Goal: Feedback & Contribution: Contribute content

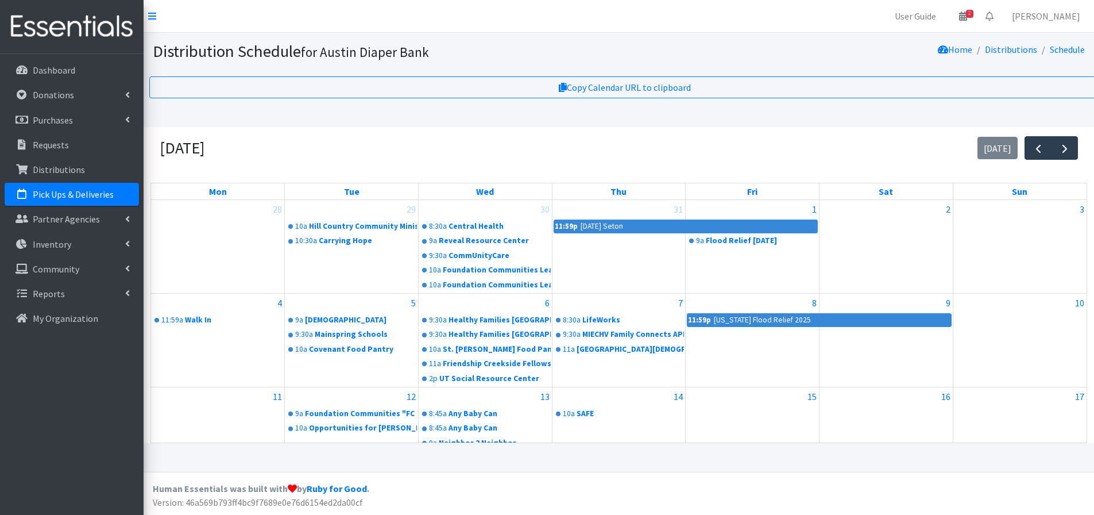
scroll to position [242, 0]
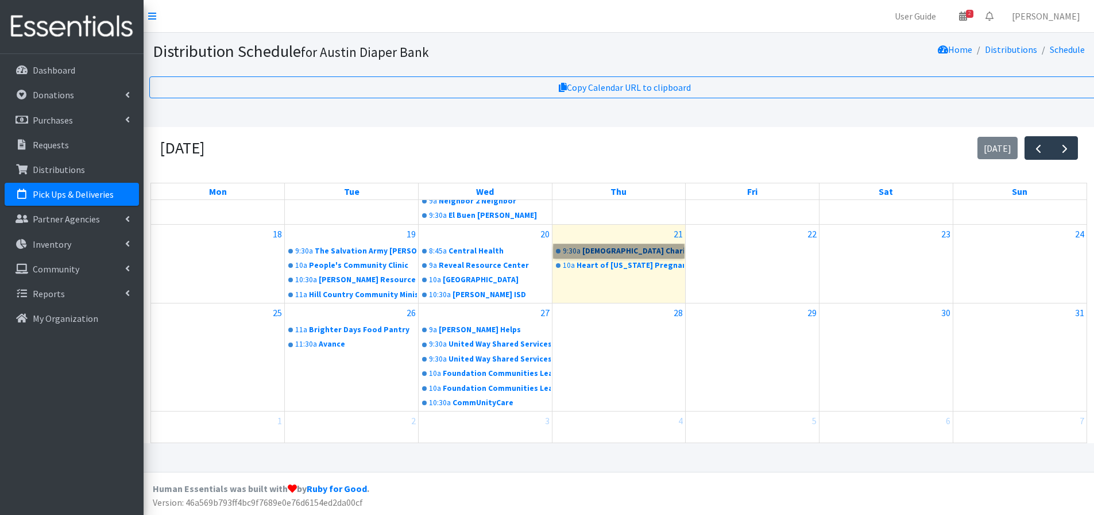
click at [620, 244] on link "9:30a Catholic Charities of Central Texas" at bounding box center [619, 251] width 131 height 14
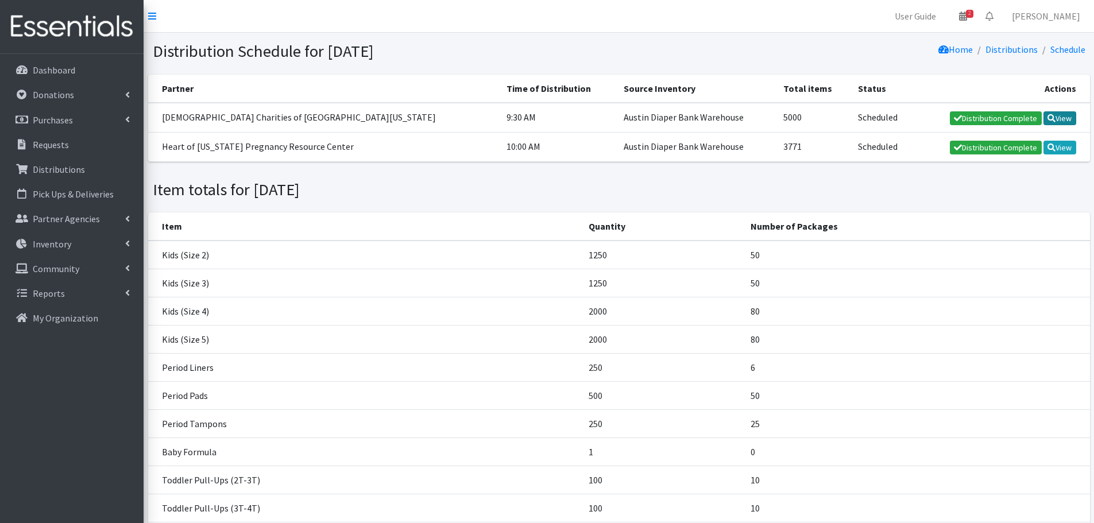
click at [1059, 123] on link "View" at bounding box center [1060, 118] width 33 height 14
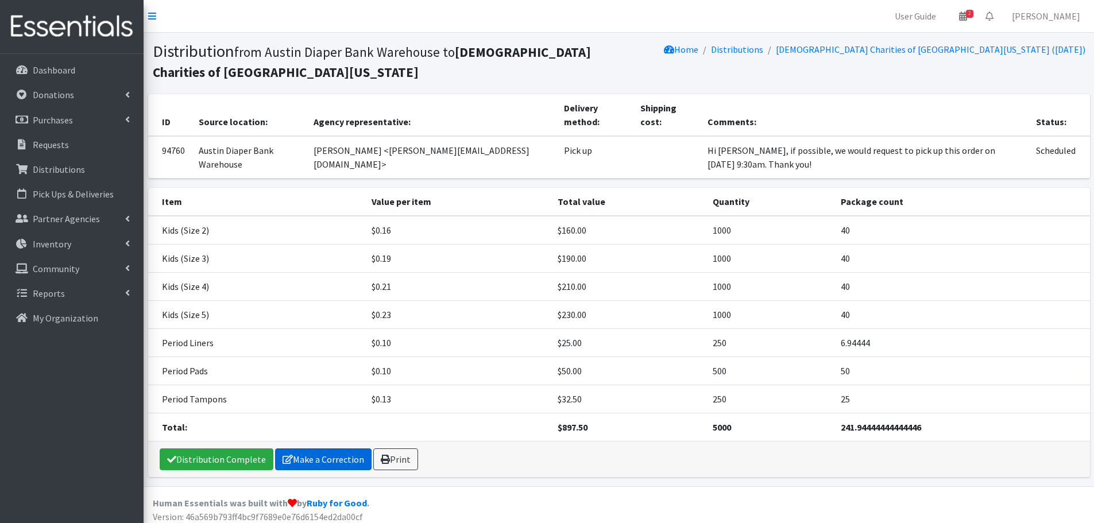
click at [324, 461] on link "Make a Correction" at bounding box center [323, 460] width 97 height 22
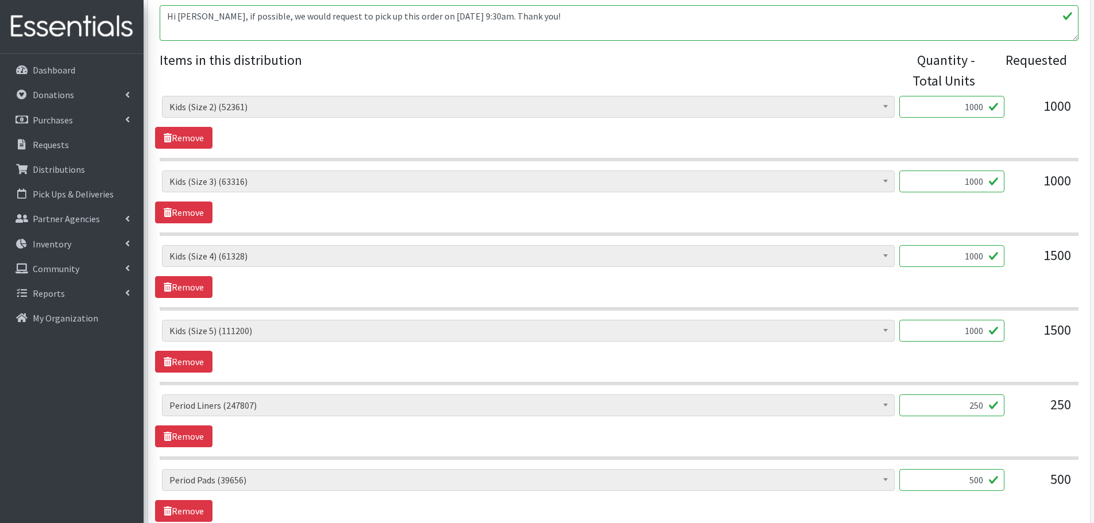
scroll to position [637, 0]
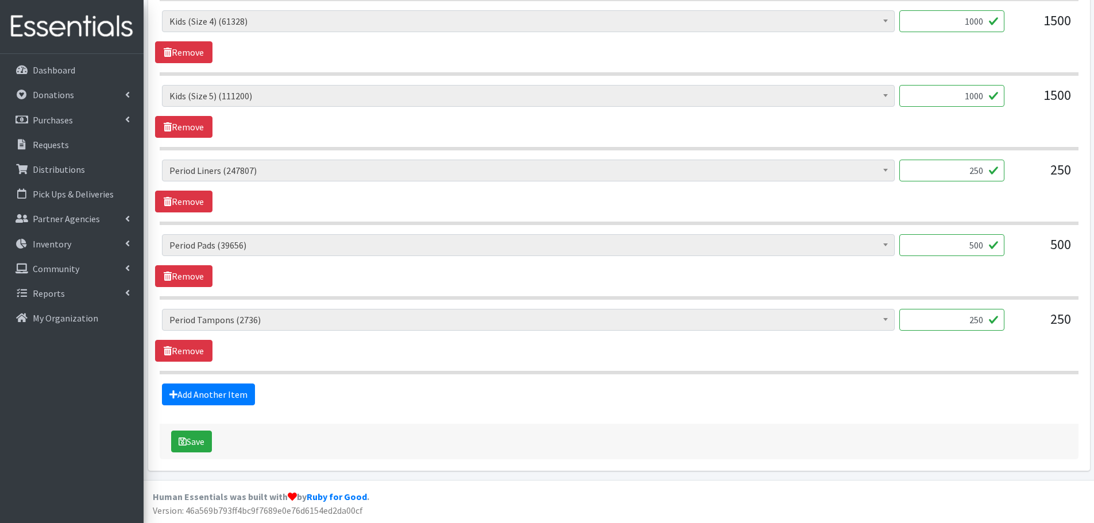
drag, startPoint x: 956, startPoint y: 318, endPoint x: 1005, endPoint y: 329, distance: 50.0
click at [1005, 329] on div "Baby Formula (263) Kids (Newborn) (15928) Kids (Preemie) (386) Kids (Size 1) (6…" at bounding box center [619, 324] width 914 height 31
type input "200"
drag, startPoint x: 965, startPoint y: 170, endPoint x: 1024, endPoint y: 180, distance: 60.1
click at [1024, 180] on div "Baby Formula (263) Kids (Newborn) (15928) Kids (Preemie) (386) Kids (Size 1) (6…" at bounding box center [619, 175] width 914 height 31
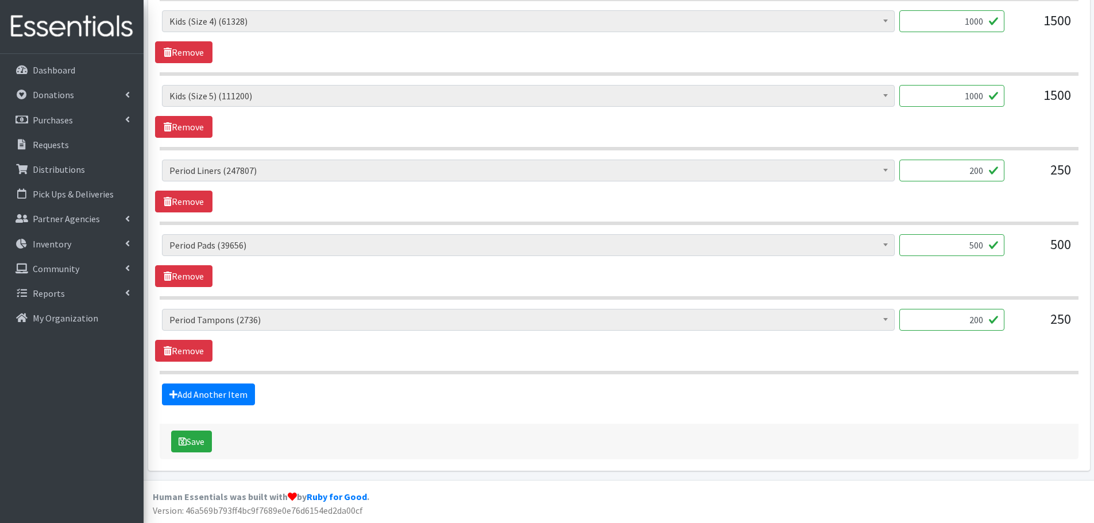
type input "200"
drag, startPoint x: 966, startPoint y: 246, endPoint x: 1008, endPoint y: 247, distance: 41.4
click at [1008, 247] on div "Baby Formula (263) Kids (Newborn) (15928) Kids (Preemie) (386) Kids (Size 1) (6…" at bounding box center [619, 249] width 914 height 31
type input "640"
click at [1006, 271] on div "Baby Formula (263) Kids (Newborn) (15928) Kids (Preemie) (386) Kids (Size 1) (6…" at bounding box center [619, 260] width 928 height 53
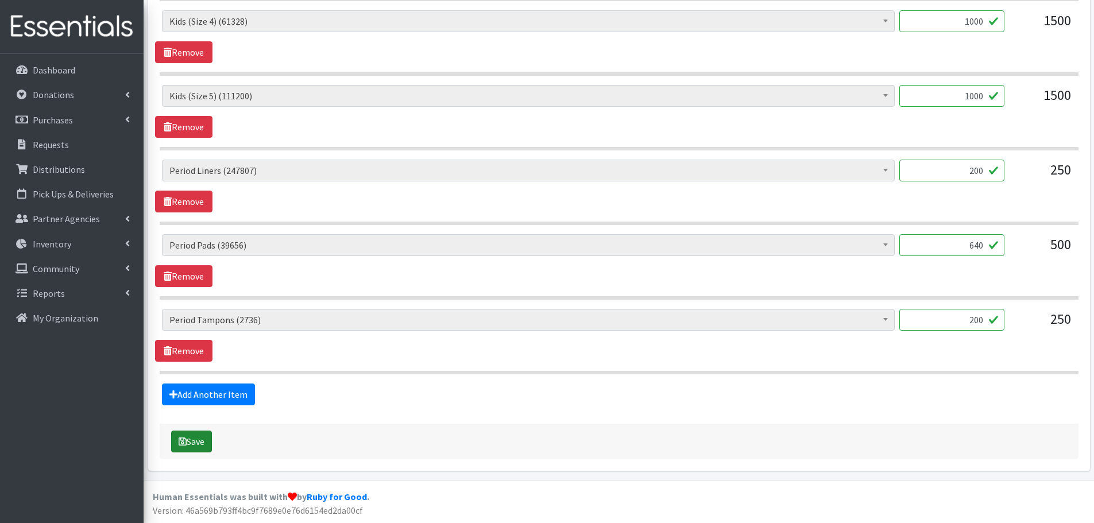
click at [187, 441] on button "Save" at bounding box center [191, 442] width 41 height 22
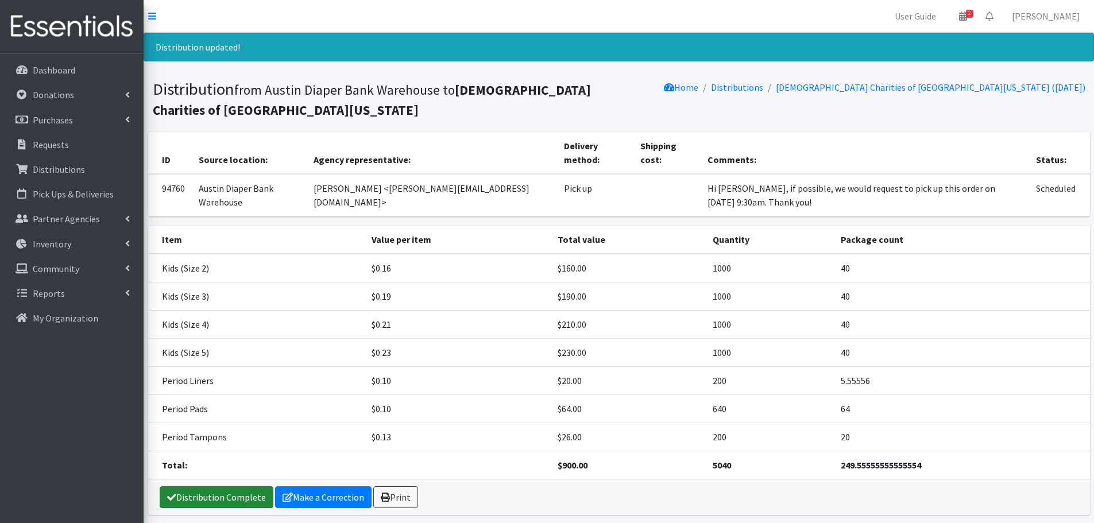
click at [213, 503] on link "Distribution Complete" at bounding box center [217, 498] width 114 height 22
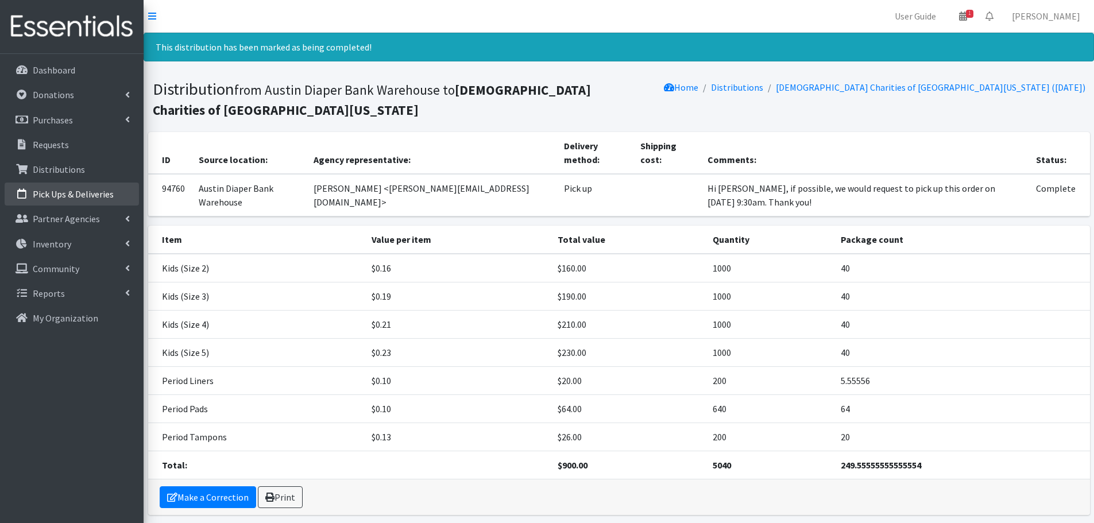
click at [88, 196] on p "Pick Ups & Deliveries" at bounding box center [73, 193] width 81 height 11
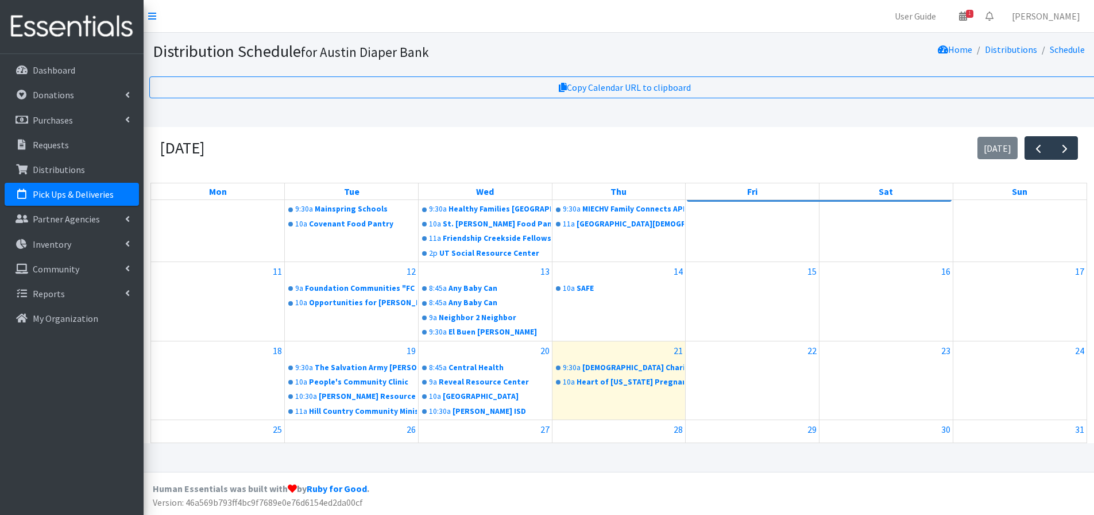
scroll to position [230, 0]
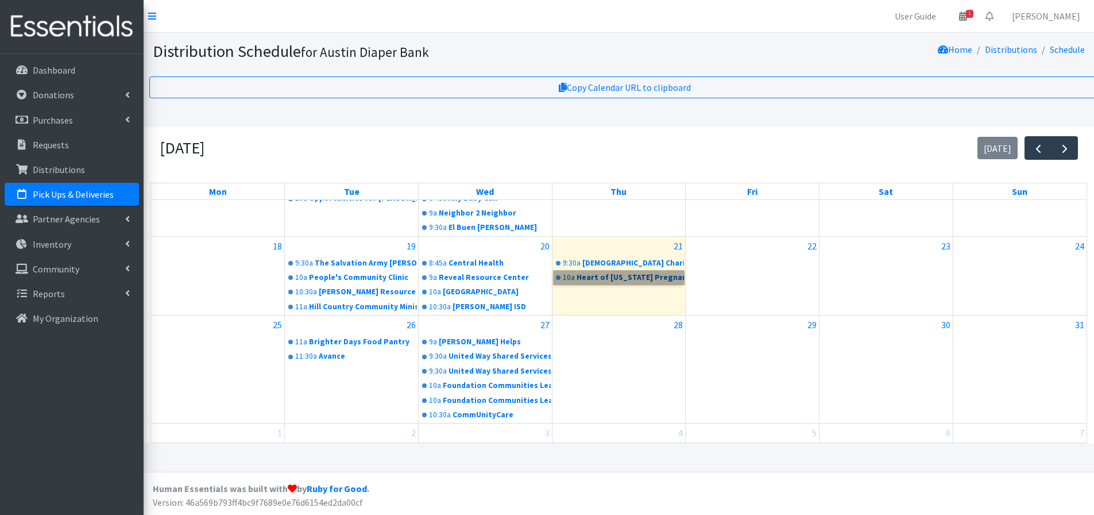
click at [645, 276] on link "10a Heart of Texas Pregnancy Resource Center" at bounding box center [619, 278] width 131 height 14
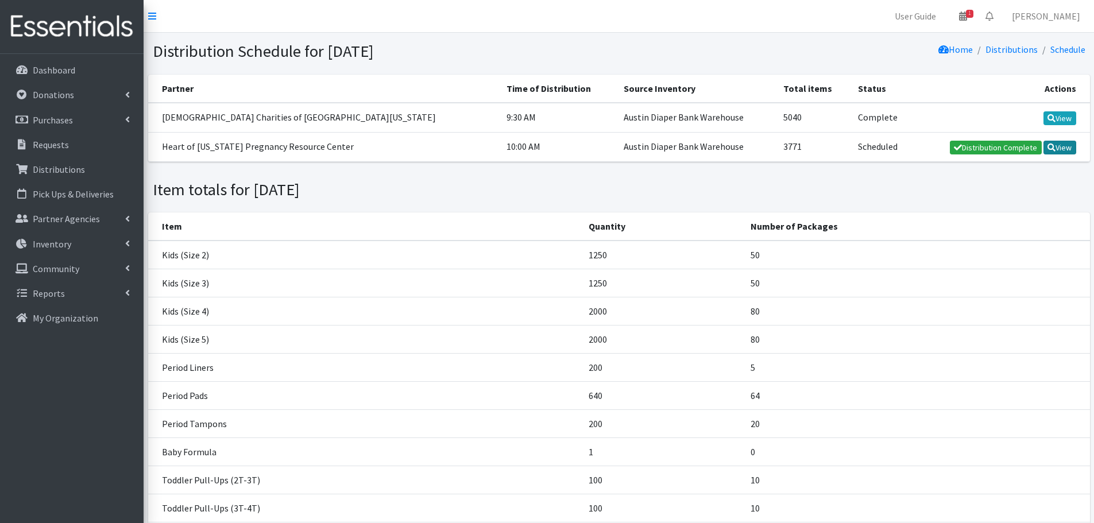
click at [1056, 151] on link "View" at bounding box center [1060, 148] width 33 height 14
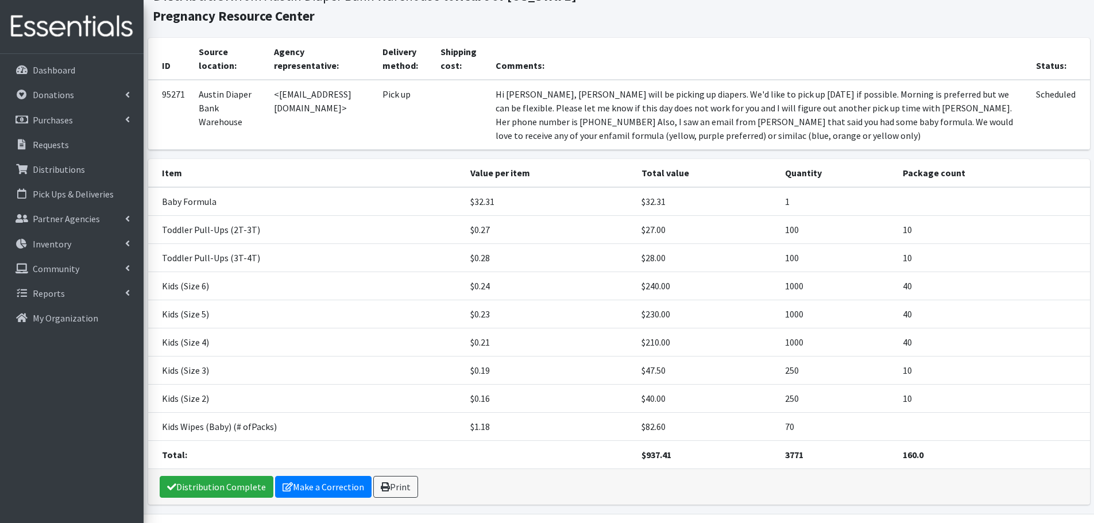
scroll to position [90, 0]
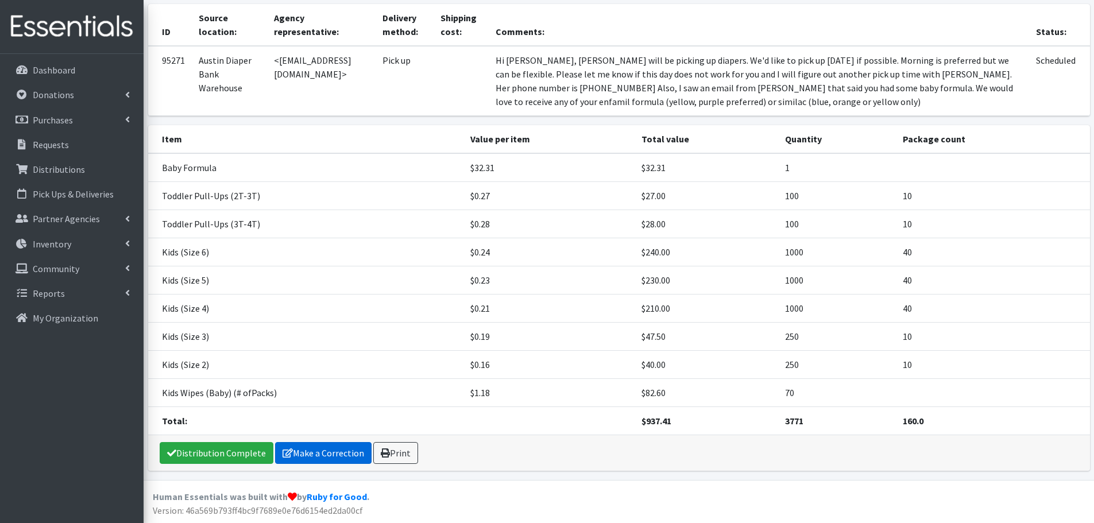
click at [337, 452] on link "Make a Correction" at bounding box center [323, 453] width 97 height 22
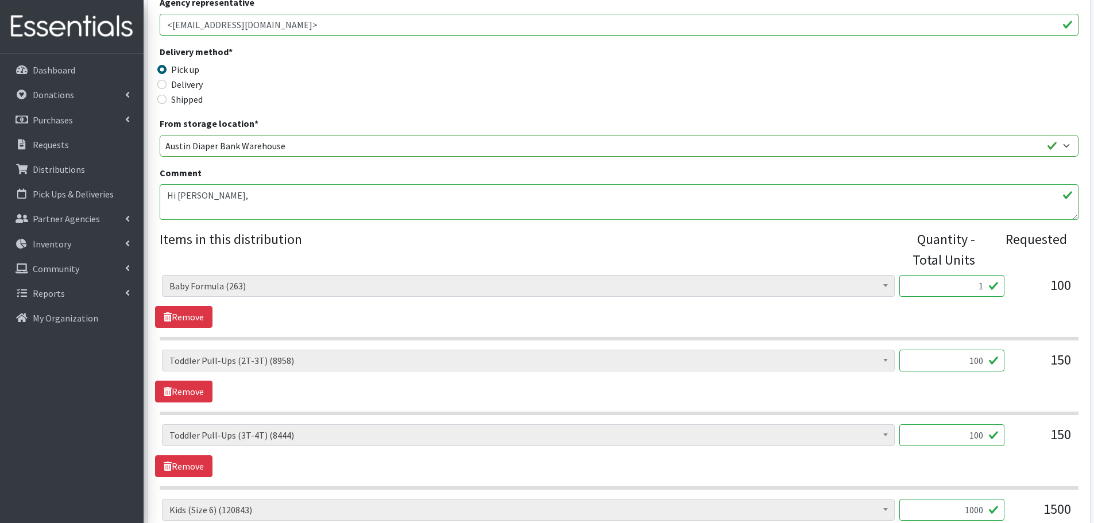
scroll to position [345, 0]
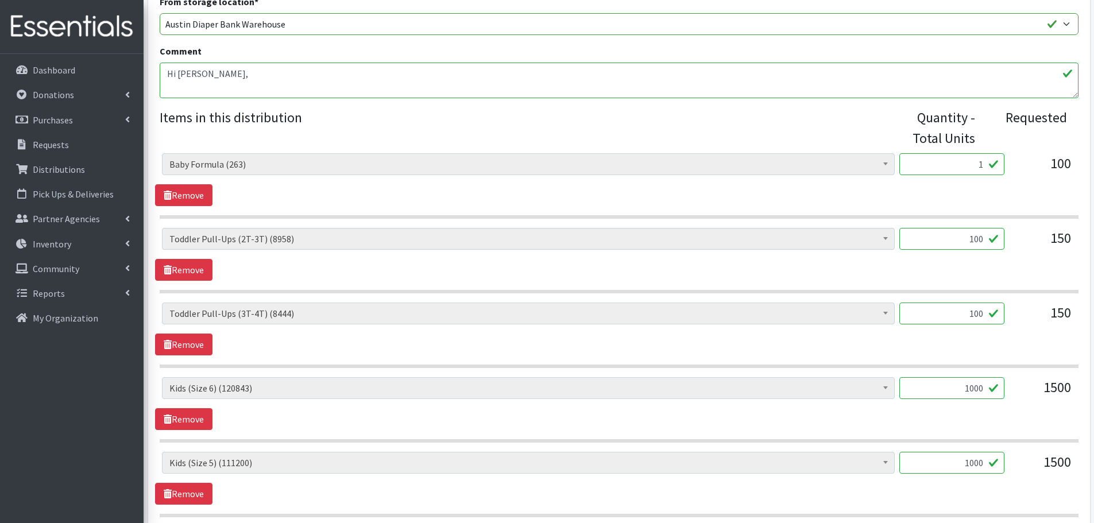
drag, startPoint x: 929, startPoint y: 173, endPoint x: 1001, endPoint y: 172, distance: 71.8
click at [1001, 172] on input "1" at bounding box center [952, 164] width 105 height 22
type input "16"
click at [1008, 182] on div "Baby Formula (263) Kids (Newborn) (15928) Kids (Preemie) (386) Kids (Size 1) (6…" at bounding box center [619, 168] width 914 height 31
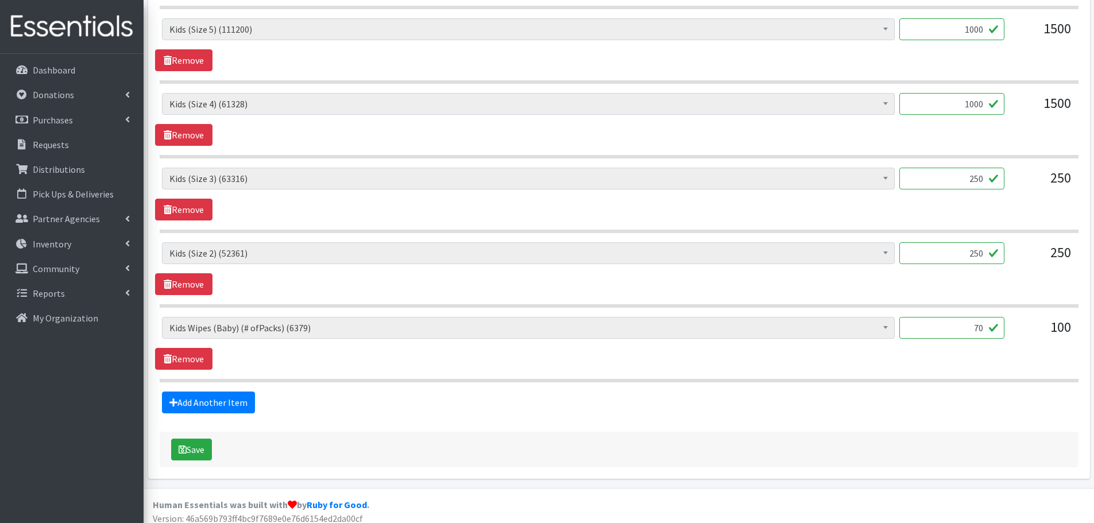
scroll to position [786, 0]
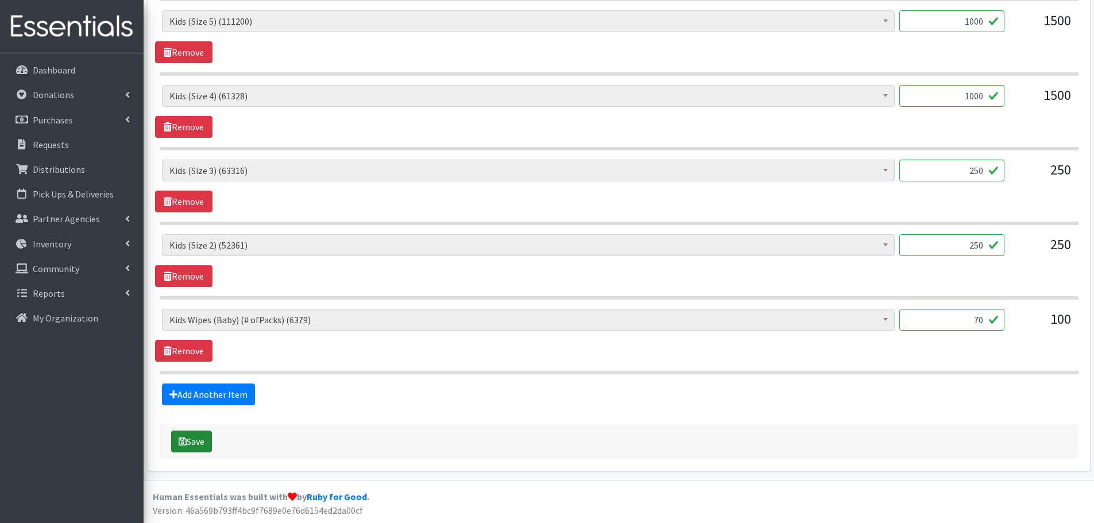
click at [197, 447] on button "Save" at bounding box center [191, 442] width 41 height 22
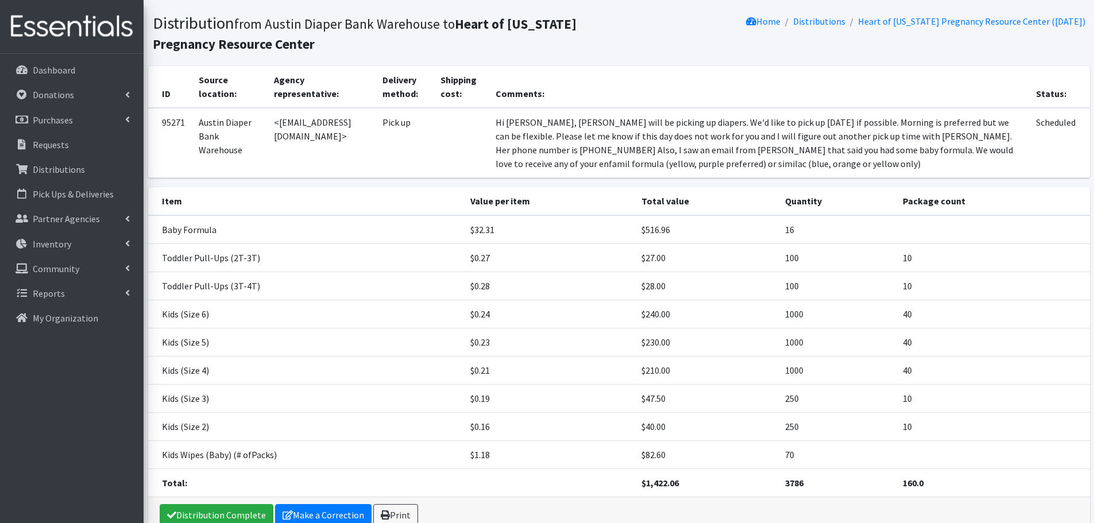
scroll to position [128, 0]
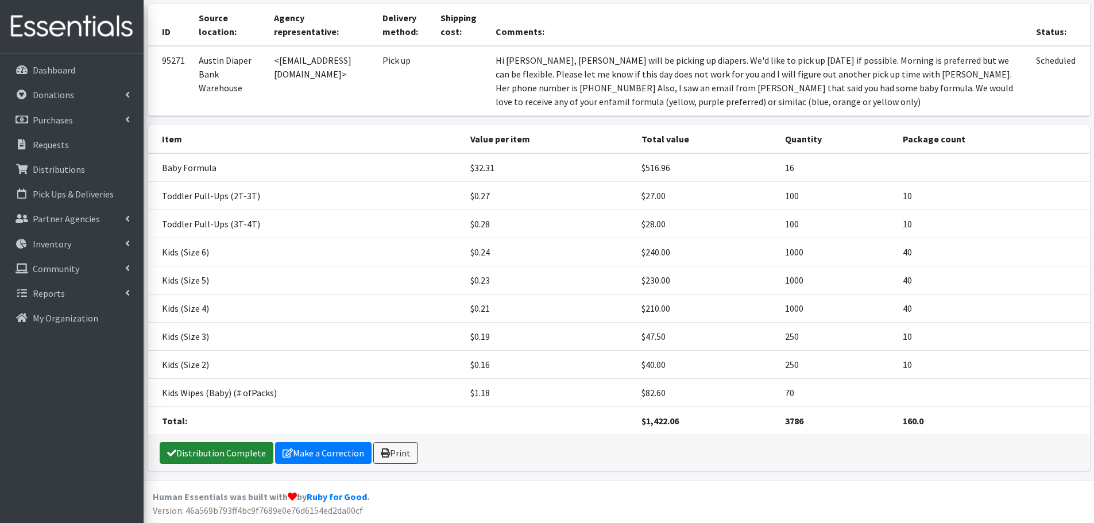
click at [216, 454] on link "Distribution Complete" at bounding box center [217, 453] width 114 height 22
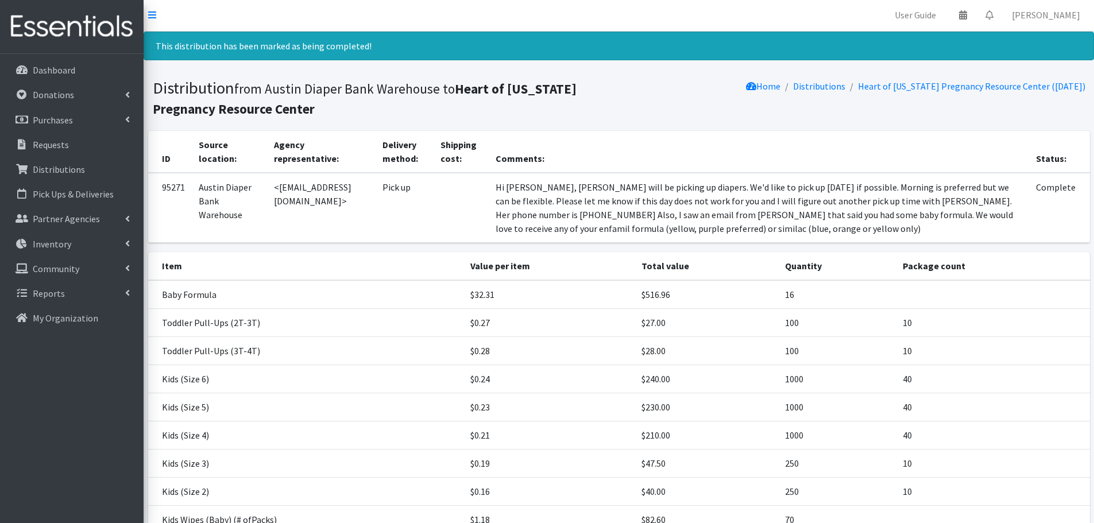
scroll to position [0, 0]
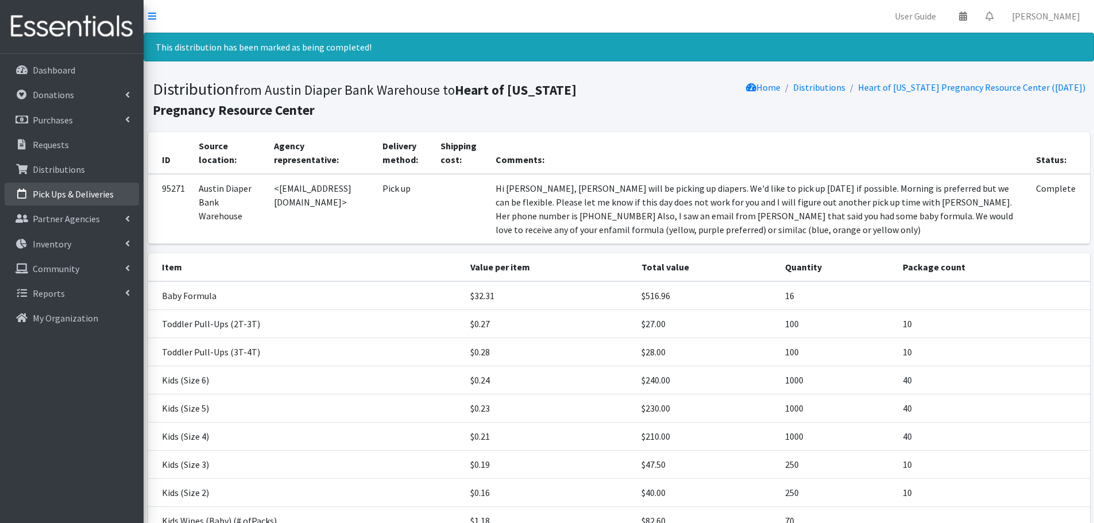
click at [41, 192] on p "Pick Ups & Deliveries" at bounding box center [73, 193] width 81 height 11
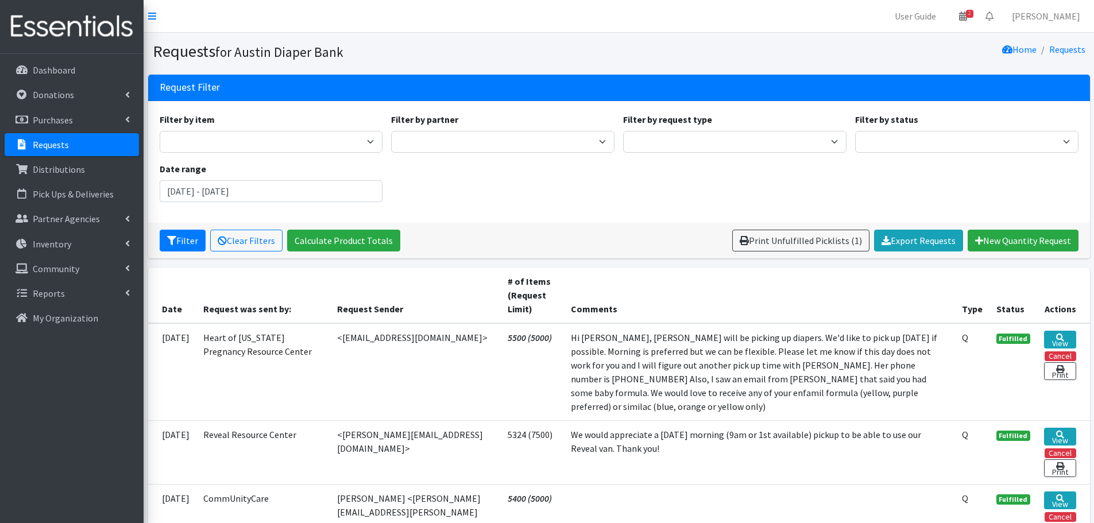
click at [36, 146] on p "Requests" at bounding box center [51, 144] width 36 height 11
click at [57, 92] on p "Donations" at bounding box center [53, 94] width 41 height 11
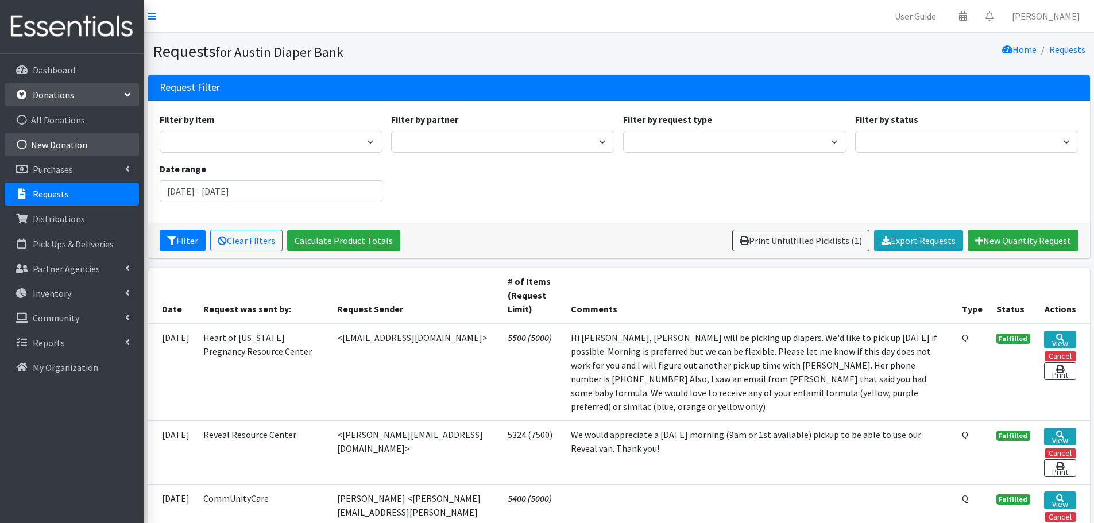
click at [64, 145] on link "New Donation" at bounding box center [72, 144] width 134 height 23
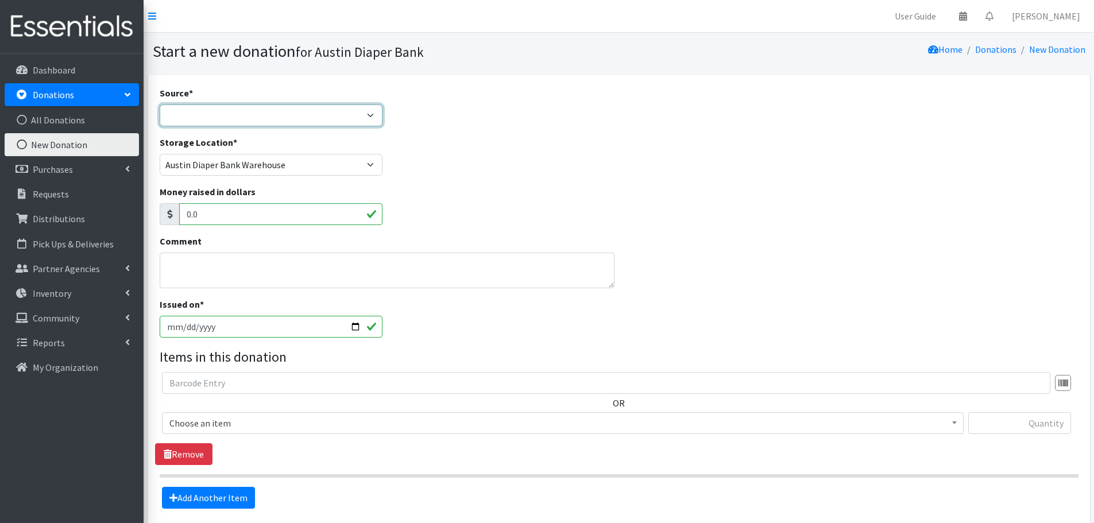
click at [162, 107] on select "Product Drive Manufacturer Donation Site Misc. Donation" at bounding box center [271, 116] width 223 height 22
select select "Donation Site"
click at [160, 105] on select "Product Drive Manufacturer Donation Site Misc. Donation" at bounding box center [271, 116] width 223 height 22
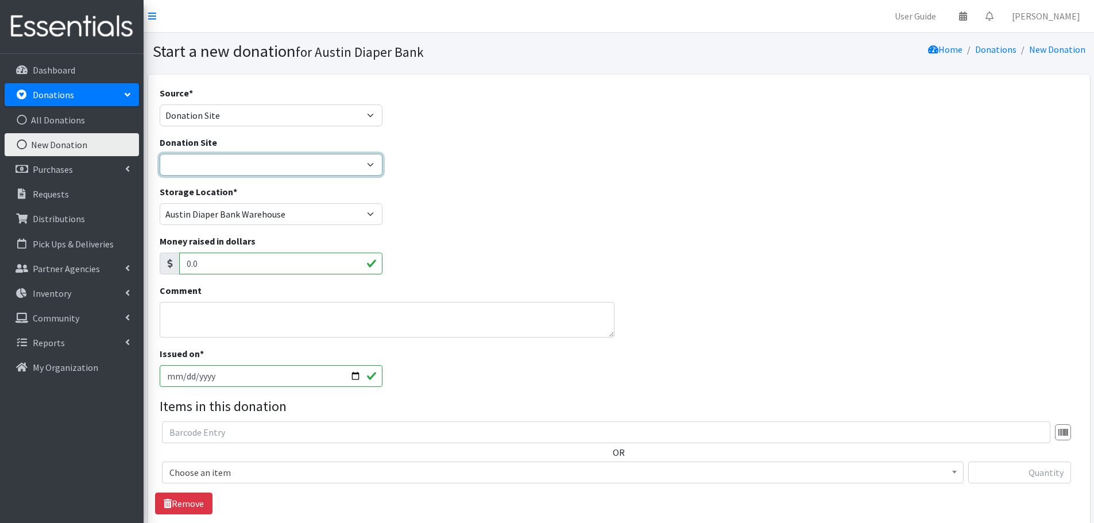
click at [198, 167] on select "ADB Outdoor Bin Amazon Wish List Assistance League [GEOGRAPHIC_DATA] Born Big S…" at bounding box center [271, 165] width 223 height 22
select select "106"
click at [160, 154] on select "ADB Outdoor Bin Amazon Wish List Assistance League [GEOGRAPHIC_DATA] Born Big S…" at bounding box center [271, 165] width 223 height 22
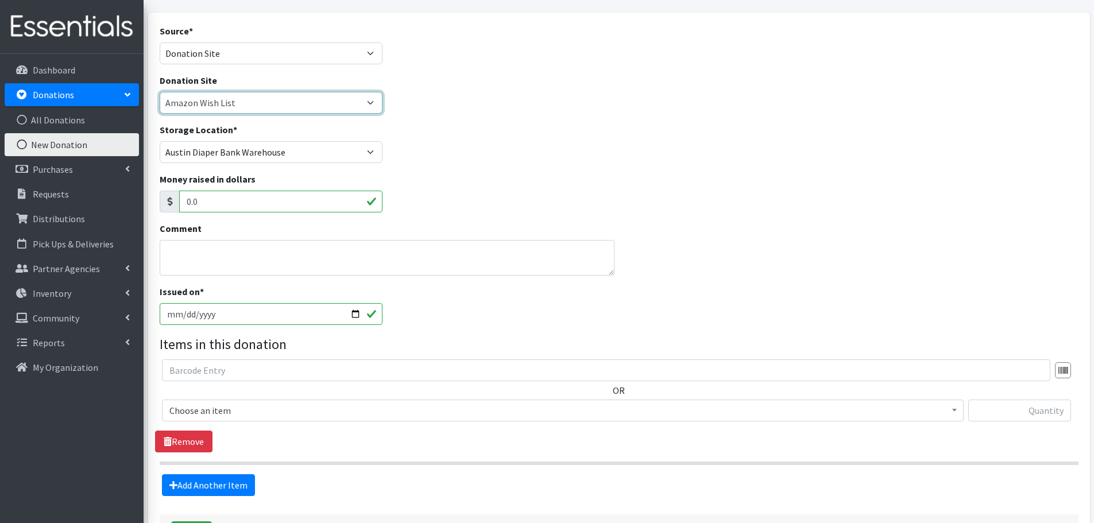
scroll to position [153, 0]
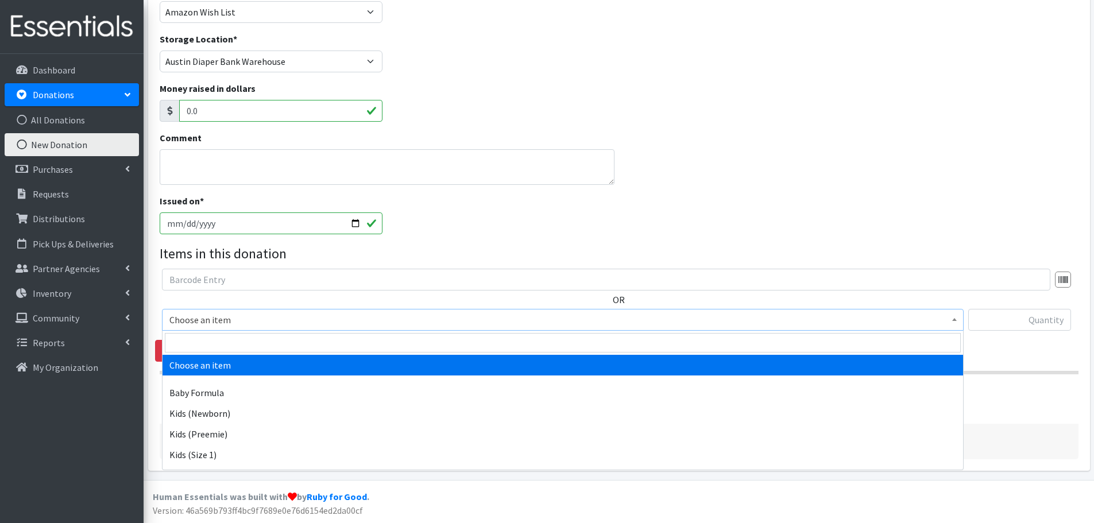
click at [212, 313] on span "Choose an item" at bounding box center [562, 320] width 787 height 16
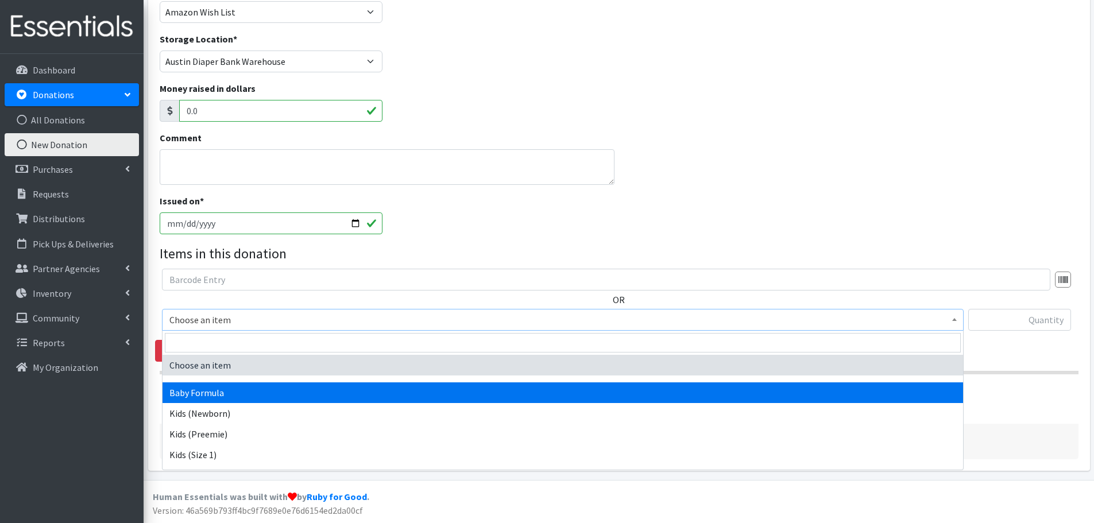
scroll to position [172, 0]
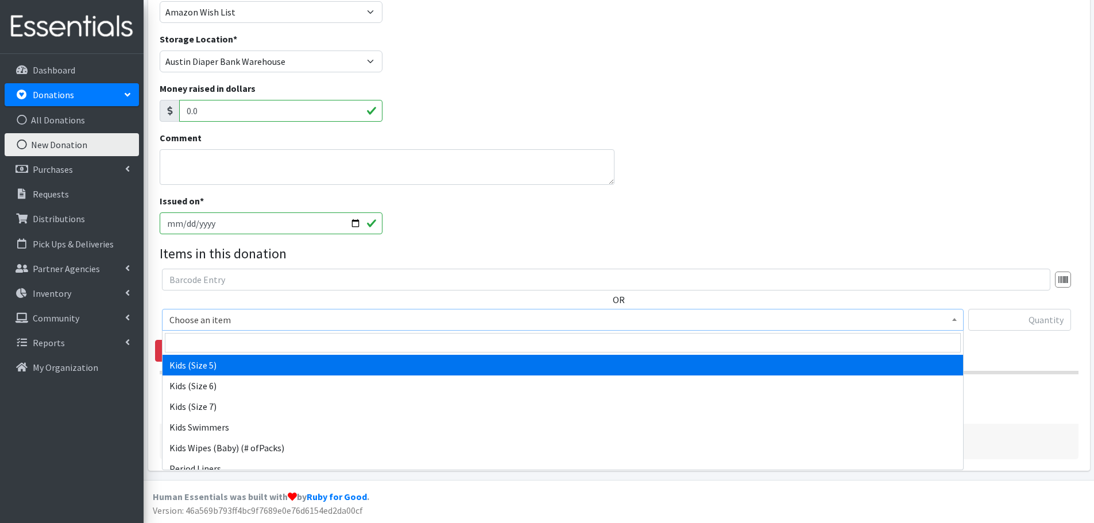
select select "460"
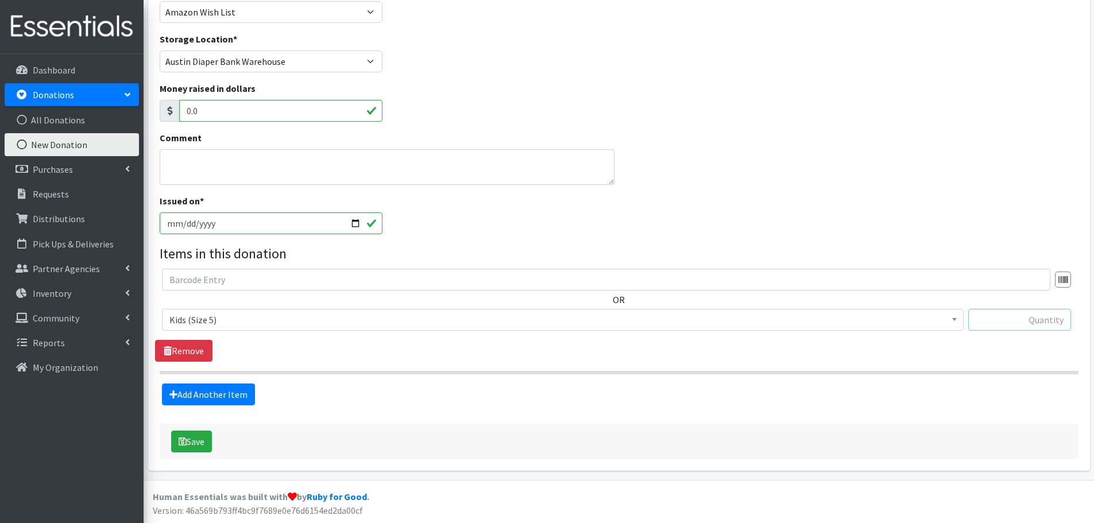
click at [1028, 325] on input "text" at bounding box center [1020, 320] width 103 height 22
type input "27"
click at [233, 388] on link "Add Another Item" at bounding box center [208, 395] width 93 height 22
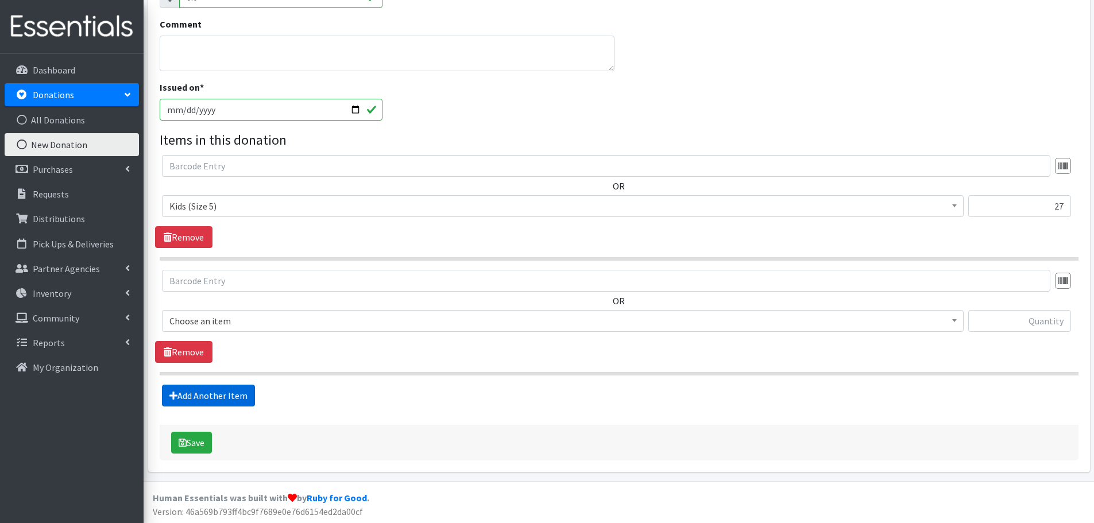
scroll to position [268, 0]
click at [202, 317] on span "Choose an item" at bounding box center [562, 320] width 787 height 16
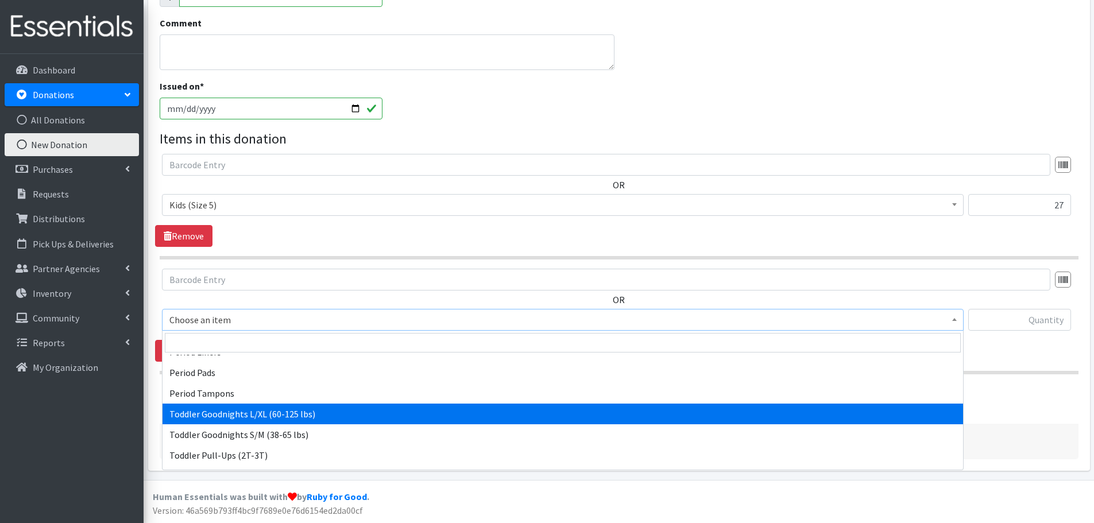
scroll to position [269, 0]
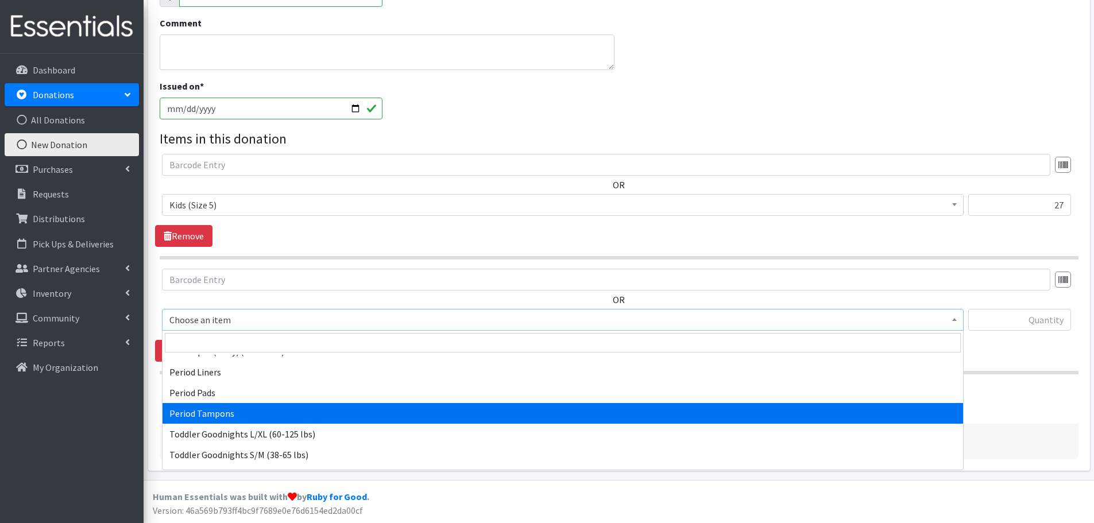
select select "1536"
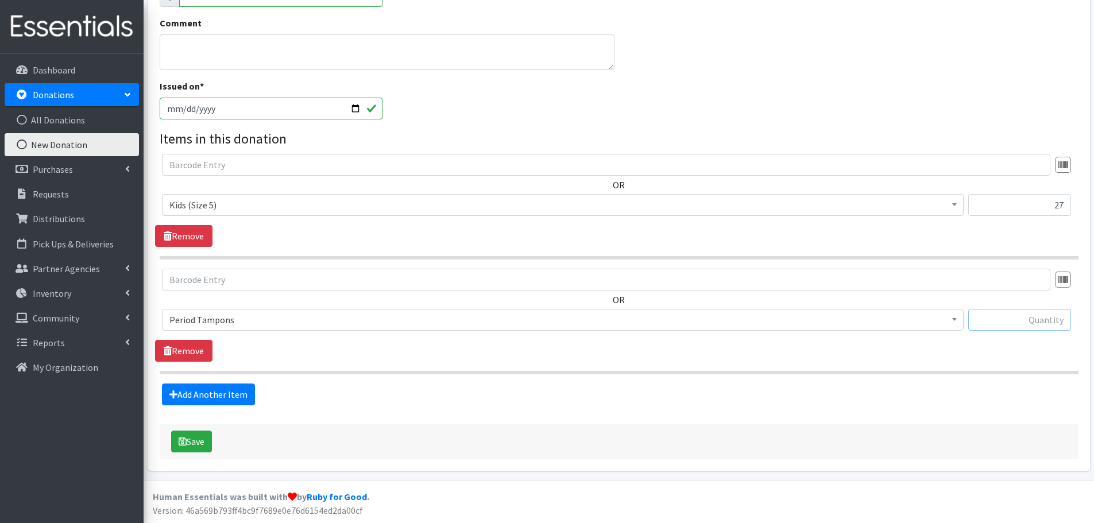
click at [1001, 321] on input "text" at bounding box center [1020, 320] width 103 height 22
type input "94"
click at [186, 439] on icon "submit" at bounding box center [183, 441] width 8 height 9
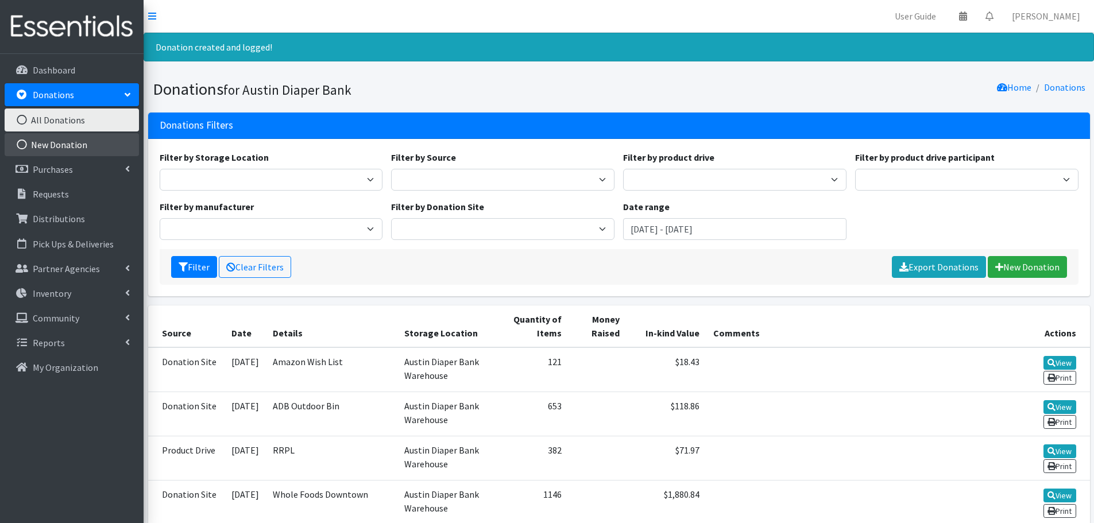
click at [60, 146] on link "New Donation" at bounding box center [72, 144] width 134 height 23
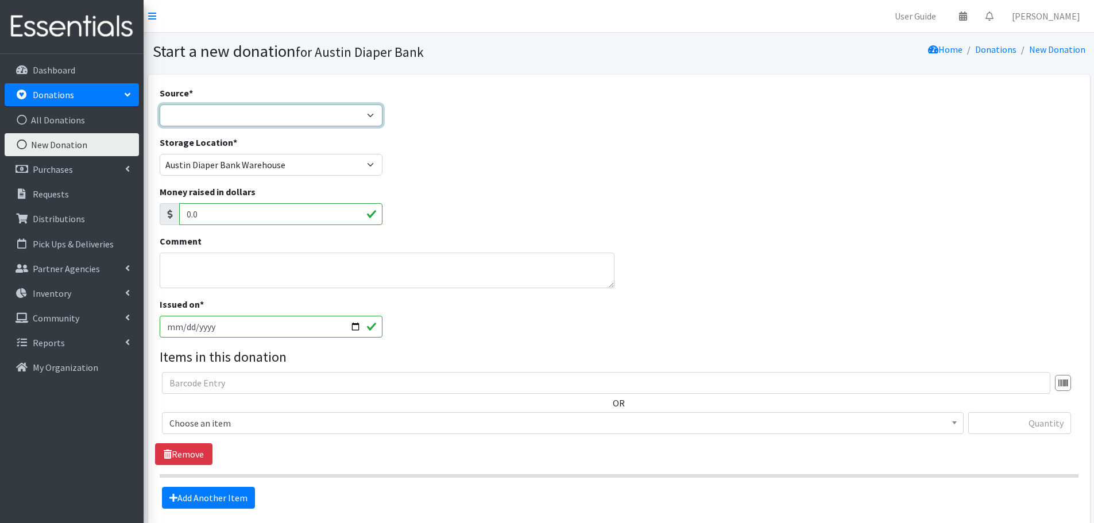
click at [207, 105] on select "Product Drive Manufacturer Donation Site Misc. Donation" at bounding box center [271, 116] width 223 height 22
select select "Product Drive"
click at [160, 105] on select "Product Drive Manufacturer Donation Site Misc. Donation" at bounding box center [271, 116] width 223 height 22
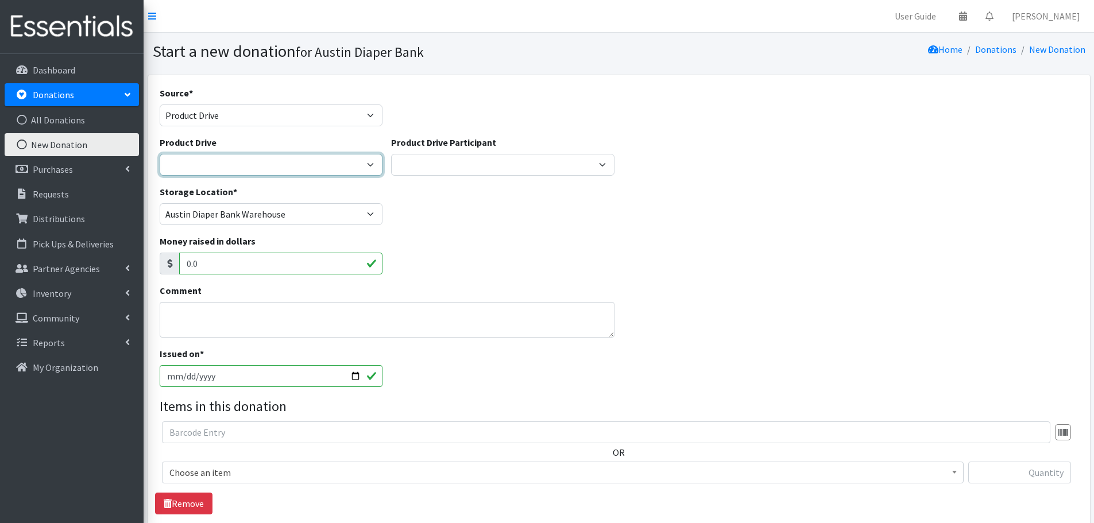
click at [203, 160] on select "1st Texas Rentals of Belton 3M Abacus Schools of Austin Abbicus Day School Abso…" at bounding box center [271, 165] width 223 height 22
select select "2083"
click at [160, 154] on select "1st Texas Rentals of Belton 3M Abacus Schools of Austin Abbicus Day School Abso…" at bounding box center [271, 165] width 223 height 22
click at [210, 431] on input "text" at bounding box center [606, 433] width 889 height 22
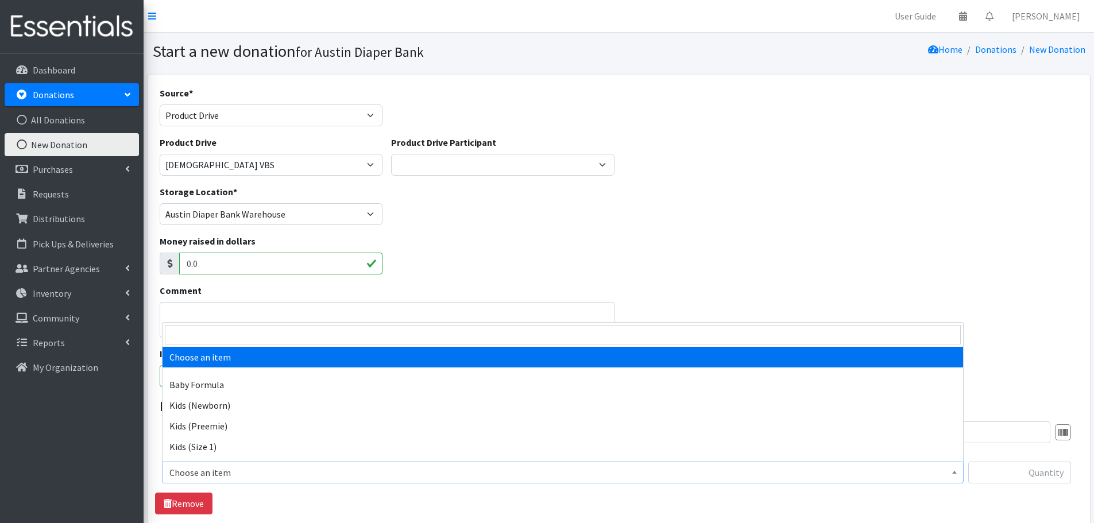
click at [204, 473] on span "Choose an item" at bounding box center [562, 473] width 787 height 16
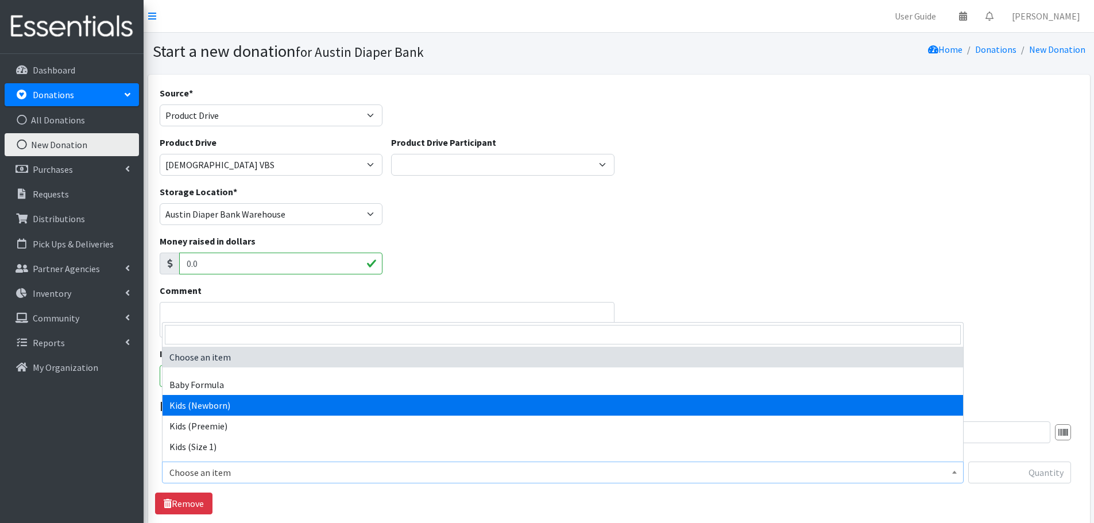
select select "451"
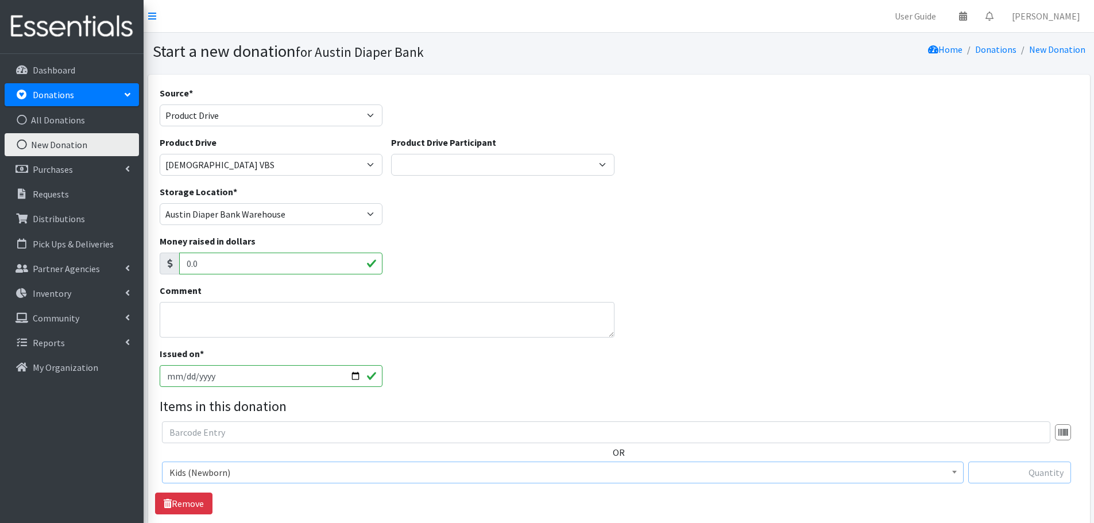
click at [1002, 476] on input "text" at bounding box center [1020, 473] width 103 height 22
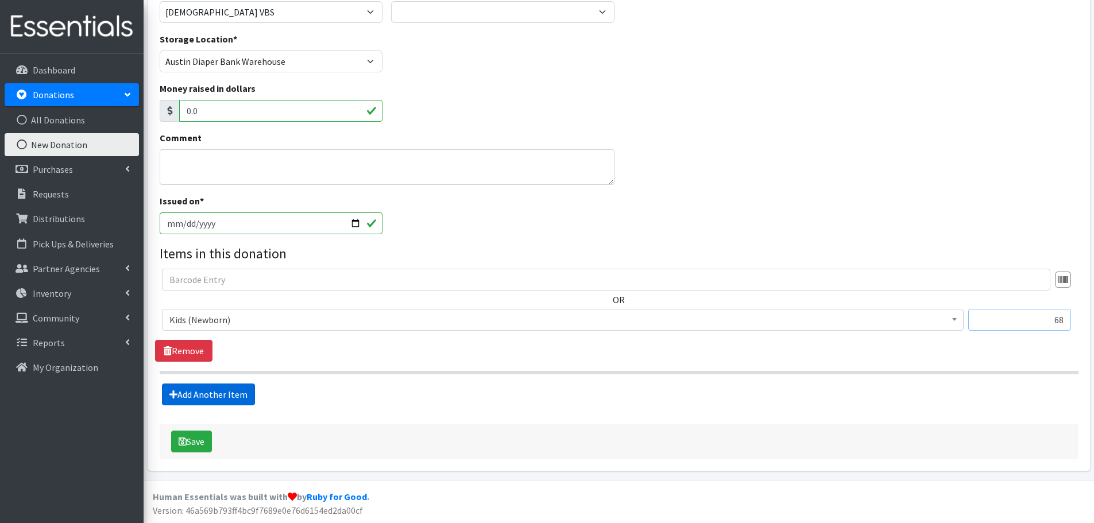
type input "68"
click at [217, 395] on link "Add Another Item" at bounding box center [208, 395] width 93 height 22
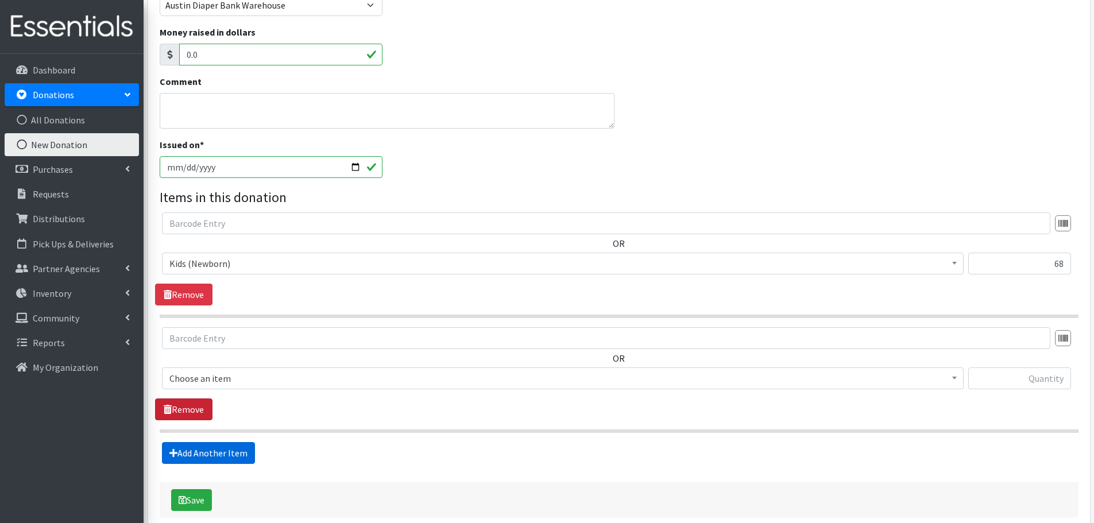
scroll to position [268, 0]
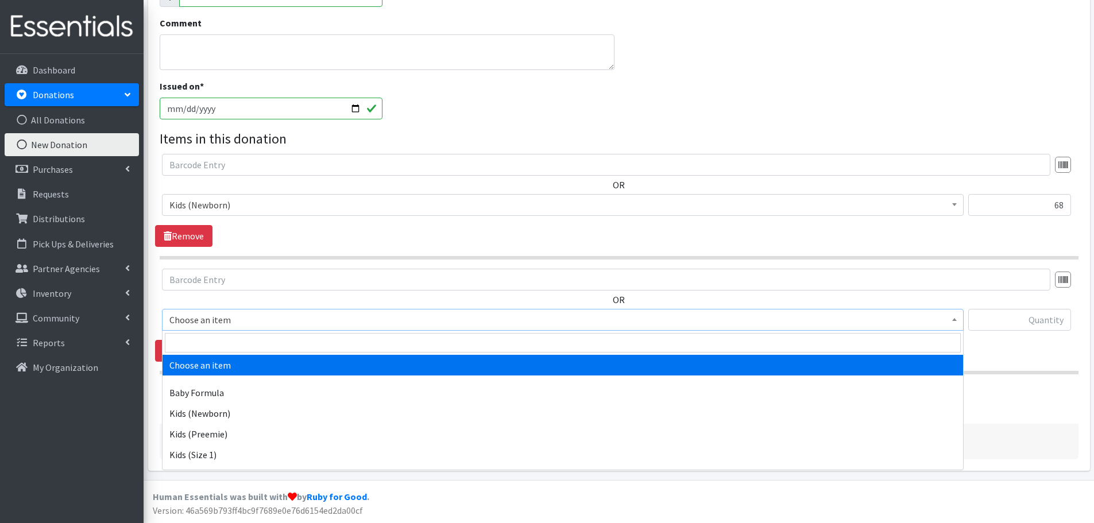
click at [192, 323] on span "Choose an item" at bounding box center [562, 320] width 787 height 16
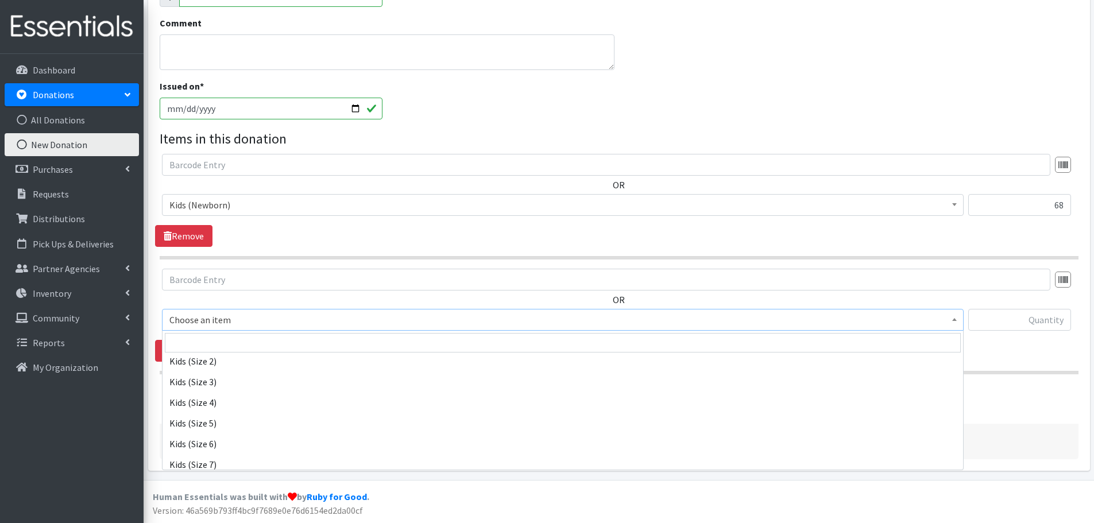
scroll to position [115, 0]
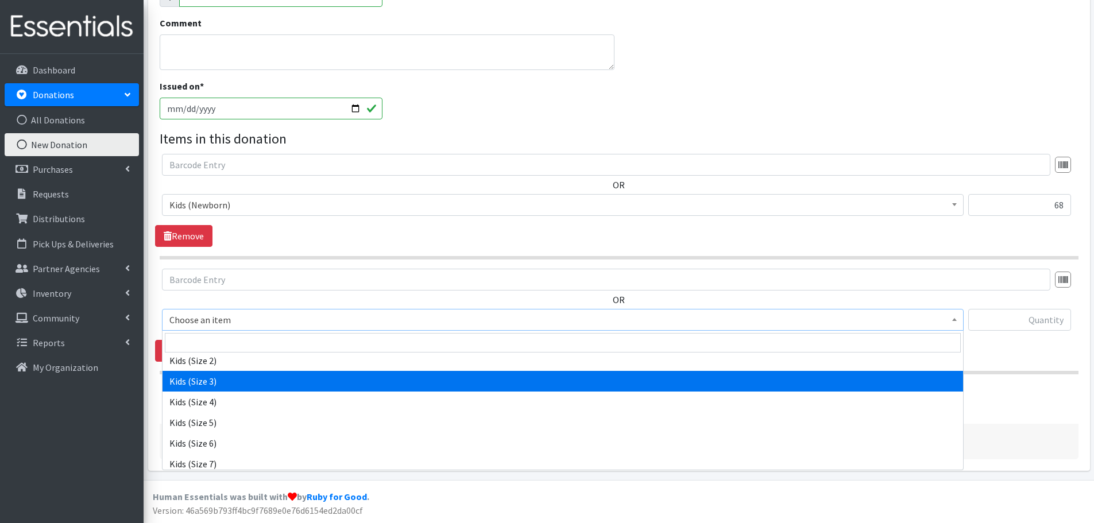
select select "442"
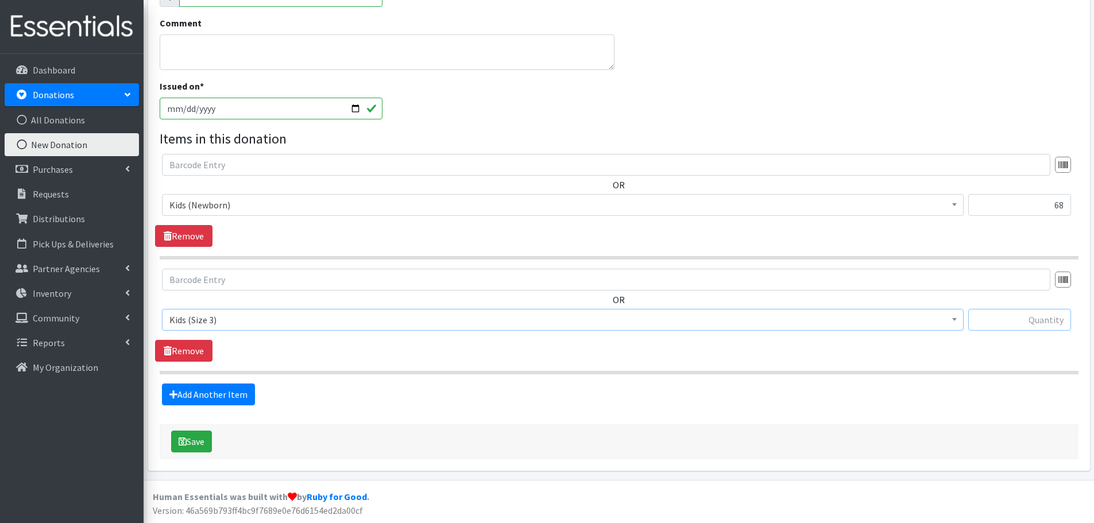
click at [1039, 323] on input "text" at bounding box center [1020, 320] width 103 height 22
type input "93"
click at [245, 400] on link "Add Another Item" at bounding box center [208, 395] width 93 height 22
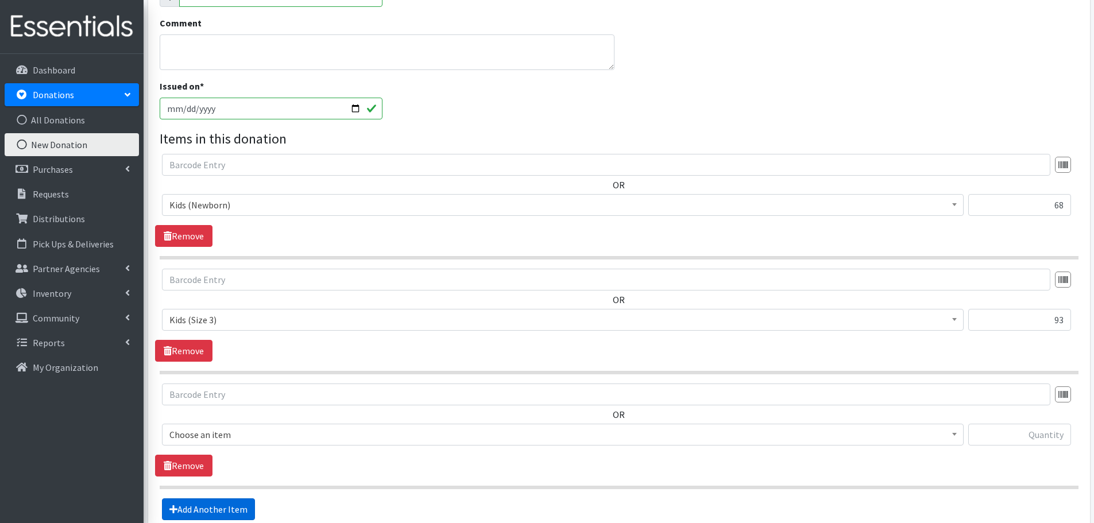
scroll to position [383, 0]
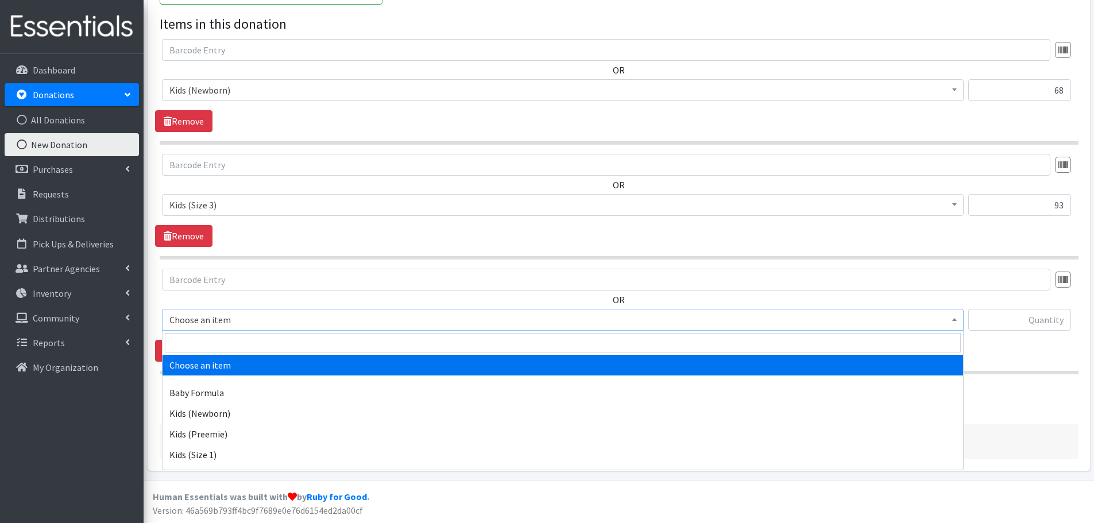
click at [222, 326] on span "Choose an item" at bounding box center [562, 320] width 787 height 16
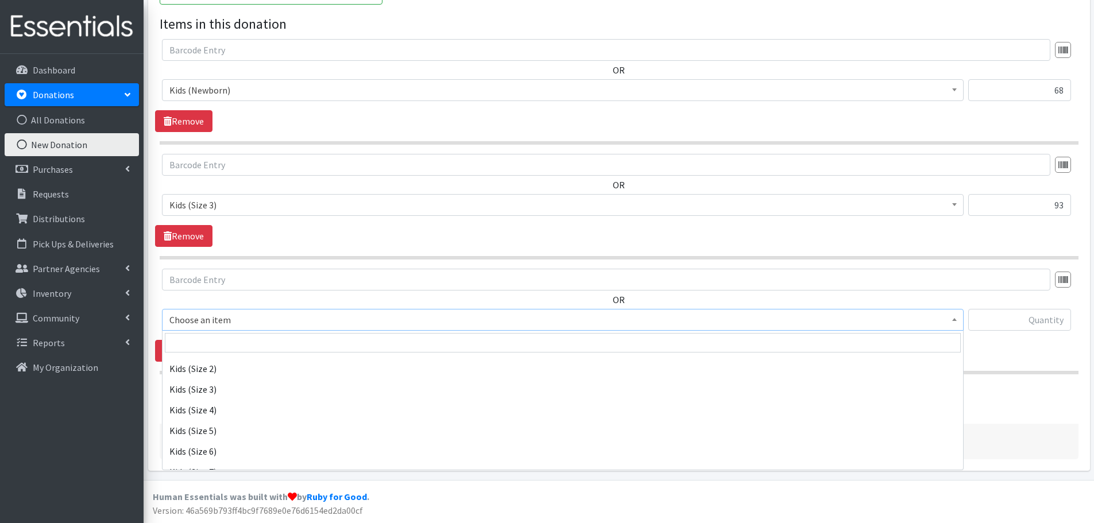
scroll to position [115, 0]
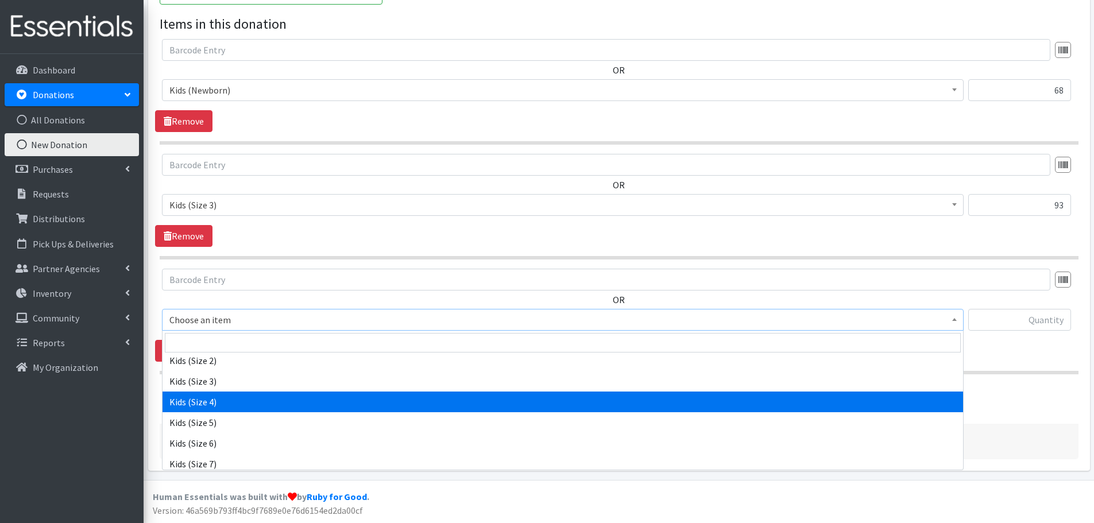
select select "459"
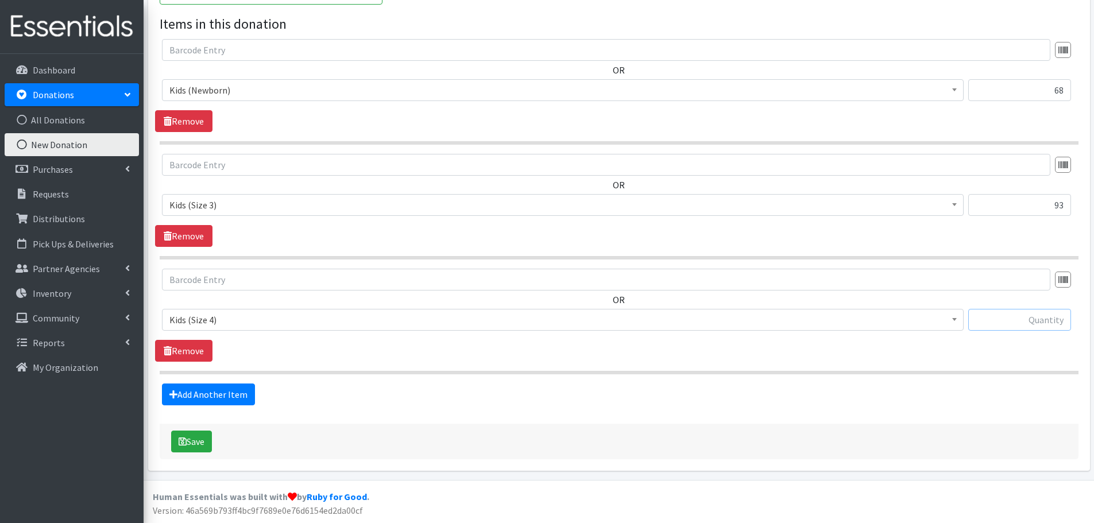
click at [1015, 321] on input "text" at bounding box center [1020, 320] width 103 height 22
type input "120"
click at [239, 395] on link "Add Another Item" at bounding box center [208, 395] width 93 height 22
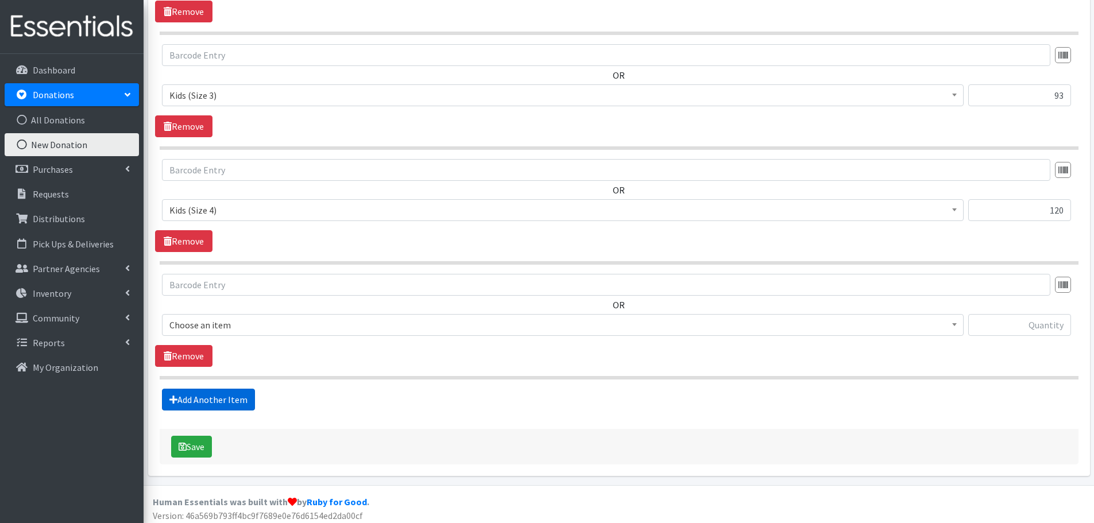
scroll to position [497, 0]
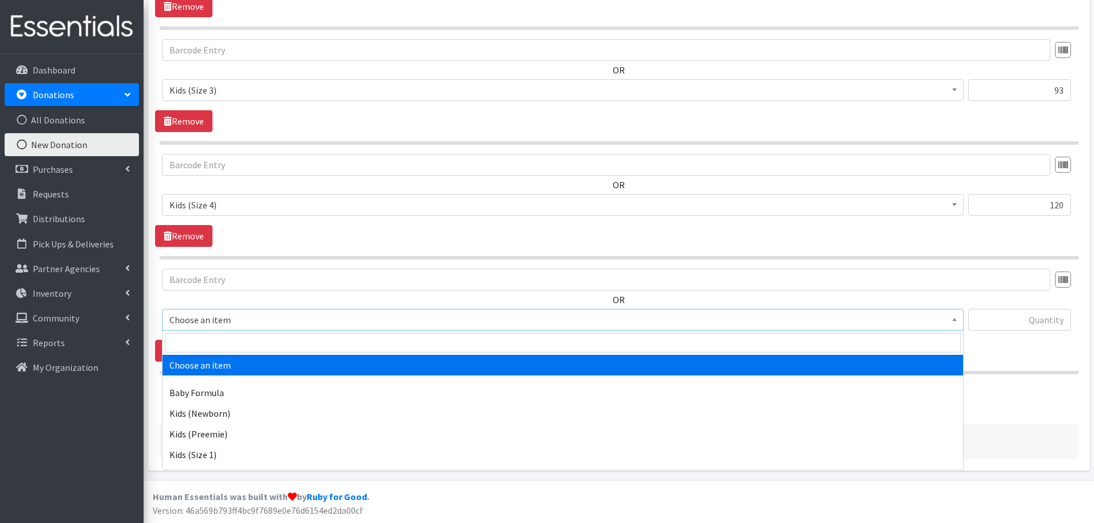
click at [219, 317] on span "Choose an item" at bounding box center [562, 320] width 787 height 16
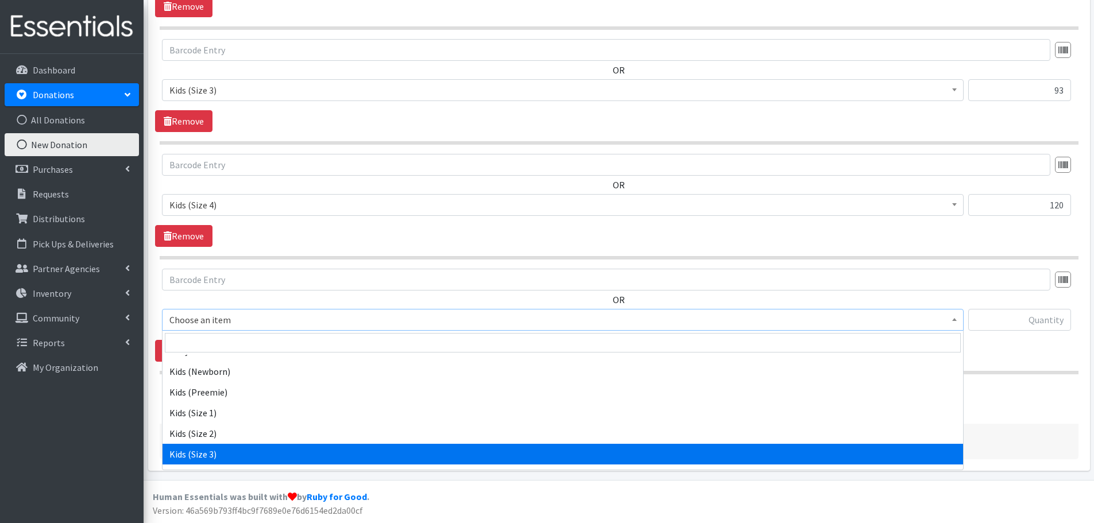
scroll to position [115, 0]
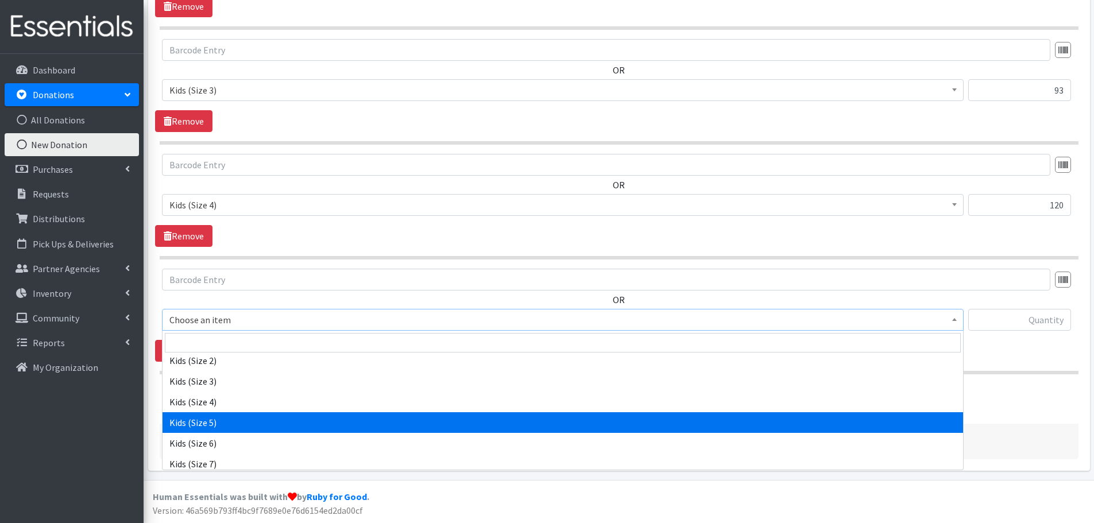
select select "460"
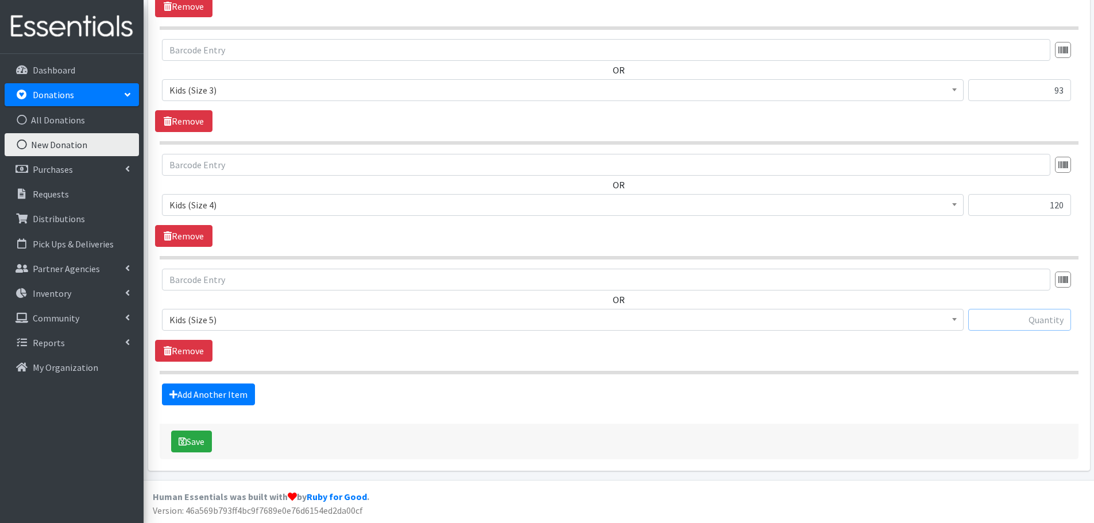
click at [1053, 317] on input "text" at bounding box center [1020, 320] width 103 height 22
type input "332"
click at [217, 394] on link "Add Another Item" at bounding box center [208, 395] width 93 height 22
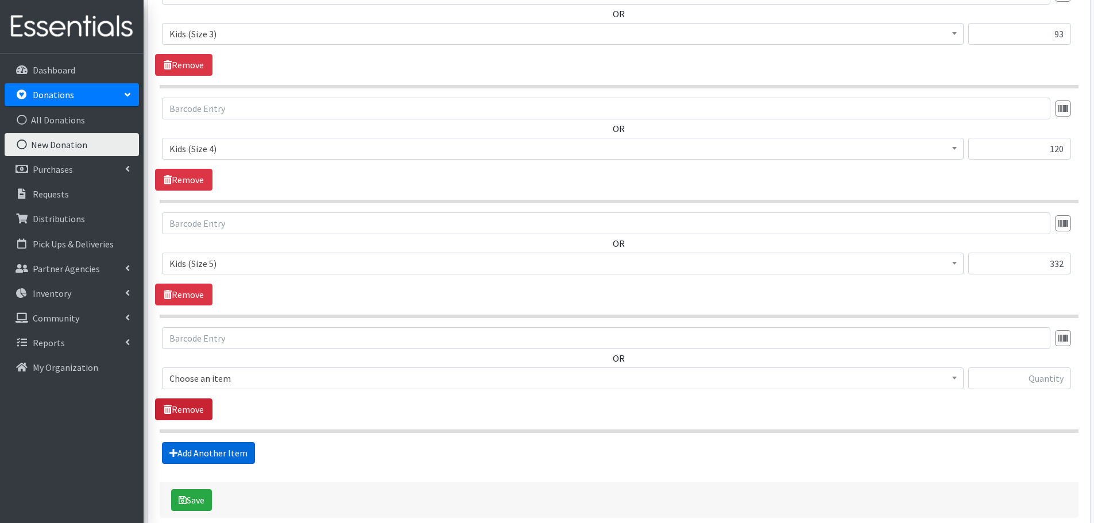
scroll to position [612, 0]
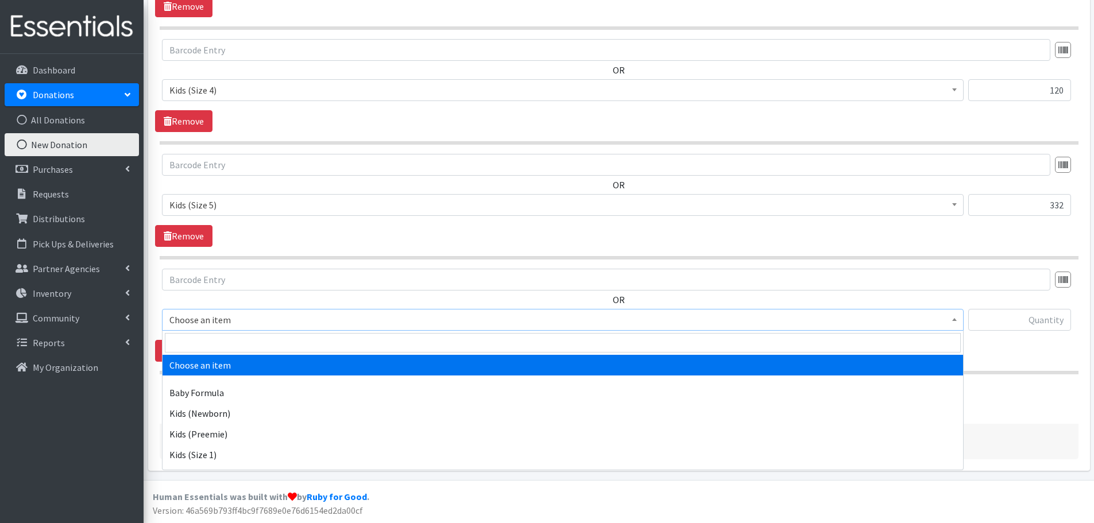
click at [201, 321] on span "Choose an item" at bounding box center [562, 320] width 787 height 16
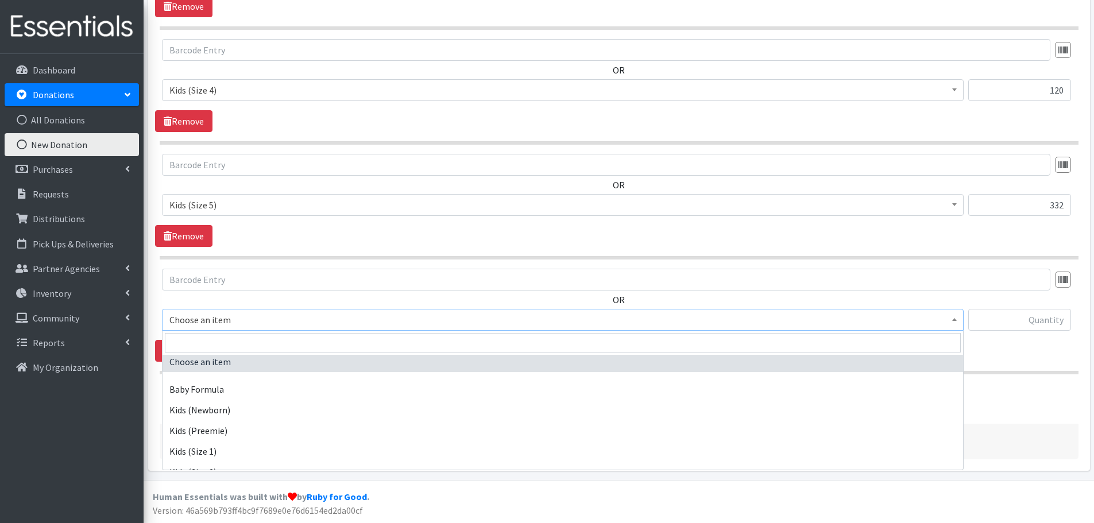
scroll to position [0, 0]
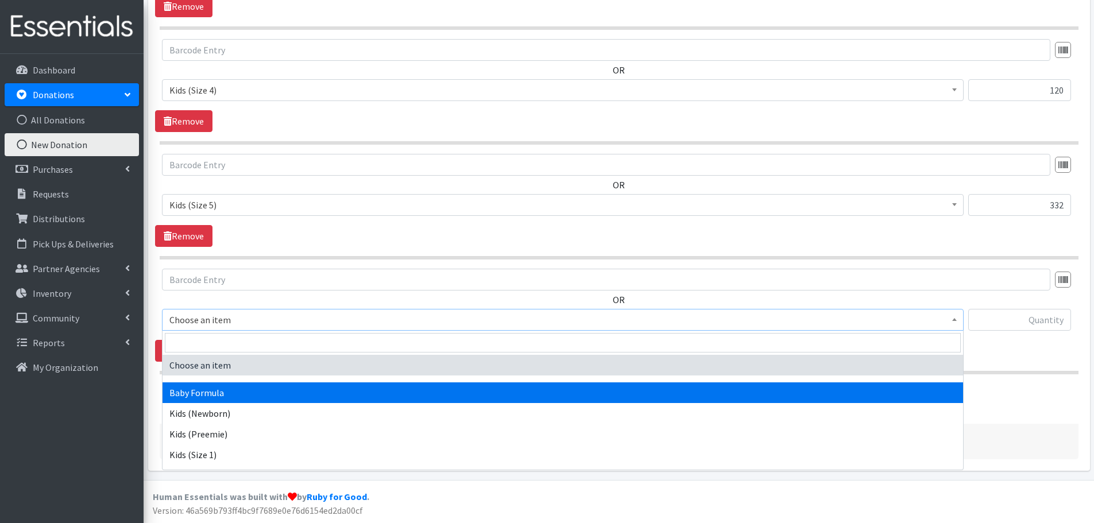
select select "3871"
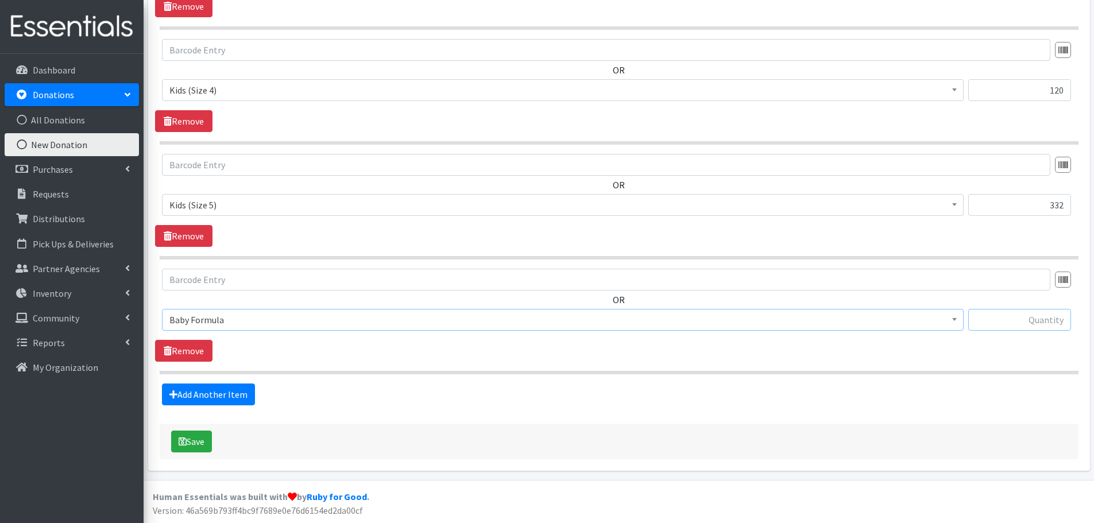
click at [1016, 316] on input "text" at bounding box center [1020, 320] width 103 height 22
type input "154"
click at [181, 392] on link "Add Another Item" at bounding box center [208, 395] width 93 height 22
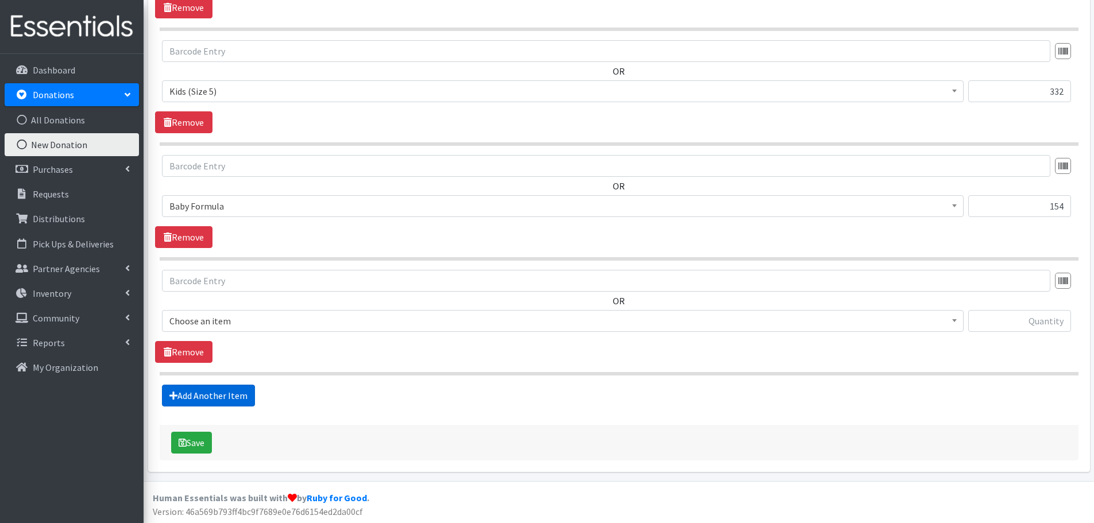
scroll to position [727, 0]
click at [186, 329] on span "Choose an item" at bounding box center [563, 320] width 802 height 22
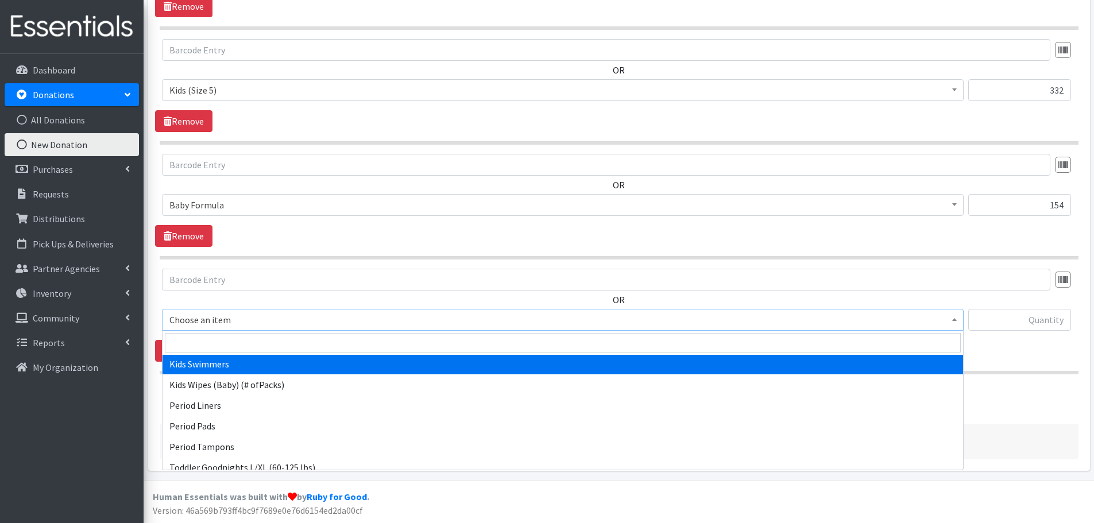
scroll to position [326, 0]
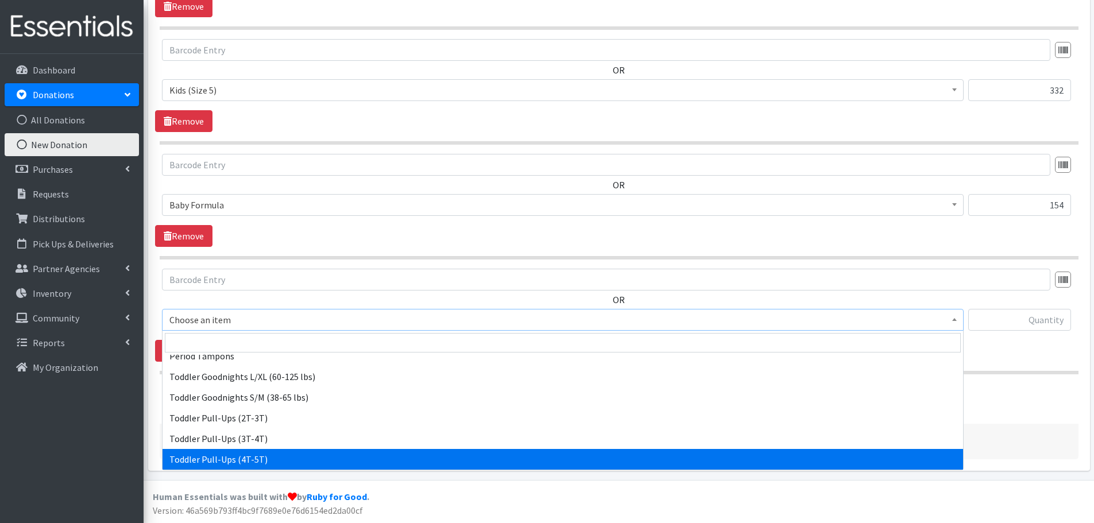
select select "446"
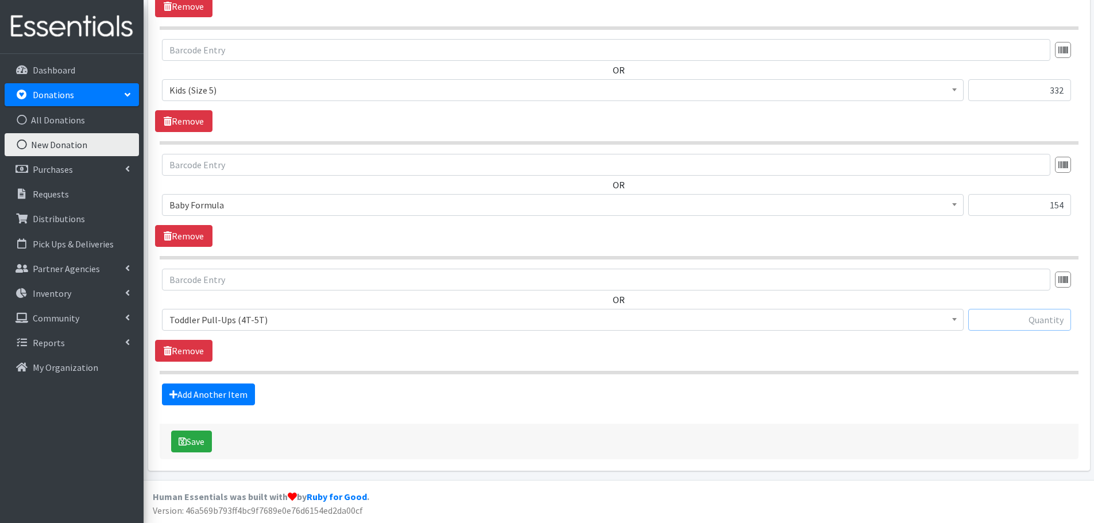
click at [1034, 328] on input "text" at bounding box center [1020, 320] width 103 height 22
type input "99"
click at [210, 394] on link "Add Another Item" at bounding box center [208, 395] width 93 height 22
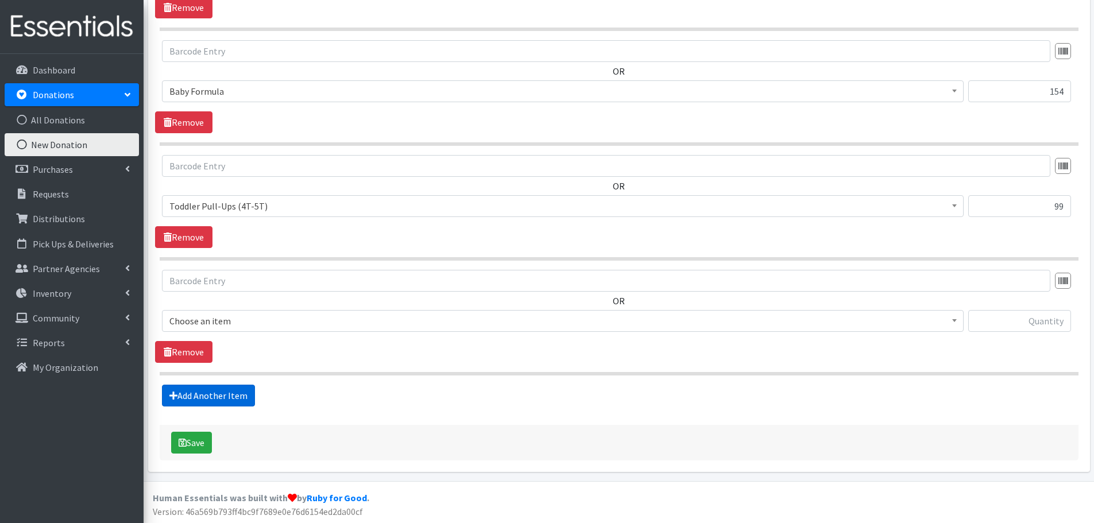
scroll to position [842, 0]
click at [200, 322] on span "Choose an item" at bounding box center [562, 320] width 787 height 16
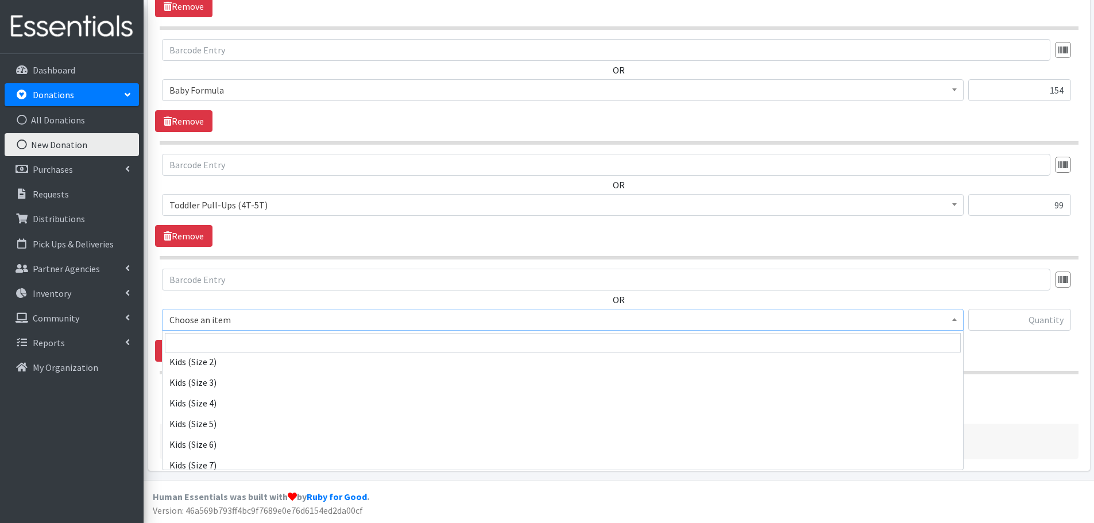
scroll to position [230, 0]
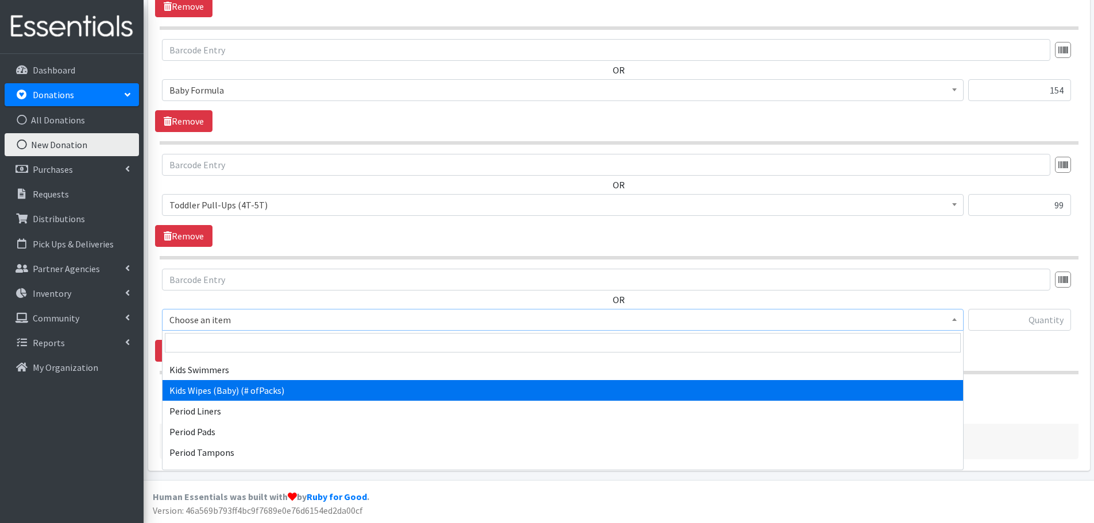
select select "434"
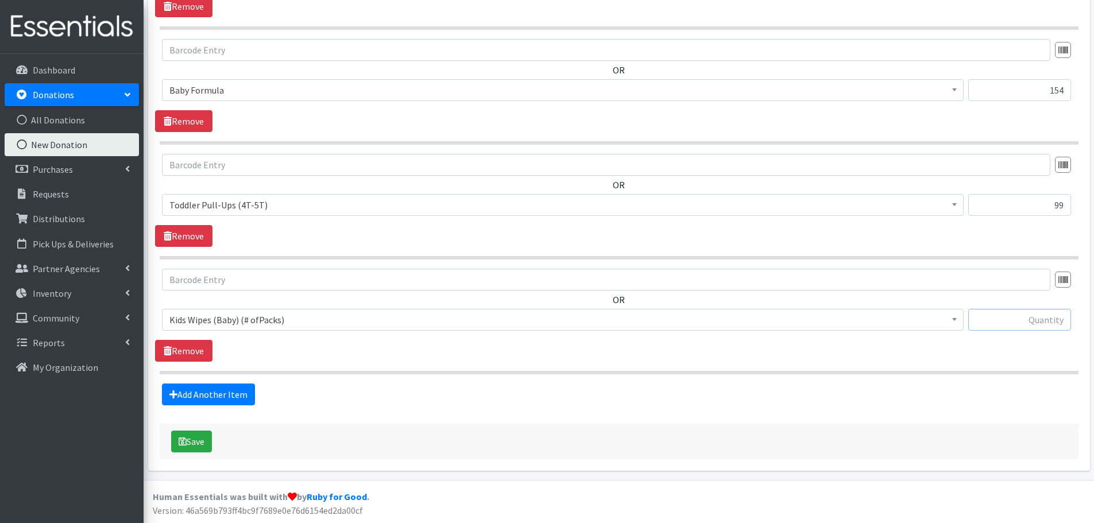
click at [1002, 314] on input "text" at bounding box center [1020, 320] width 103 height 22
type input "28"
click at [205, 442] on button "Save" at bounding box center [191, 442] width 41 height 22
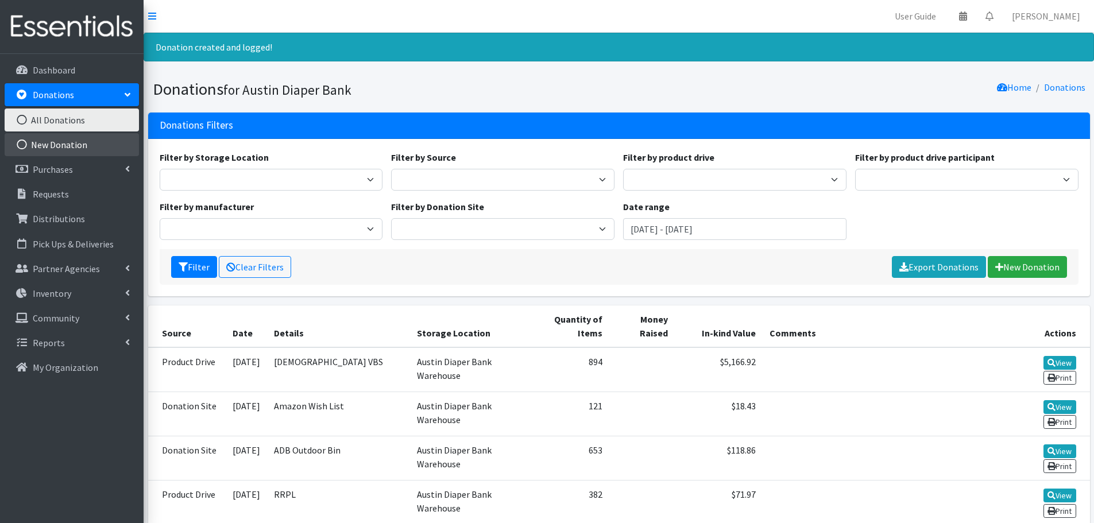
click at [47, 140] on link "New Donation" at bounding box center [72, 144] width 134 height 23
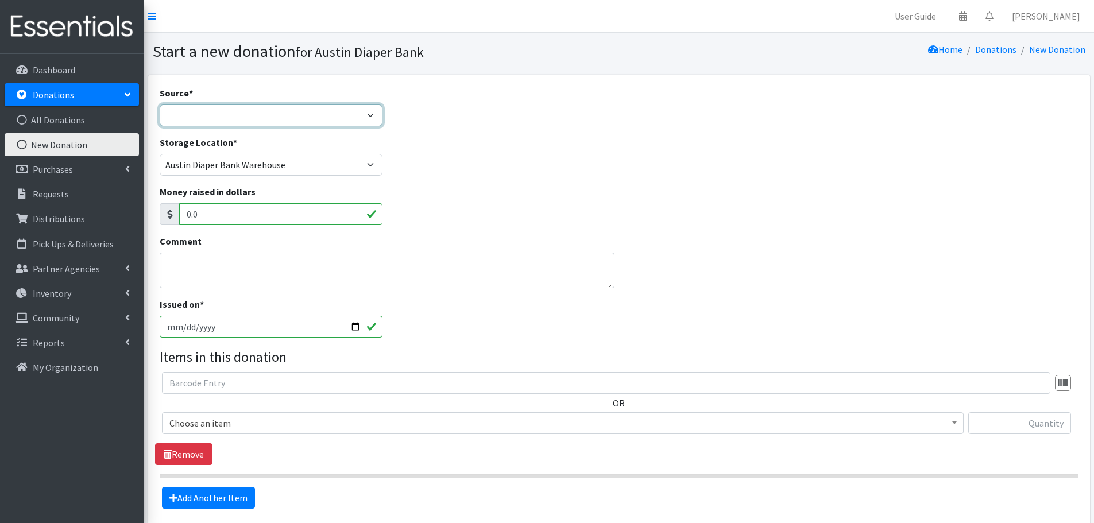
click at [221, 108] on select "Product Drive Manufacturer Donation Site Misc. Donation" at bounding box center [271, 116] width 223 height 22
select select "Donation Site"
click at [160, 105] on select "Product Drive Manufacturer Donation Site Misc. Donation" at bounding box center [271, 116] width 223 height 22
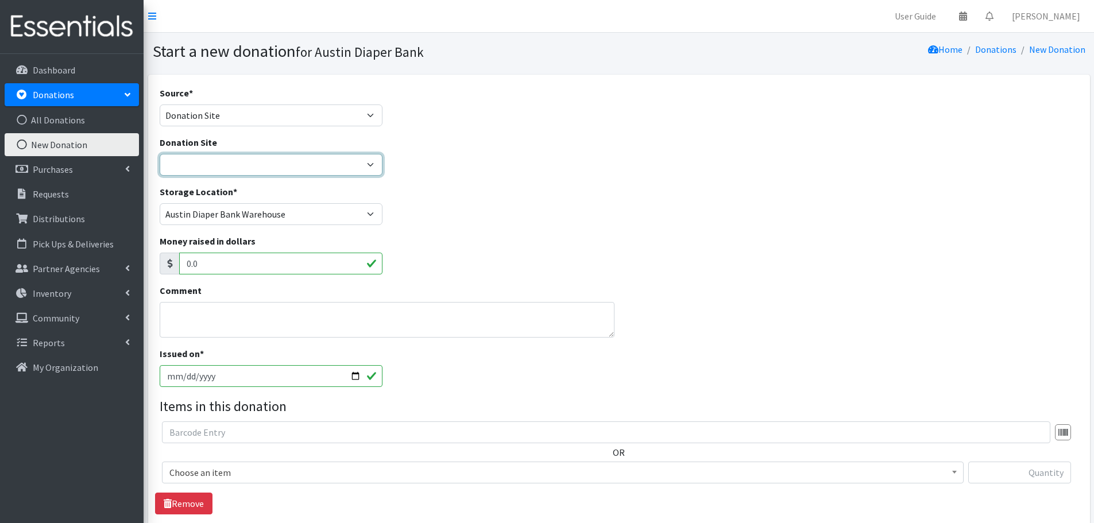
click at [203, 161] on select "ADB Outdoor Bin Amazon Wish List Assistance League [GEOGRAPHIC_DATA] Born Big S…" at bounding box center [271, 165] width 223 height 22
select select "97"
click at [160, 154] on select "ADB Outdoor Bin Amazon Wish List Assistance League Austin Born Big Sky Pediatri…" at bounding box center [271, 165] width 223 height 22
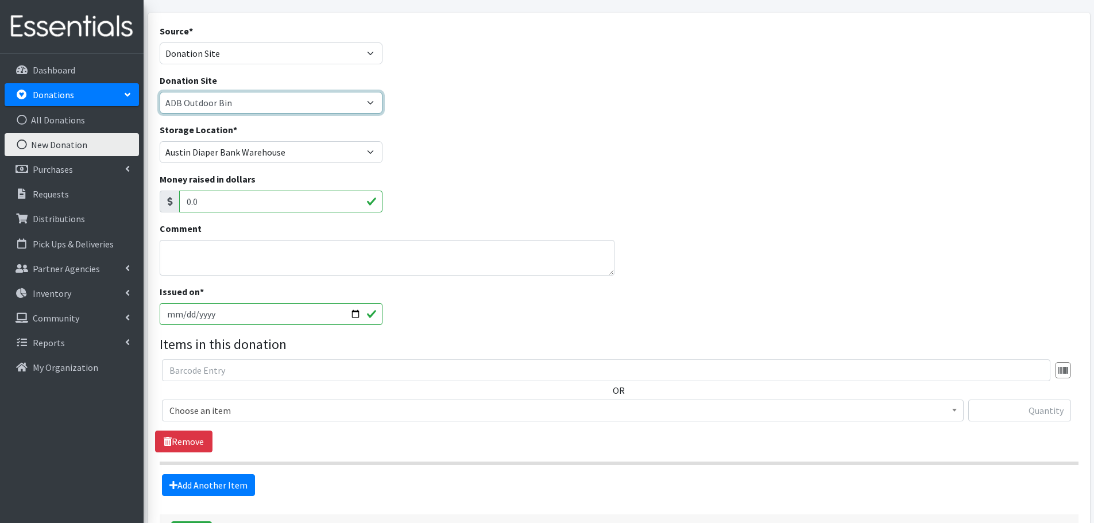
scroll to position [153, 0]
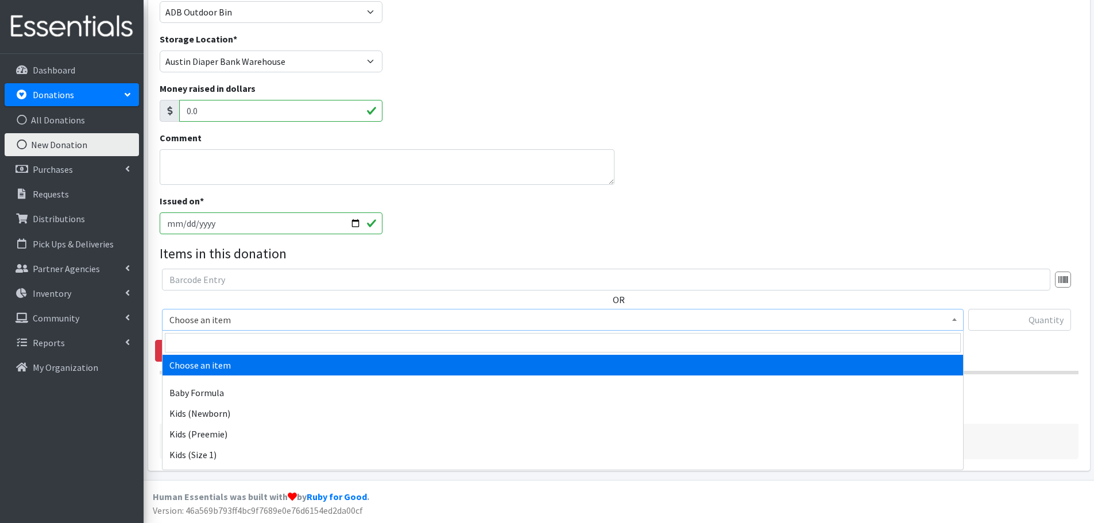
click at [200, 320] on span "Choose an item" at bounding box center [562, 320] width 787 height 16
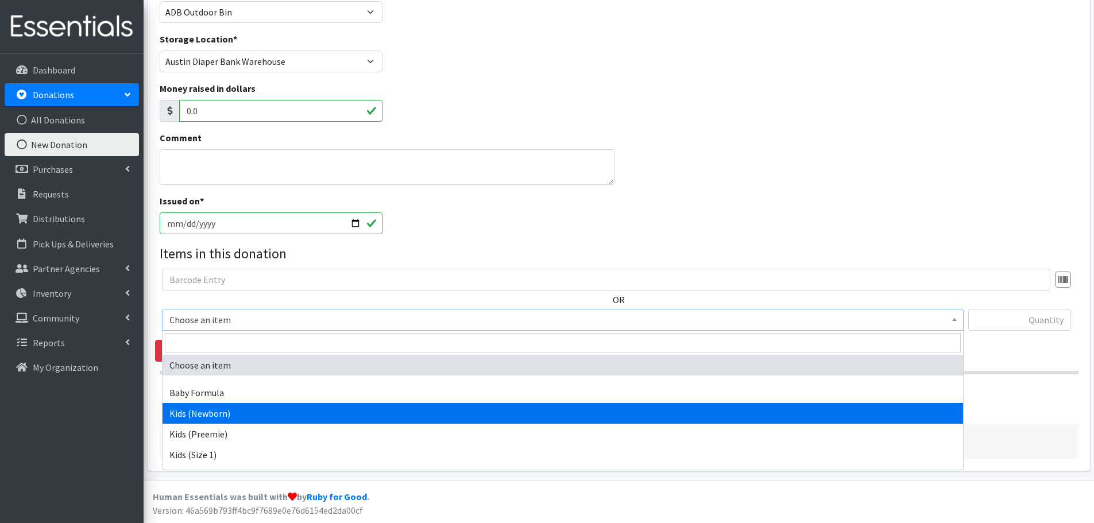
select select "451"
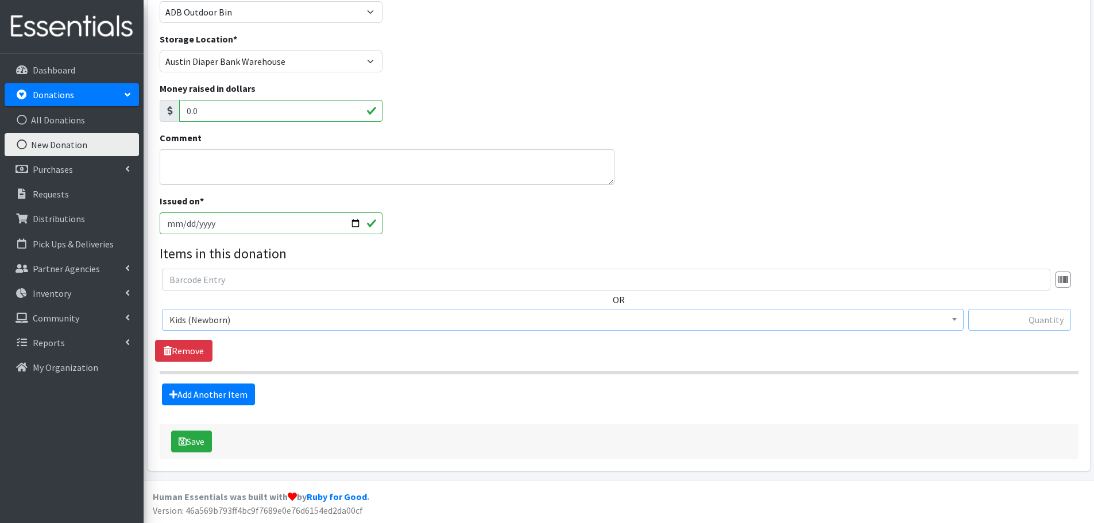
click at [997, 314] on input "text" at bounding box center [1020, 320] width 103 height 22
type input "394"
click at [188, 384] on link "Add Another Item" at bounding box center [208, 395] width 93 height 22
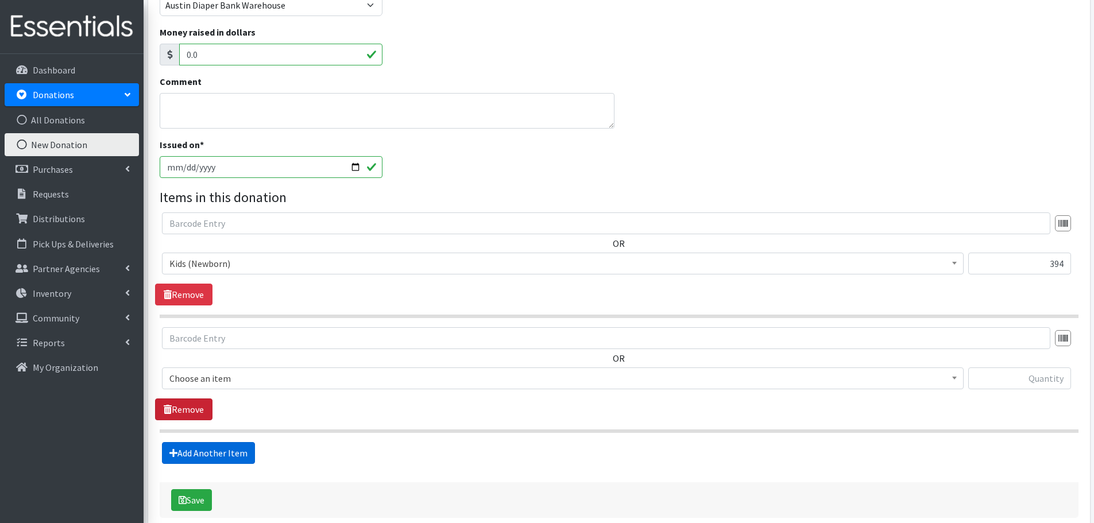
scroll to position [268, 0]
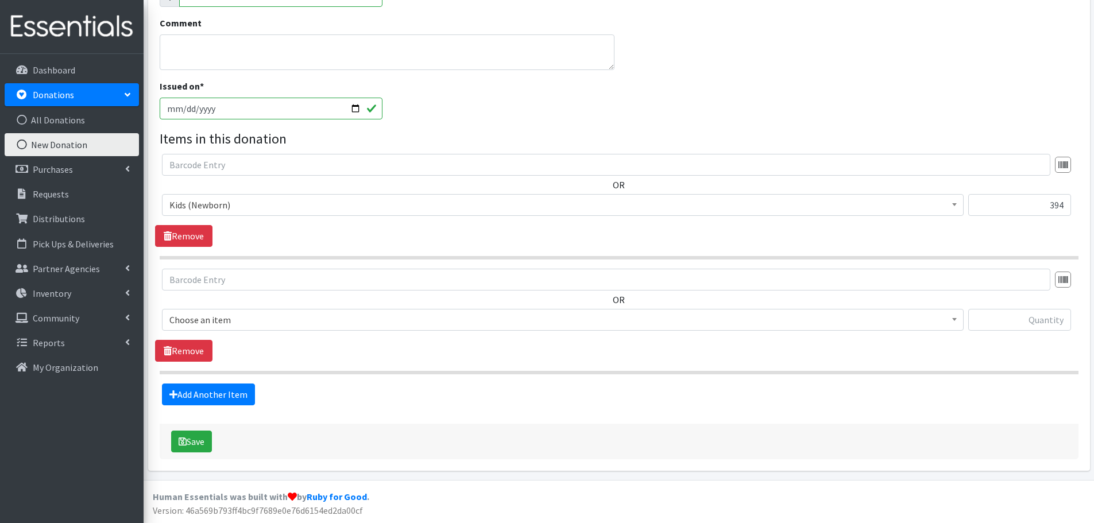
click at [186, 324] on span "Choose an item" at bounding box center [562, 320] width 787 height 16
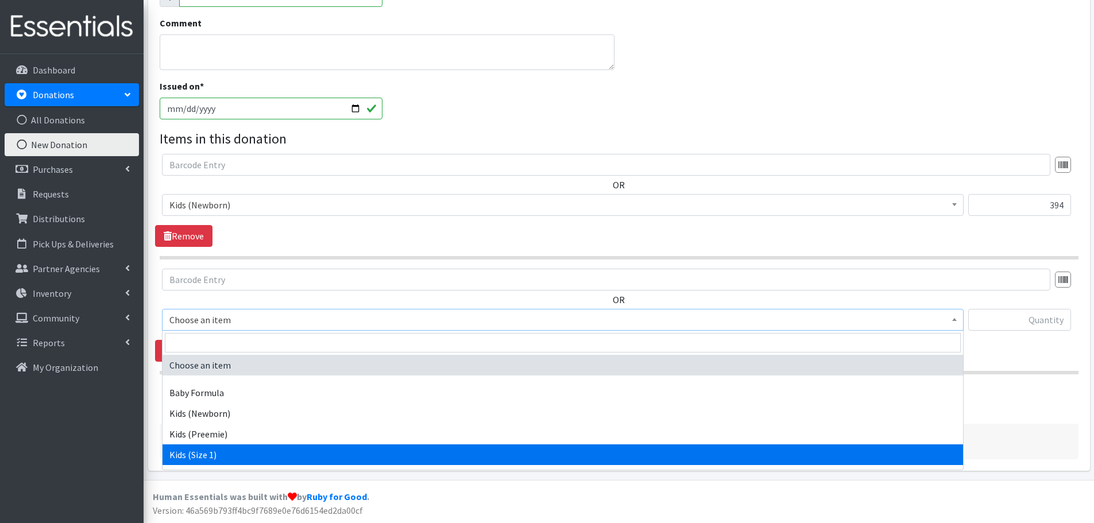
select select "453"
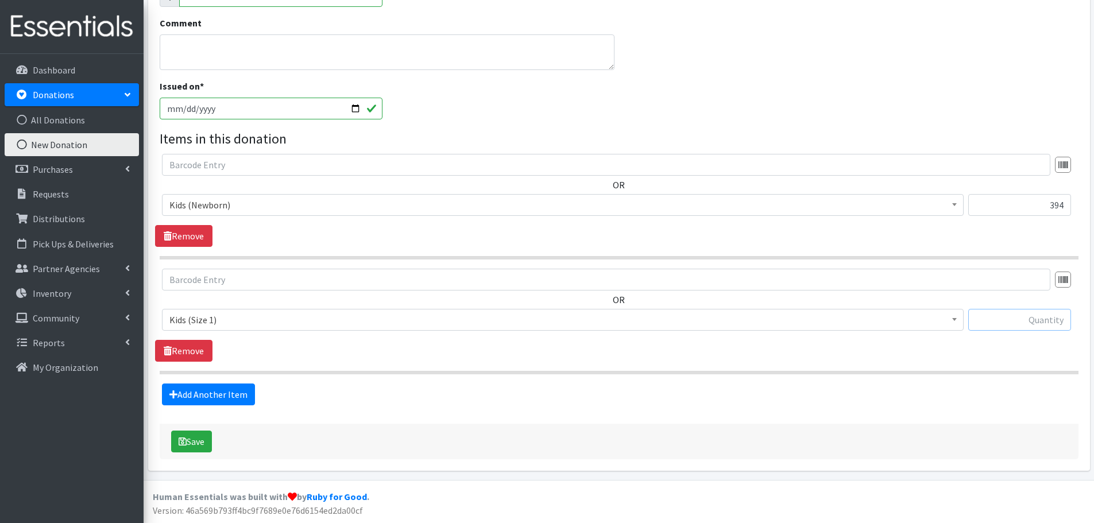
click at [1029, 325] on input "text" at bounding box center [1020, 320] width 103 height 22
type input "528"
click at [223, 395] on link "Add Another Item" at bounding box center [208, 395] width 93 height 22
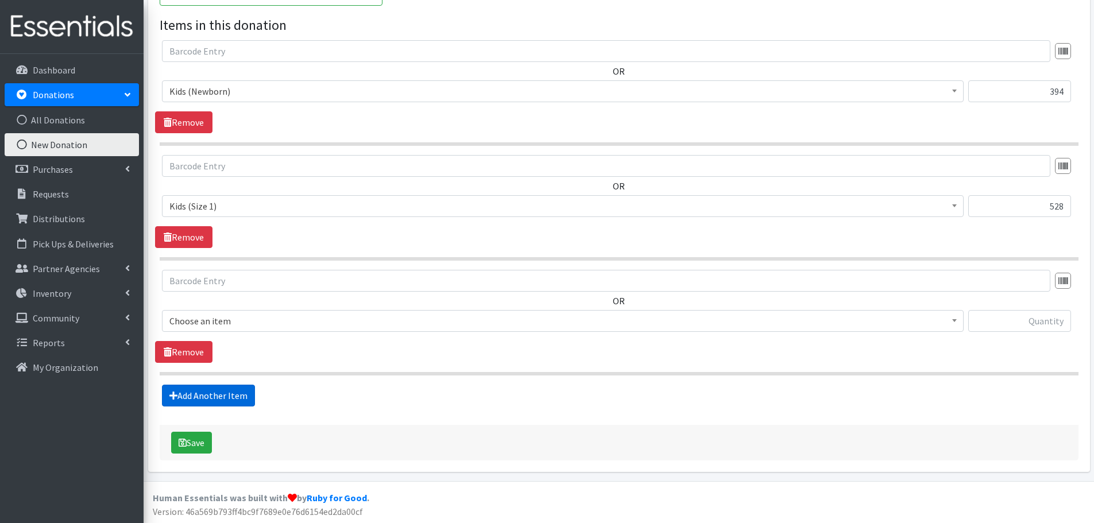
scroll to position [383, 0]
click at [204, 321] on span "Choose an item" at bounding box center [562, 320] width 787 height 16
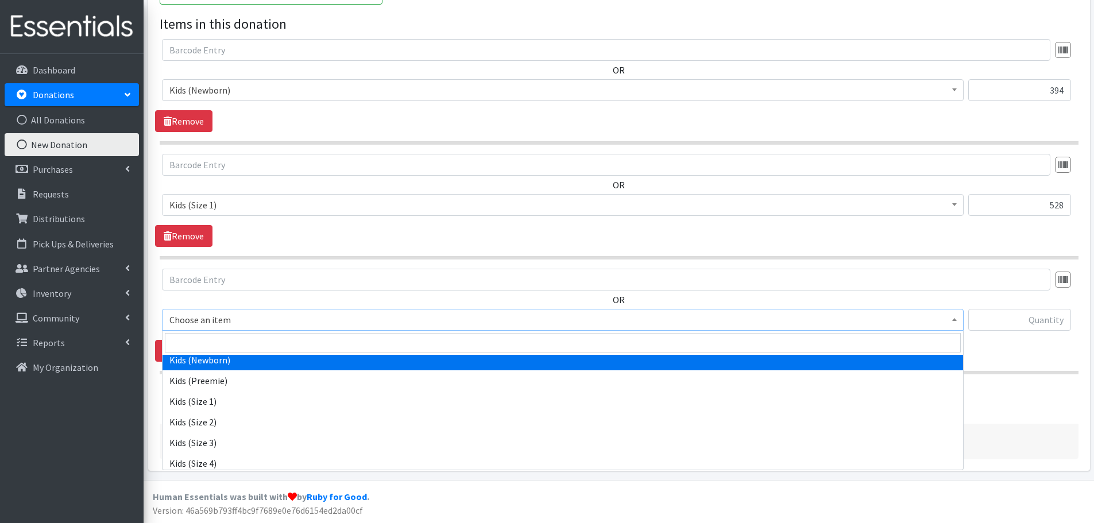
scroll to position [115, 0]
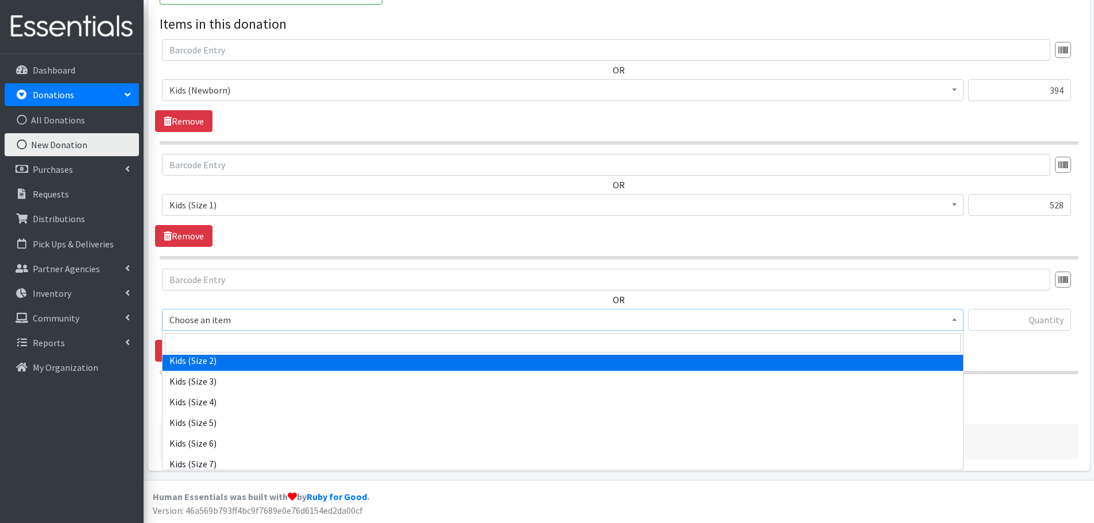
select select "440"
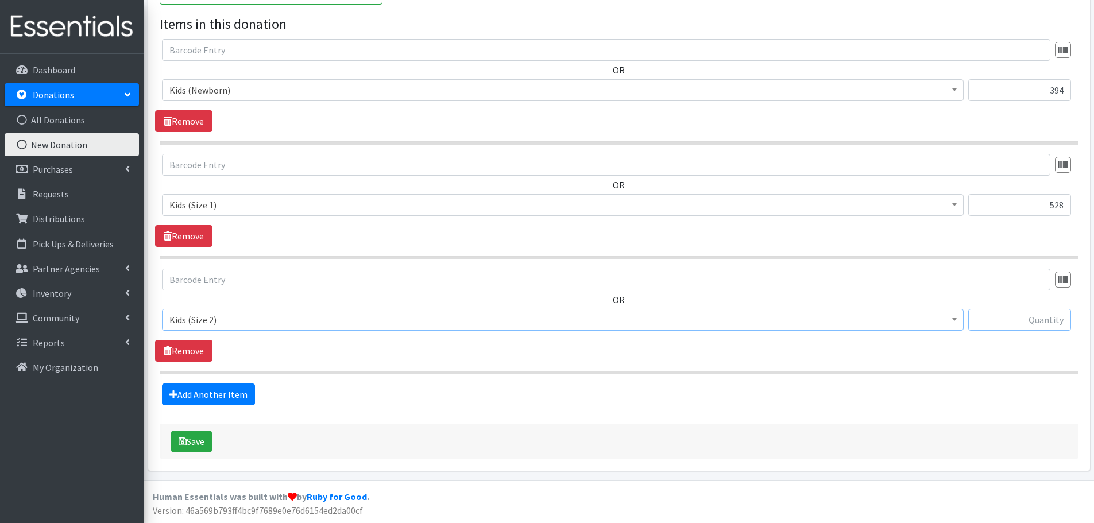
click at [1014, 323] on input "text" at bounding box center [1020, 320] width 103 height 22
type input "29"
click at [225, 388] on link "Add Another Item" at bounding box center [208, 395] width 93 height 22
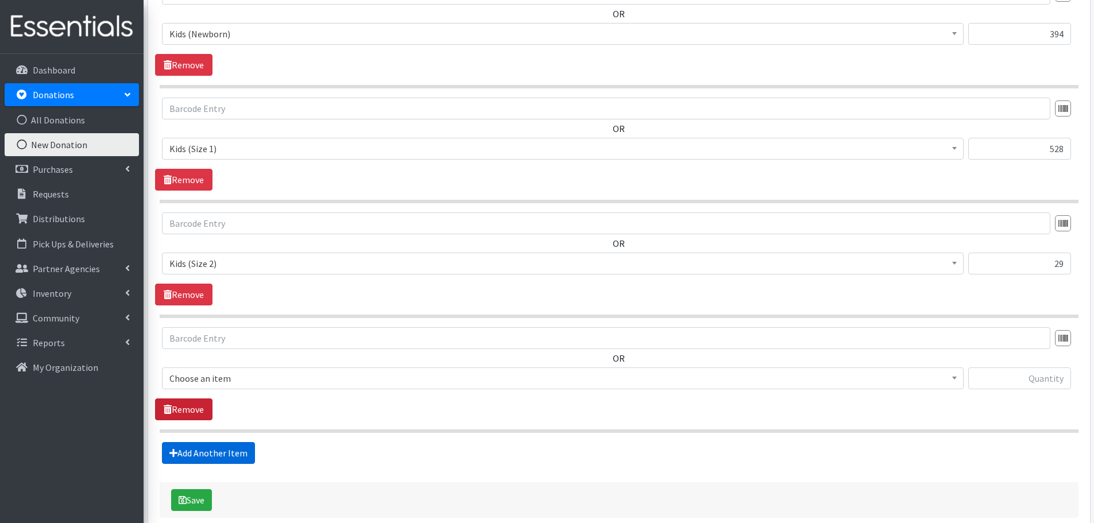
scroll to position [497, 0]
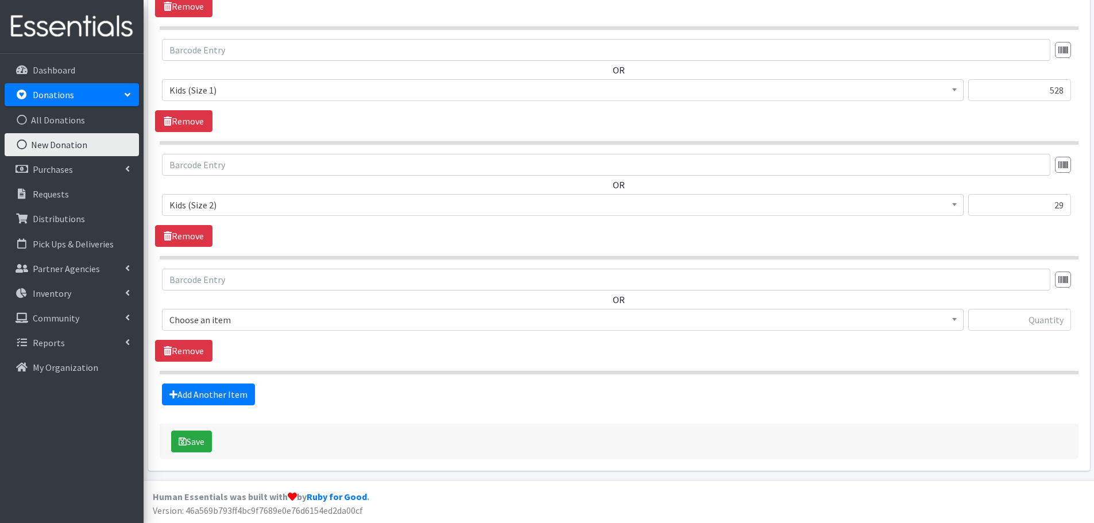
click at [199, 328] on span "Choose an item" at bounding box center [562, 320] width 787 height 16
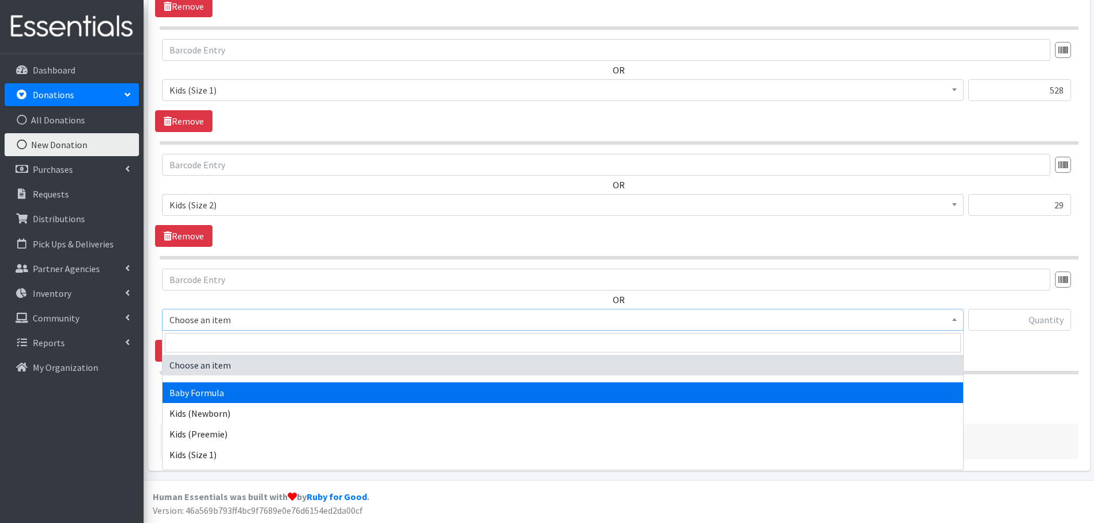
select select "3871"
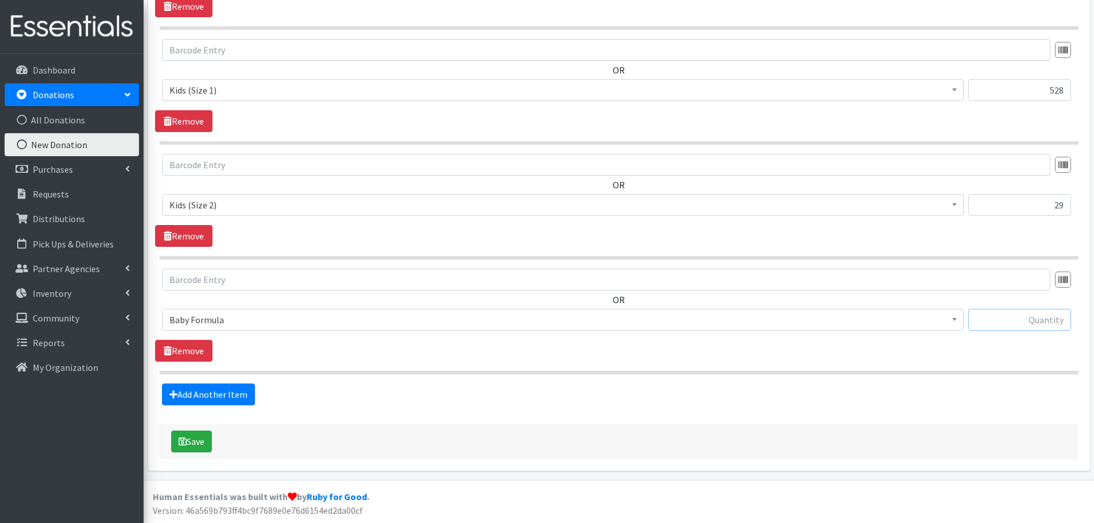
click at [1020, 327] on input "text" at bounding box center [1020, 320] width 103 height 22
type input "15"
click at [195, 439] on button "Save" at bounding box center [191, 442] width 41 height 22
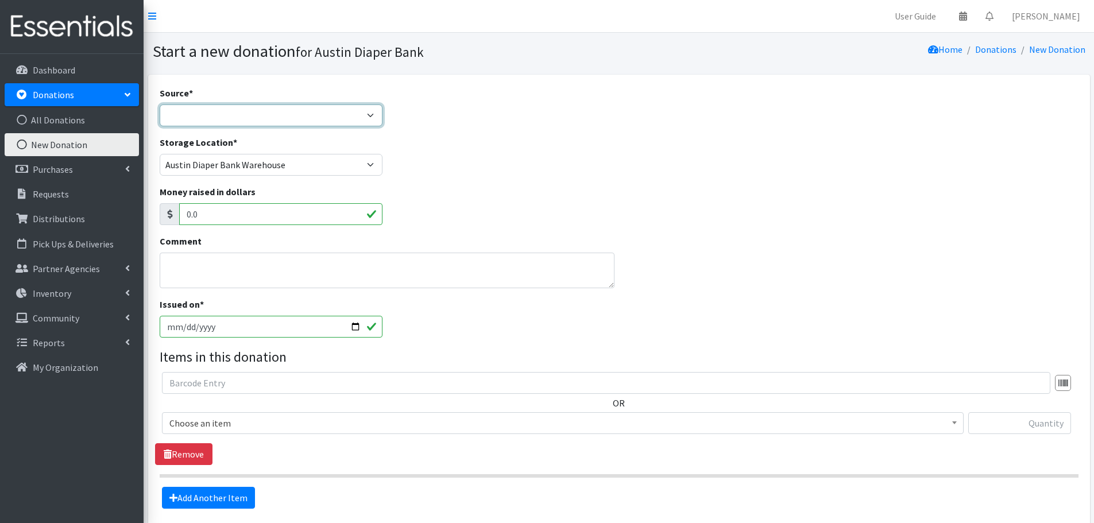
click at [175, 113] on select "Product Drive Manufacturer Donation Site Misc. Donation" at bounding box center [271, 116] width 223 height 22
select select "Donation Site"
click at [160, 105] on select "Product Drive Manufacturer Donation Site Misc. Donation" at bounding box center [271, 116] width 223 height 22
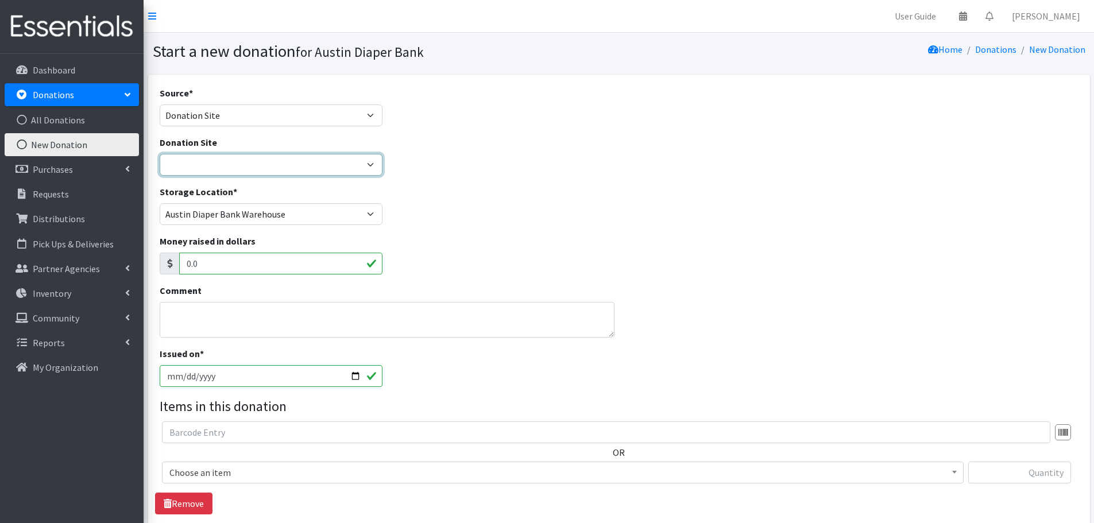
click at [202, 159] on select "ADB Outdoor Bin Amazon Wish List Assistance League Austin Born Big Sky Pediatri…" at bounding box center [271, 165] width 223 height 22
select select "12"
click at [160, 154] on select "ADB Outdoor Bin Amazon Wish List Assistance League Austin Born Big Sky Pediatri…" at bounding box center [271, 165] width 223 height 22
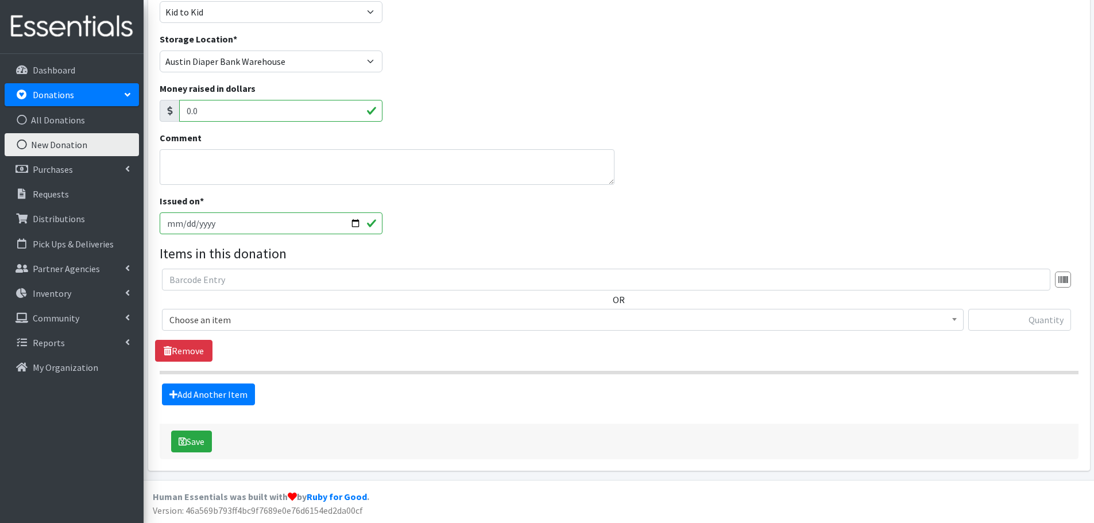
click at [240, 323] on span "Choose an item" at bounding box center [562, 320] width 787 height 16
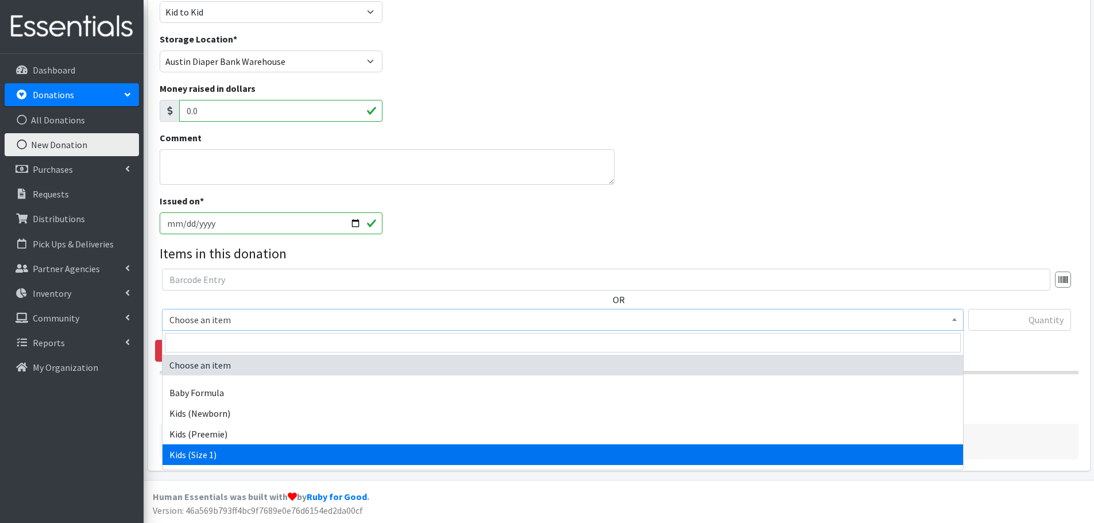
select select "453"
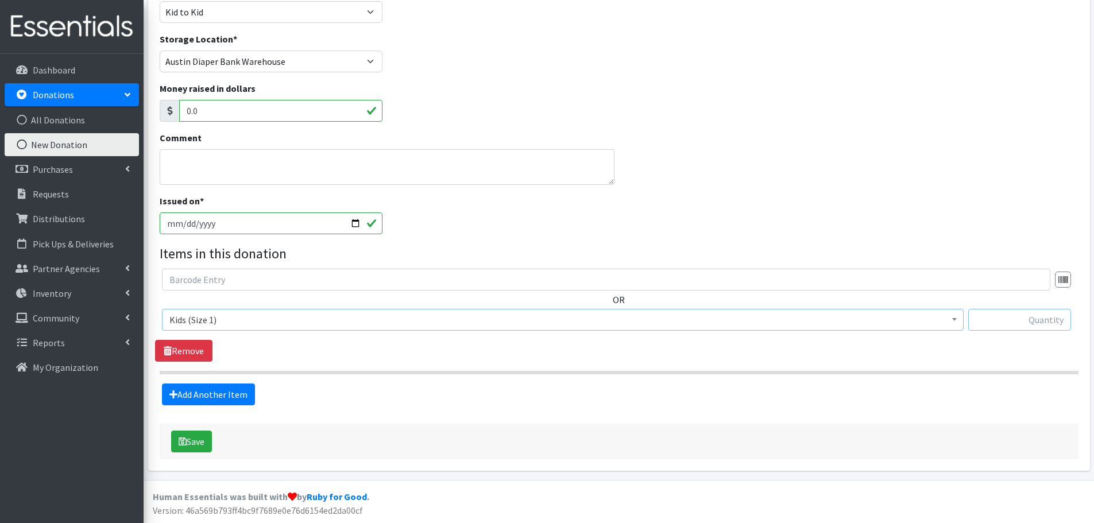
click at [1006, 323] on input "text" at bounding box center [1020, 320] width 103 height 22
type input "67"
click at [243, 397] on link "Add Another Item" at bounding box center [208, 395] width 93 height 22
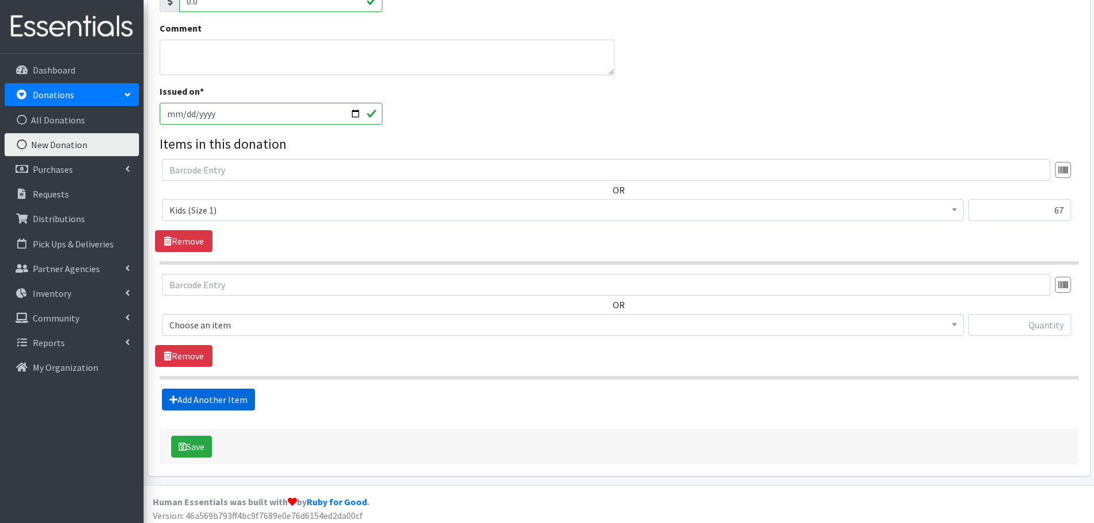
scroll to position [268, 0]
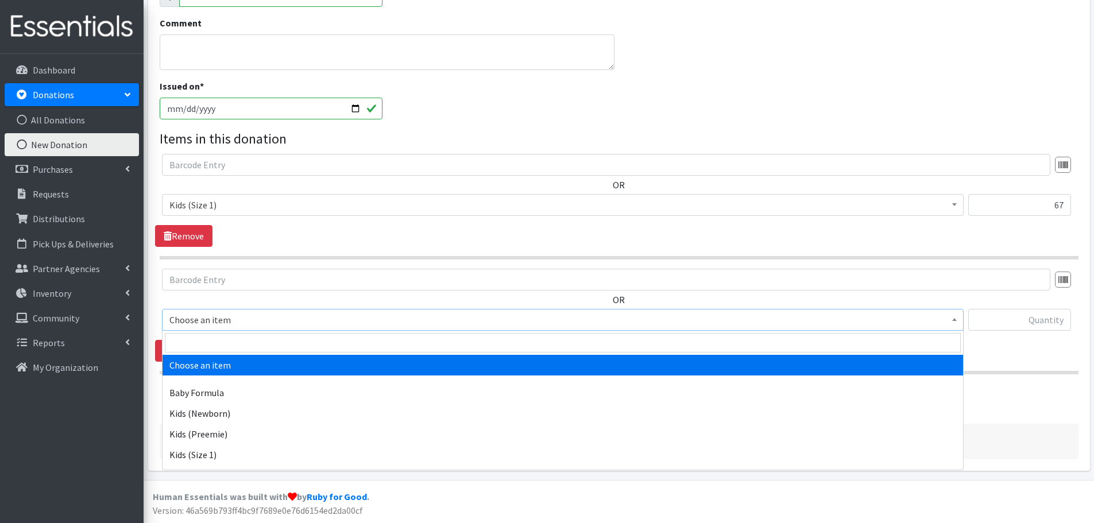
click at [206, 323] on span "Choose an item" at bounding box center [562, 320] width 787 height 16
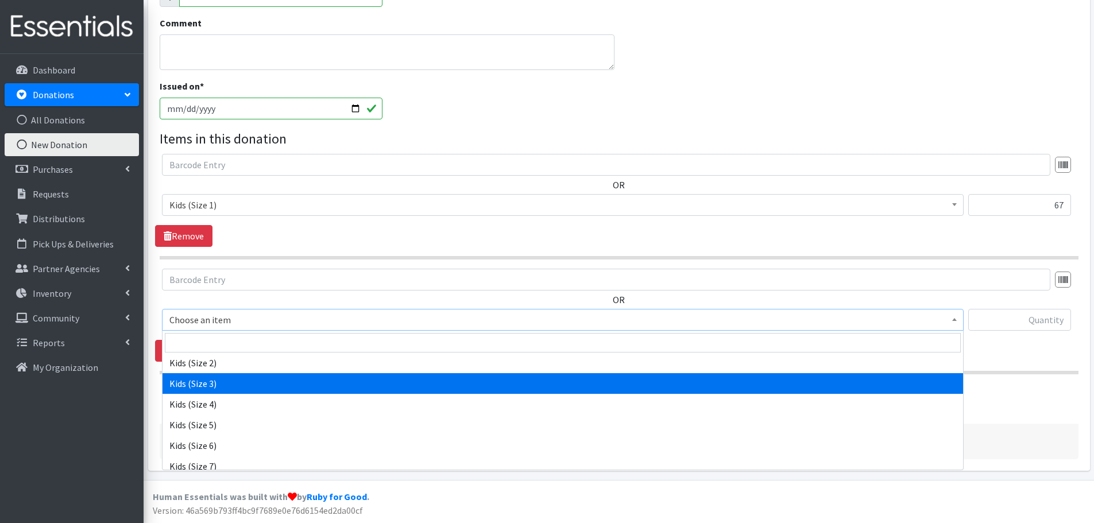
scroll to position [115, 0]
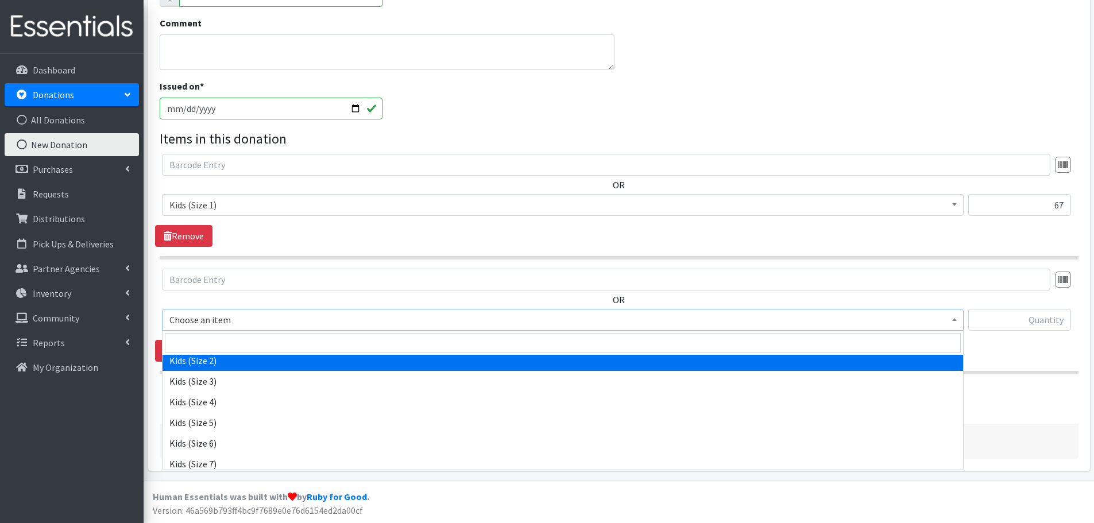
select select "440"
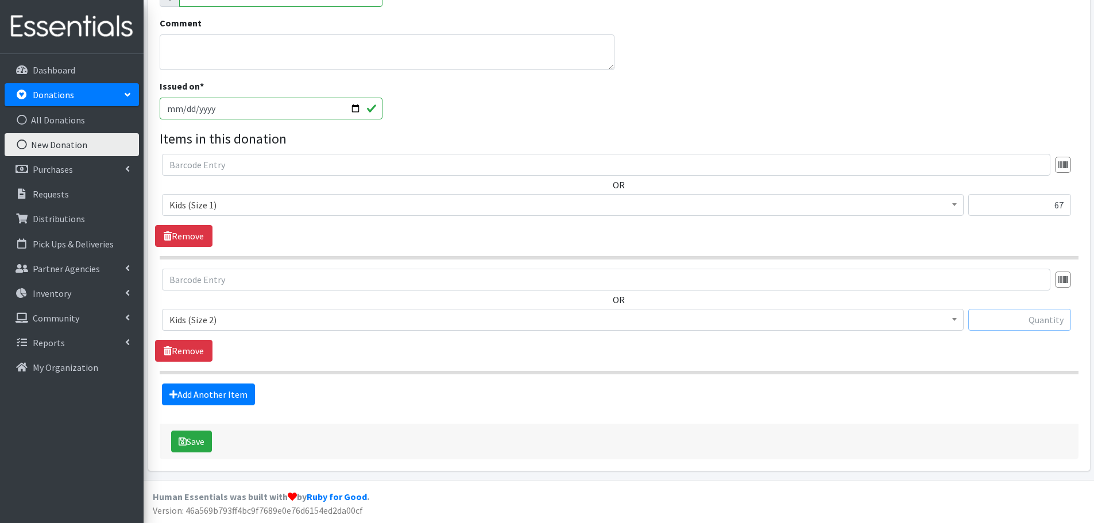
click at [1054, 323] on input "text" at bounding box center [1020, 320] width 103 height 22
type input "271"
click at [229, 394] on link "Add Another Item" at bounding box center [208, 395] width 93 height 22
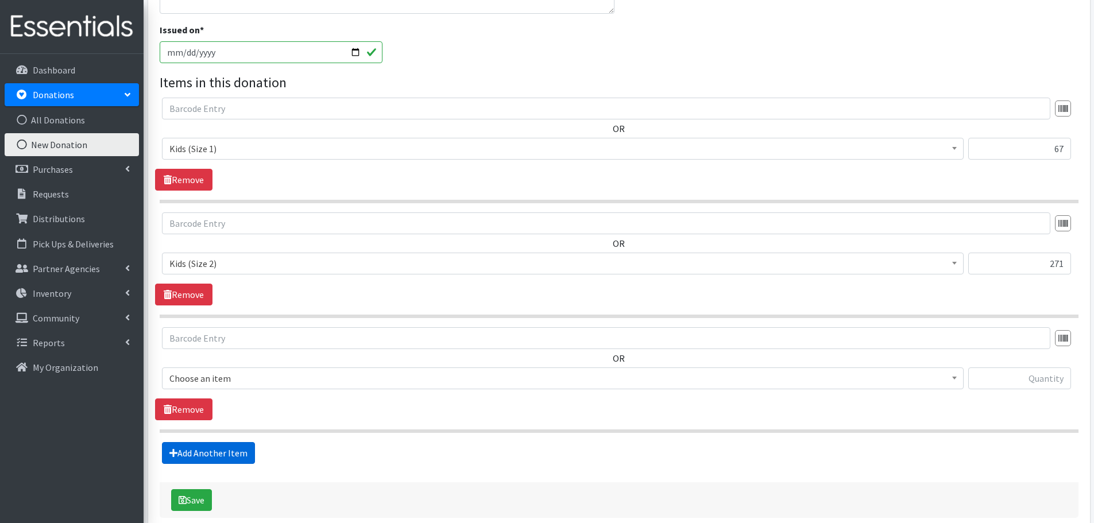
scroll to position [383, 0]
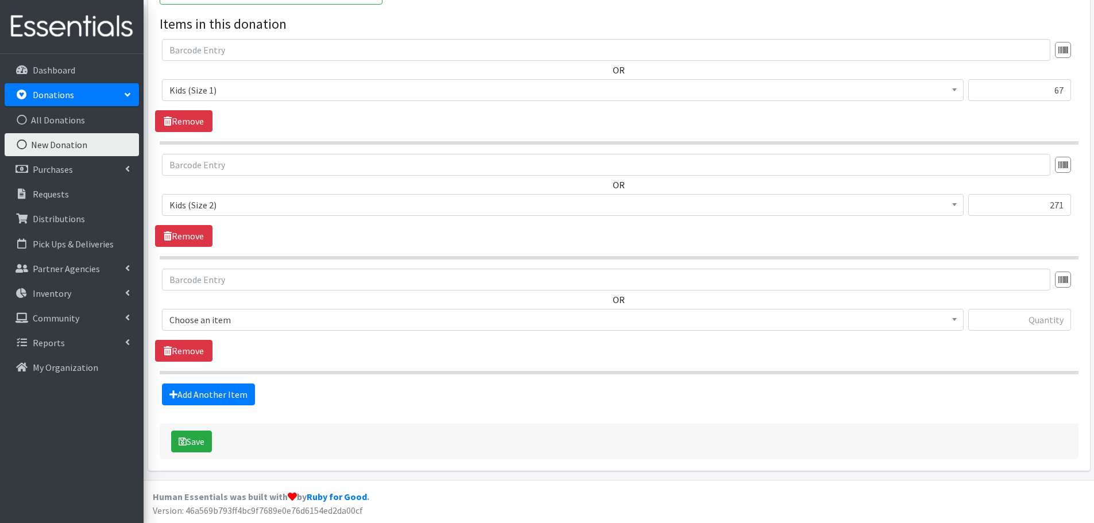
click at [212, 313] on span "Choose an item" at bounding box center [562, 320] width 787 height 16
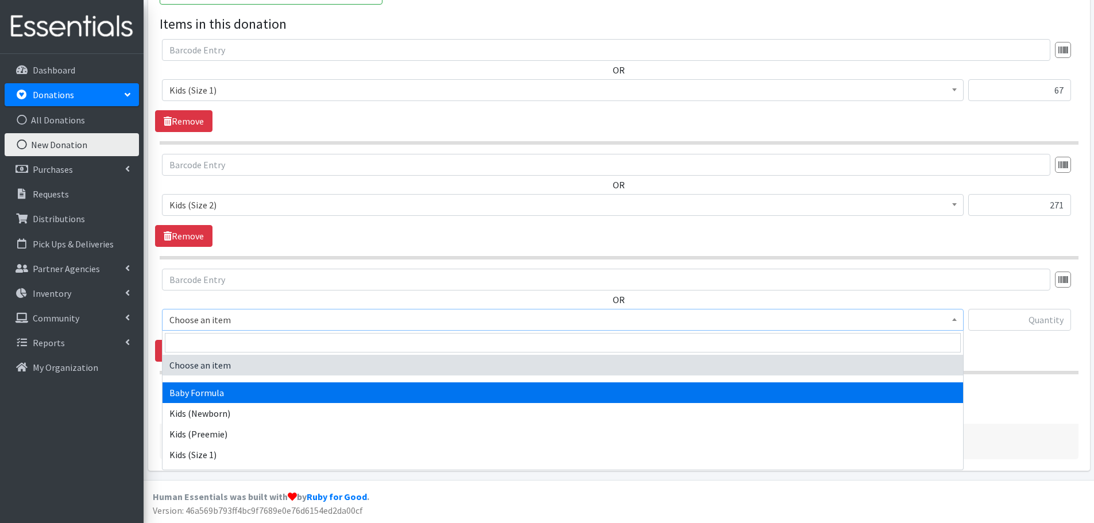
scroll to position [57, 0]
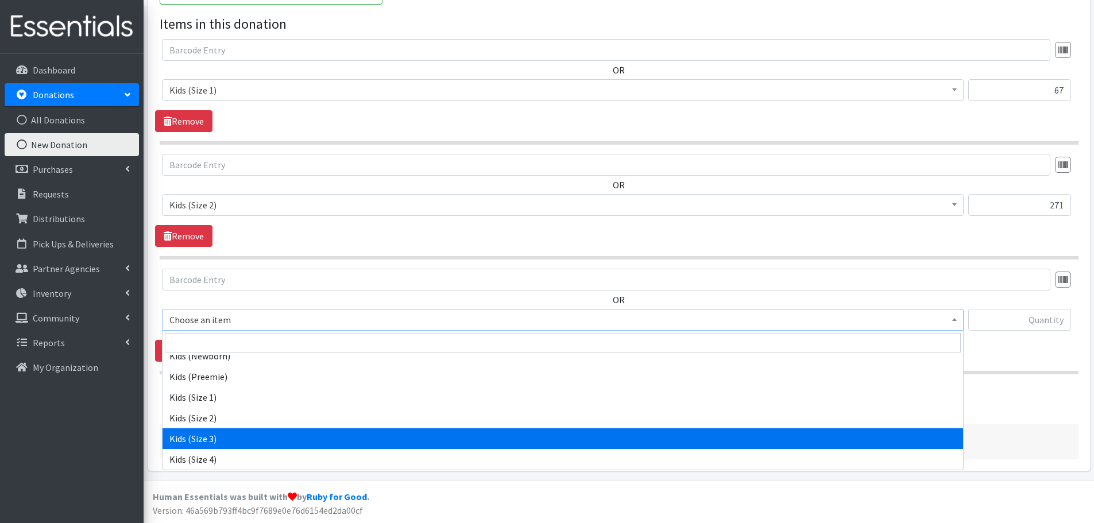
select select "442"
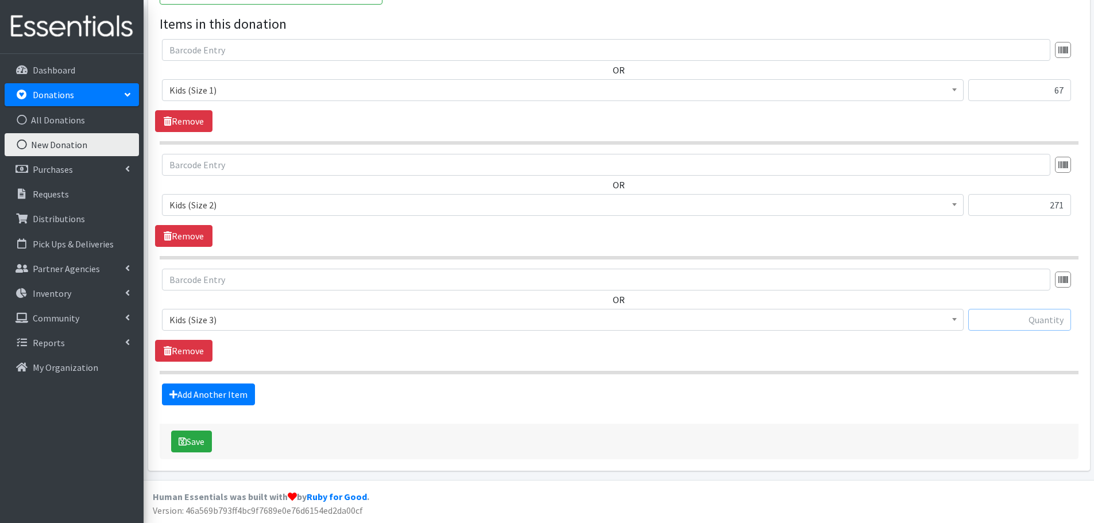
click at [1033, 322] on input "text" at bounding box center [1020, 320] width 103 height 22
type input "198"
click at [217, 394] on link "Add Another Item" at bounding box center [208, 395] width 93 height 22
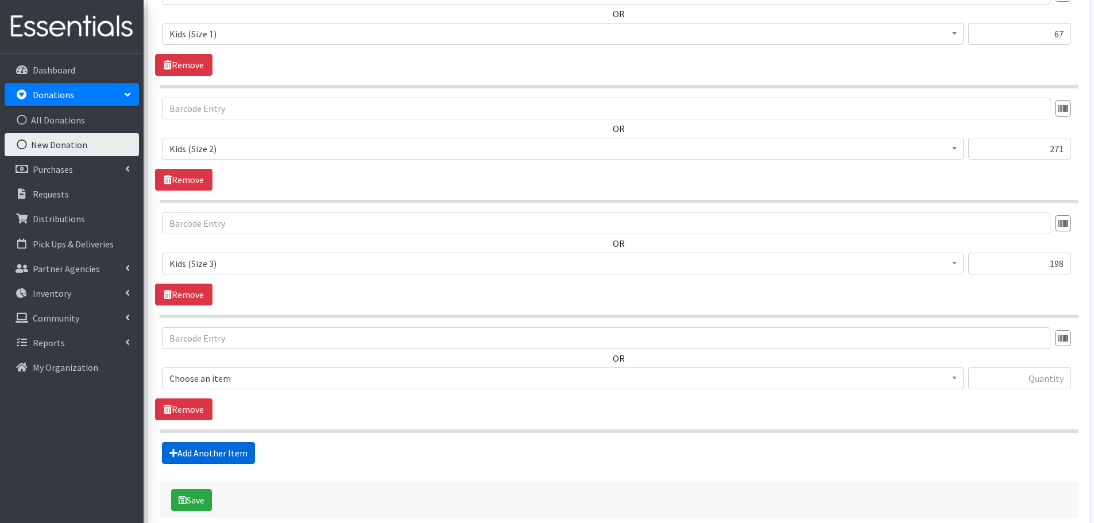
scroll to position [497, 0]
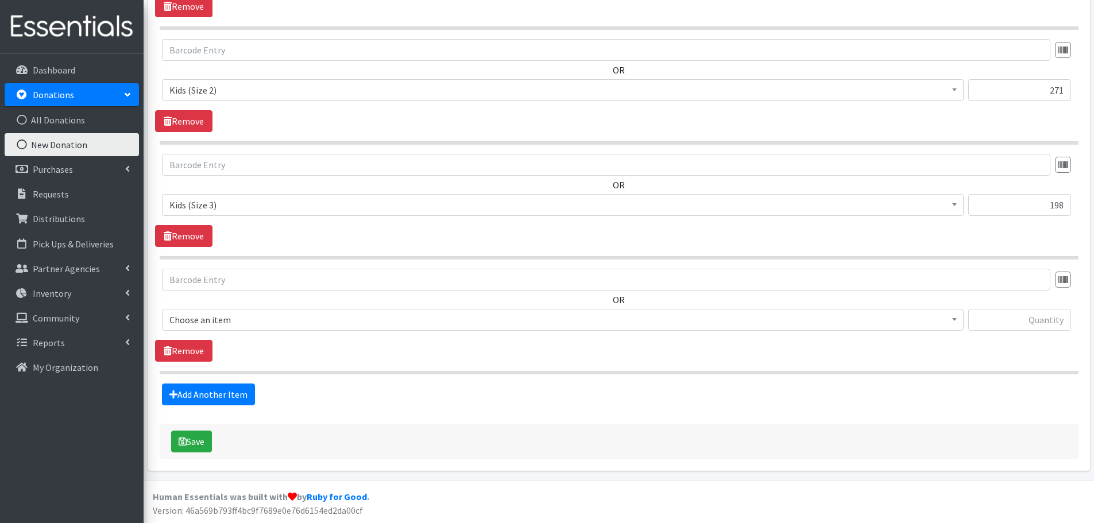
click at [198, 315] on span "Choose an item" at bounding box center [562, 320] width 787 height 16
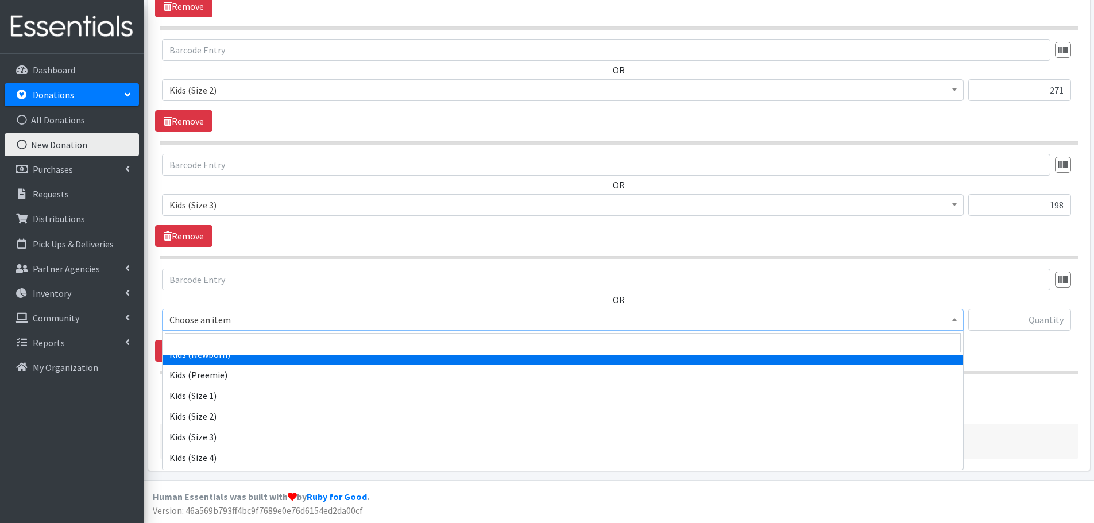
scroll to position [115, 0]
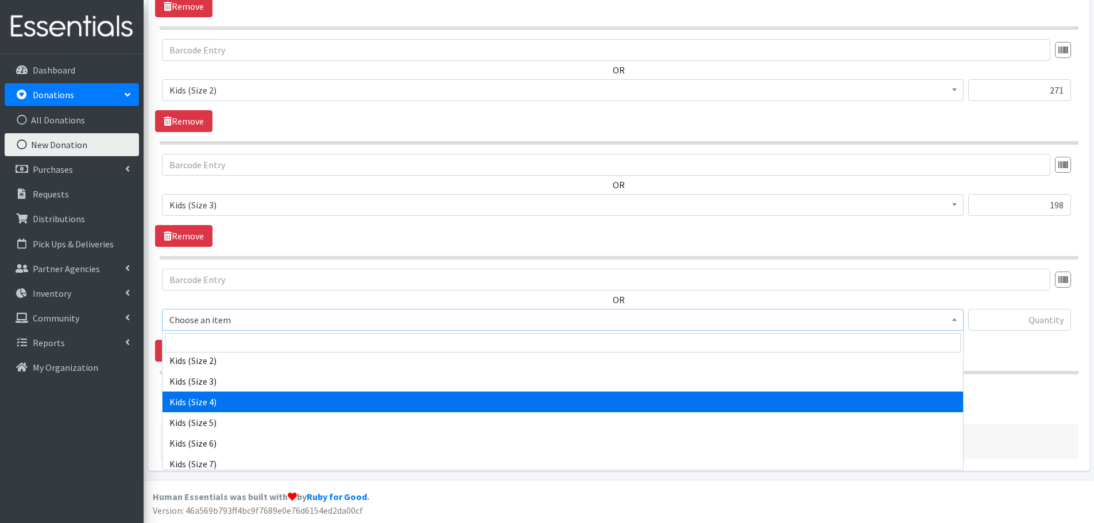
select select "459"
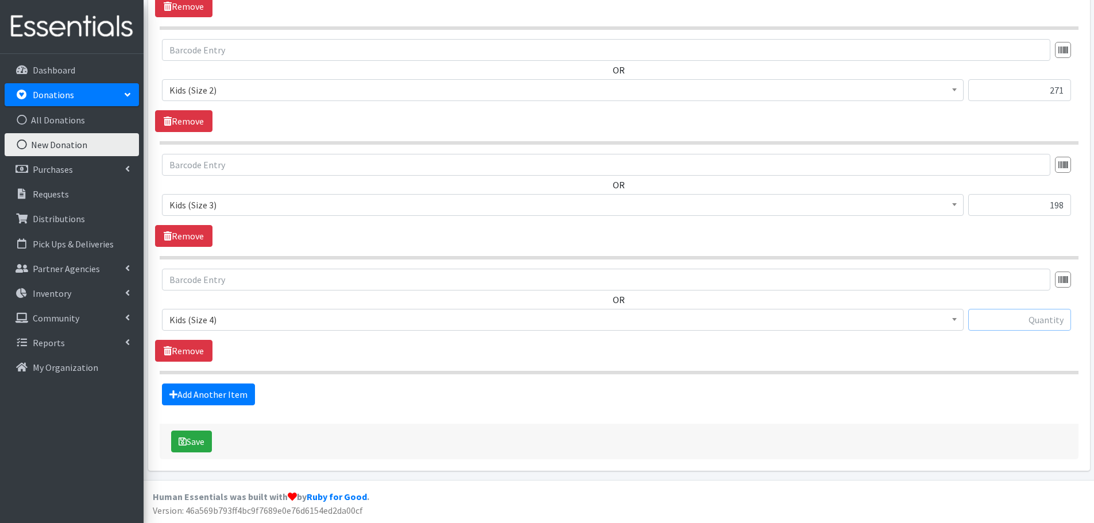
click at [1037, 326] on input "text" at bounding box center [1020, 320] width 103 height 22
type input "138"
click at [223, 398] on link "Add Another Item" at bounding box center [208, 395] width 93 height 22
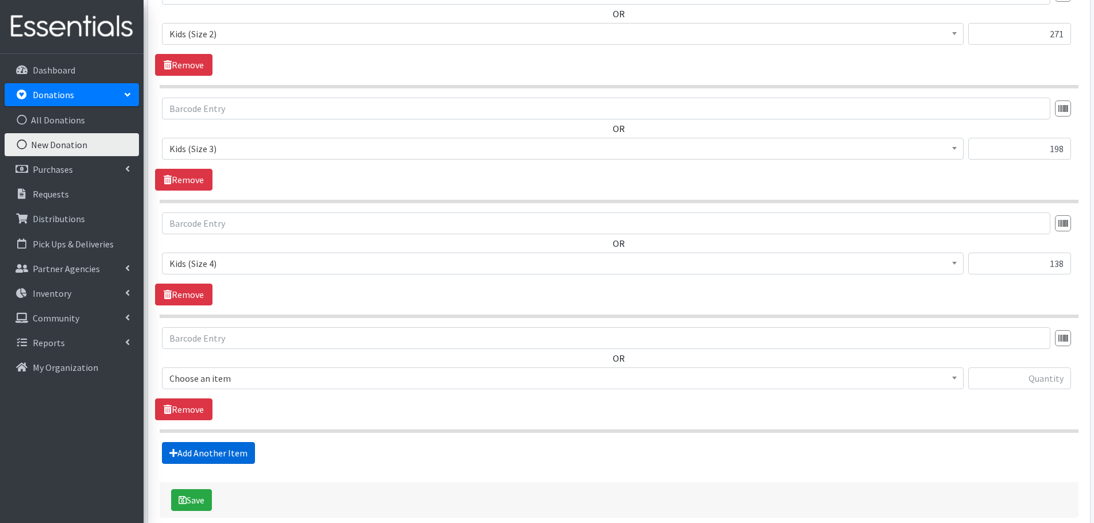
scroll to position [612, 0]
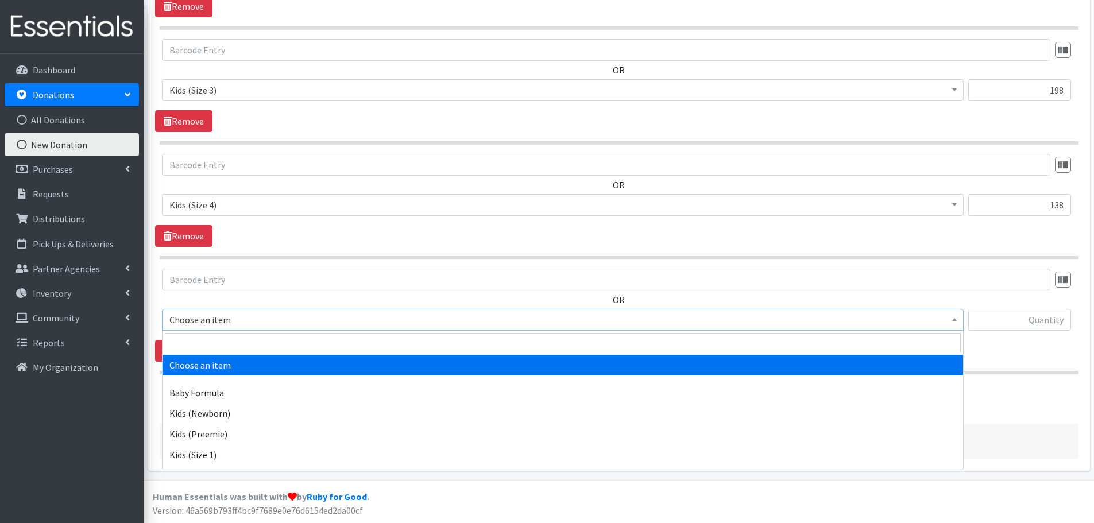
click at [188, 319] on span "Choose an item" at bounding box center [562, 320] width 787 height 16
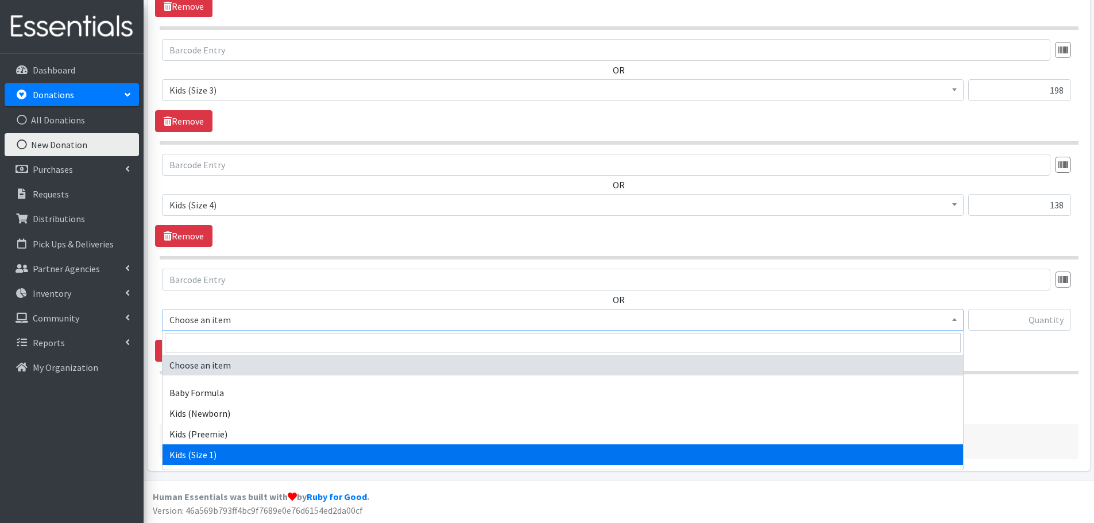
scroll to position [172, 0]
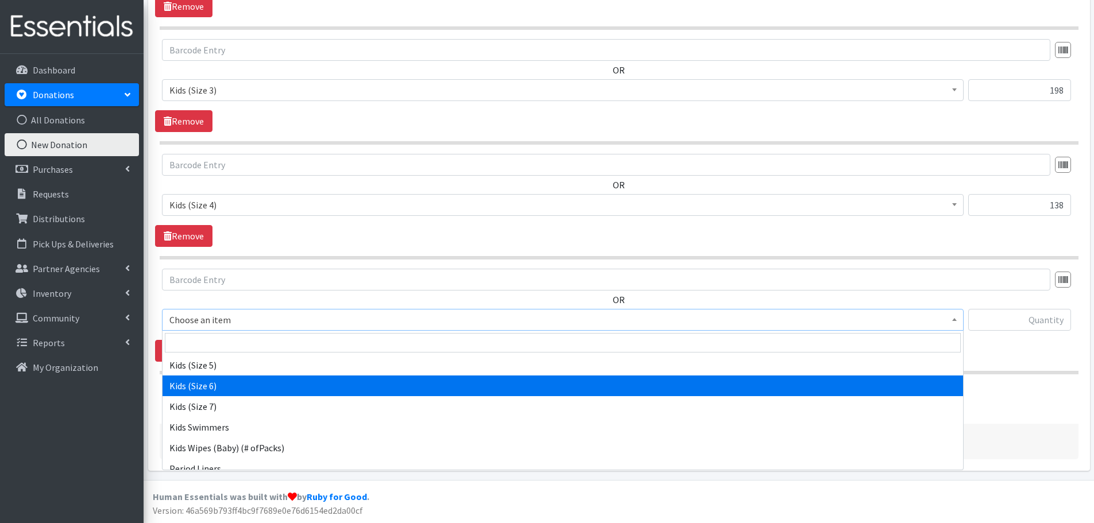
select select "462"
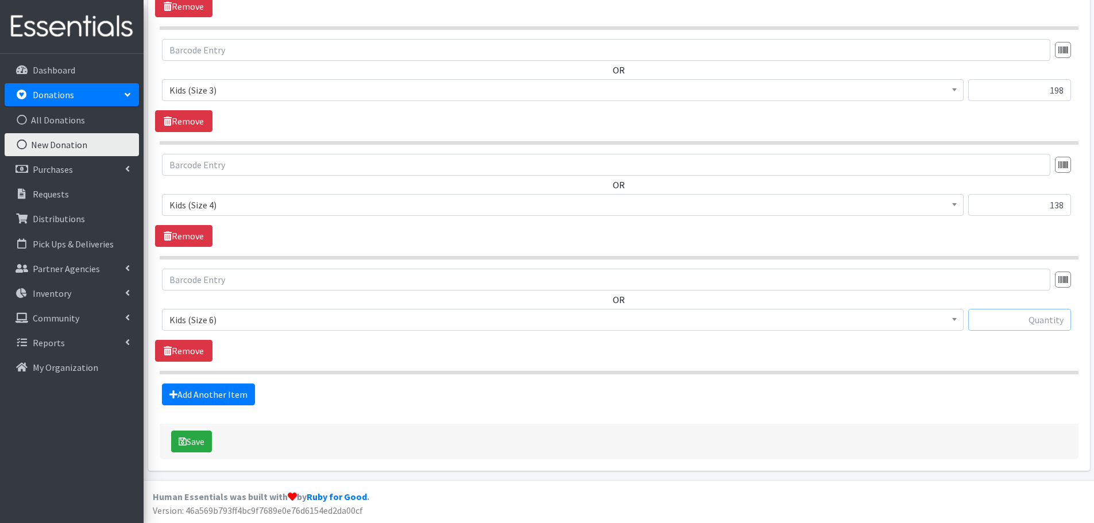
click at [1012, 315] on input "text" at bounding box center [1020, 320] width 103 height 22
type input "37"
click at [240, 395] on link "Add Another Item" at bounding box center [208, 395] width 93 height 22
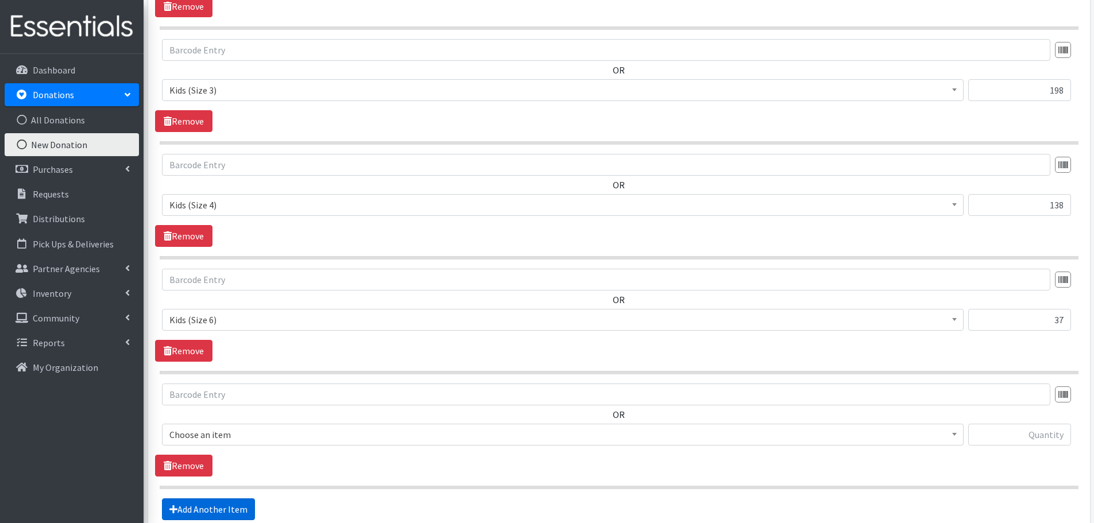
scroll to position [727, 0]
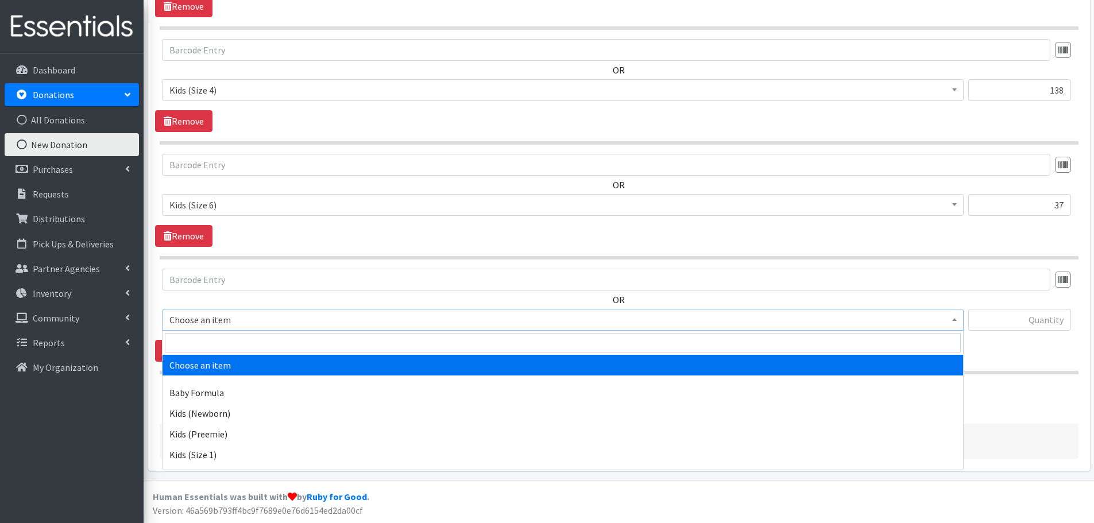
click at [198, 325] on span "Choose an item" at bounding box center [562, 320] width 787 height 16
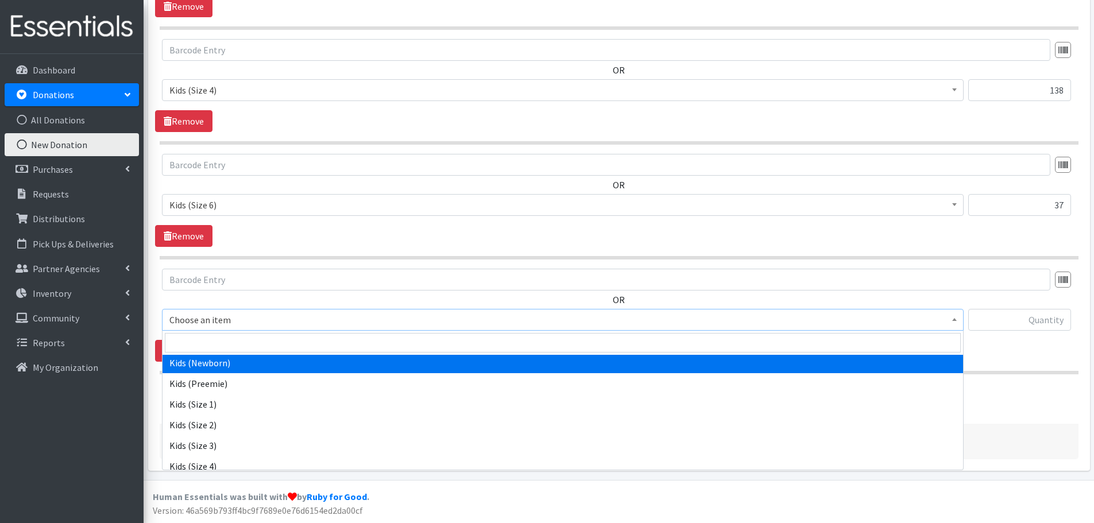
scroll to position [115, 0]
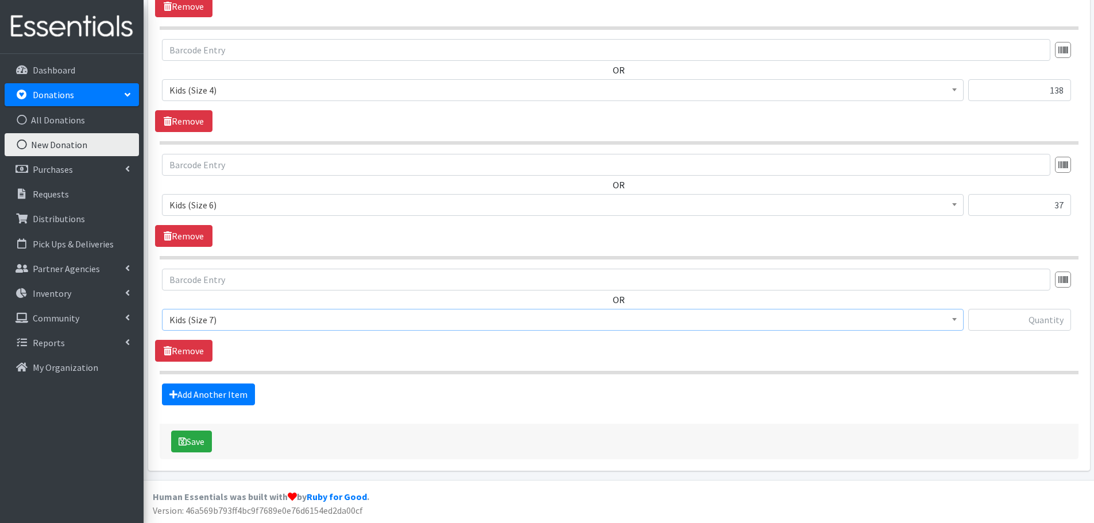
select select "1683"
click at [1033, 315] on input "text" at bounding box center [1020, 320] width 103 height 22
type input "12"
click at [195, 395] on link "Add Another Item" at bounding box center [208, 395] width 93 height 22
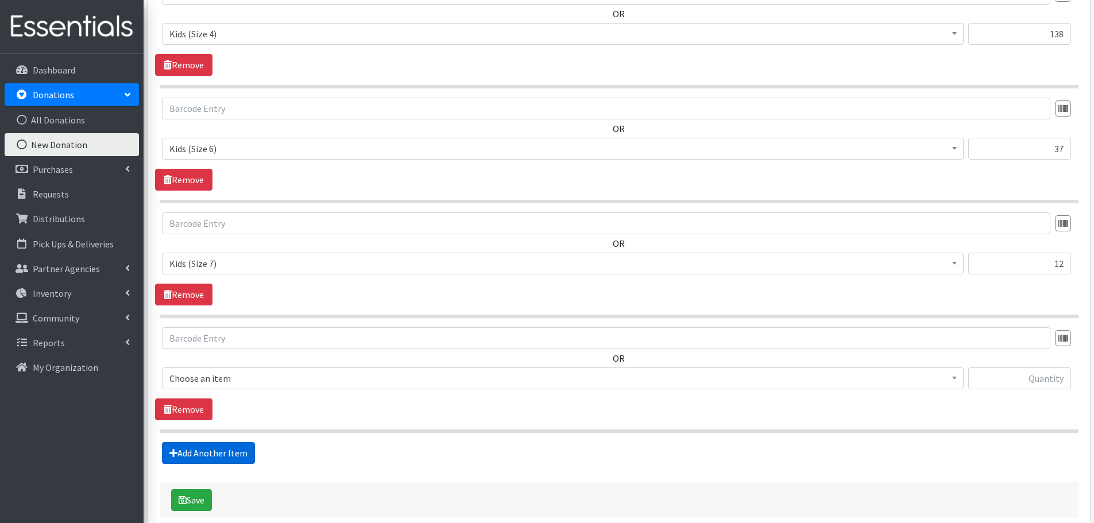
scroll to position [842, 0]
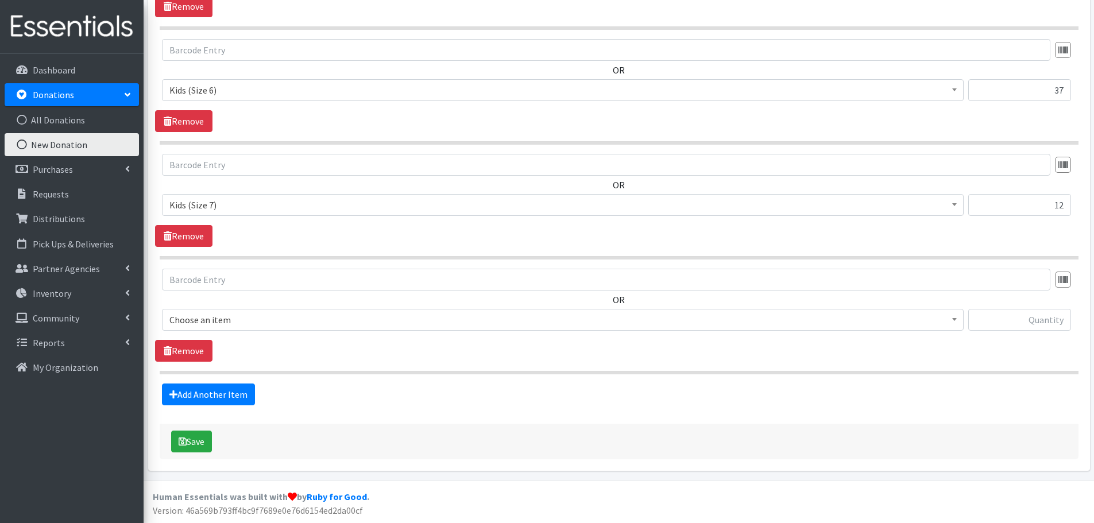
click at [188, 314] on span "Choose an item" at bounding box center [562, 320] width 787 height 16
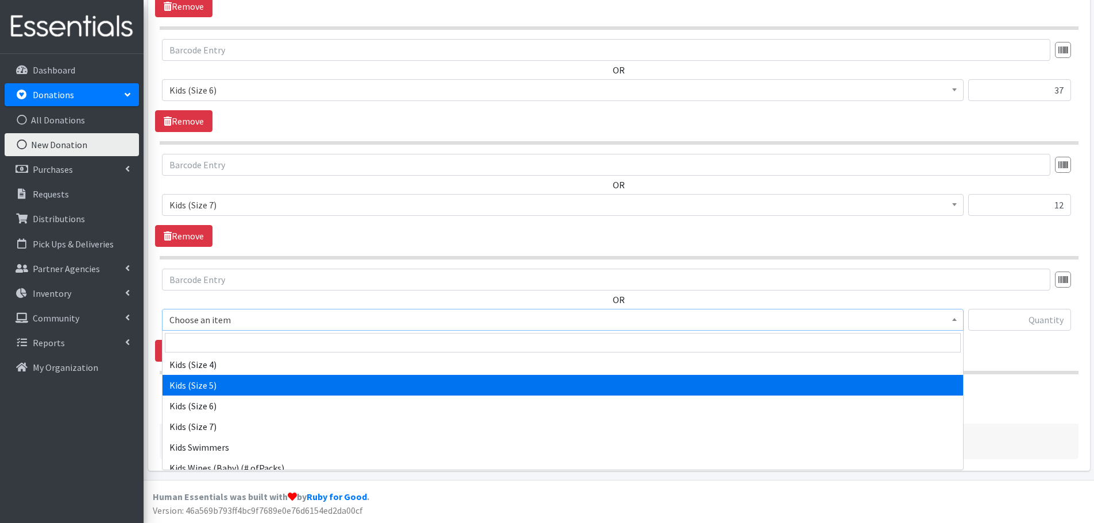
scroll to position [172, 0]
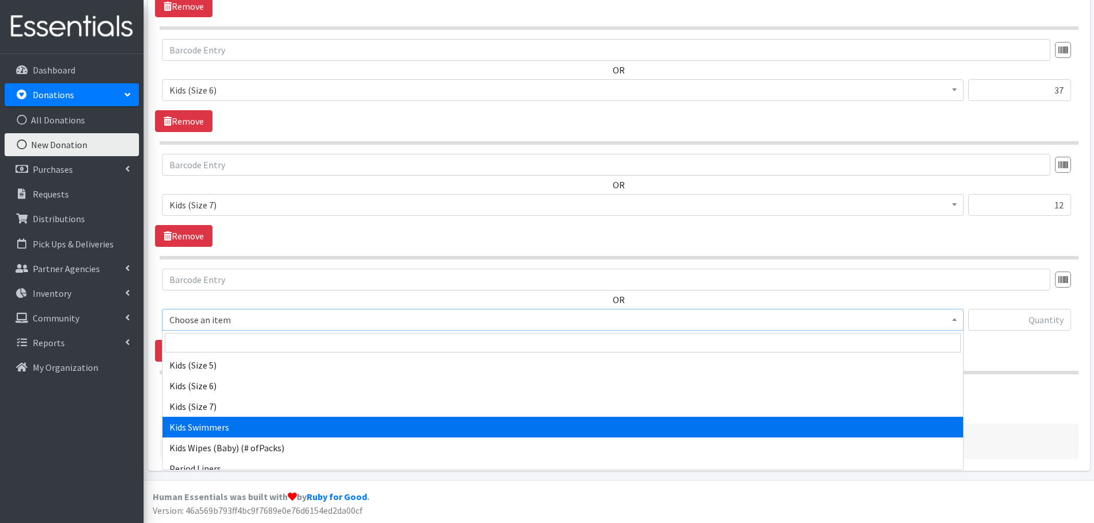
select select "437"
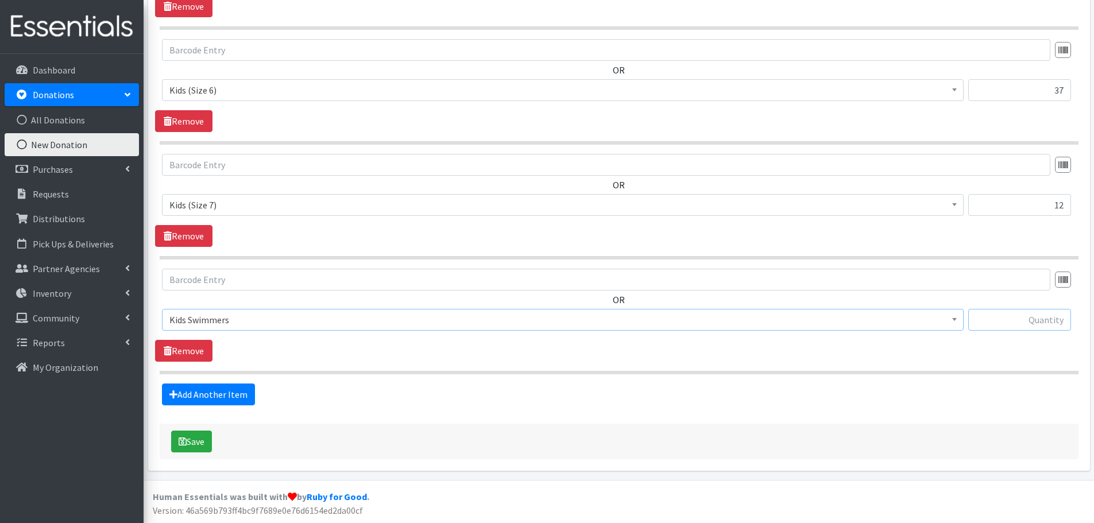
click at [1026, 327] on input "text" at bounding box center [1020, 320] width 103 height 22
type input "13"
click at [240, 385] on link "Add Another Item" at bounding box center [208, 395] width 93 height 22
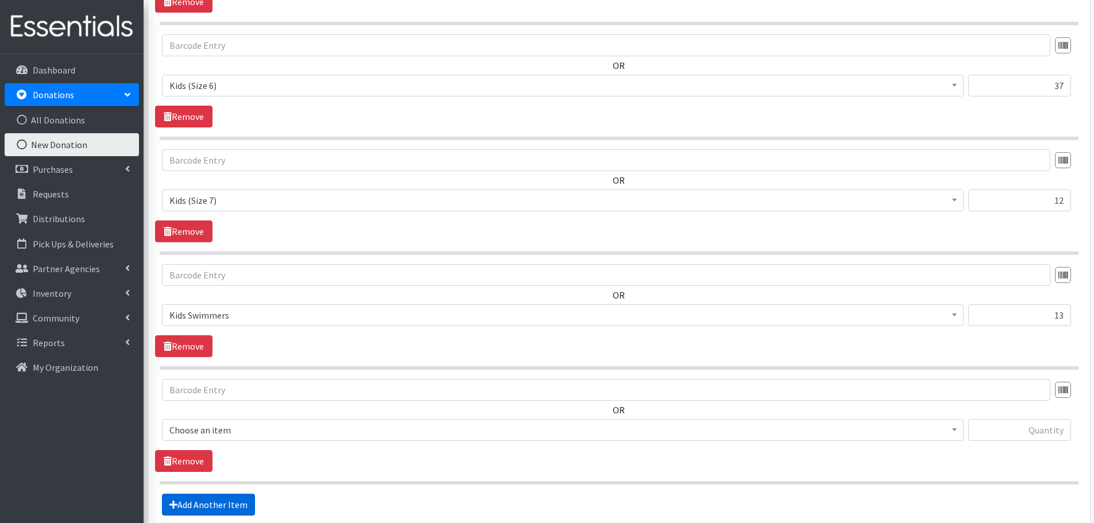
scroll to position [957, 0]
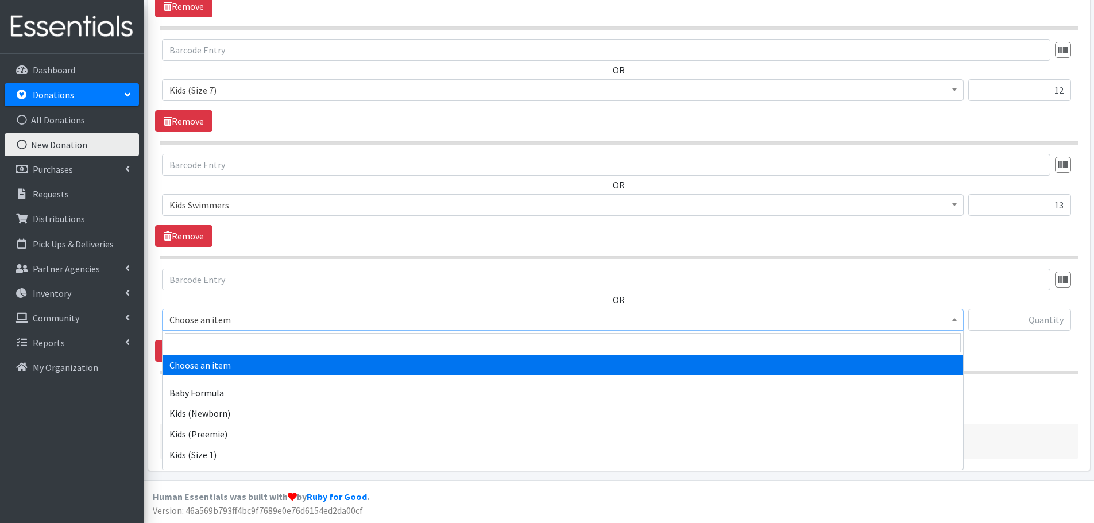
click at [178, 312] on span "Choose an item" at bounding box center [562, 320] width 787 height 16
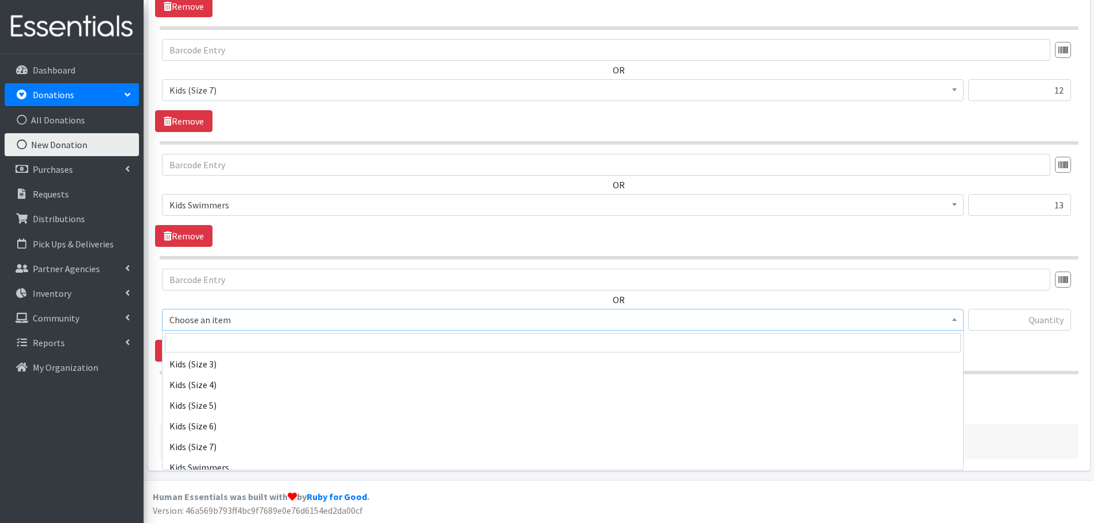
scroll to position [172, 0]
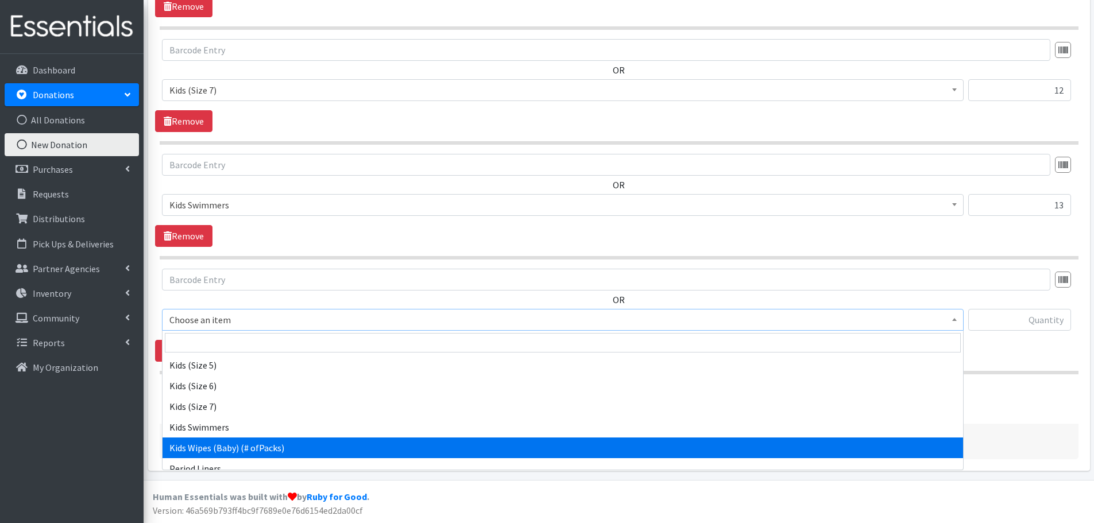
select select "434"
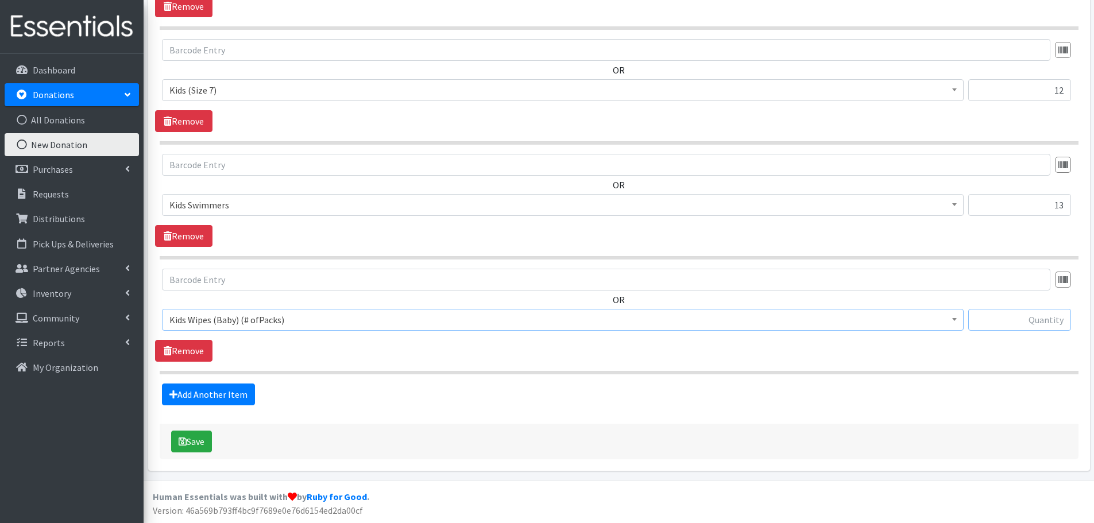
click at [1004, 321] on input "text" at bounding box center [1020, 320] width 103 height 22
type input "3"
click at [1002, 353] on div "OR Choose an item Baby Formula Kids (Newborn) Kids (Preemie) Kids (Size 1) Kids…" at bounding box center [619, 315] width 928 height 93
click at [192, 441] on button "Save" at bounding box center [191, 442] width 41 height 22
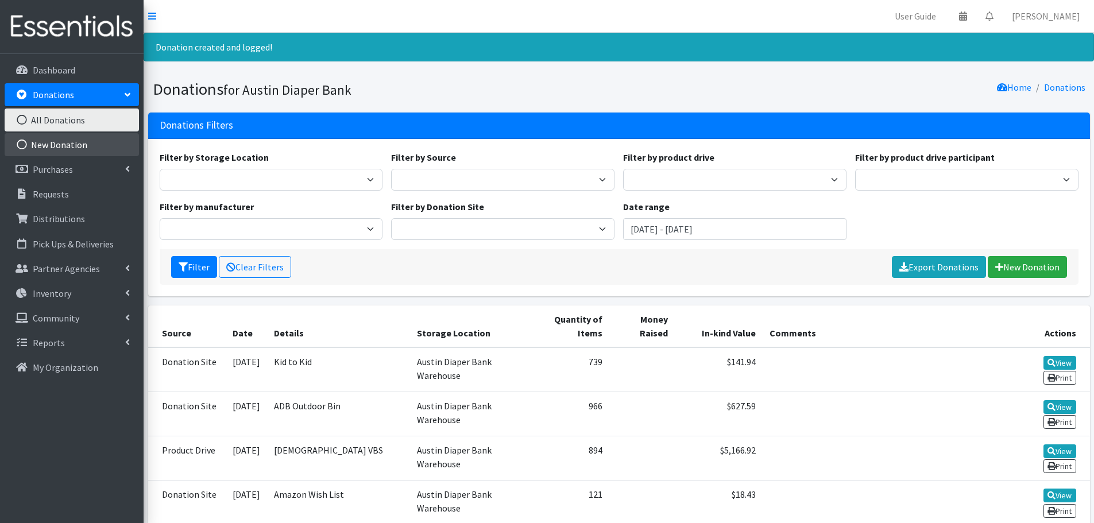
click at [55, 141] on link "New Donation" at bounding box center [72, 144] width 134 height 23
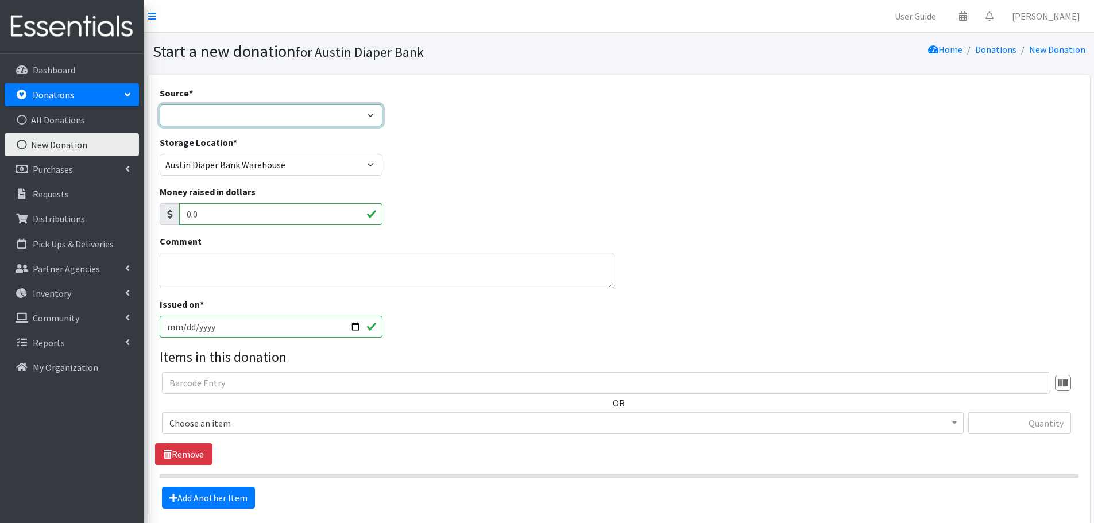
click at [201, 110] on select "Product Drive Manufacturer Donation Site Misc. Donation" at bounding box center [271, 116] width 223 height 22
select select "Donation Site"
click at [160, 105] on select "Product Drive Manufacturer Donation Site Misc. Donation" at bounding box center [271, 116] width 223 height 22
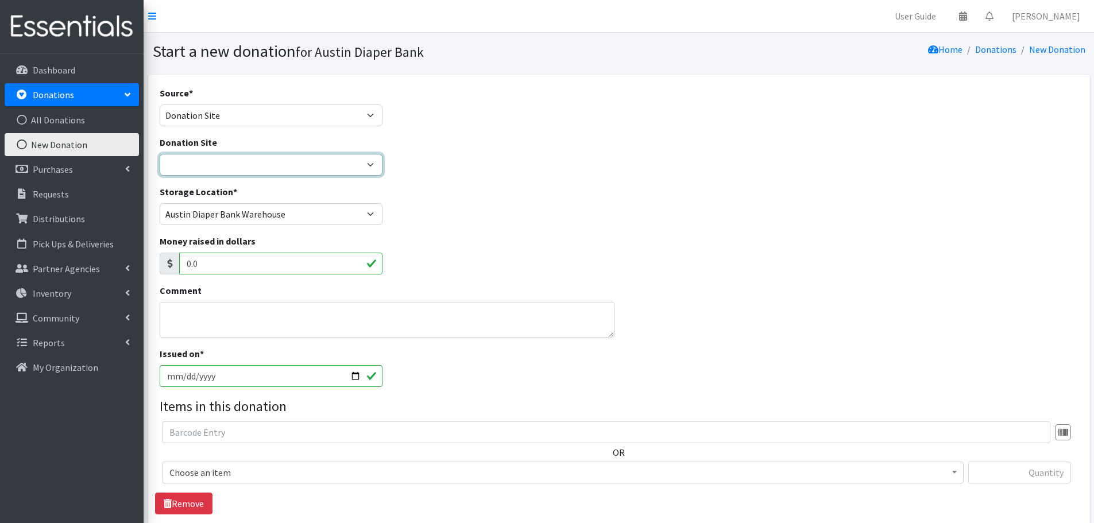
click at [189, 160] on select "ADB Outdoor Bin Amazon Wish List Assistance League [GEOGRAPHIC_DATA] Born Big S…" at bounding box center [271, 165] width 223 height 22
select select "664"
click at [160, 154] on select "ADB Outdoor Bin Amazon Wish List Assistance League [GEOGRAPHIC_DATA] Born Big S…" at bounding box center [271, 165] width 223 height 22
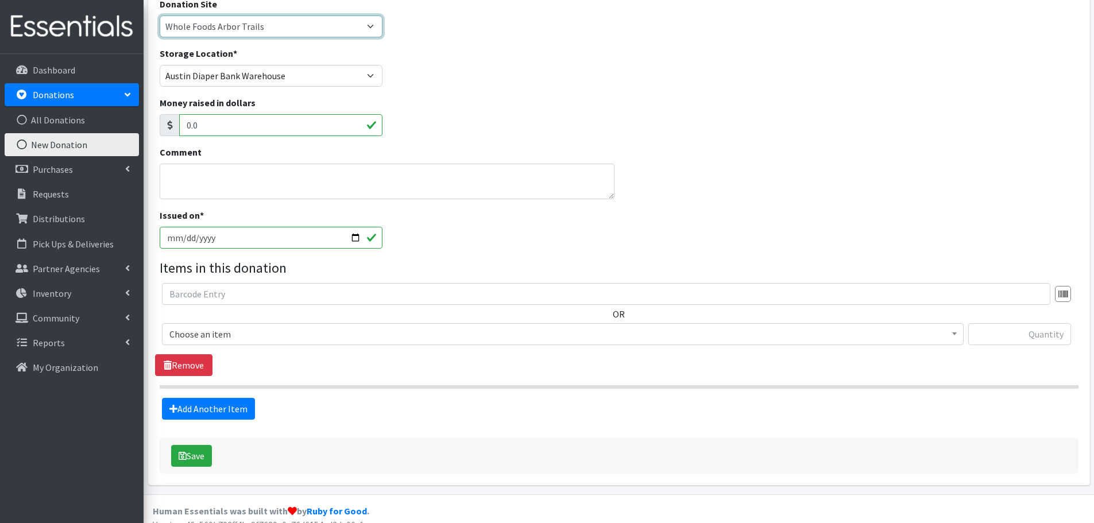
scroll to position [153, 0]
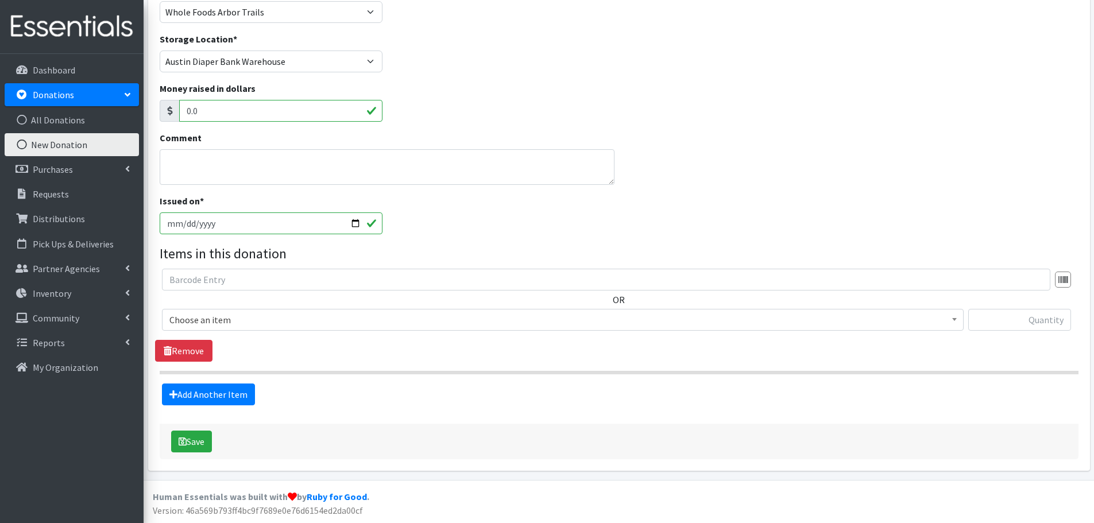
click at [175, 312] on span "Choose an item" at bounding box center [562, 320] width 787 height 16
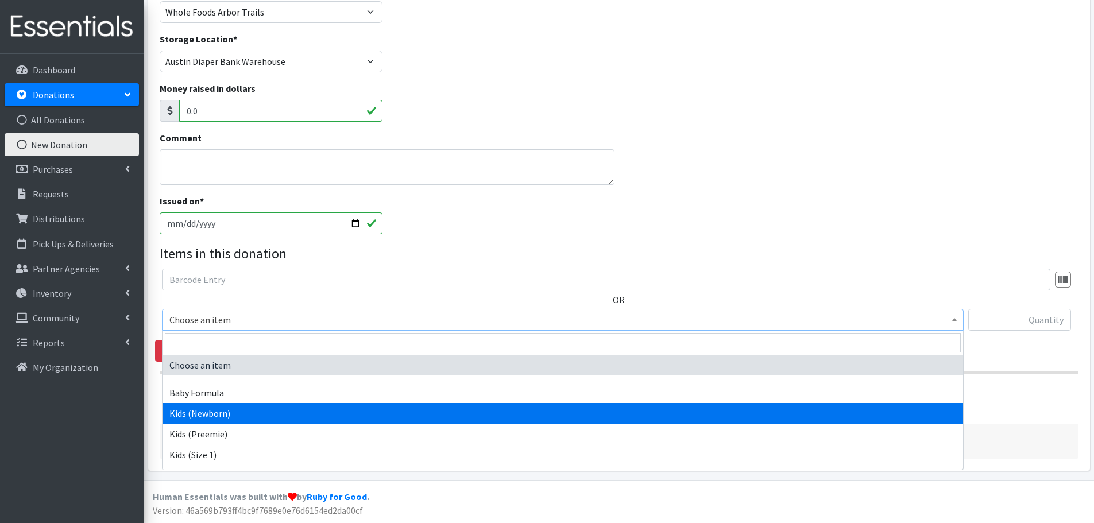
select select "451"
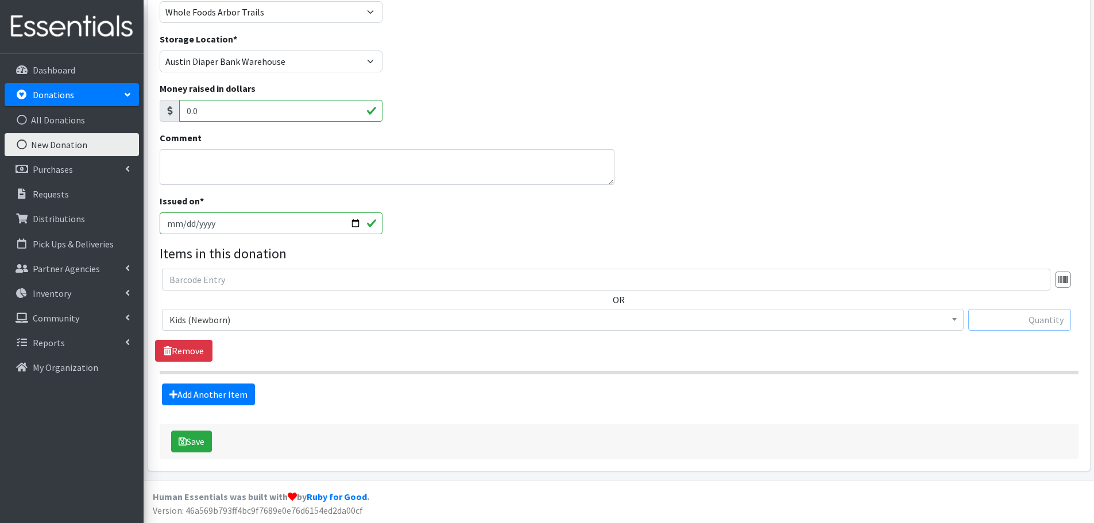
click at [1001, 318] on input "text" at bounding box center [1020, 320] width 103 height 22
type input "31"
click at [233, 399] on link "Add Another Item" at bounding box center [208, 395] width 93 height 22
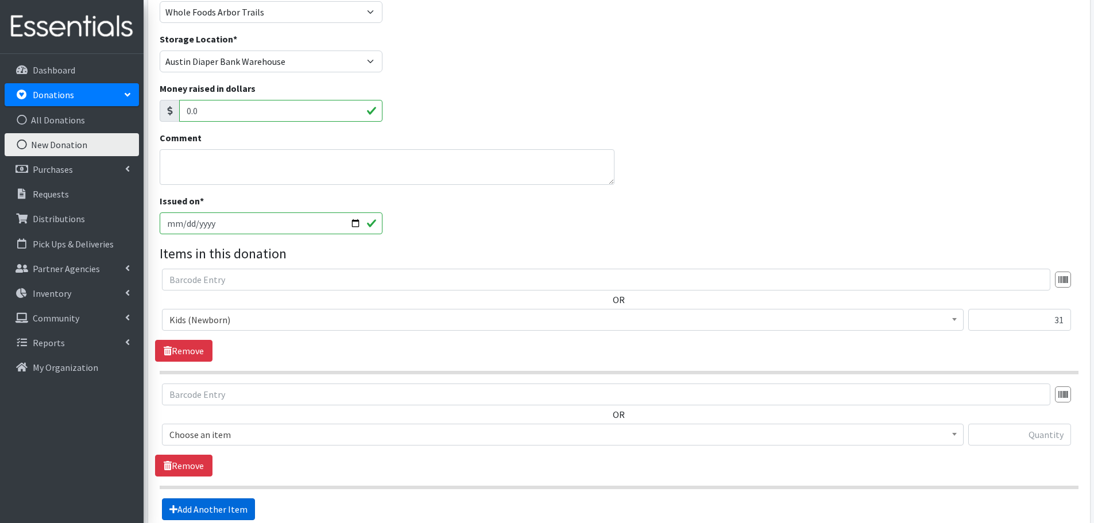
scroll to position [268, 0]
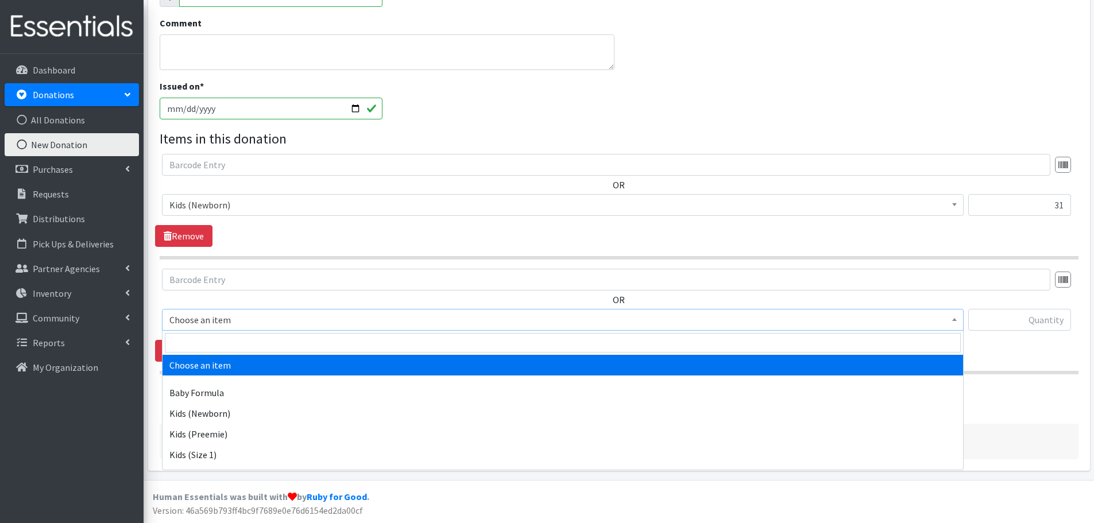
click at [207, 316] on span "Choose an item" at bounding box center [562, 320] width 787 height 16
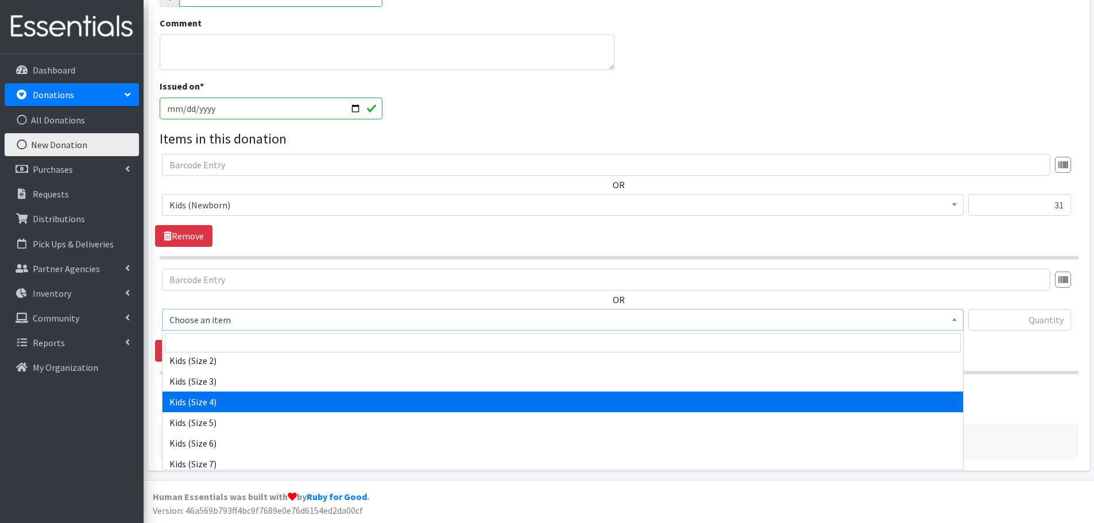
scroll to position [0, 0]
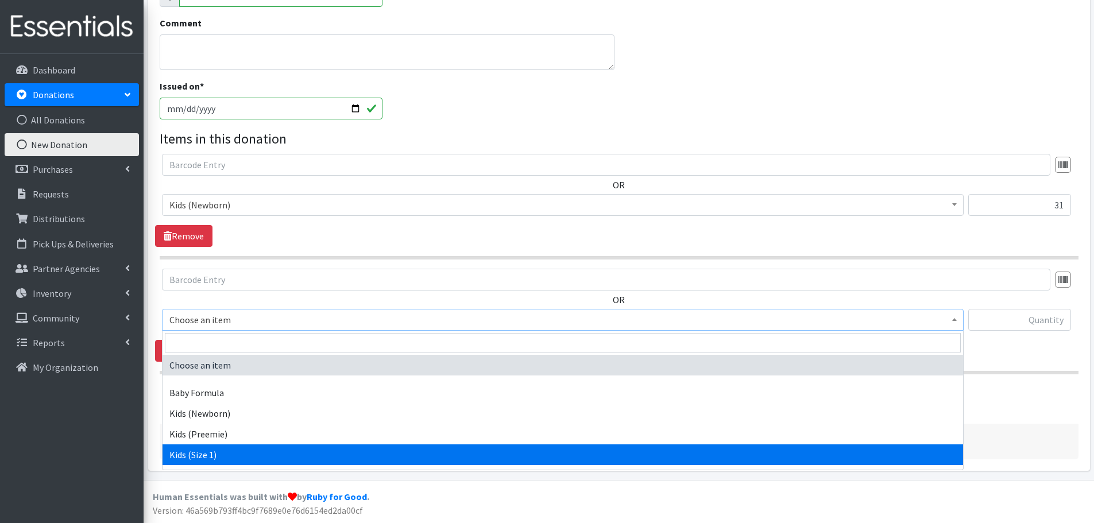
select select "453"
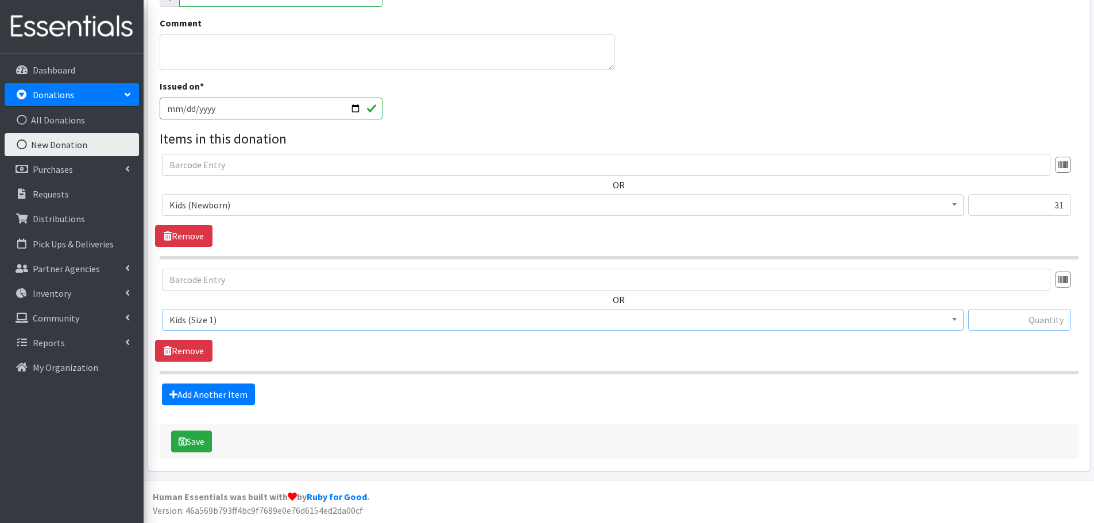
click at [1025, 317] on input "text" at bounding box center [1020, 320] width 103 height 22
type input "36"
click at [206, 395] on link "Add Another Item" at bounding box center [208, 395] width 93 height 22
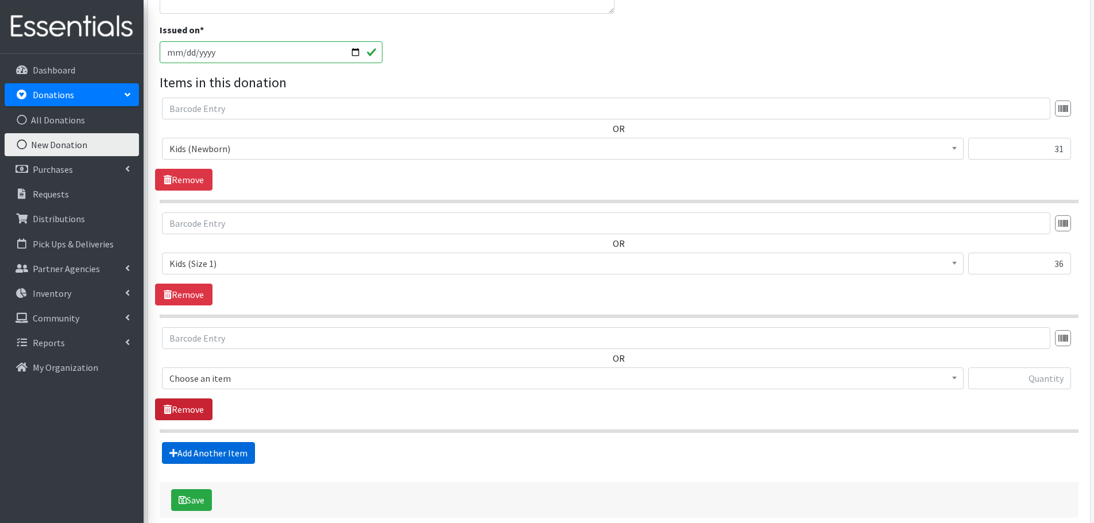
scroll to position [383, 0]
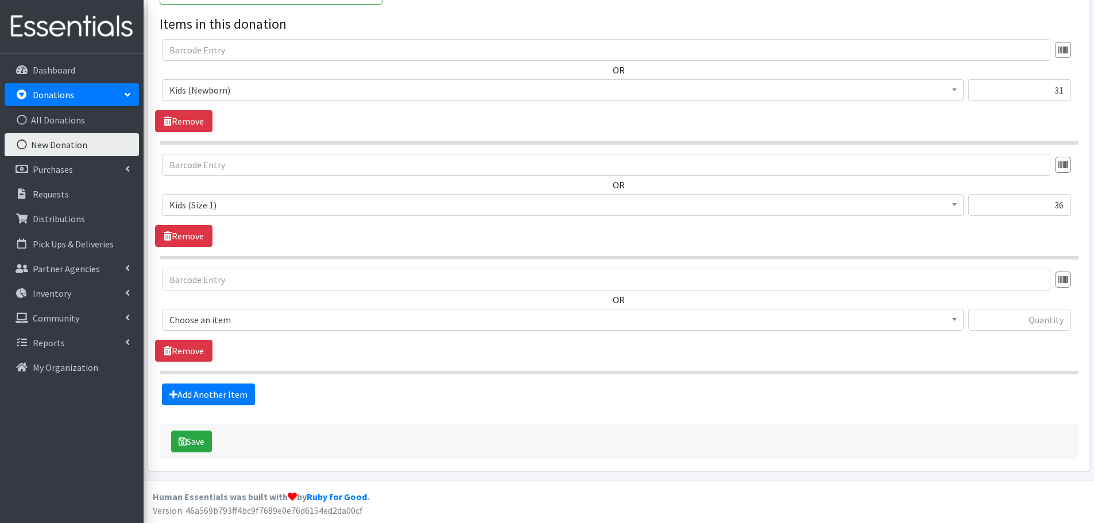
click at [149, 318] on div "Source * Product Drive Manufacturer Donation Site Misc. Donation Donation Site …" at bounding box center [619, 81] width 942 height 779
click at [187, 326] on span "Choose an item" at bounding box center [562, 320] width 787 height 16
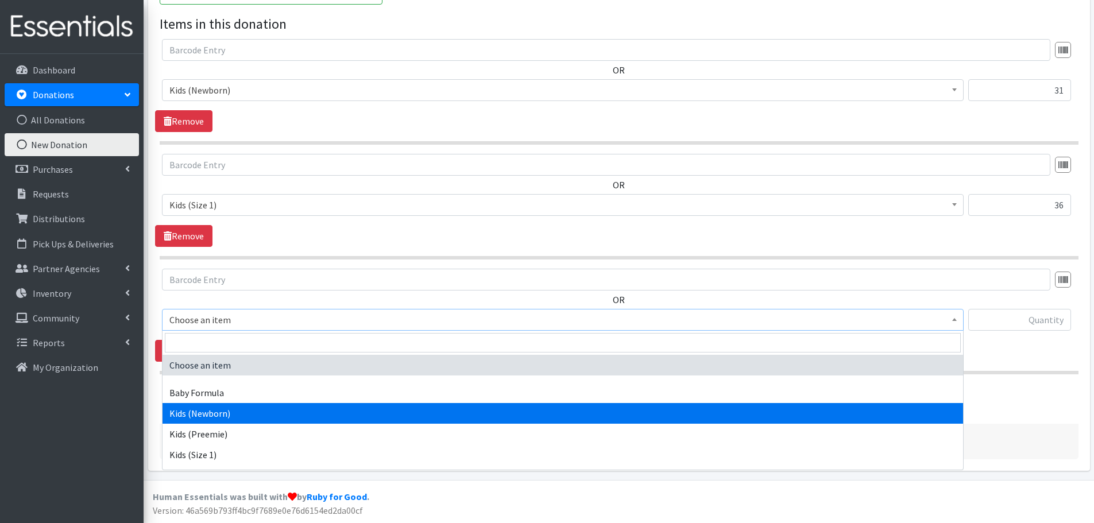
scroll to position [57, 0]
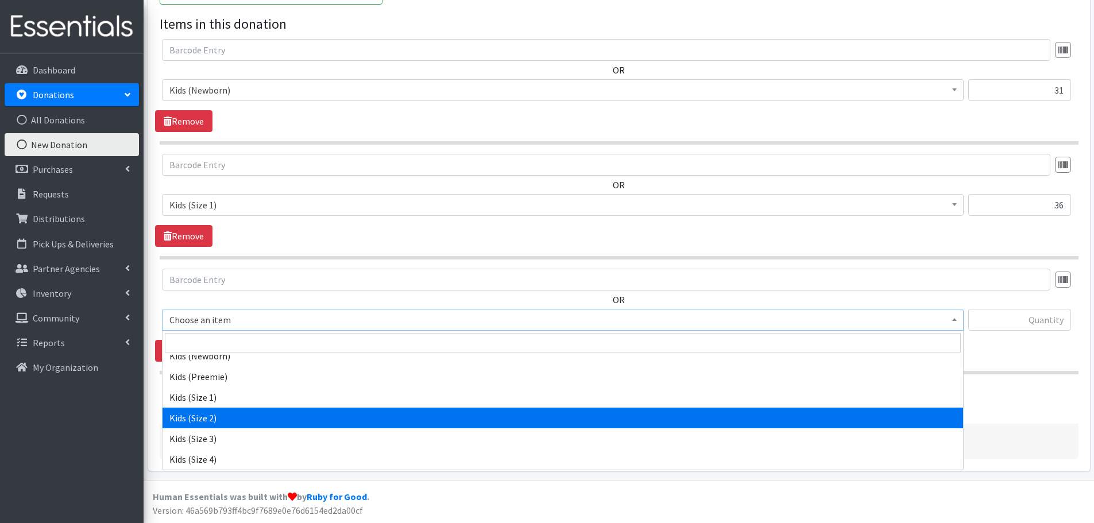
select select "440"
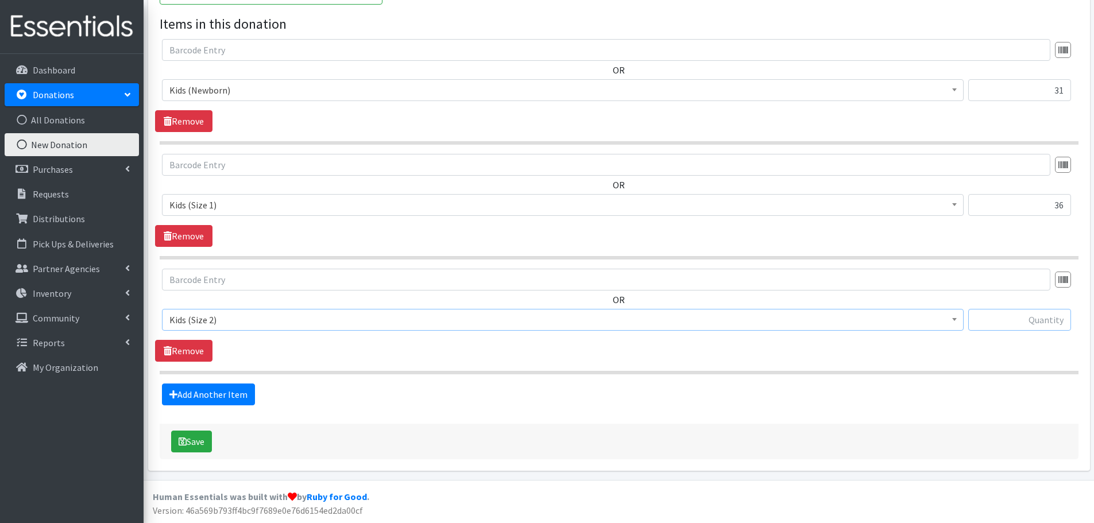
click at [1034, 319] on input "text" at bounding box center [1020, 320] width 103 height 22
type input "63"
click at [199, 391] on link "Add Another Item" at bounding box center [208, 395] width 93 height 22
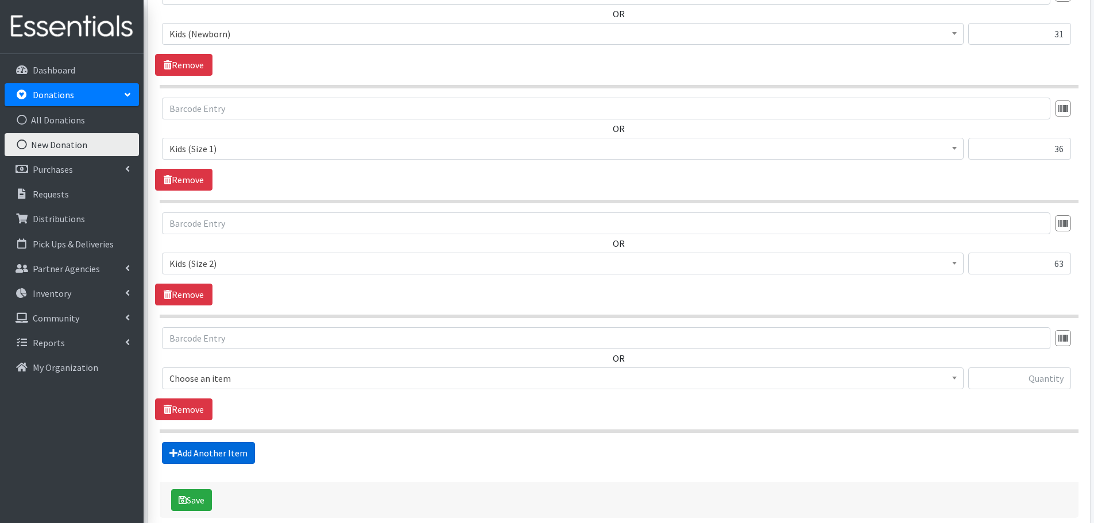
scroll to position [497, 0]
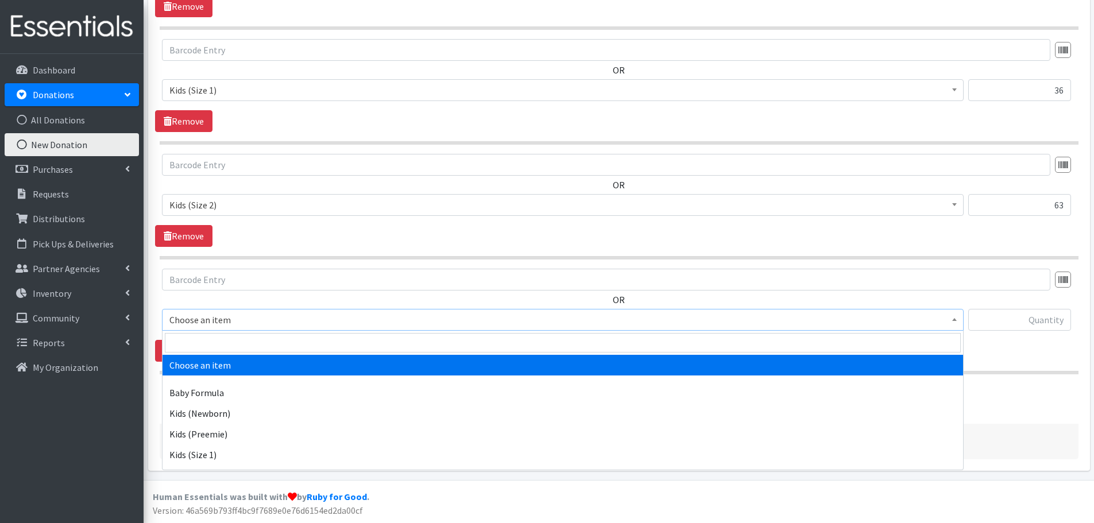
click at [178, 314] on span "Choose an item" at bounding box center [562, 320] width 787 height 16
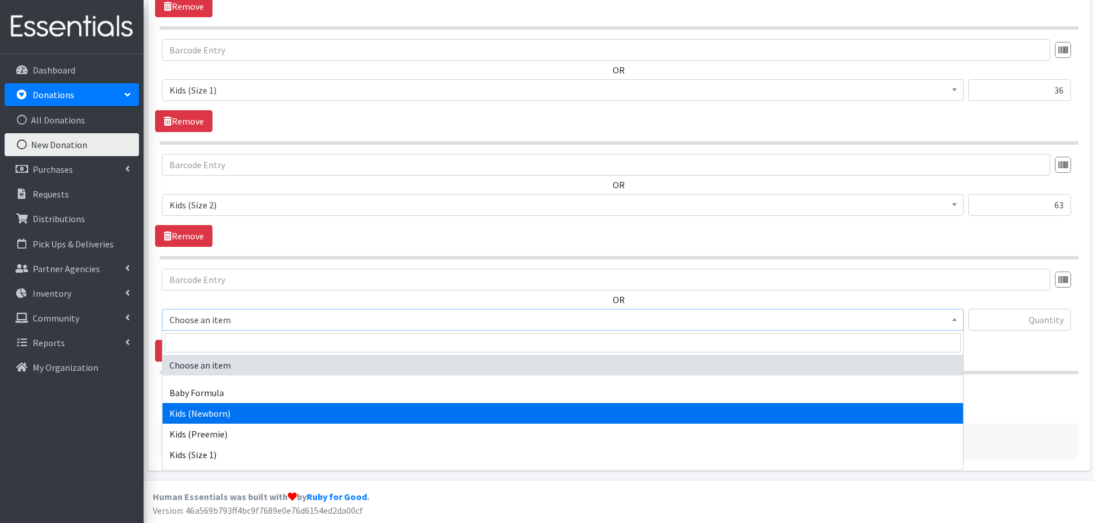
scroll to position [115, 0]
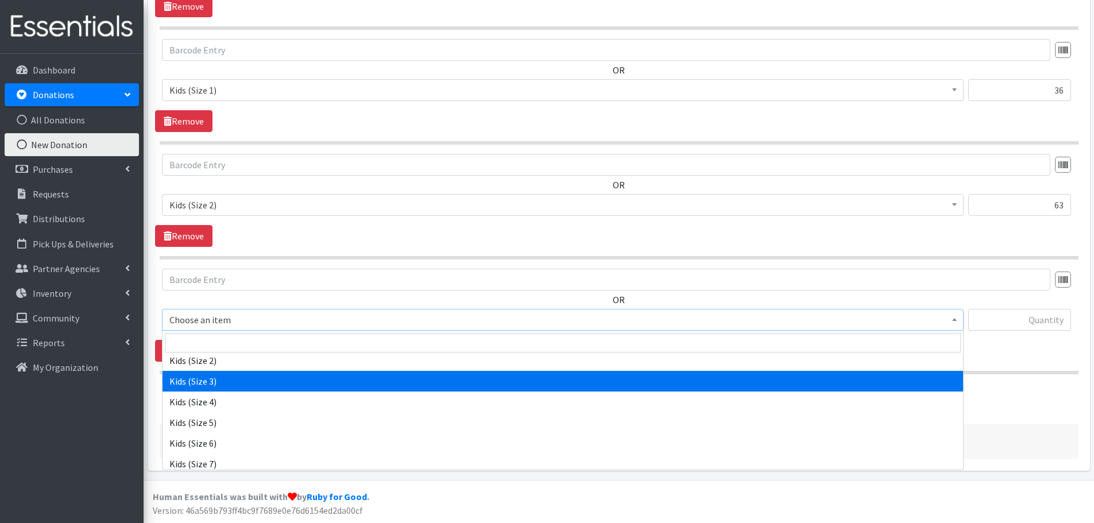
select select "442"
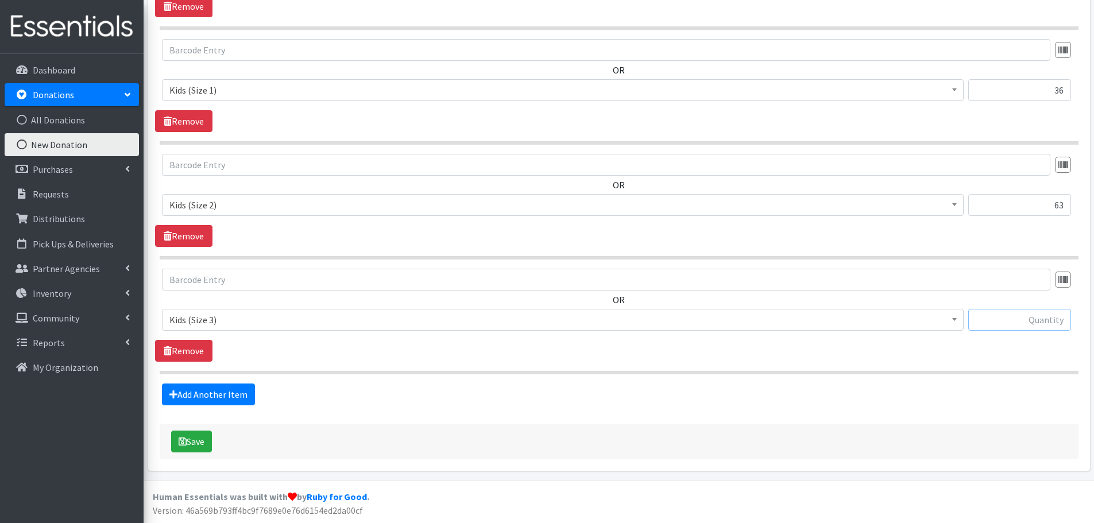
click at [1055, 323] on input "text" at bounding box center [1020, 320] width 103 height 22
type input "63"
click at [241, 390] on link "Add Another Item" at bounding box center [208, 395] width 93 height 22
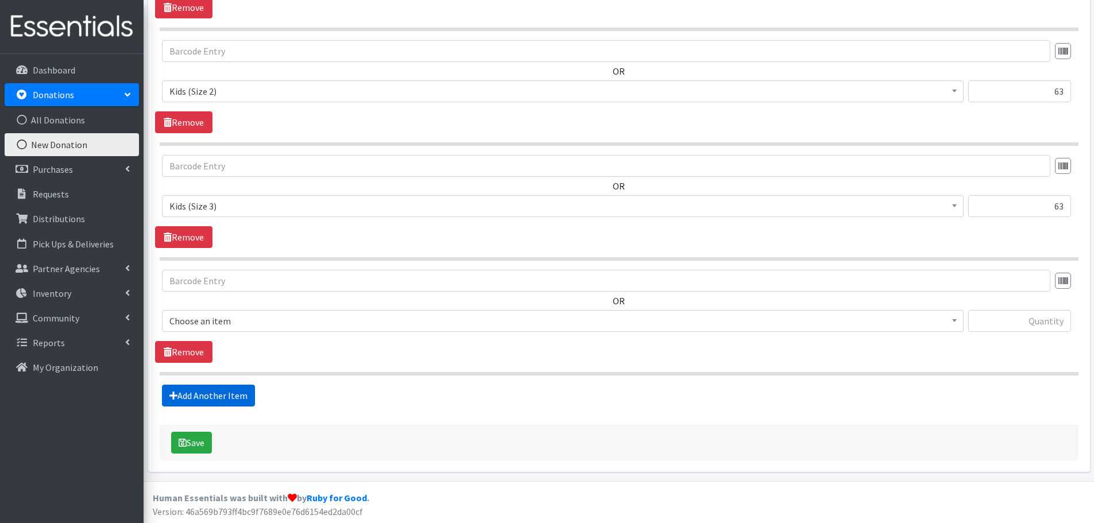
scroll to position [612, 0]
click at [182, 319] on span "Choose an item" at bounding box center [562, 320] width 787 height 16
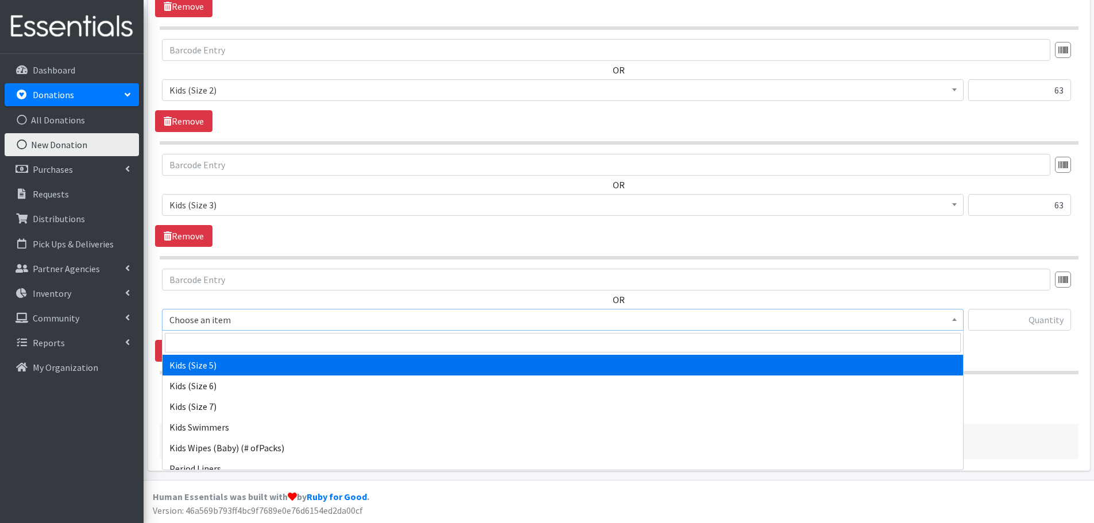
scroll to position [115, 0]
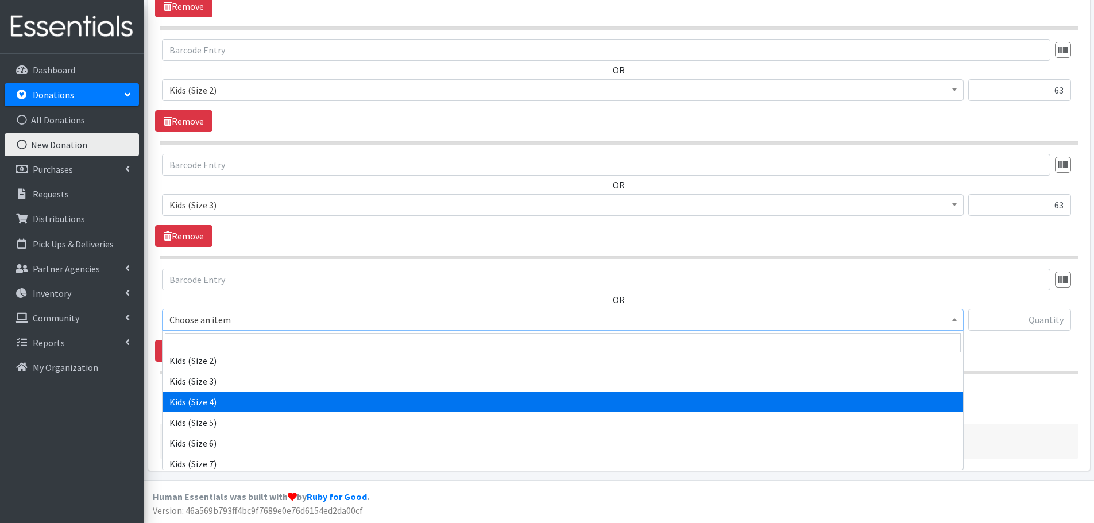
select select "459"
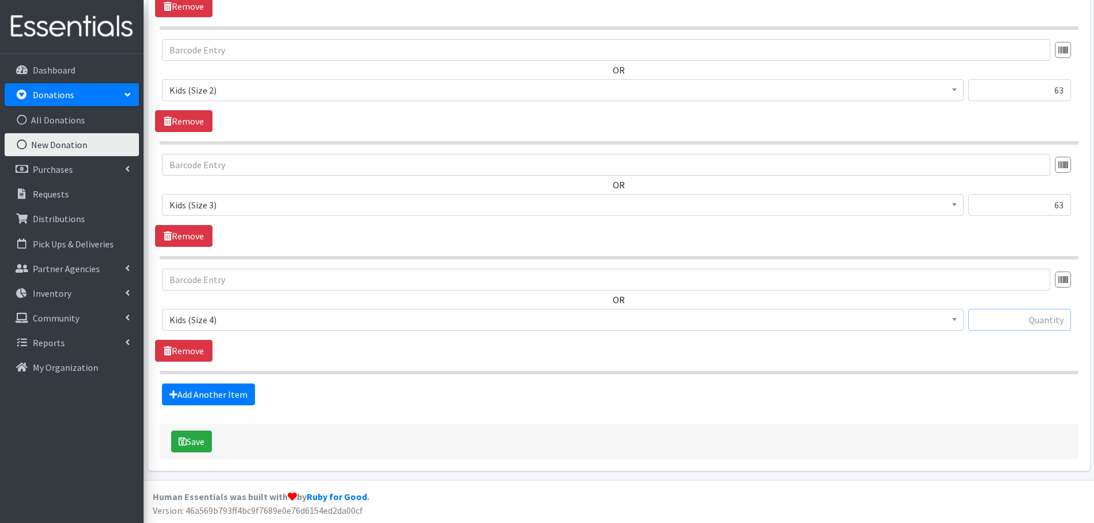
click at [1013, 330] on input "text" at bounding box center [1020, 320] width 103 height 22
type input "128"
click at [866, 391] on div "Add Another Item" at bounding box center [619, 395] width 928 height 22
click at [210, 387] on link "Add Another Item" at bounding box center [208, 395] width 93 height 22
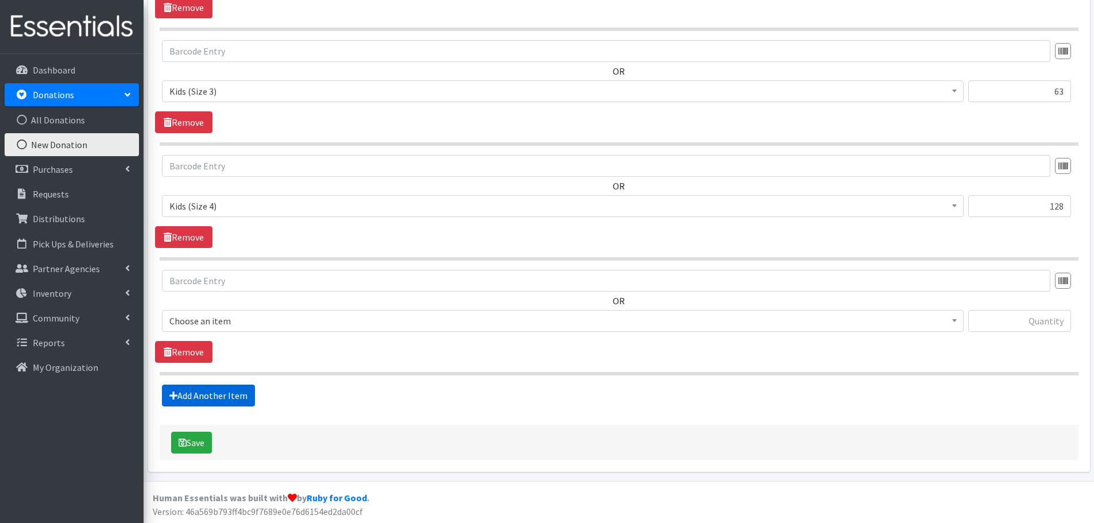
scroll to position [727, 0]
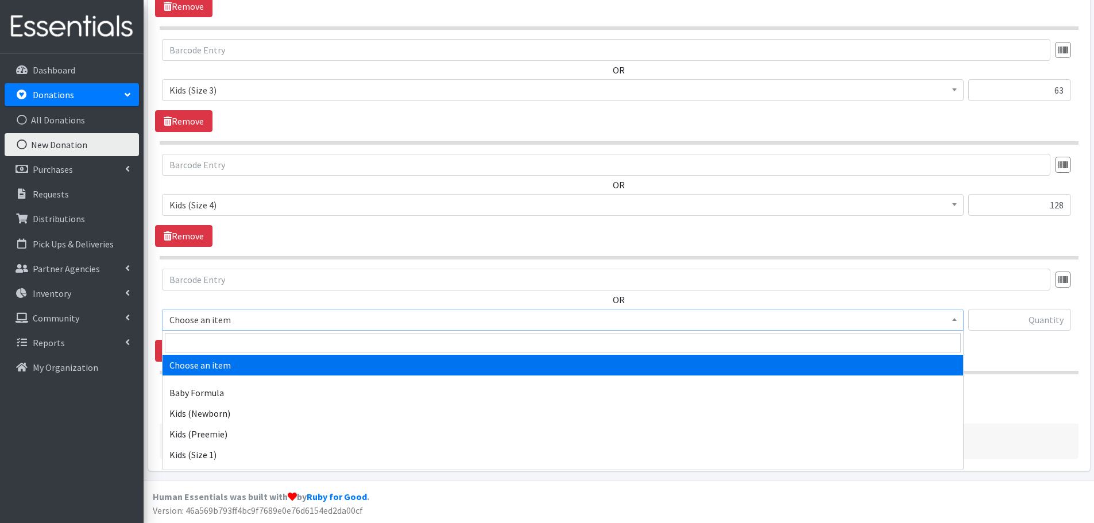
click at [174, 317] on span "Choose an item" at bounding box center [562, 320] width 787 height 16
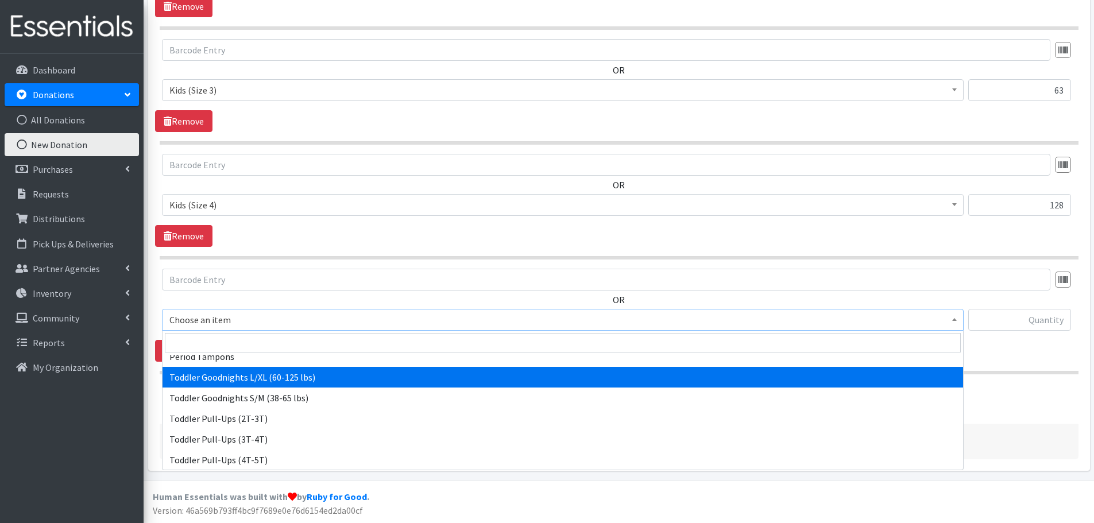
scroll to position [326, 0]
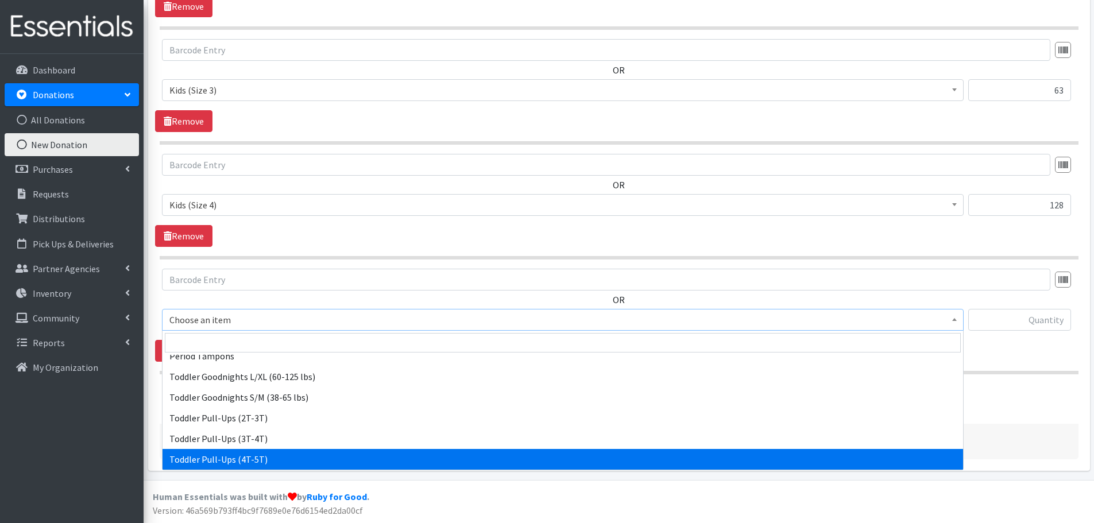
select select "446"
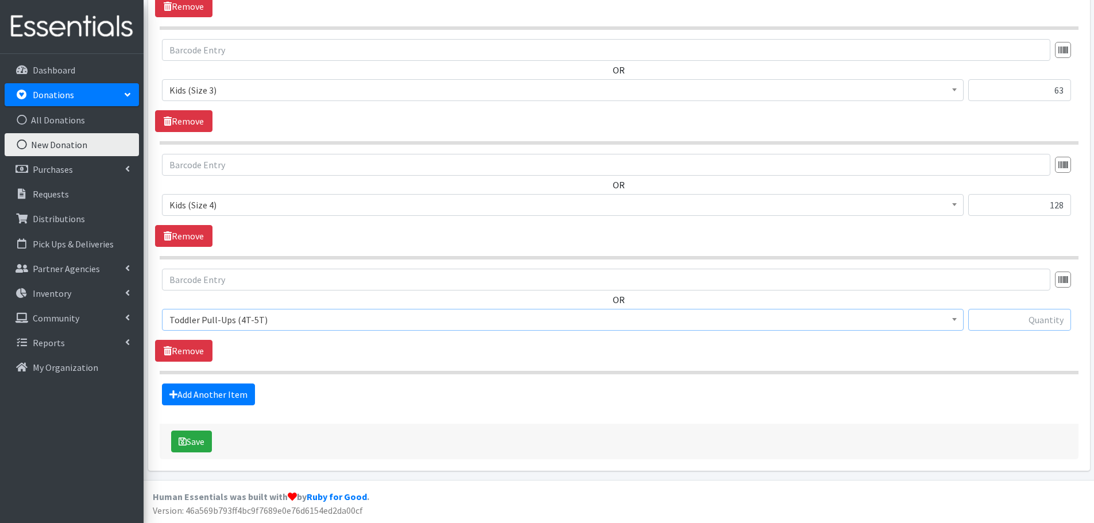
click at [1056, 325] on input "text" at bounding box center [1020, 320] width 103 height 22
type input "46"
click at [181, 394] on link "Add Another Item" at bounding box center [208, 395] width 93 height 22
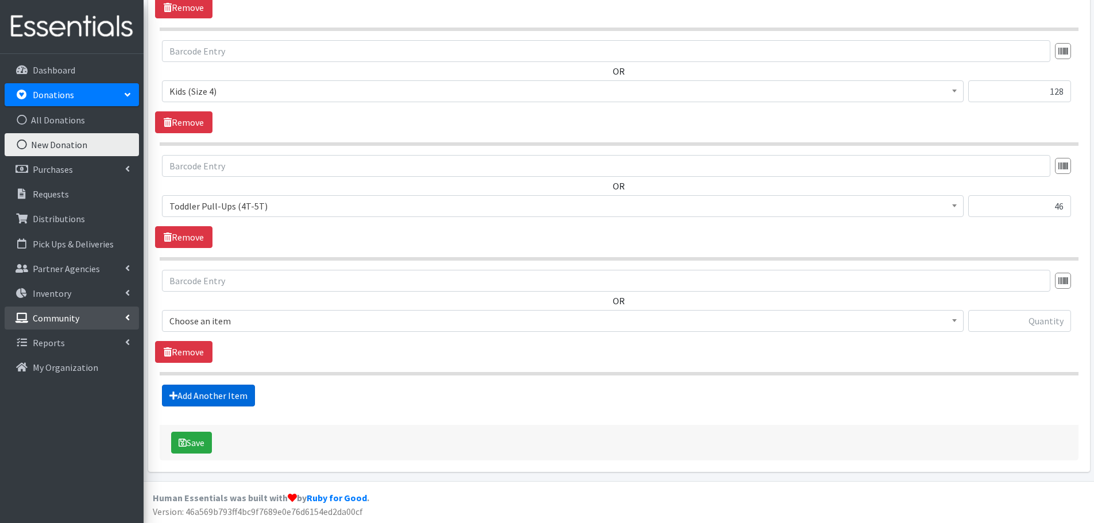
scroll to position [842, 0]
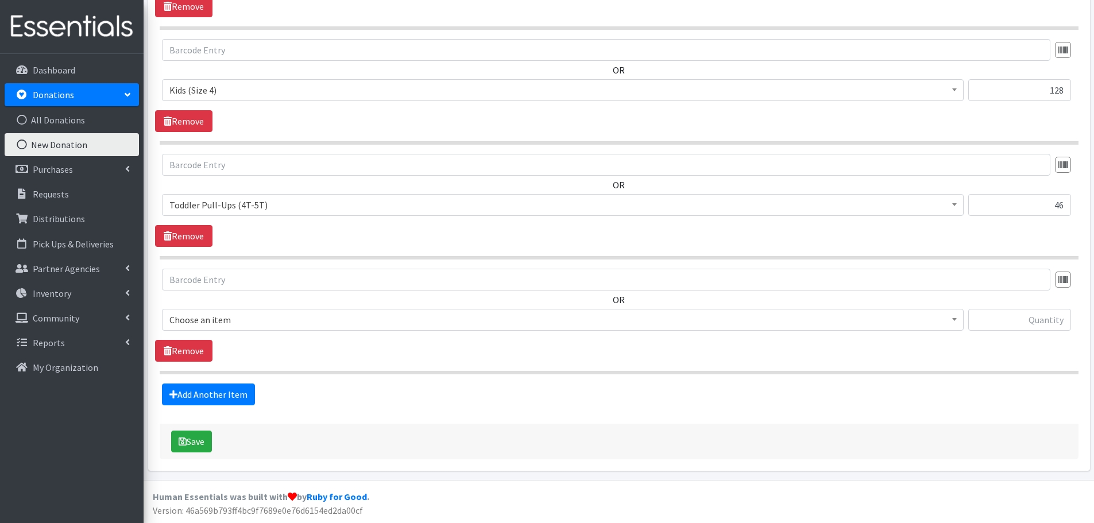
click at [199, 320] on span "Choose an item" at bounding box center [562, 320] width 787 height 16
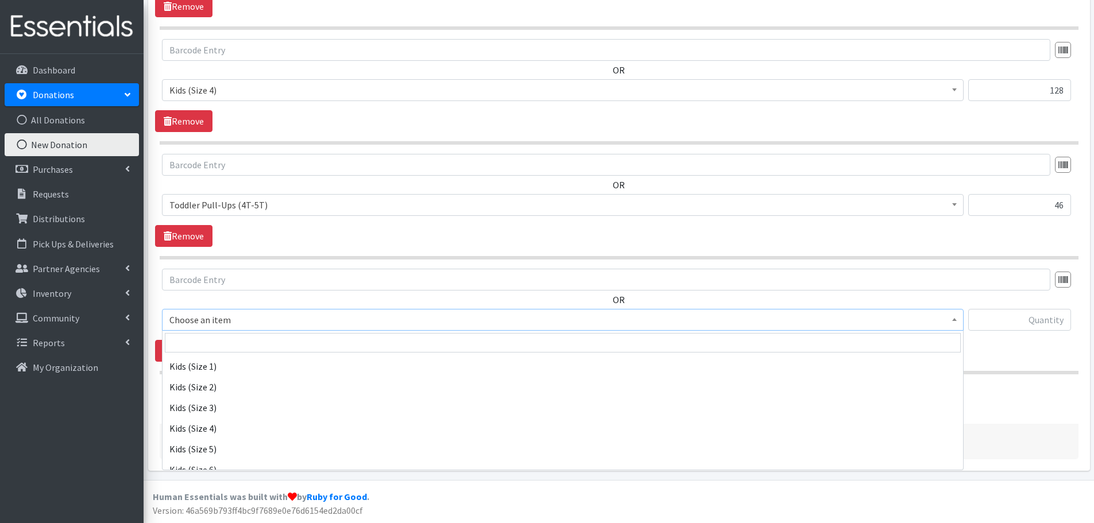
scroll to position [230, 0]
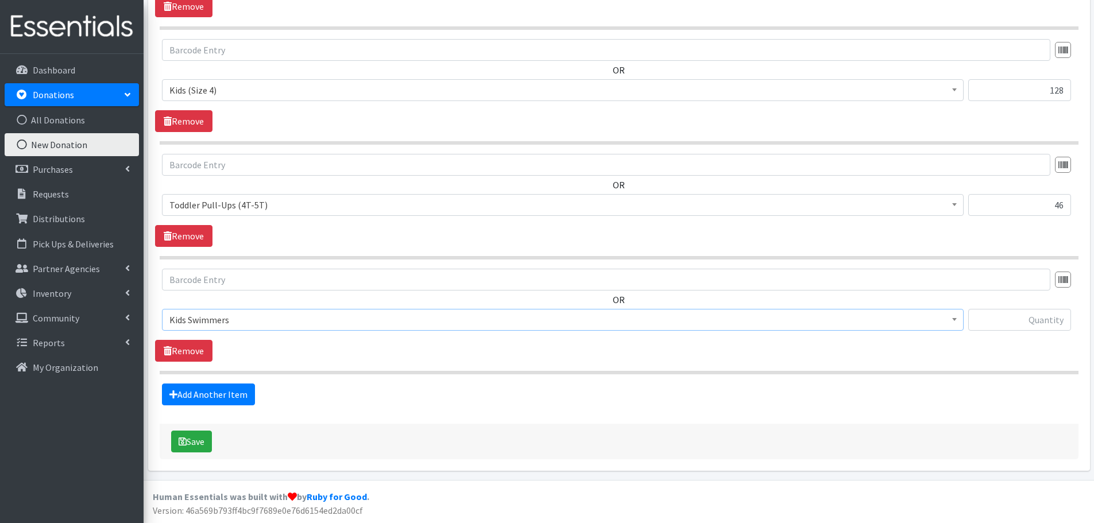
select select "437"
click at [1041, 330] on input "text" at bounding box center [1020, 320] width 103 height 22
type input "7"
click at [200, 387] on link "Add Another Item" at bounding box center [208, 395] width 93 height 22
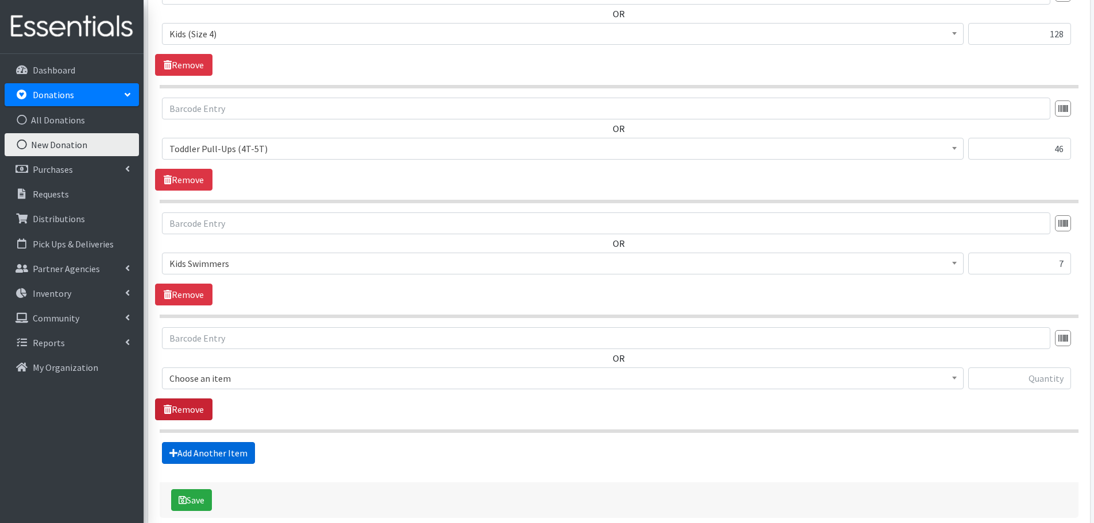
scroll to position [957, 0]
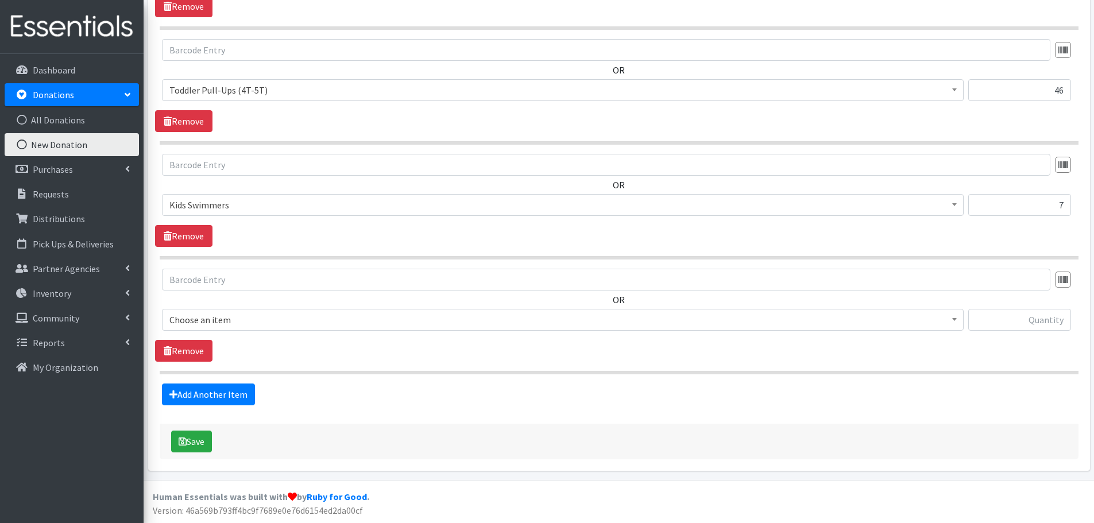
click at [218, 320] on span "Choose an item" at bounding box center [562, 320] width 787 height 16
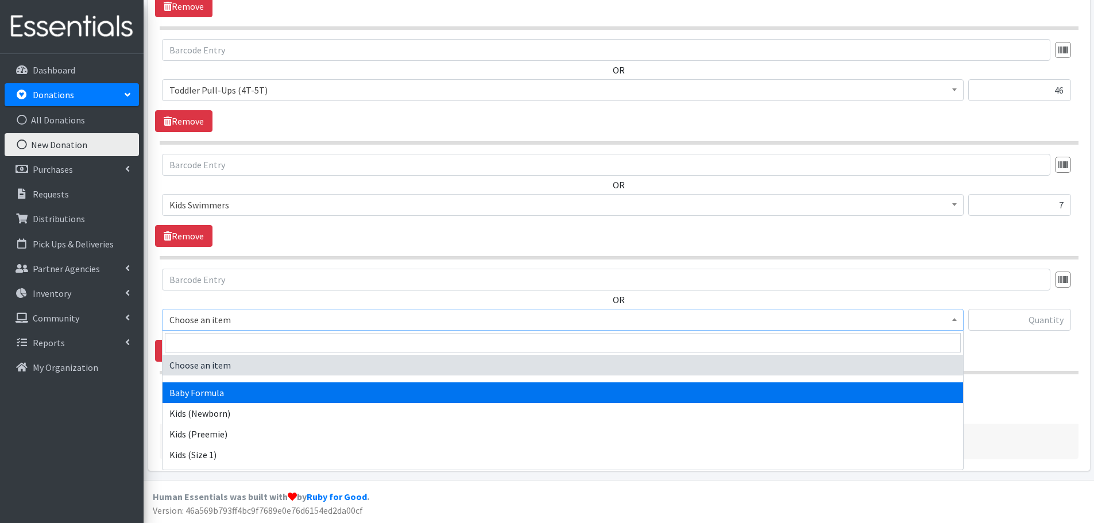
scroll to position [172, 0]
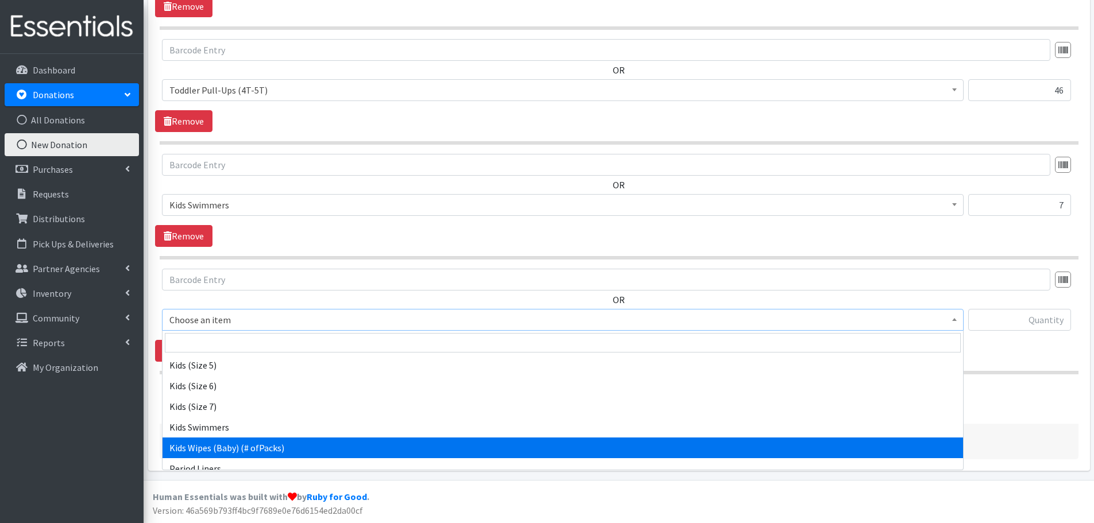
select select "434"
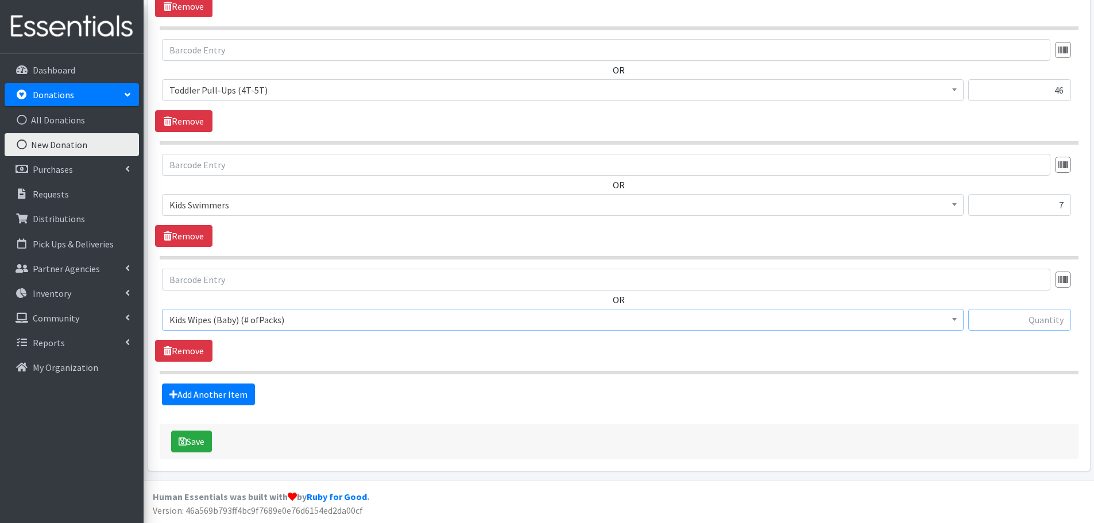
click at [1004, 313] on input "text" at bounding box center [1020, 320] width 103 height 22
type input "5"
click at [215, 391] on link "Add Another Item" at bounding box center [208, 395] width 93 height 22
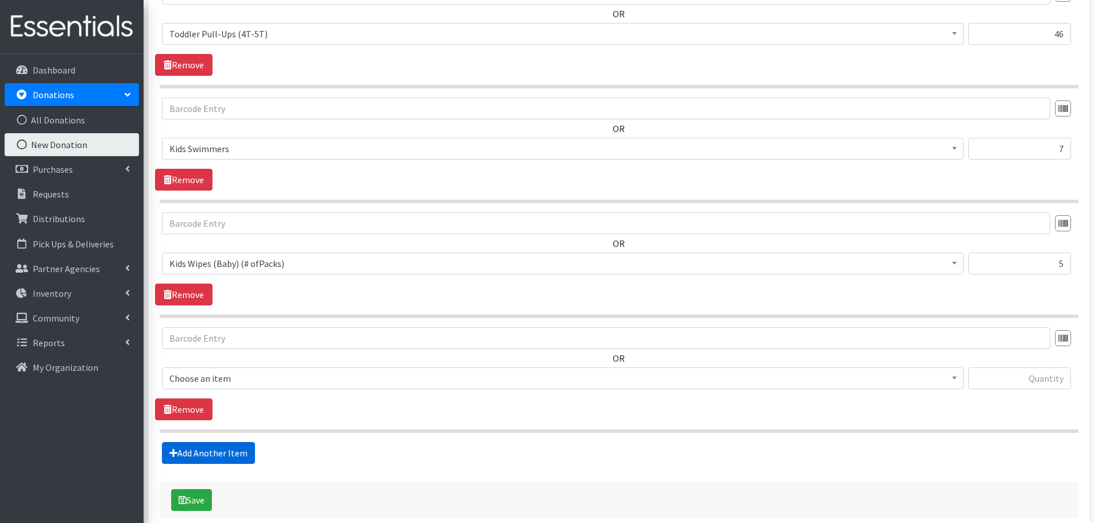
scroll to position [1072, 0]
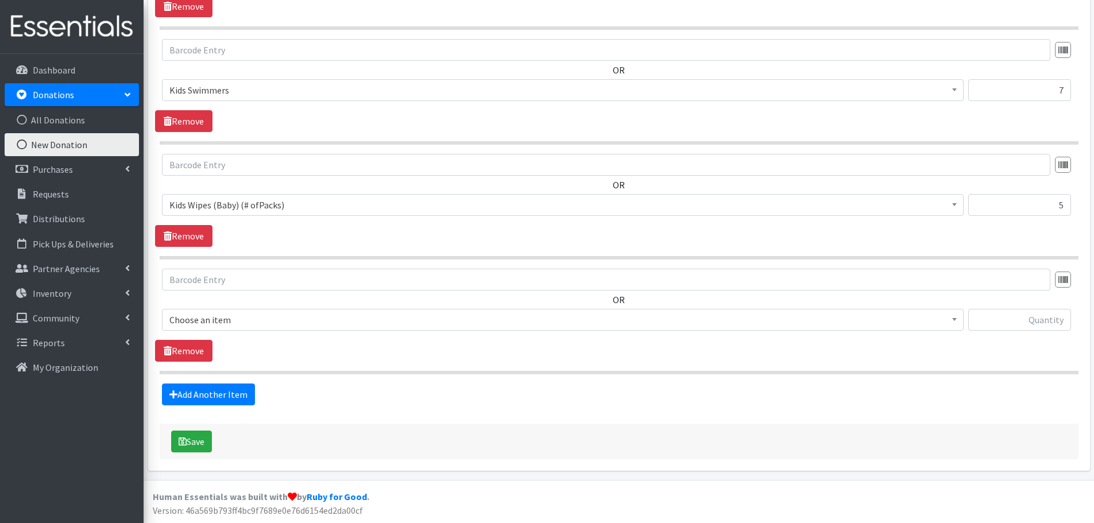
click at [215, 323] on span "Choose an item" at bounding box center [562, 320] width 787 height 16
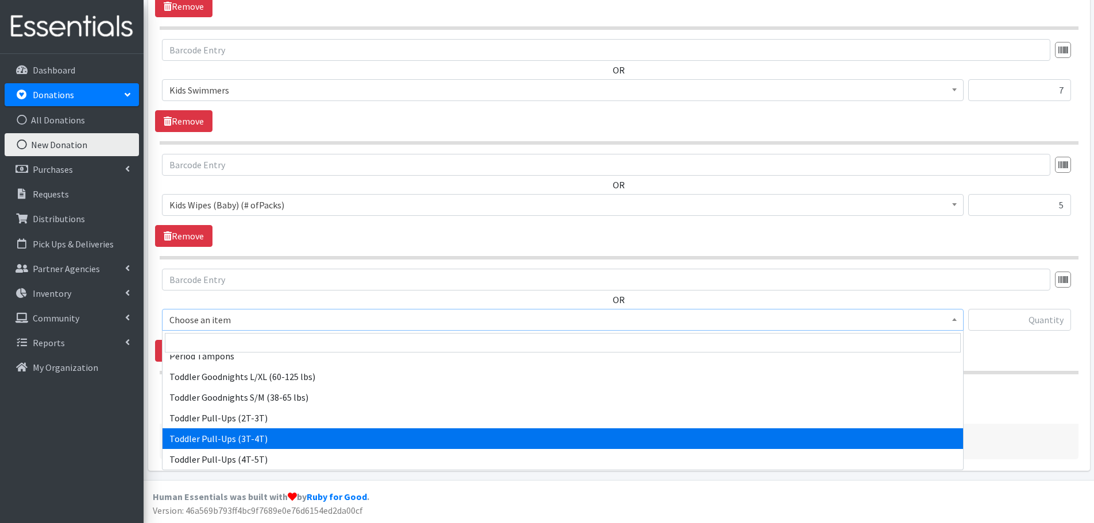
scroll to position [269, 0]
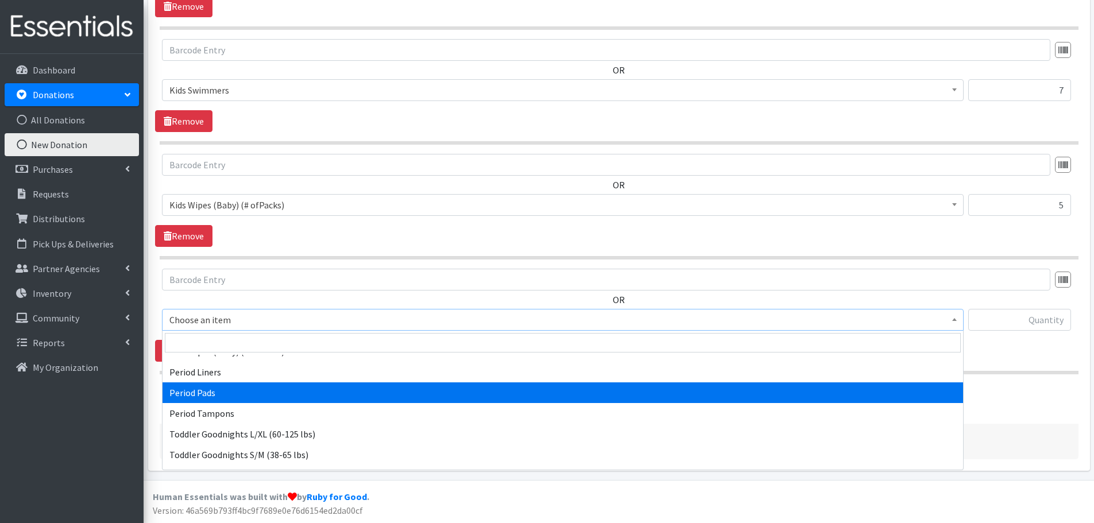
select select "1534"
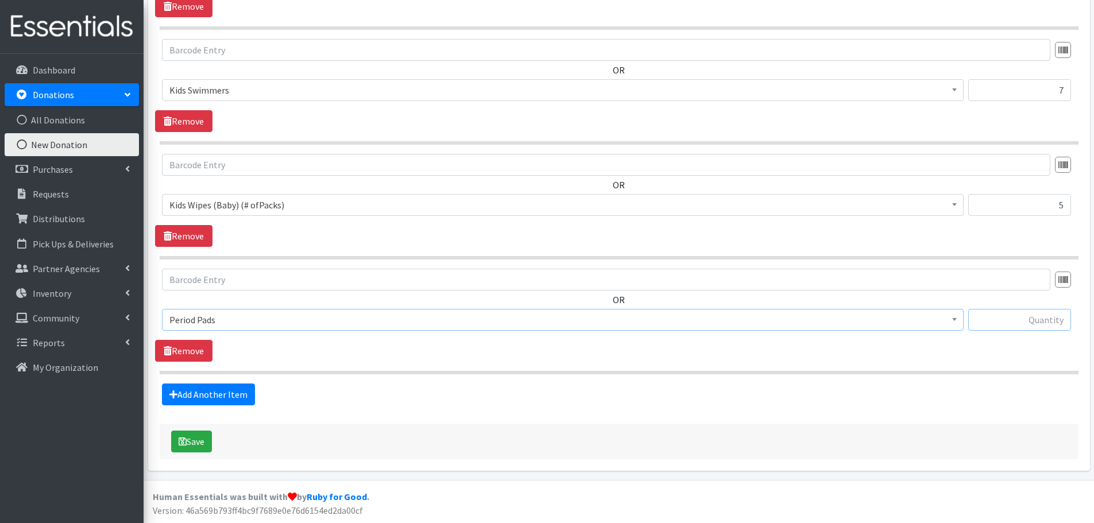
click at [1016, 326] on input "text" at bounding box center [1020, 320] width 103 height 22
type input "48"
click at [236, 402] on link "Add Another Item" at bounding box center [208, 395] width 93 height 22
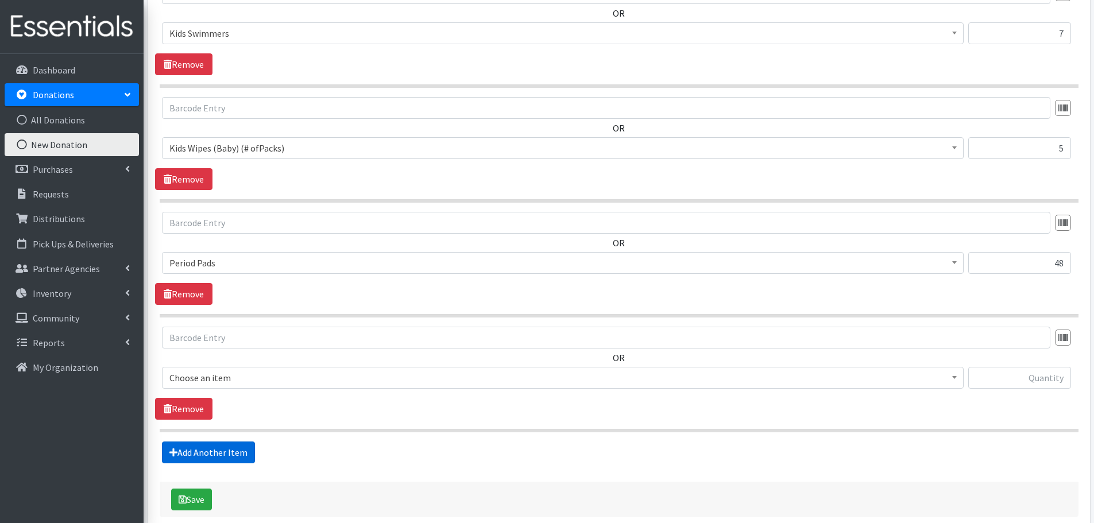
scroll to position [1187, 0]
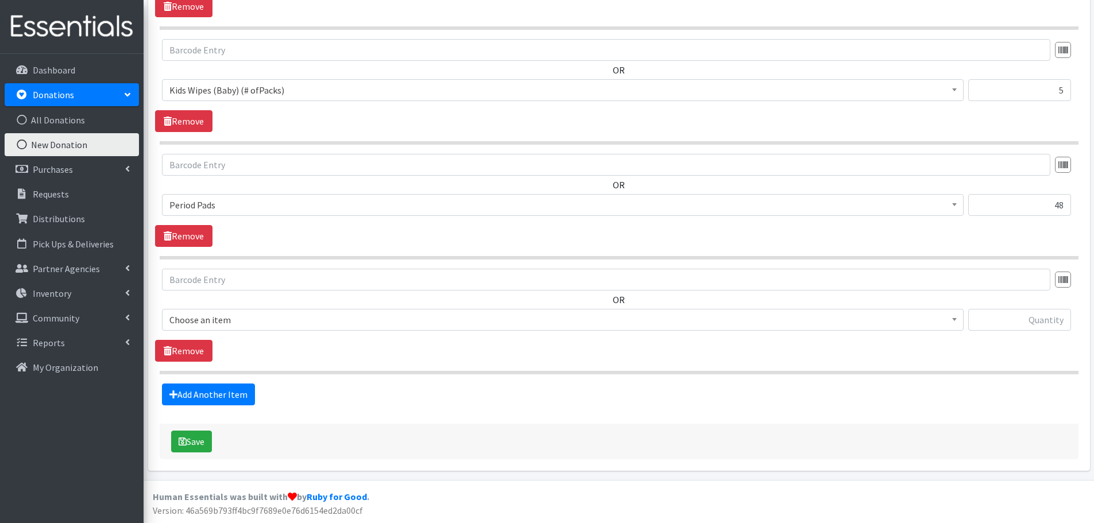
click at [187, 325] on span "Choose an item" at bounding box center [562, 320] width 787 height 16
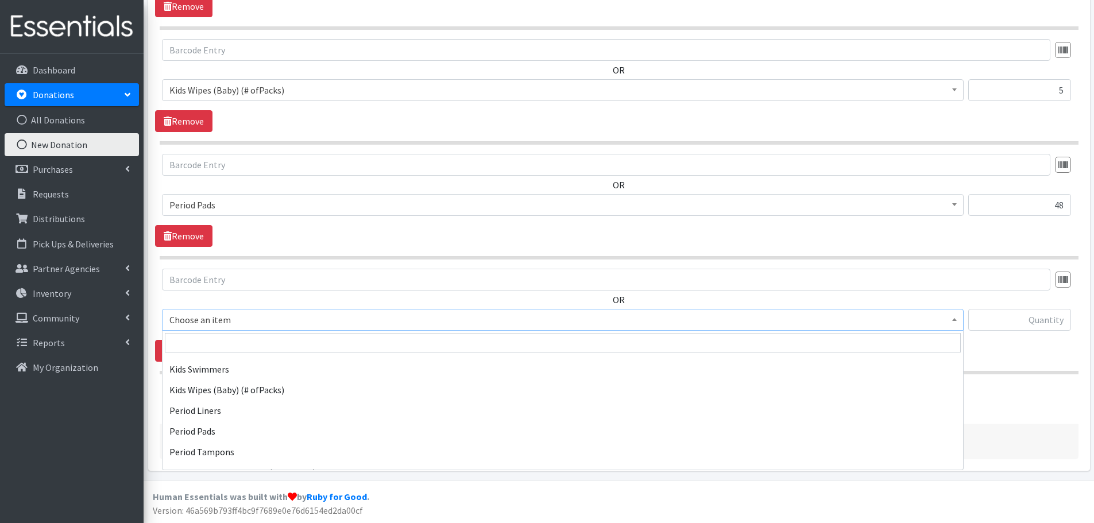
scroll to position [287, 0]
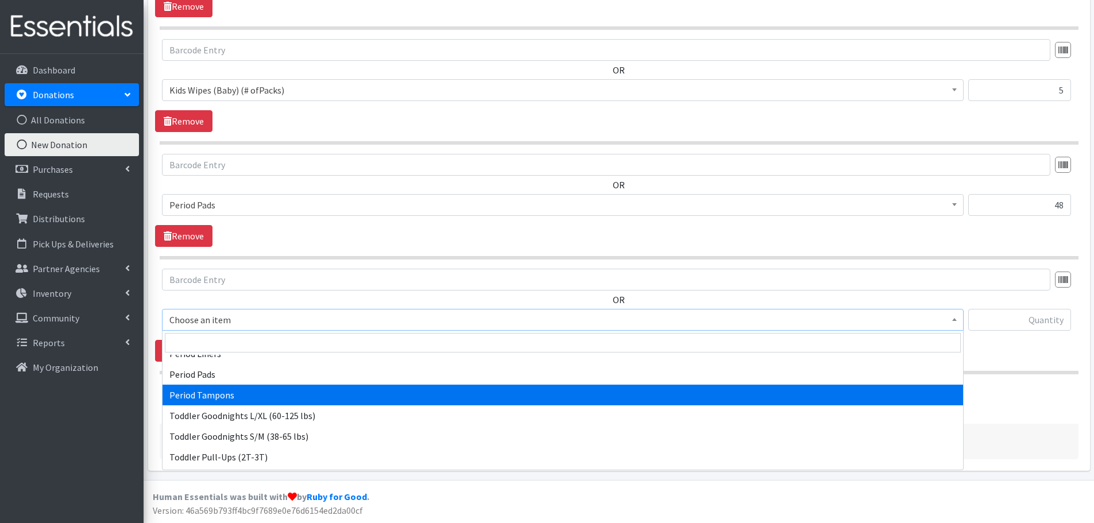
select select "1536"
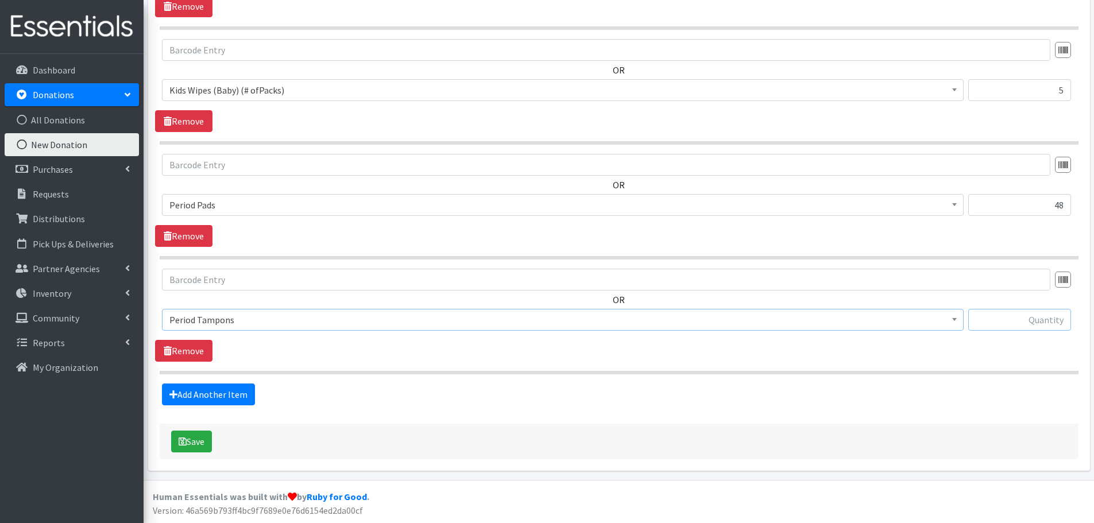
click at [999, 325] on input "text" at bounding box center [1020, 320] width 103 height 22
type input "96"
click at [205, 442] on button "Save" at bounding box center [191, 442] width 41 height 22
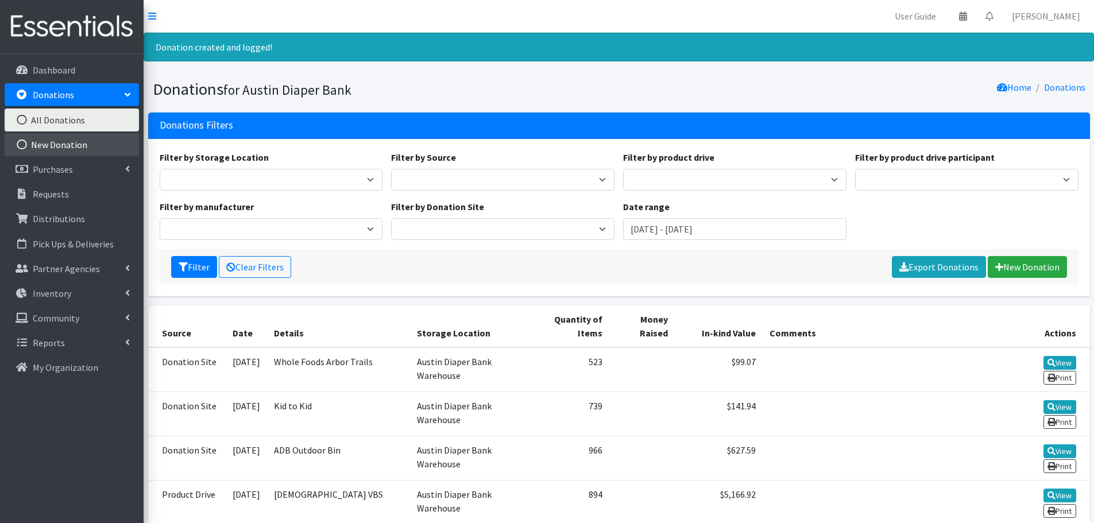
click at [71, 141] on link "New Donation" at bounding box center [72, 144] width 134 height 23
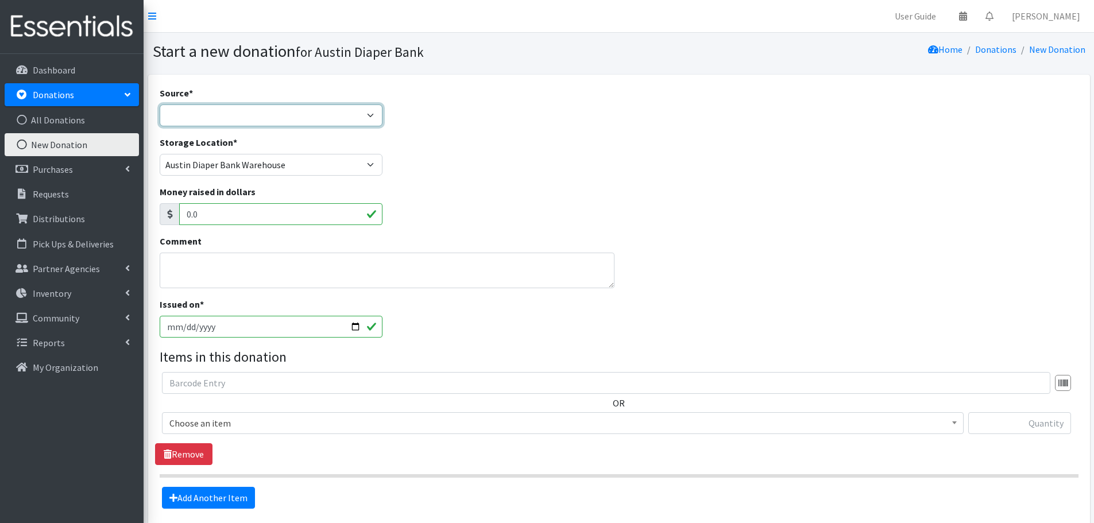
click at [222, 110] on select "Product Drive Manufacturer Donation Site Misc. Donation" at bounding box center [271, 116] width 223 height 22
select select "Donation Site"
click at [160, 105] on select "Product Drive Manufacturer Donation Site Misc. Donation" at bounding box center [271, 116] width 223 height 22
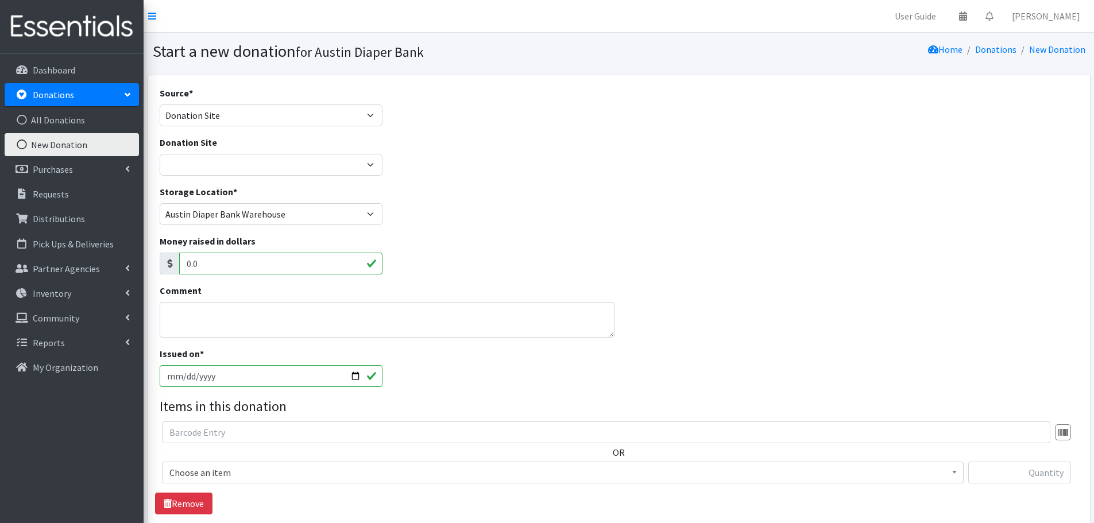
click at [207, 180] on div "Donation Site ADB Outdoor Bin Amazon Wish List Assistance League Austin Born Bi…" at bounding box center [271, 160] width 232 height 49
click at [207, 169] on select "ADB Outdoor Bin Amazon Wish List Assistance League Austin Born Big Sky Pediatri…" at bounding box center [271, 165] width 223 height 22
select select "97"
click at [160, 154] on select "ADB Outdoor Bin Amazon Wish List Assistance League Austin Born Big Sky Pediatri…" at bounding box center [271, 165] width 223 height 22
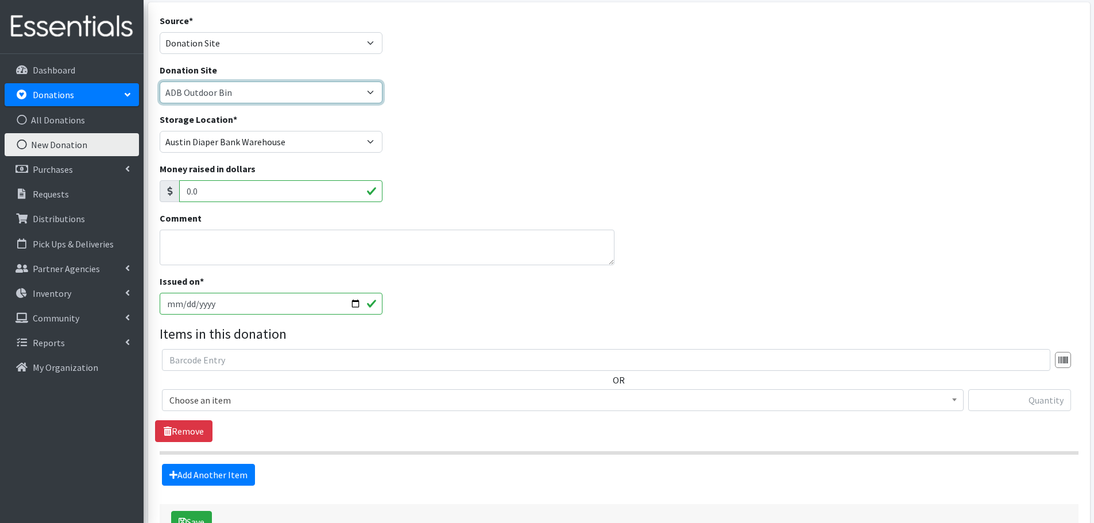
scroll to position [153, 0]
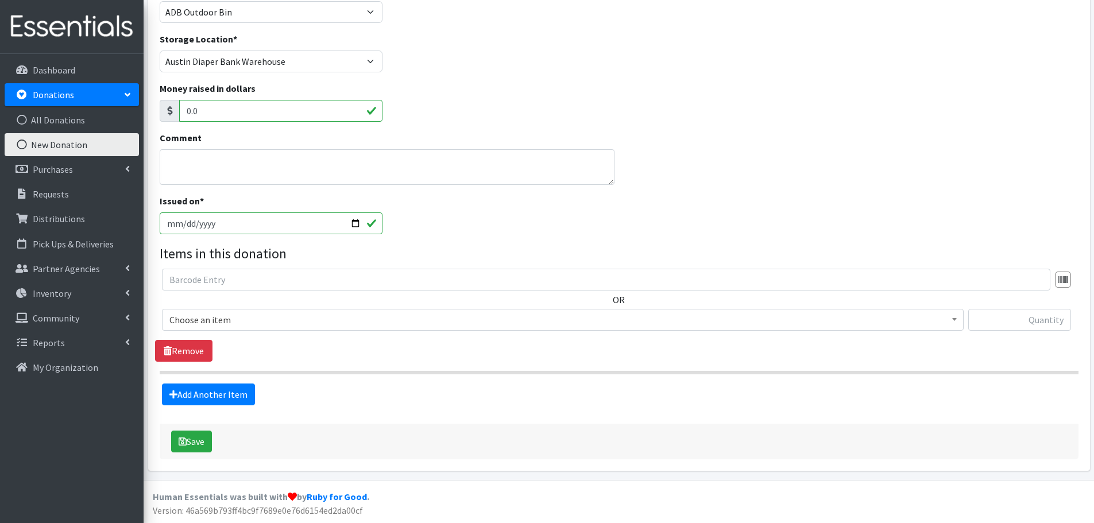
click at [194, 317] on span "Choose an item" at bounding box center [562, 320] width 787 height 16
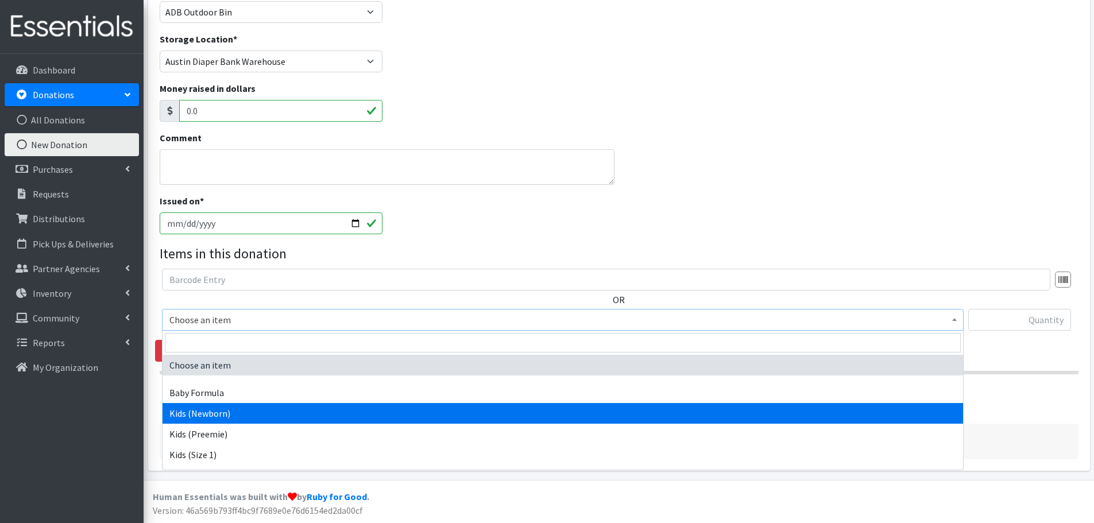
select select "451"
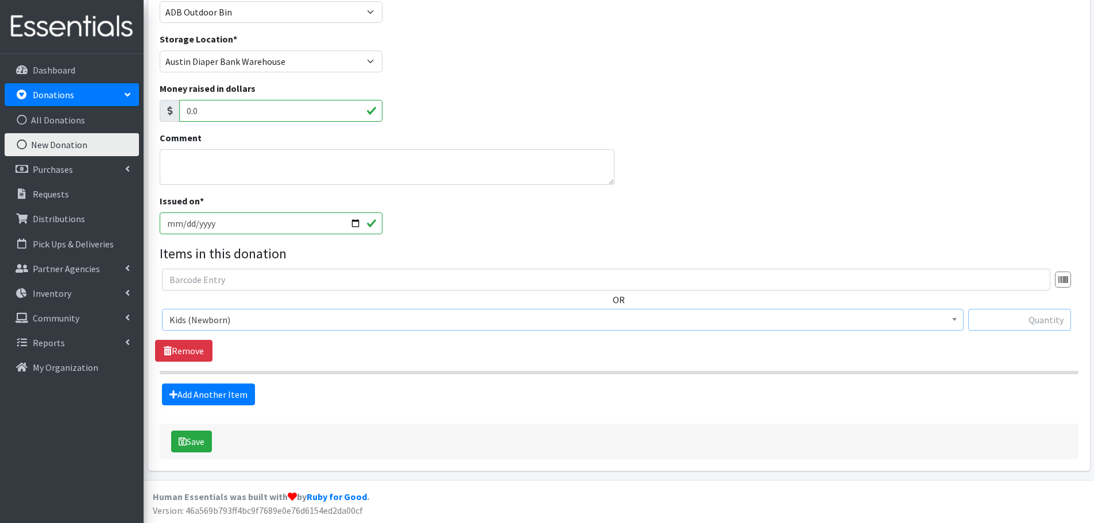
click at [1010, 322] on input "text" at bounding box center [1020, 320] width 103 height 22
type input "47"
click at [218, 387] on link "Add Another Item" at bounding box center [208, 395] width 93 height 22
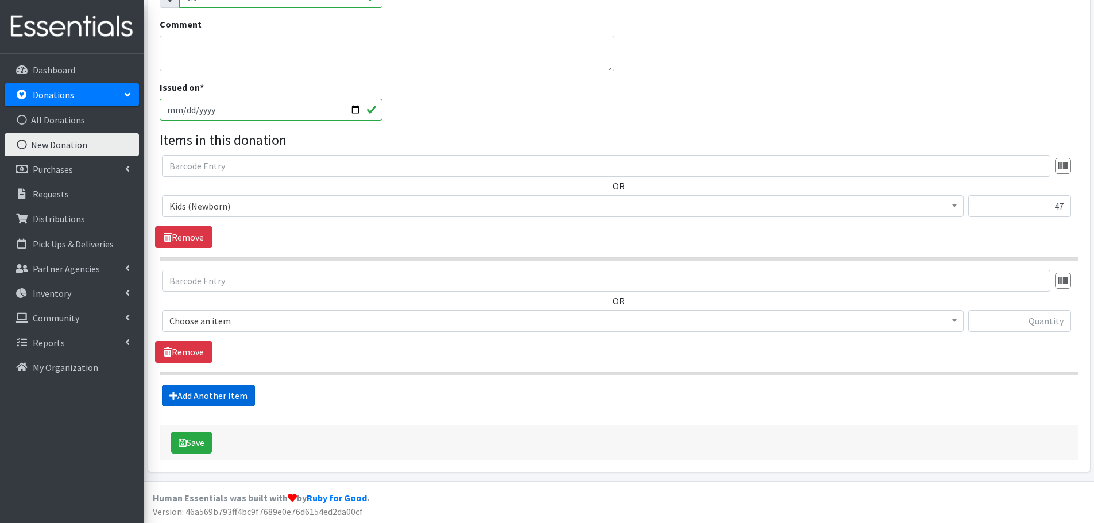
scroll to position [268, 0]
click at [198, 318] on span "Choose an item" at bounding box center [562, 320] width 787 height 16
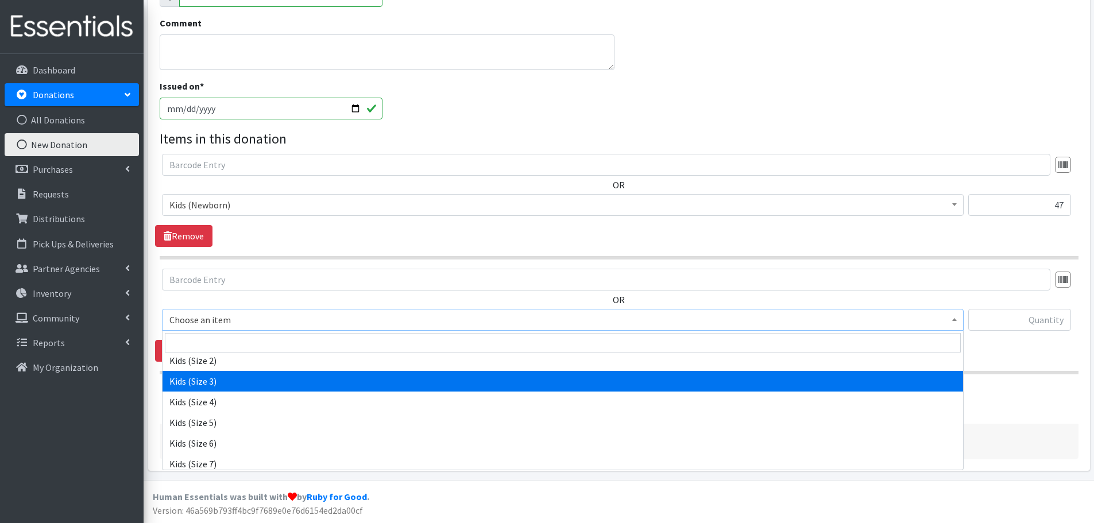
scroll to position [57, 0]
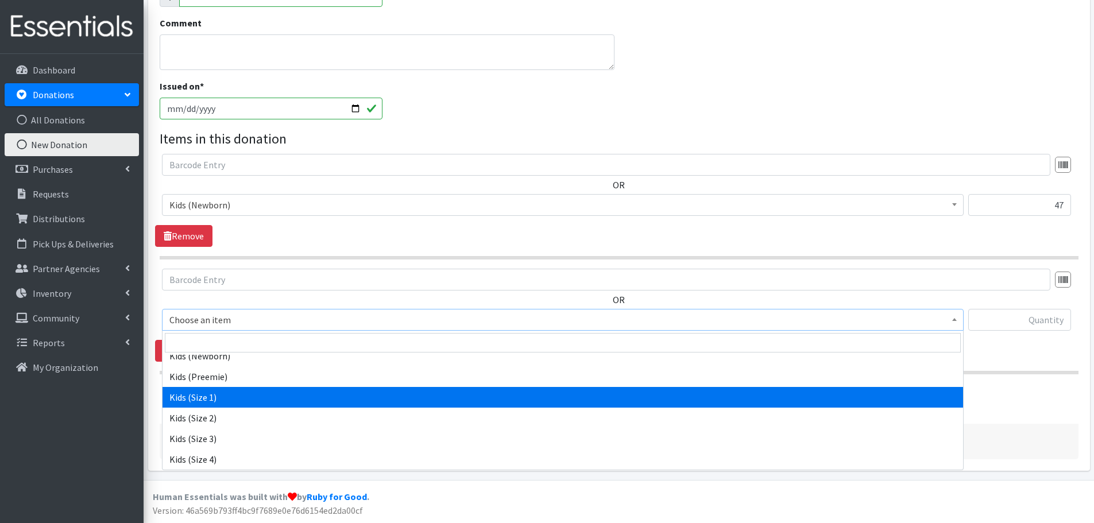
select select "453"
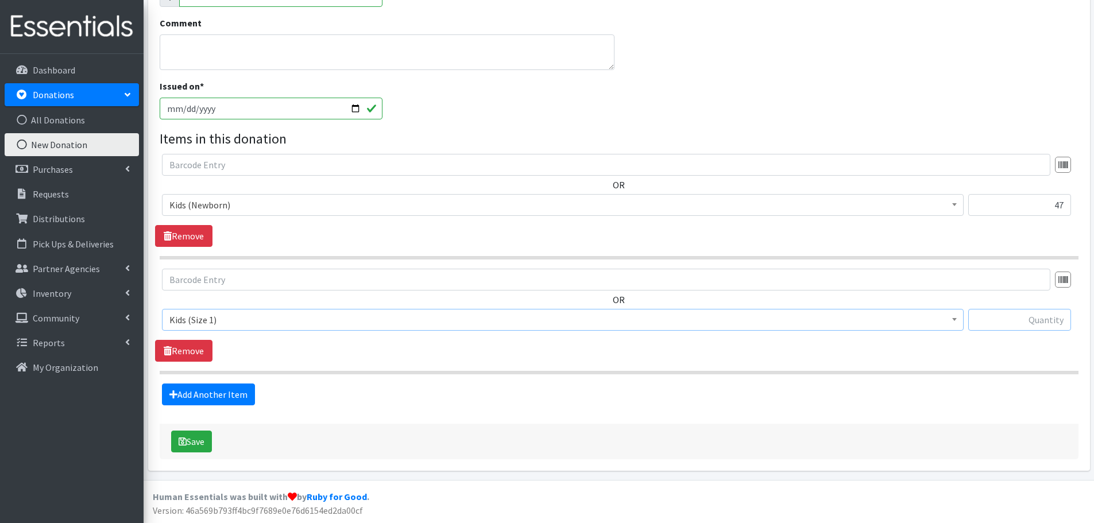
click at [1036, 321] on input "text" at bounding box center [1020, 320] width 103 height 22
type input "59"
click at [232, 397] on link "Add Another Item" at bounding box center [208, 395] width 93 height 22
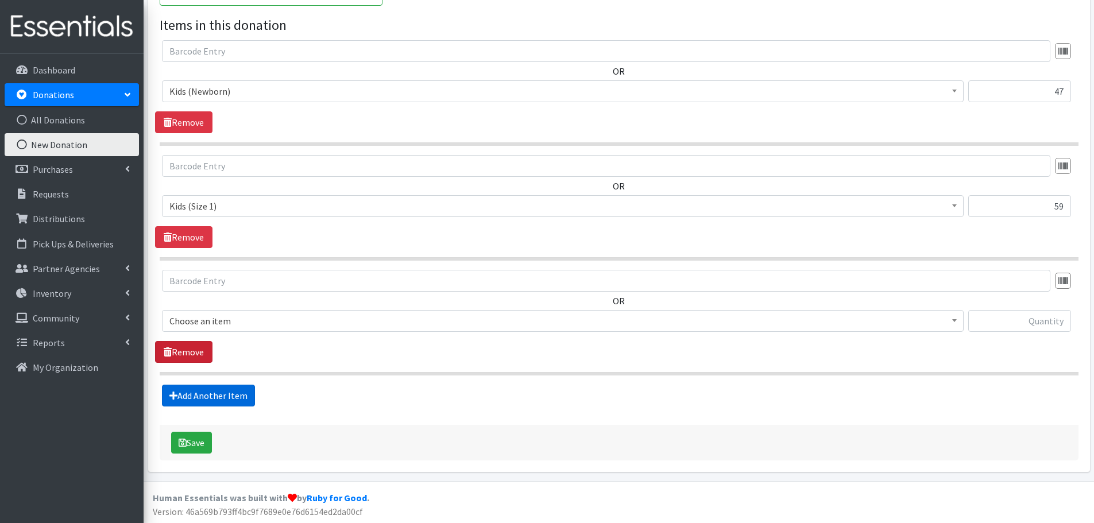
scroll to position [383, 0]
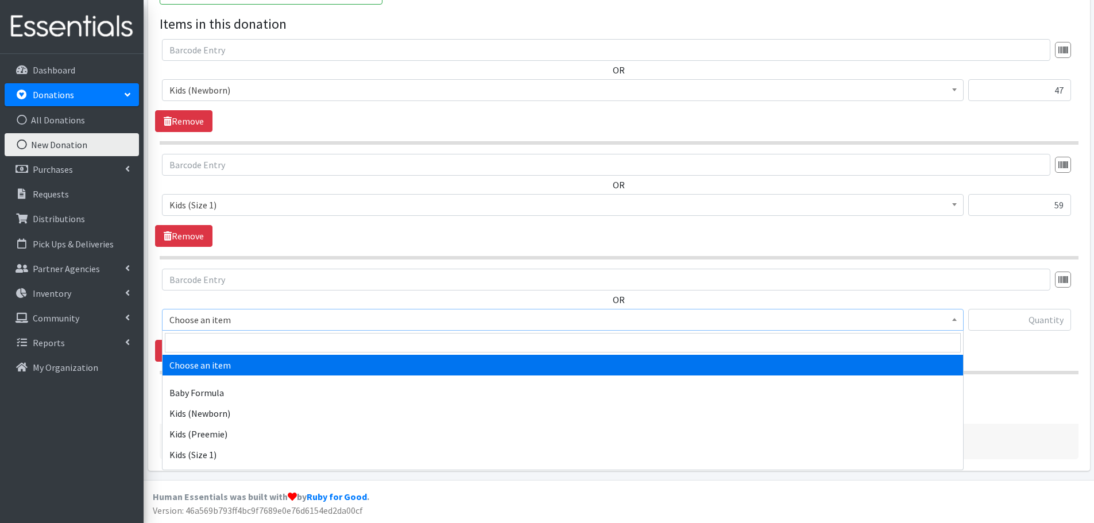
click at [205, 322] on span "Choose an item" at bounding box center [562, 320] width 787 height 16
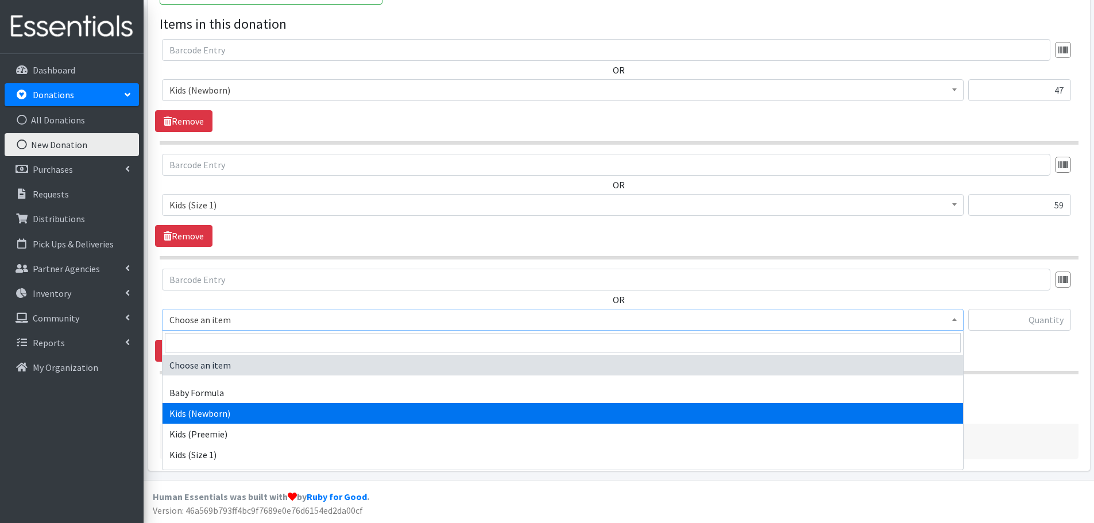
scroll to position [57, 0]
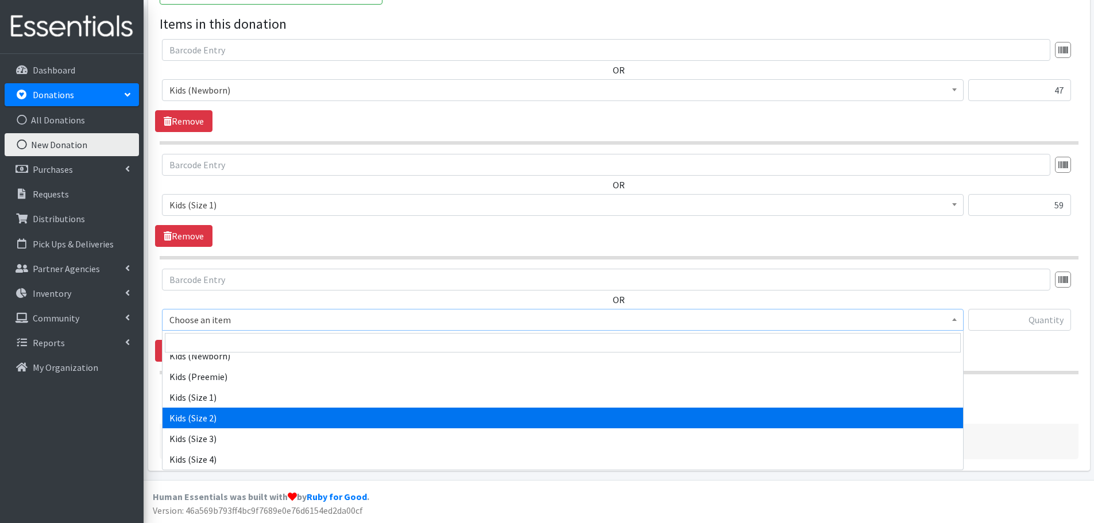
select select "440"
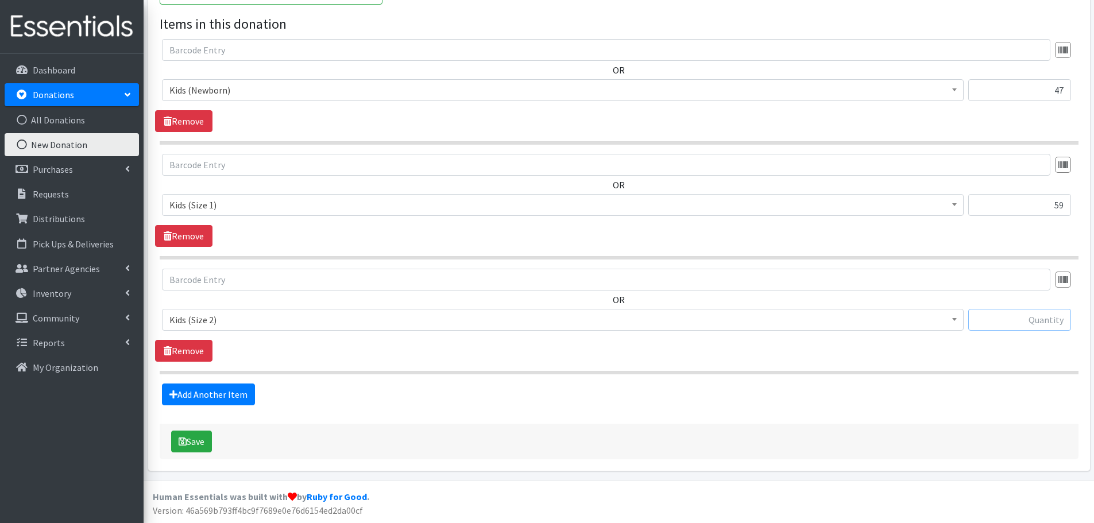
click at [1054, 322] on input "text" at bounding box center [1020, 320] width 103 height 22
type input "139"
click at [230, 393] on link "Add Another Item" at bounding box center [208, 395] width 93 height 22
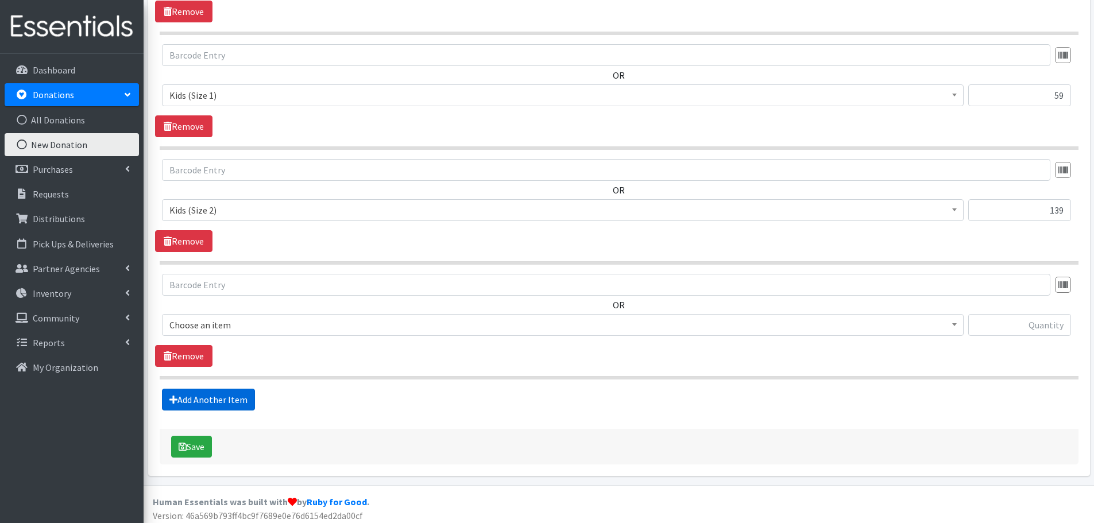
scroll to position [497, 0]
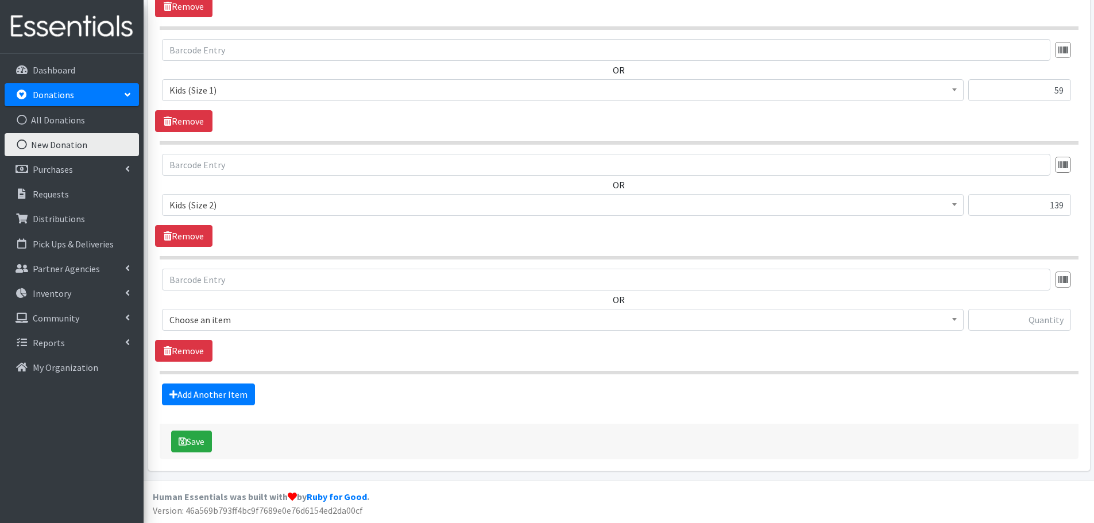
click at [178, 316] on span "Choose an item" at bounding box center [562, 320] width 787 height 16
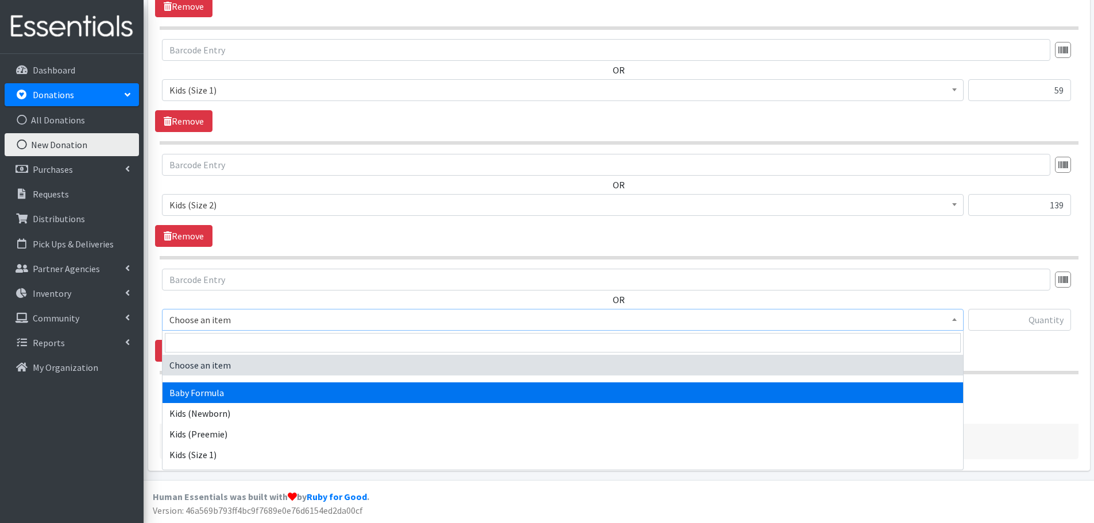
select select "3871"
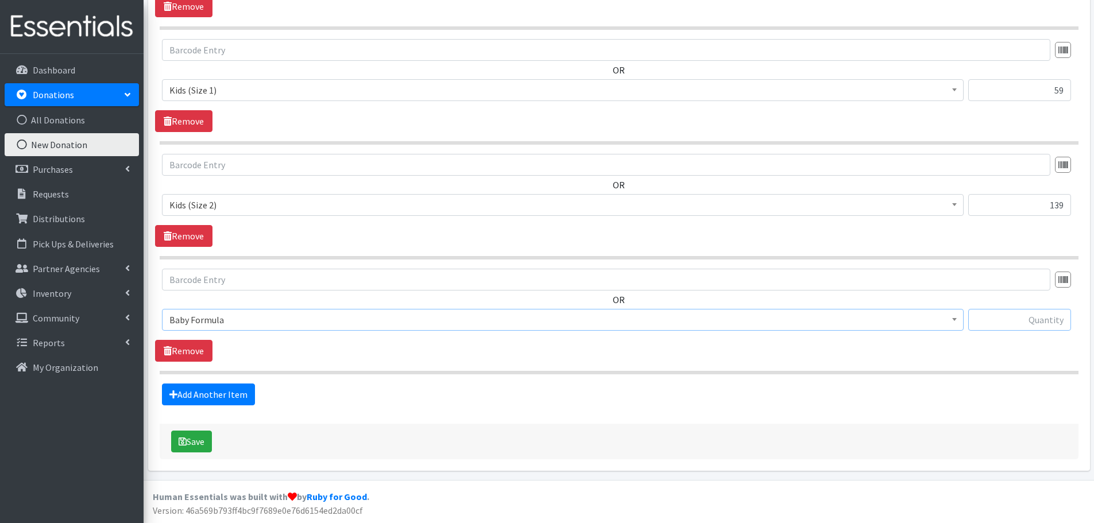
click at [995, 315] on input "text" at bounding box center [1020, 320] width 103 height 22
type input "12"
click at [210, 389] on link "Add Another Item" at bounding box center [208, 395] width 93 height 22
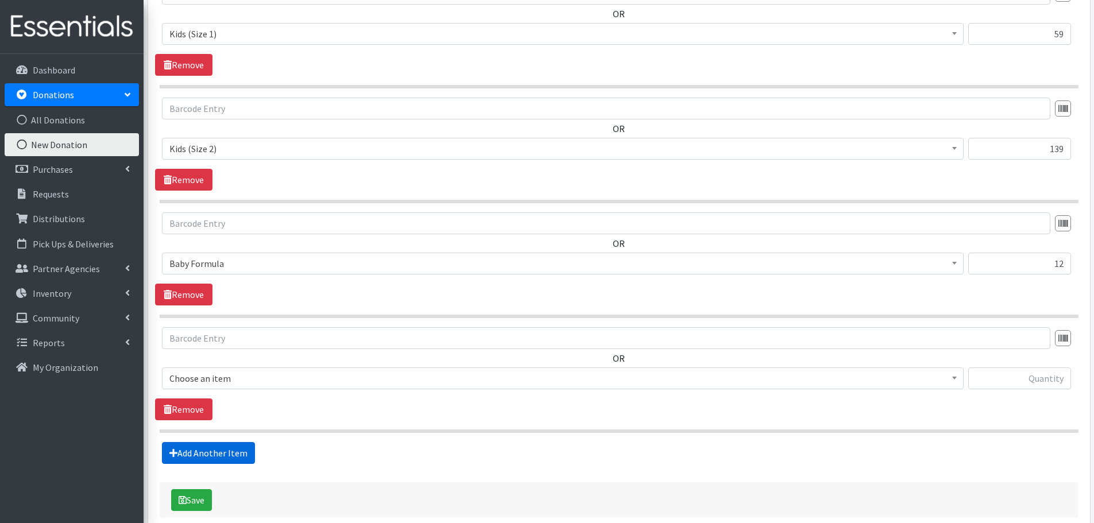
scroll to position [612, 0]
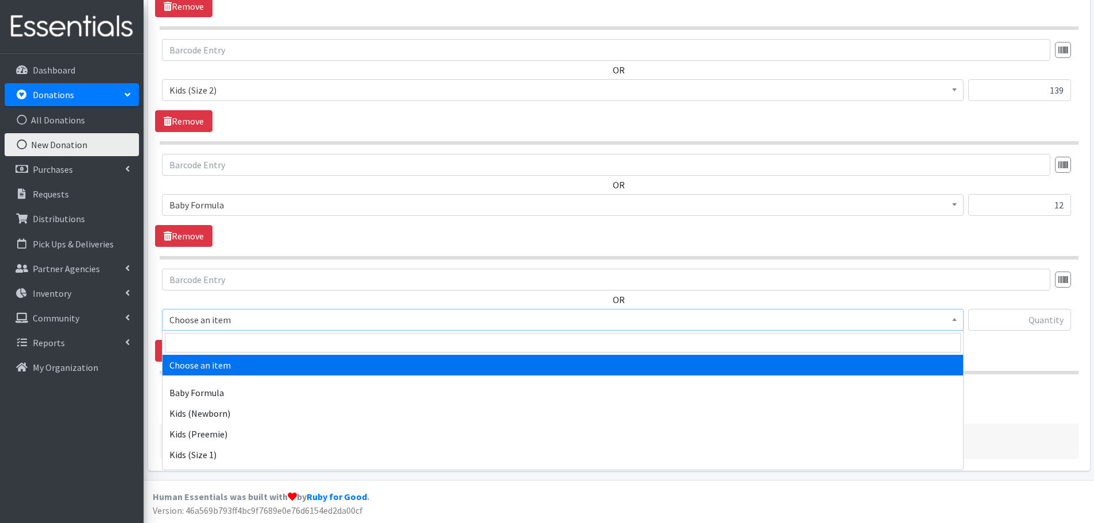
click at [194, 324] on span "Choose an item" at bounding box center [562, 320] width 787 height 16
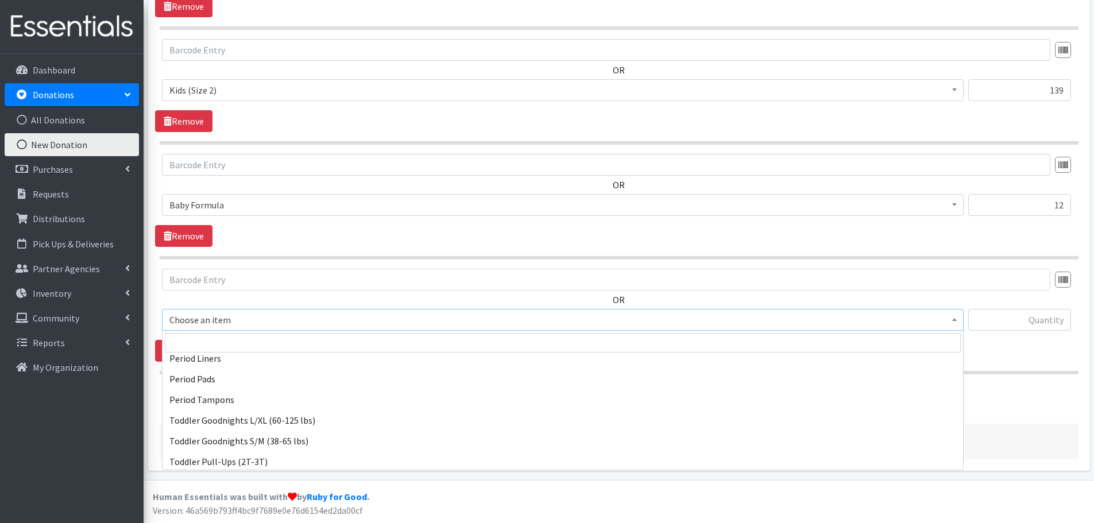
scroll to position [287, 0]
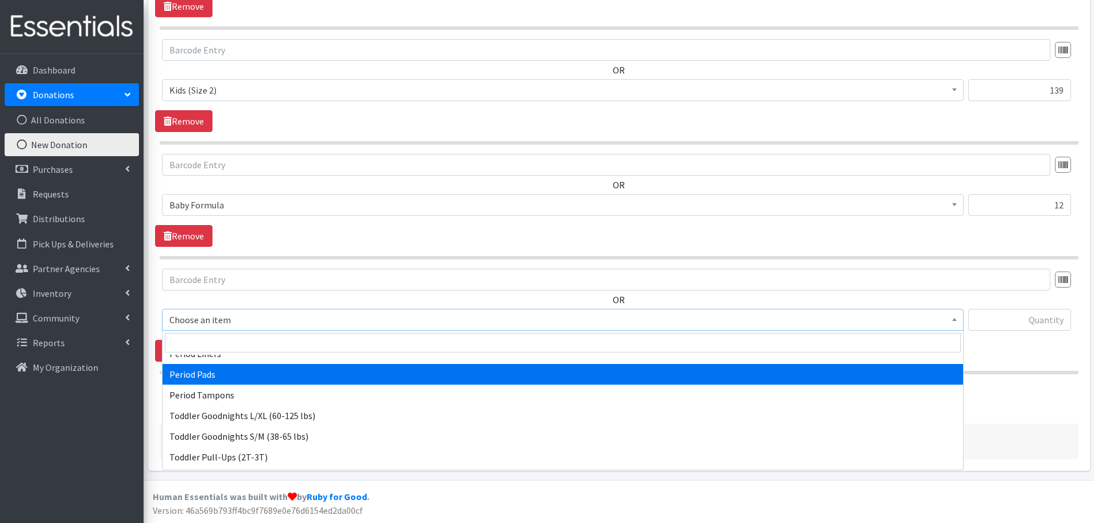
select select "1534"
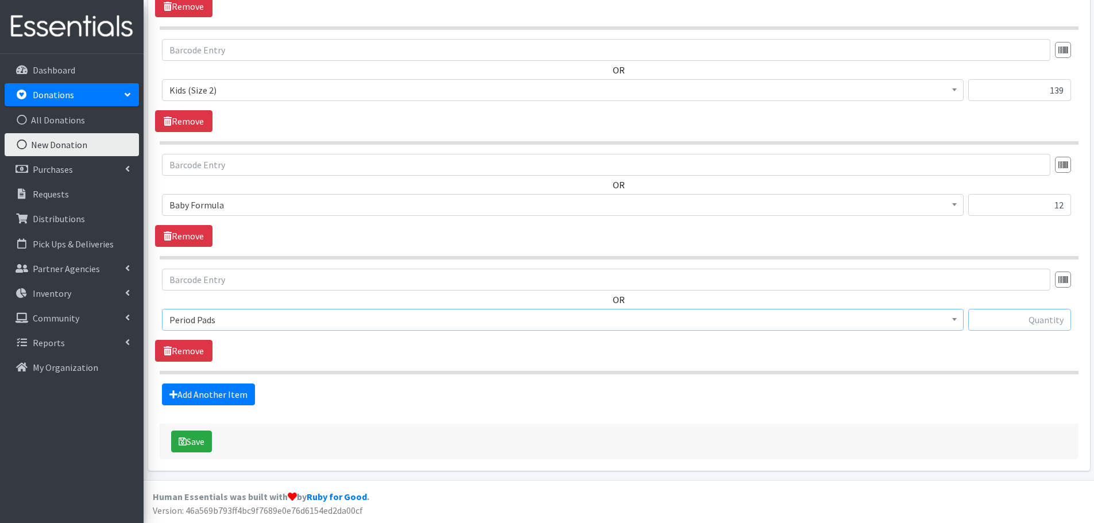
click at [1002, 316] on input "text" at bounding box center [1020, 320] width 103 height 22
type input "14"
click at [843, 347] on div "OR Choose an item Baby Formula Kids (Newborn) Kids (Preemie) Kids (Size 1) Kids…" at bounding box center [619, 315] width 928 height 93
click at [188, 437] on button "Save" at bounding box center [191, 442] width 41 height 22
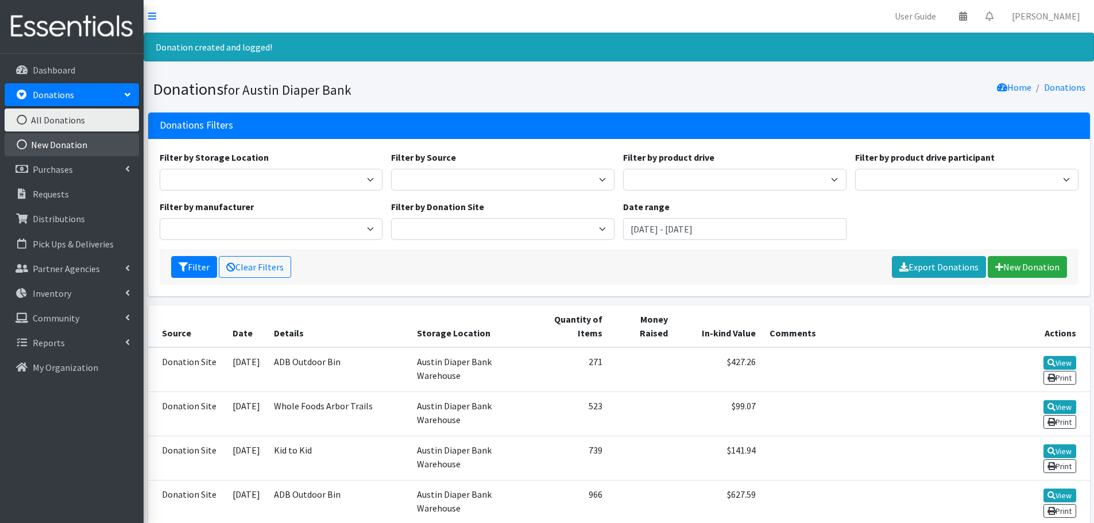
click at [71, 148] on link "New Donation" at bounding box center [72, 144] width 134 height 23
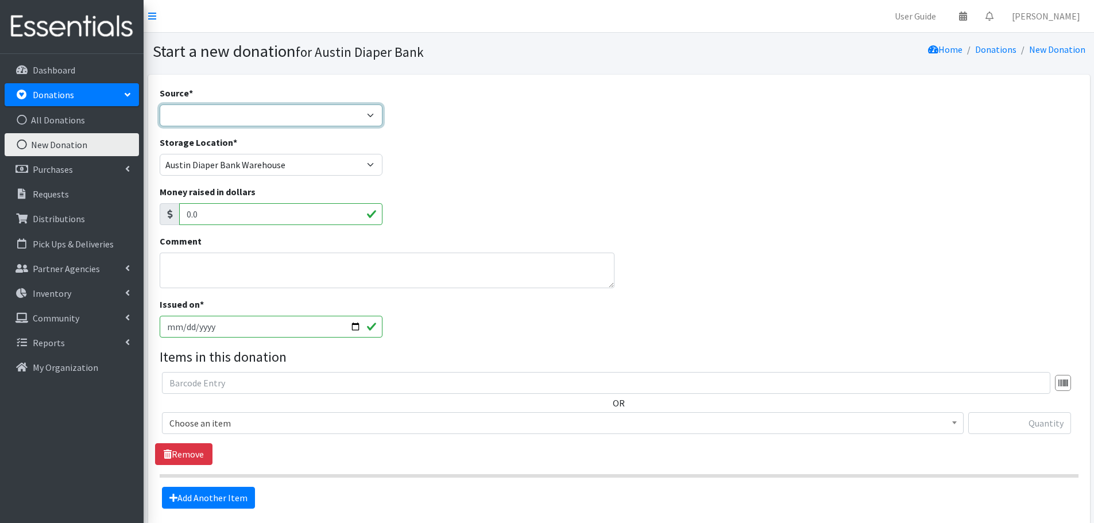
click at [225, 119] on select "Product Drive Manufacturer Donation Site Misc. Donation" at bounding box center [271, 116] width 223 height 22
select select "Misc. Donation"
click at [160, 105] on select "Product Drive Manufacturer Donation Site Misc. Donation" at bounding box center [271, 116] width 223 height 22
click at [205, 264] on textarea "Comment" at bounding box center [388, 271] width 456 height 36
click at [208, 267] on textarea "Pediatric care of Austin" at bounding box center [388, 271] width 456 height 36
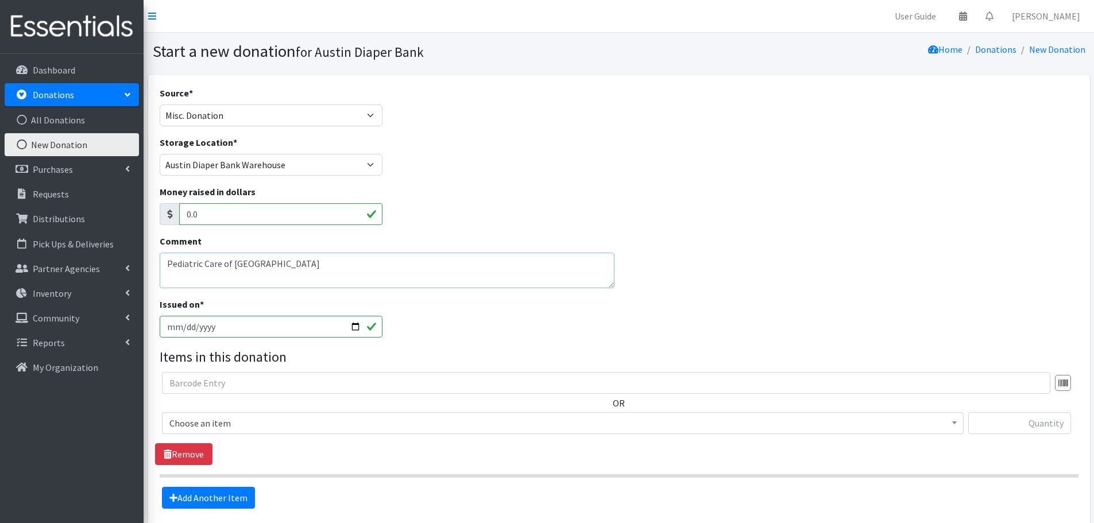
click at [346, 264] on textarea "Pediatric Care of Austin" at bounding box center [388, 271] width 456 height 36
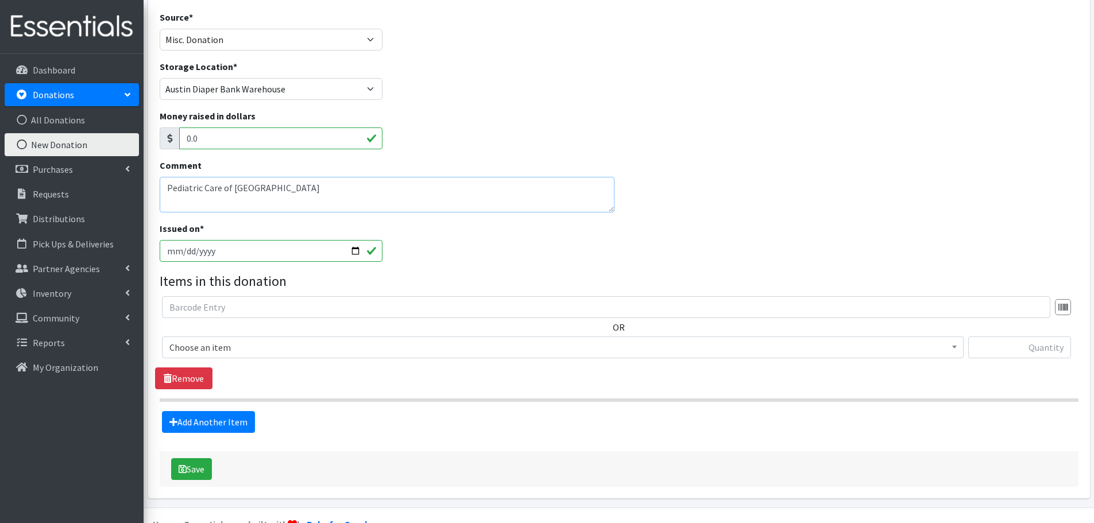
scroll to position [103, 0]
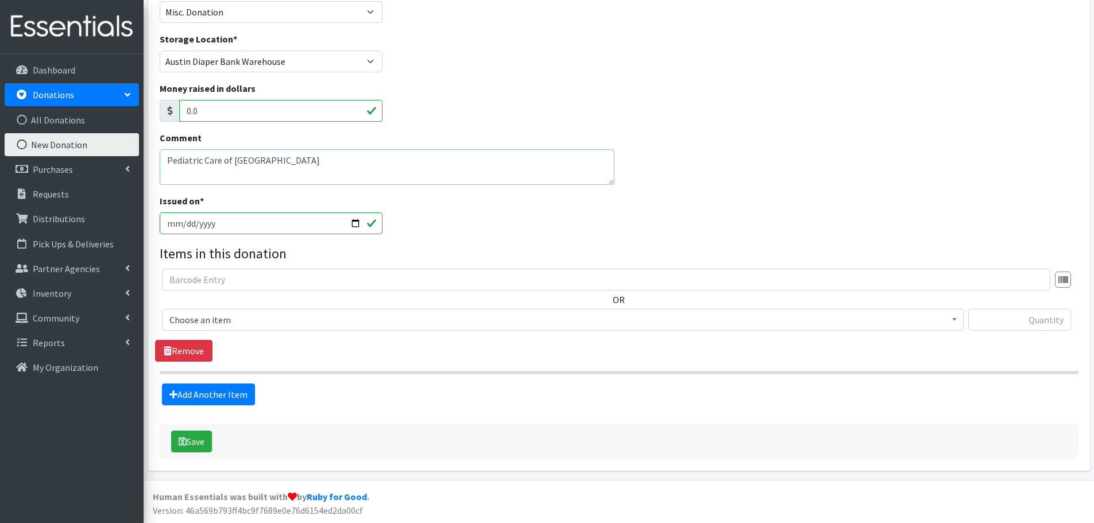
type textarea "Pediatric Care of Austin"
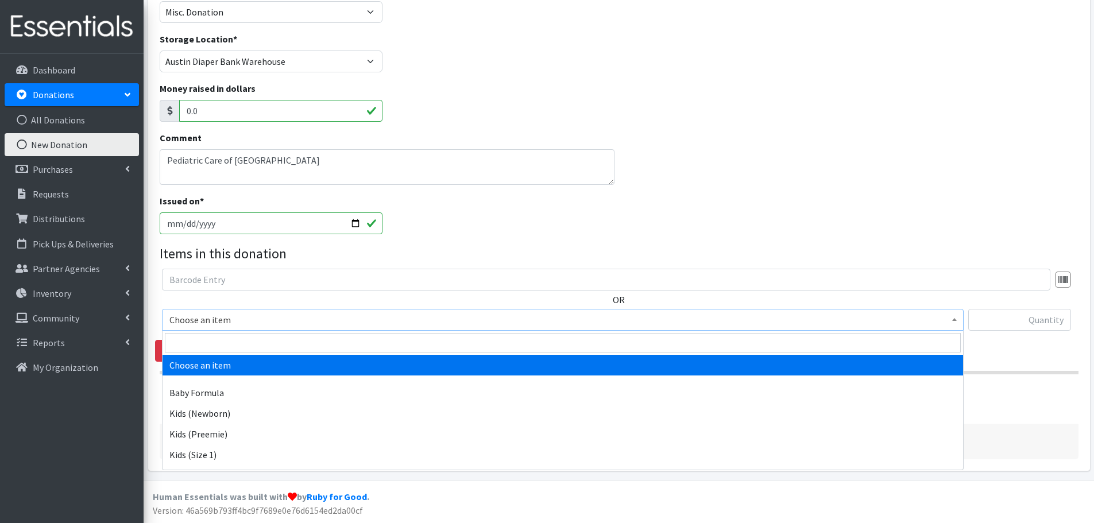
click at [230, 324] on span "Choose an item" at bounding box center [562, 320] width 787 height 16
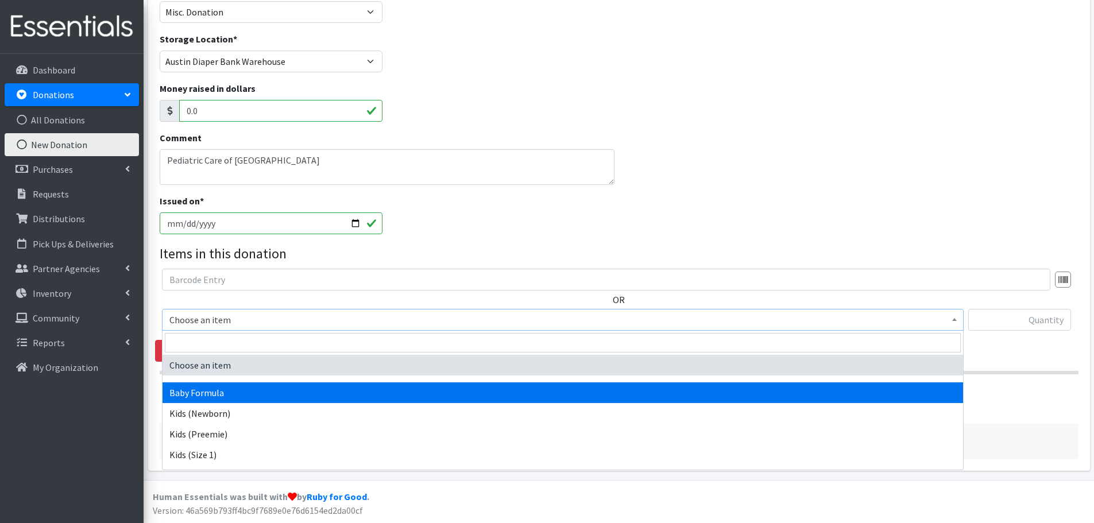
select select "3871"
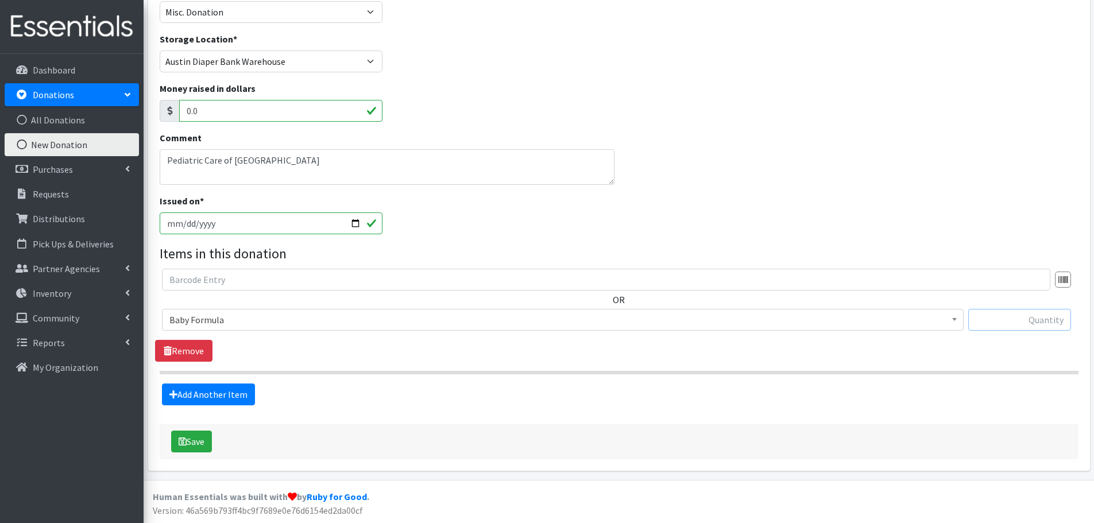
click at [990, 311] on input "text" at bounding box center [1020, 320] width 103 height 22
type input "61"
click at [852, 409] on div "Source * Product Drive Manufacturer Donation Site Misc. Donation Donation Site …" at bounding box center [619, 221] width 919 height 477
click at [188, 437] on button "Save" at bounding box center [191, 442] width 41 height 22
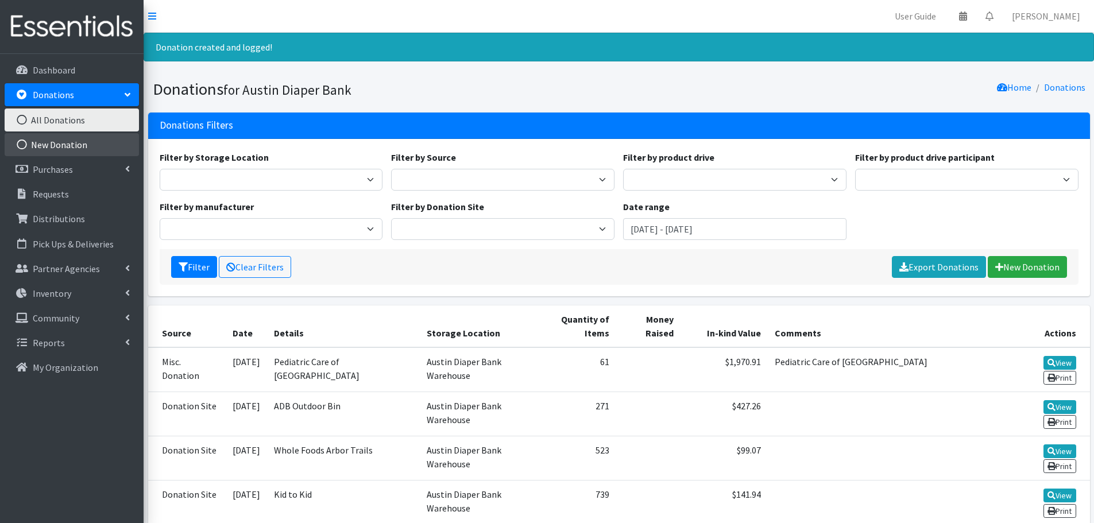
click at [84, 144] on link "New Donation" at bounding box center [72, 144] width 134 height 23
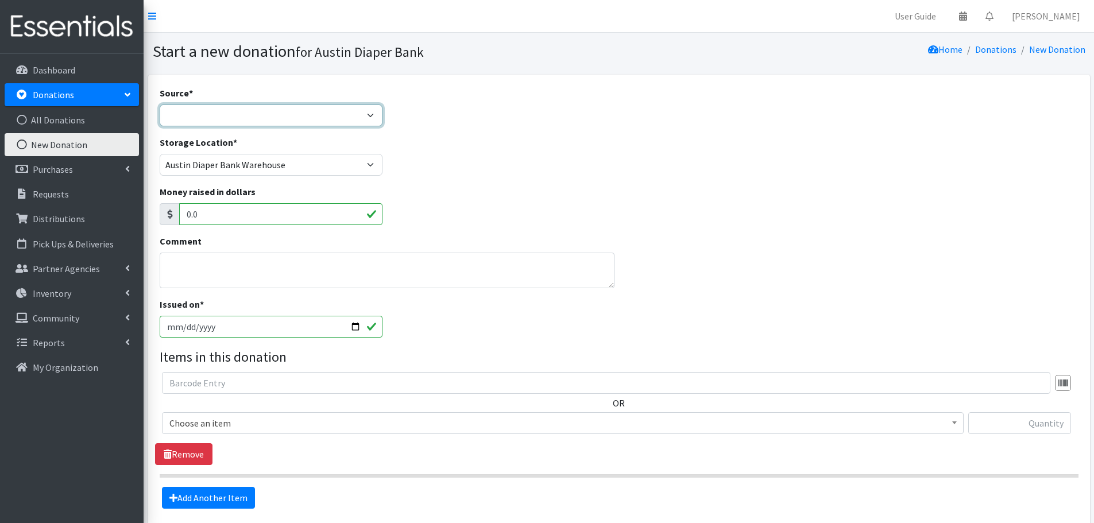
click at [210, 107] on select "Product Drive Manufacturer Donation Site Misc. Donation" at bounding box center [271, 116] width 223 height 22
select select "Donation Site"
click at [160, 105] on select "Product Drive Manufacturer Donation Site Misc. Donation" at bounding box center [271, 116] width 223 height 22
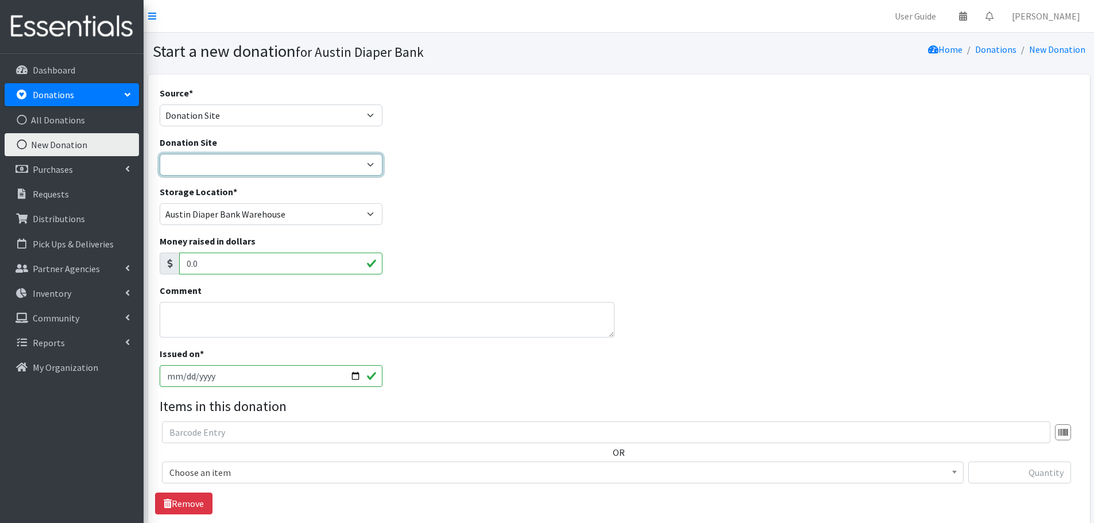
drag, startPoint x: 202, startPoint y: 163, endPoint x: 200, endPoint y: 170, distance: 7.7
click at [202, 163] on select "ADB Outdoor Bin Amazon Wish List Assistance League Austin Born Big Sky Pediatri…" at bounding box center [271, 165] width 223 height 22
select select "100"
click at [160, 154] on select "ADB Outdoor Bin Amazon Wish List Assistance League Austin Born Big Sky Pediatri…" at bounding box center [271, 165] width 223 height 22
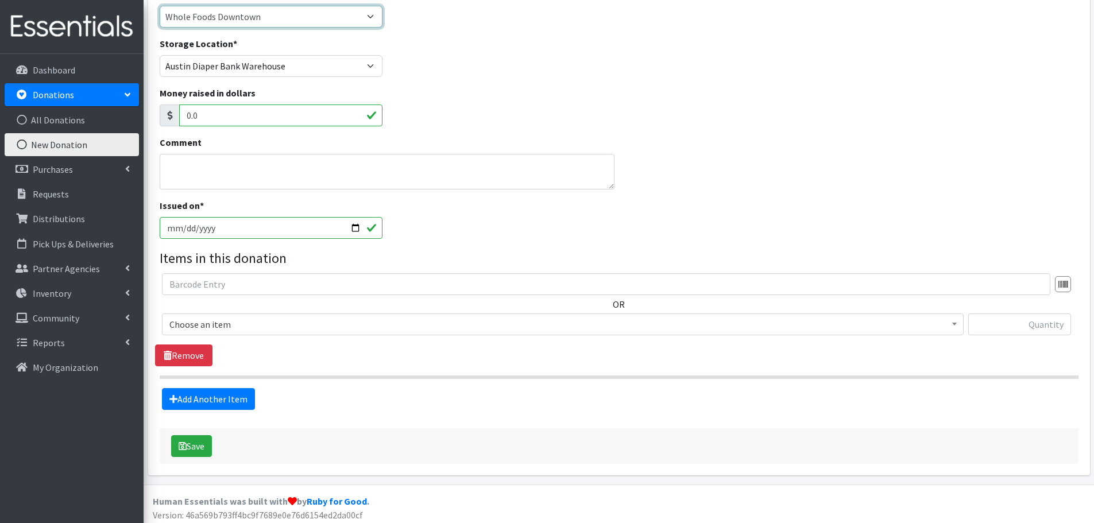
scroll to position [153, 0]
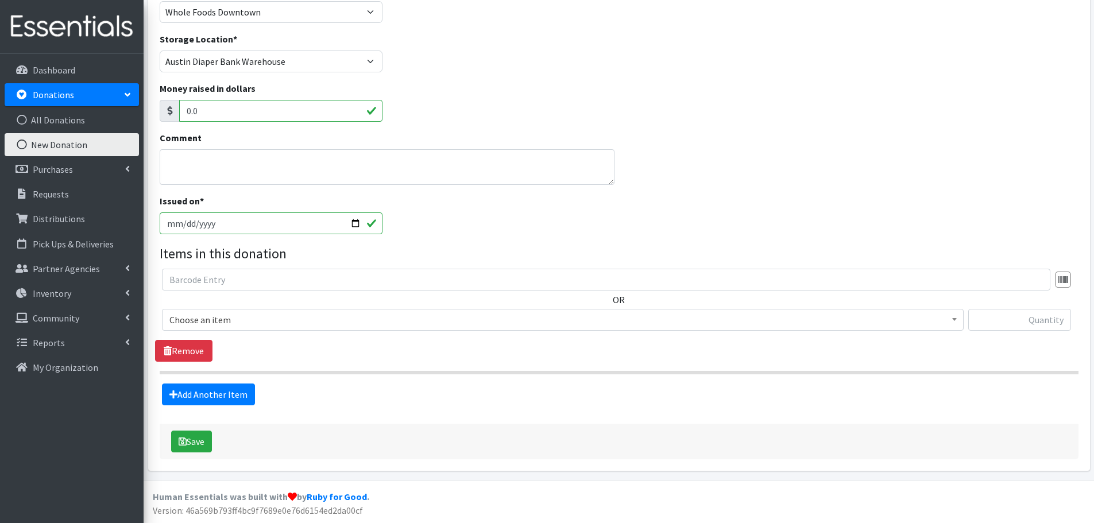
click at [205, 321] on span "Choose an item" at bounding box center [562, 320] width 787 height 16
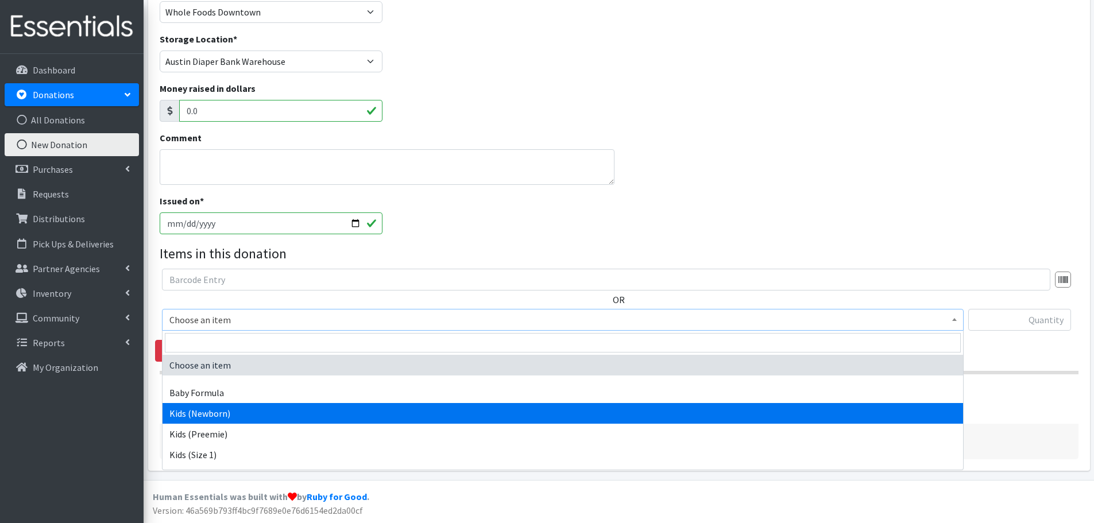
select select "451"
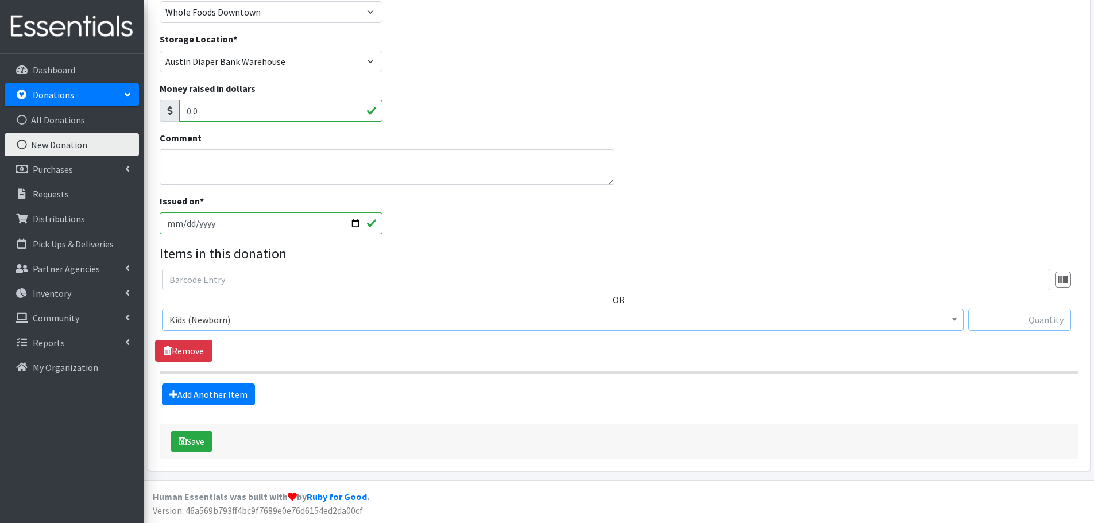
click at [1012, 318] on input "text" at bounding box center [1020, 320] width 103 height 22
type input "136"
click at [205, 402] on link "Add Another Item" at bounding box center [208, 395] width 93 height 22
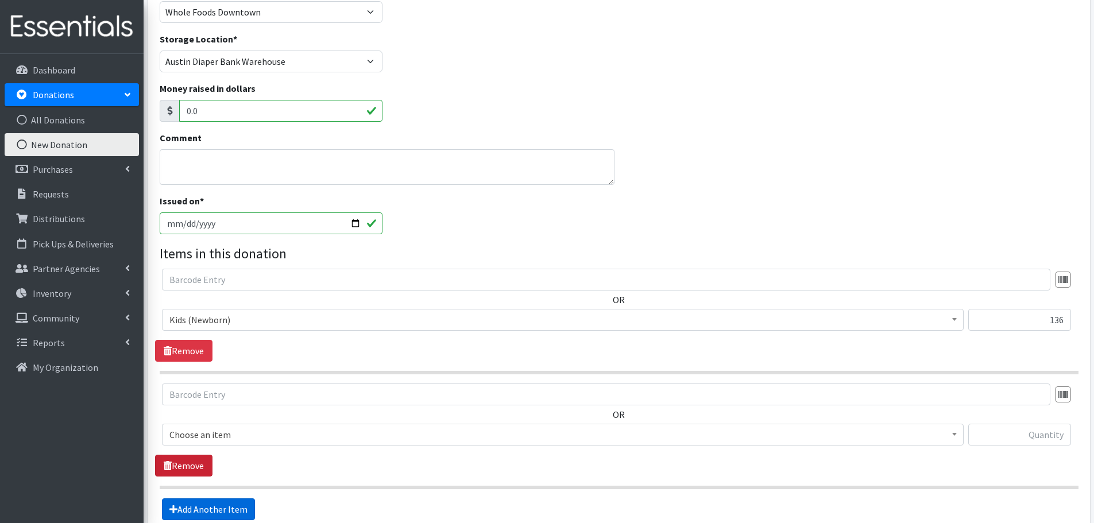
scroll to position [268, 0]
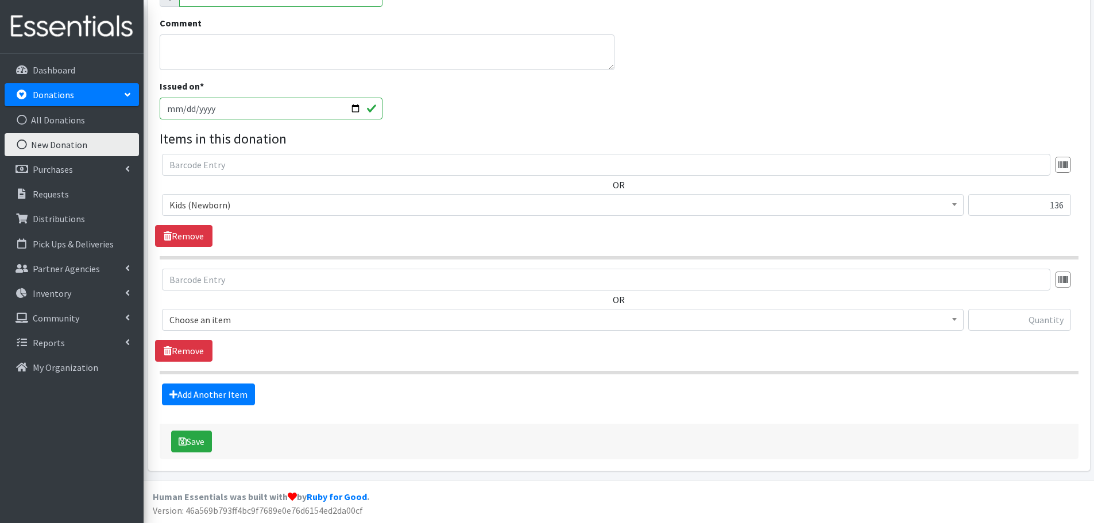
click at [197, 322] on span "Choose an item" at bounding box center [562, 320] width 787 height 16
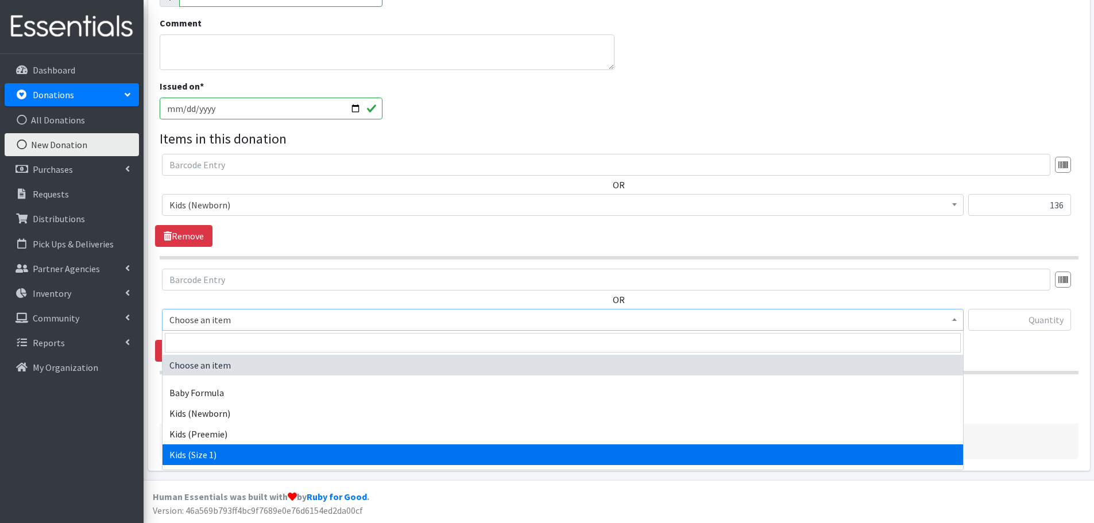
select select "453"
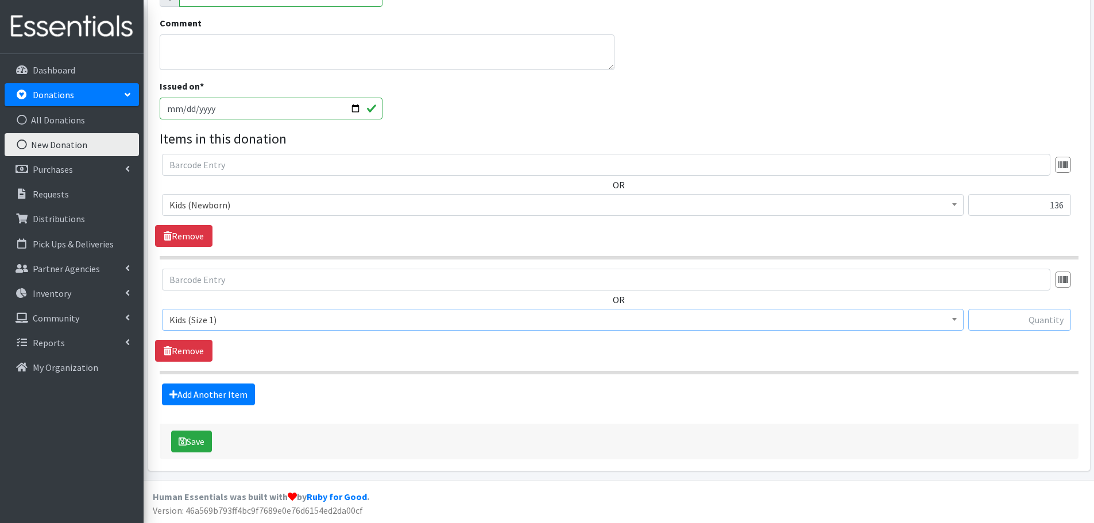
click at [1014, 310] on input "text" at bounding box center [1020, 320] width 103 height 22
type input "412"
click at [232, 392] on link "Add Another Item" at bounding box center [208, 395] width 93 height 22
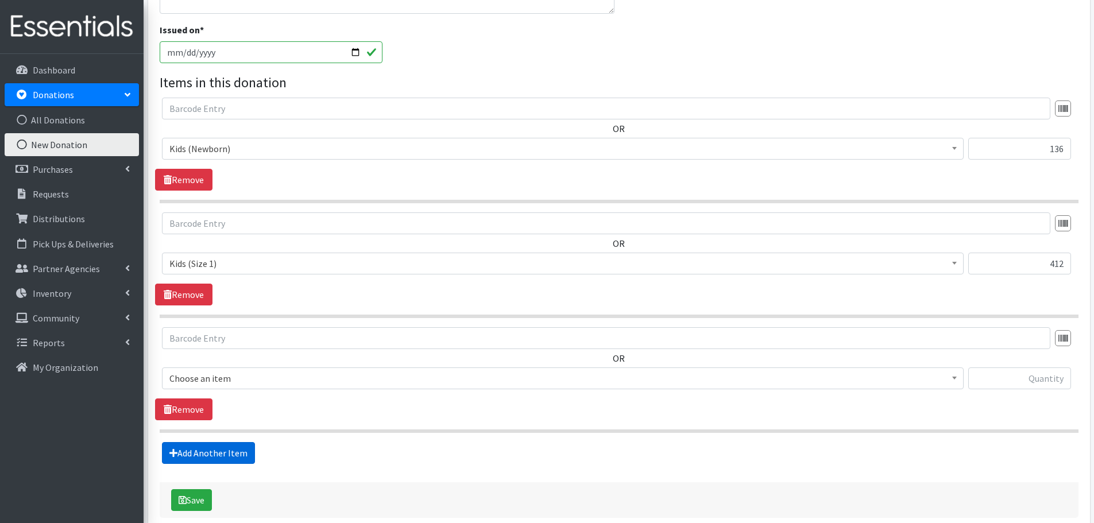
scroll to position [383, 0]
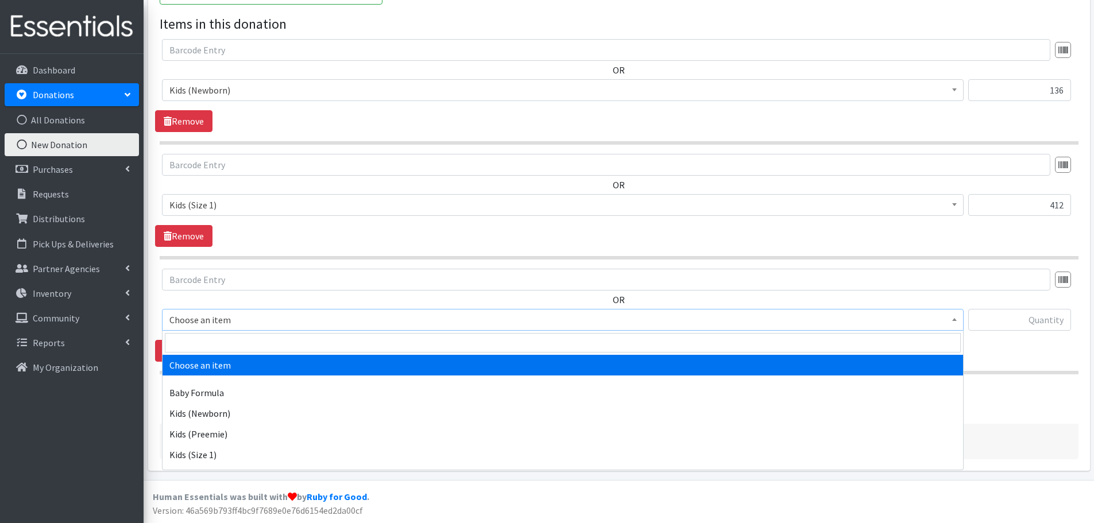
click at [192, 321] on span "Choose an item" at bounding box center [562, 320] width 787 height 16
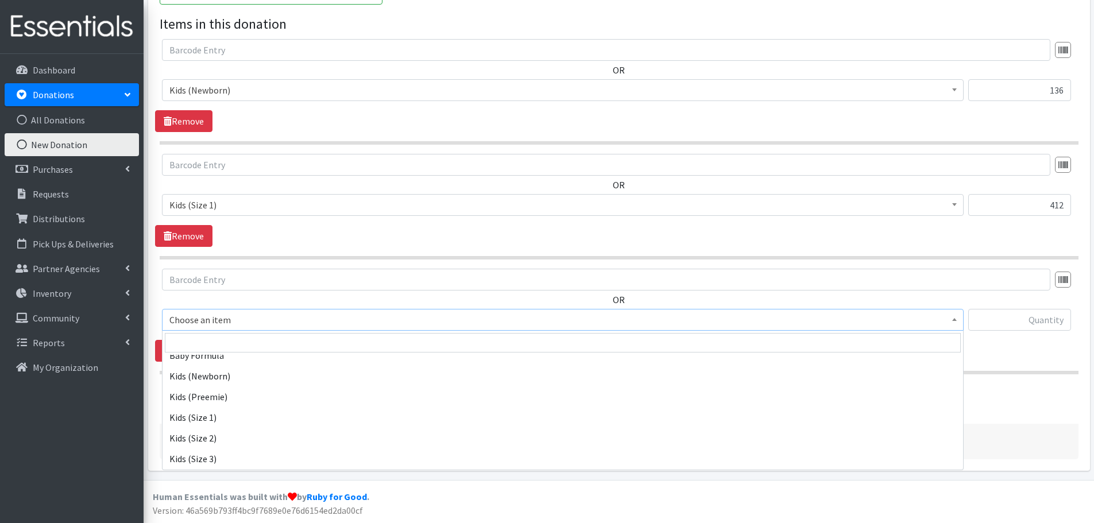
scroll to position [57, 0]
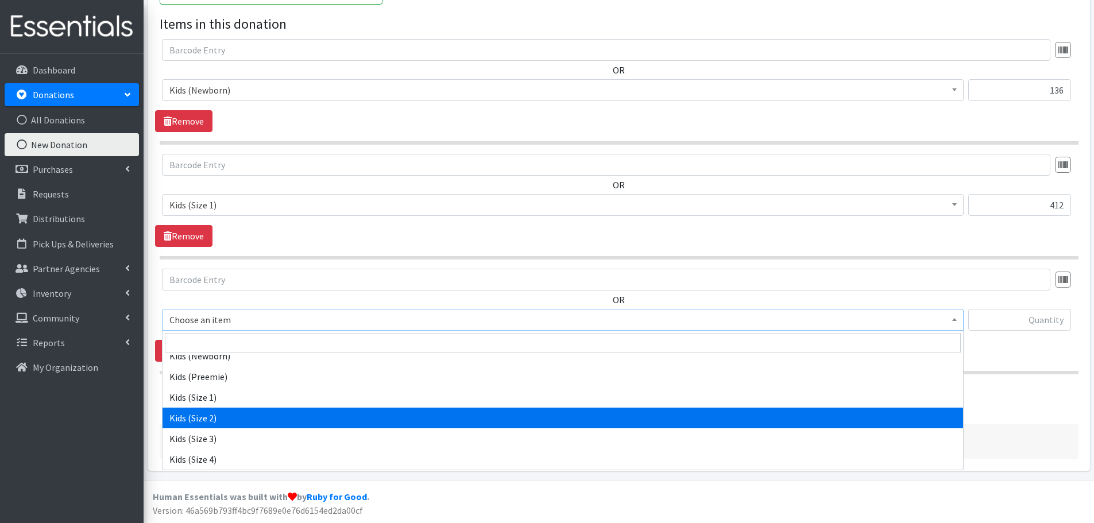
select select "440"
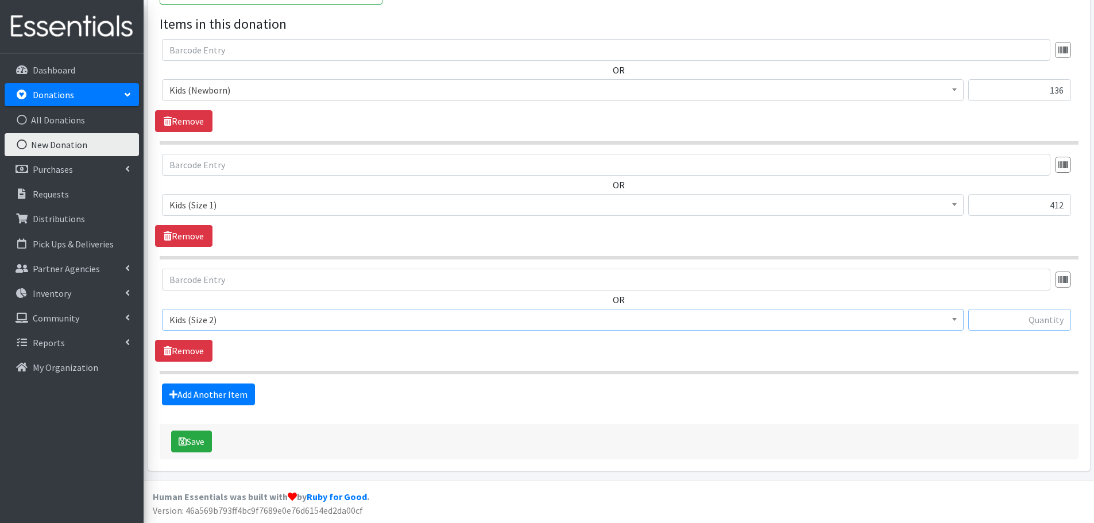
click at [999, 315] on input "text" at bounding box center [1020, 320] width 103 height 22
type input "149"
click at [227, 395] on link "Add Another Item" at bounding box center [208, 395] width 93 height 22
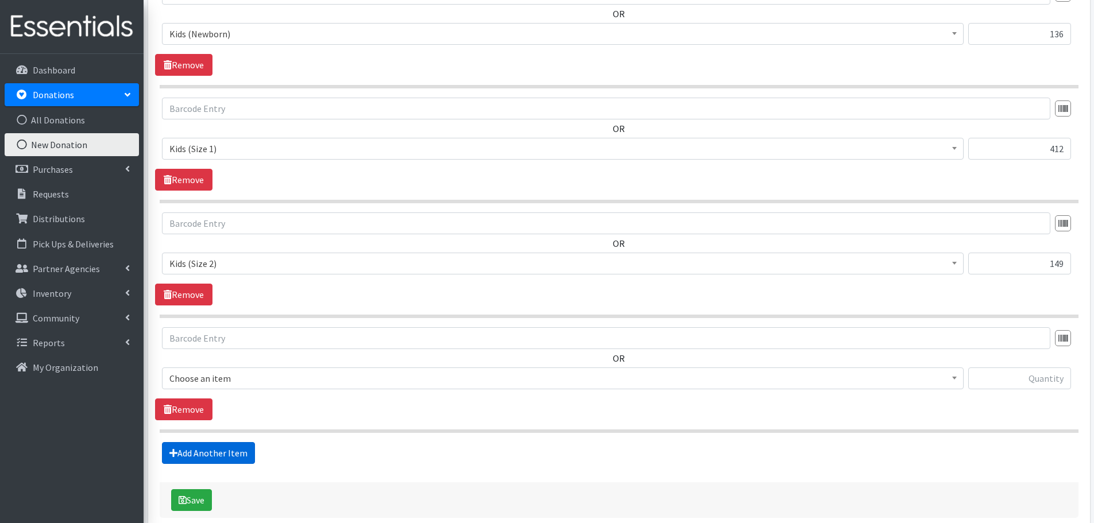
scroll to position [497, 0]
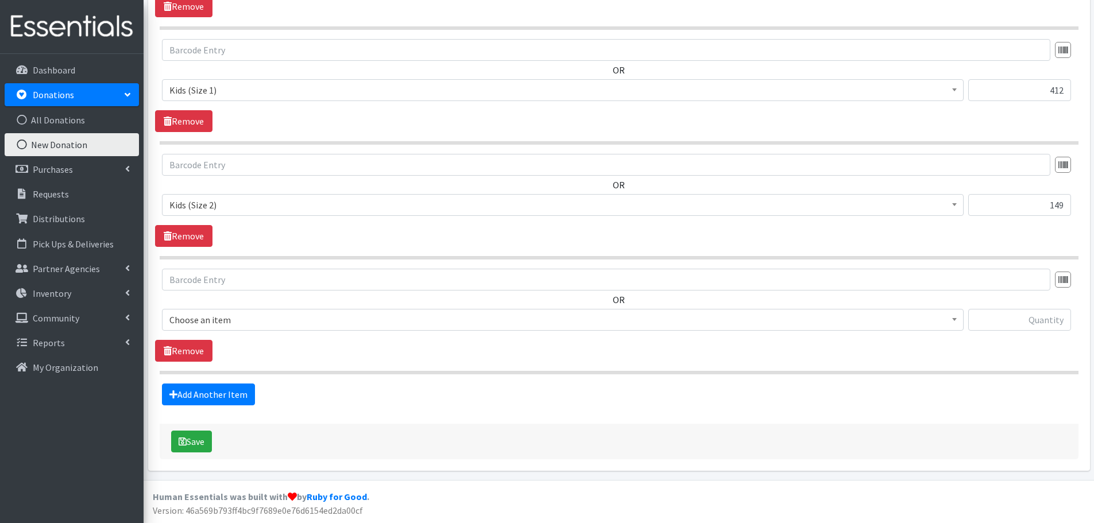
click at [187, 319] on span "Choose an item" at bounding box center [562, 320] width 787 height 16
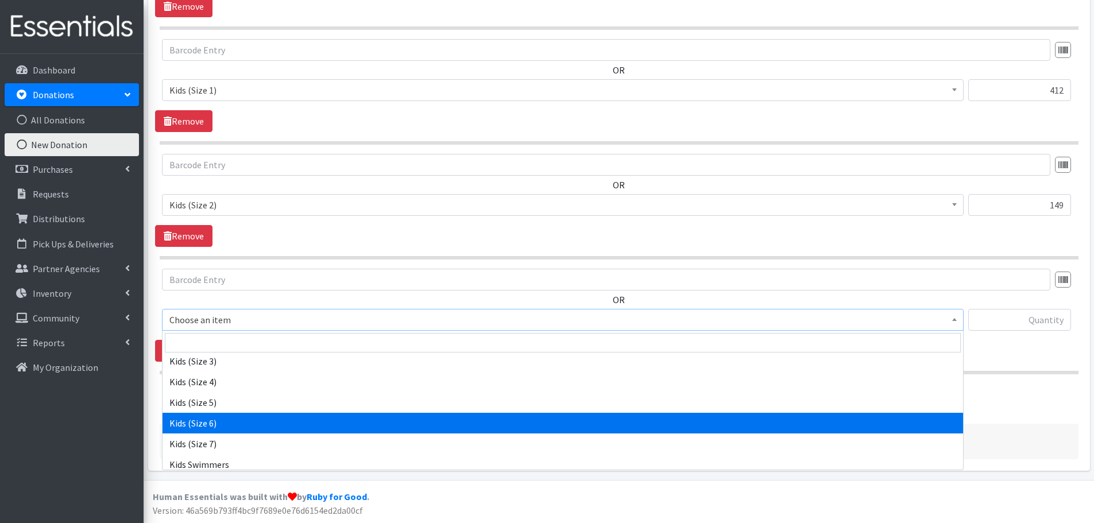
scroll to position [115, 0]
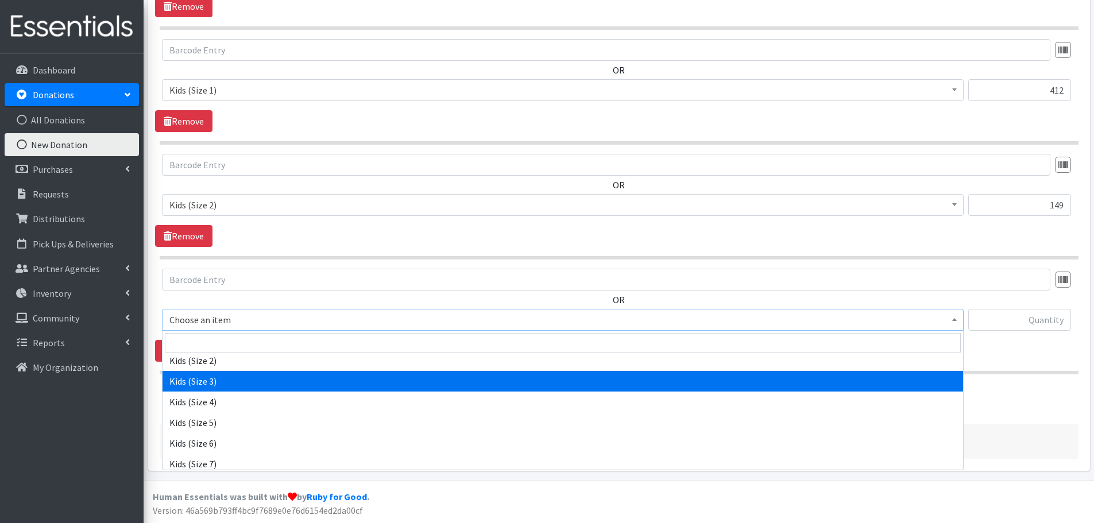
select select "442"
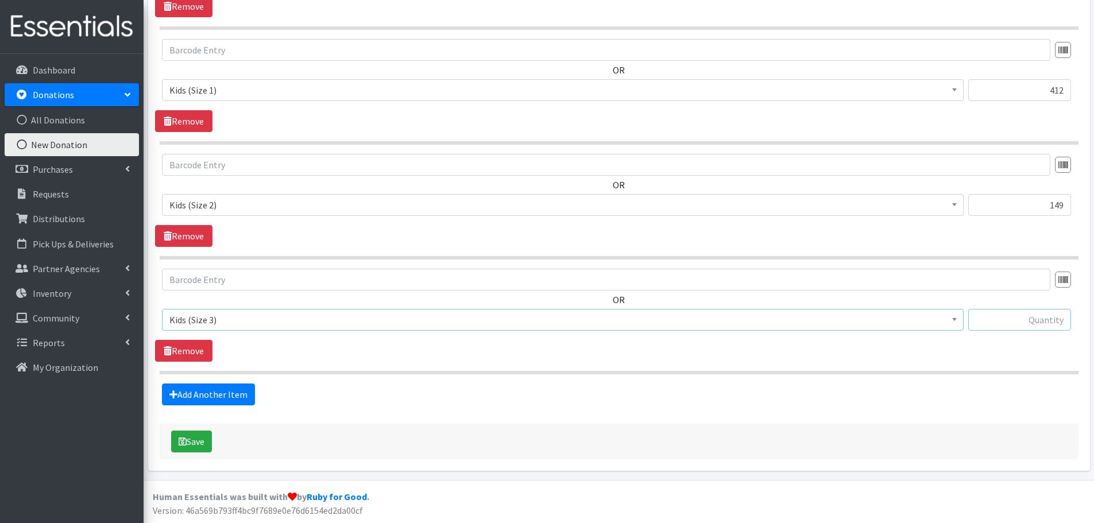
click at [1029, 318] on input "text" at bounding box center [1020, 320] width 103 height 22
type input "176"
click at [222, 400] on link "Add Another Item" at bounding box center [208, 395] width 93 height 22
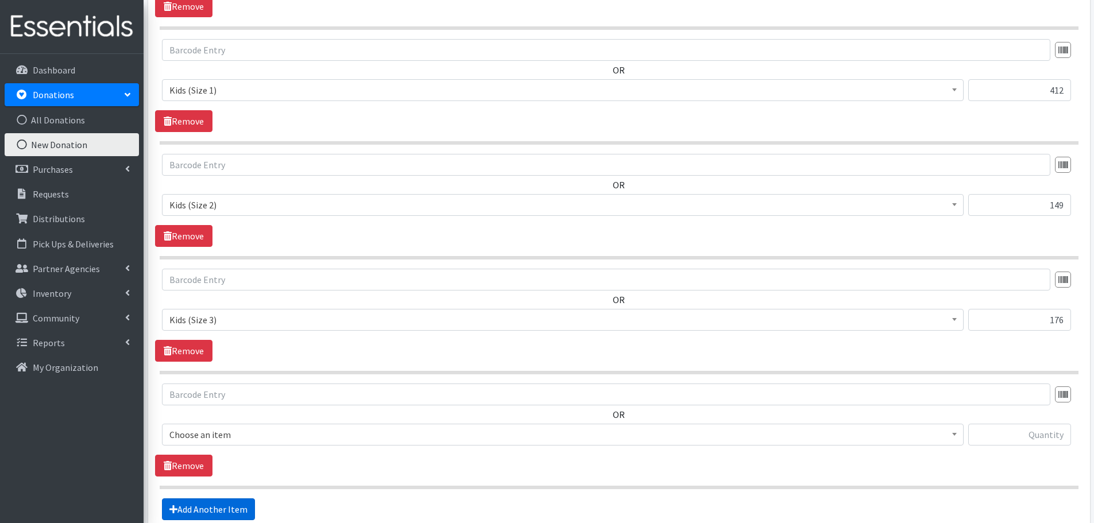
scroll to position [612, 0]
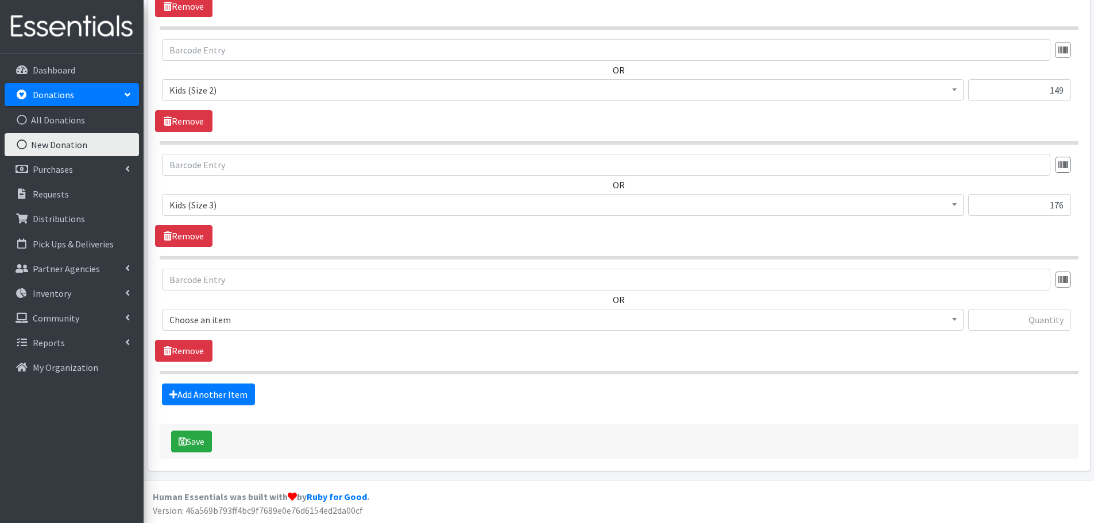
click at [208, 313] on span "Choose an item" at bounding box center [562, 320] width 787 height 16
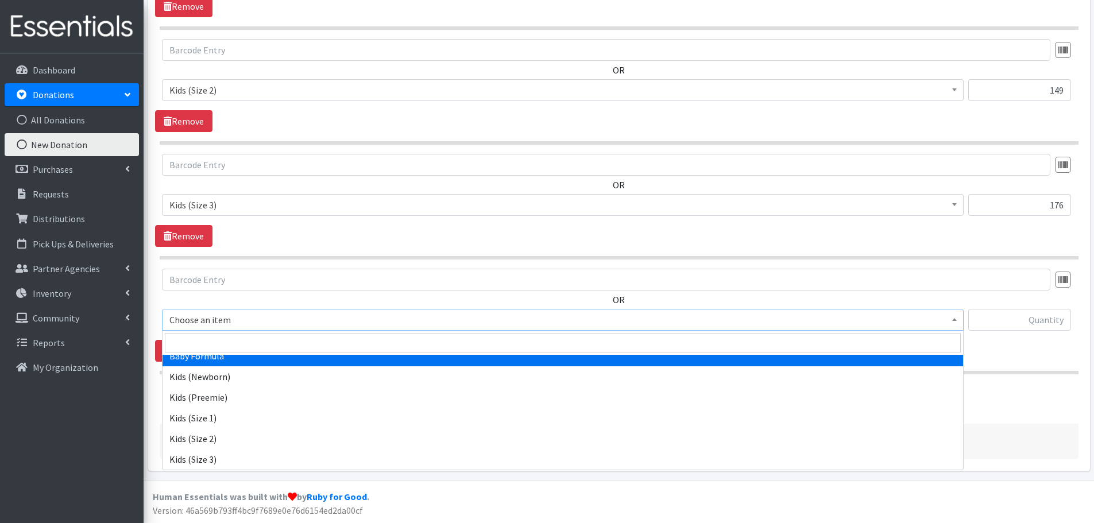
scroll to position [57, 0]
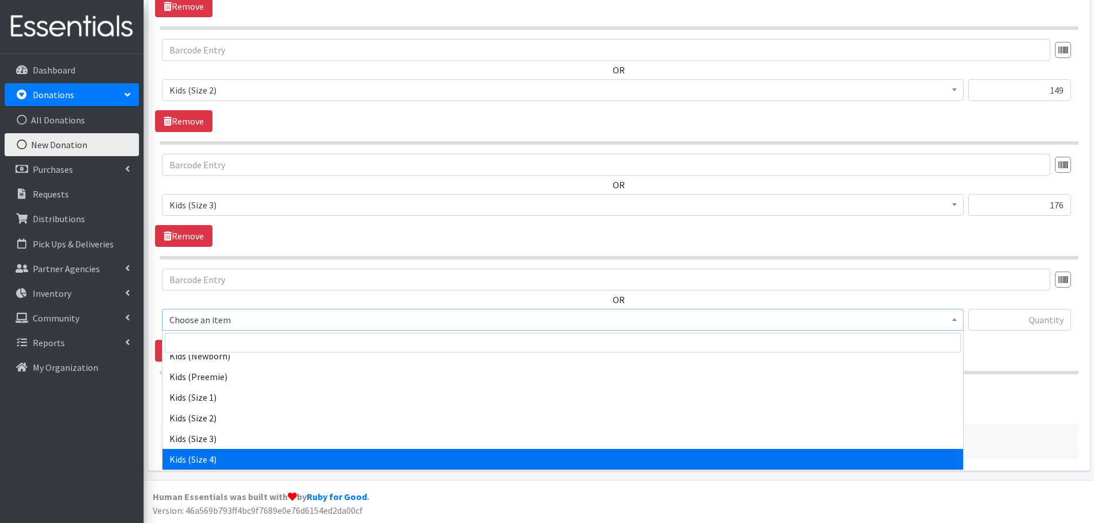
select select "459"
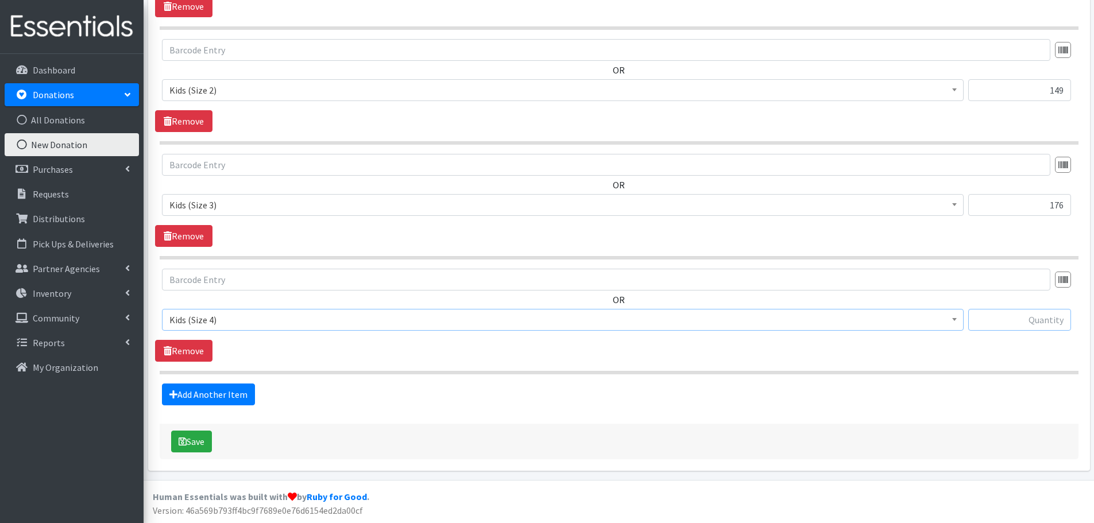
click at [996, 313] on input "text" at bounding box center [1020, 320] width 103 height 22
type input "41"
click at [214, 394] on link "Add Another Item" at bounding box center [208, 395] width 93 height 22
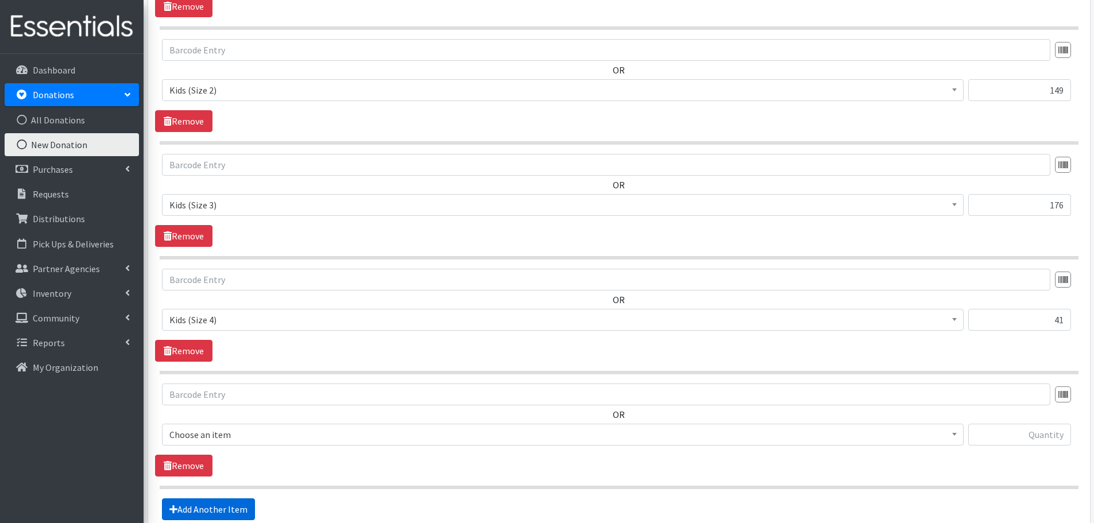
scroll to position [727, 0]
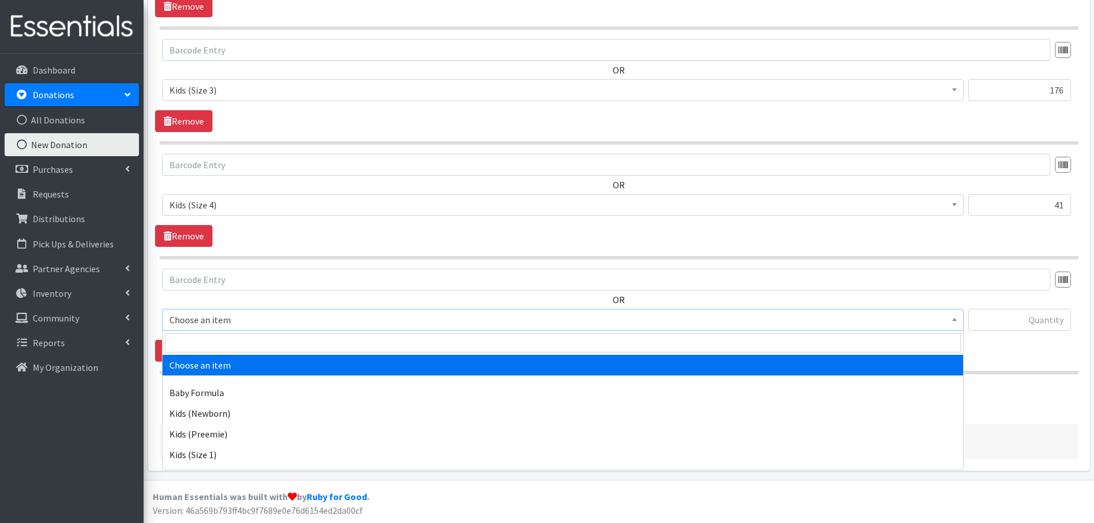
click at [210, 320] on span "Choose an item" at bounding box center [562, 320] width 787 height 16
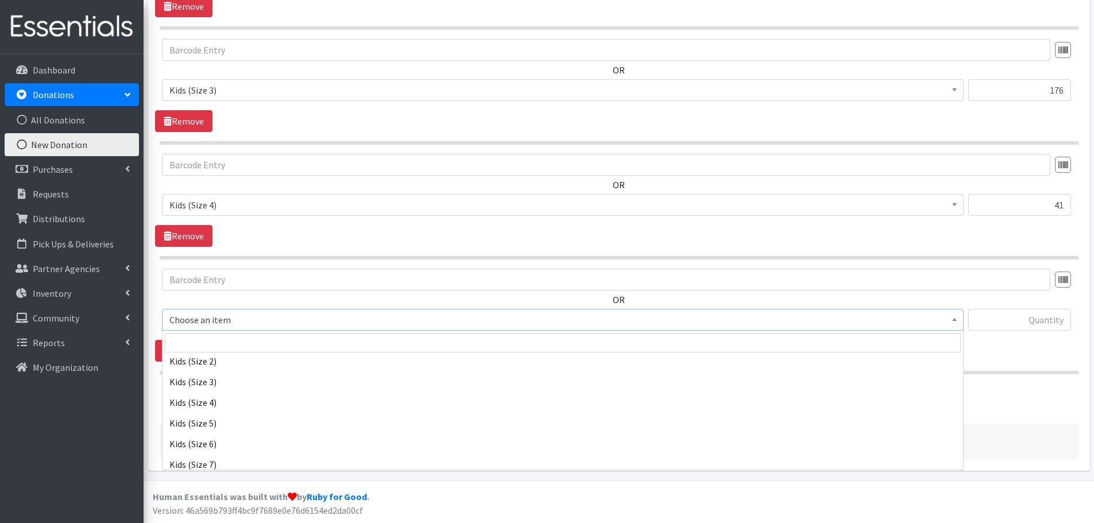
scroll to position [115, 0]
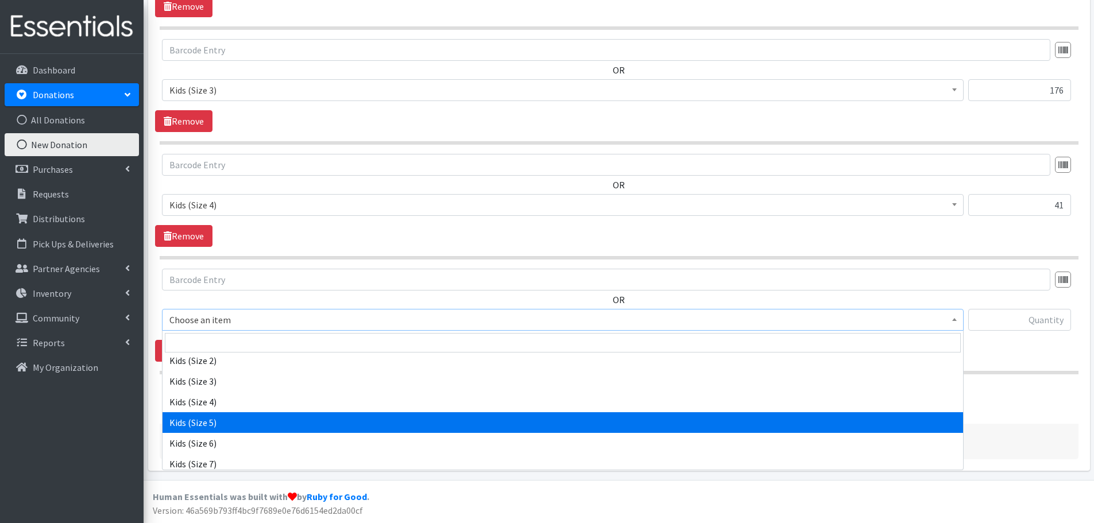
select select "460"
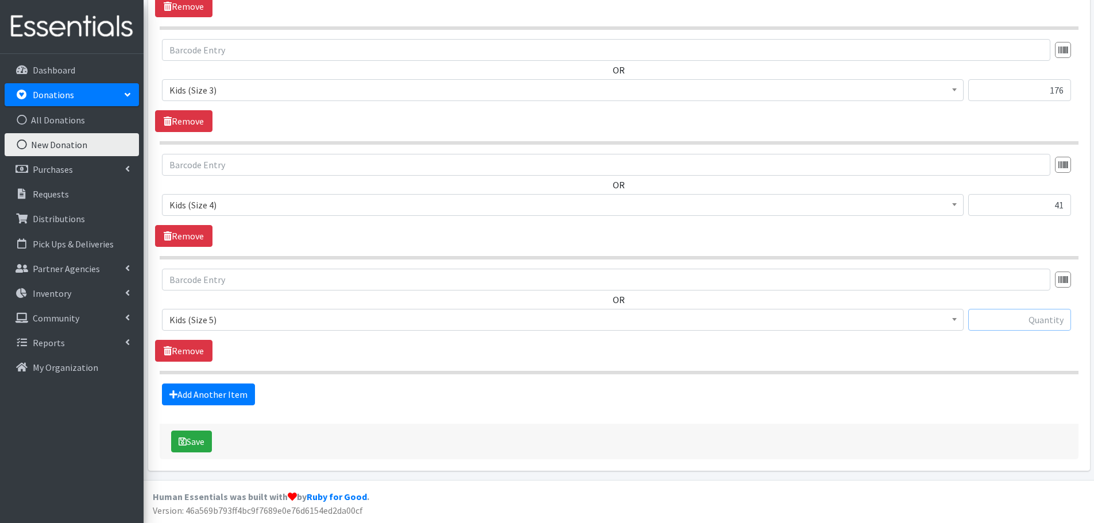
click at [1033, 318] on input "text" at bounding box center [1020, 320] width 103 height 22
type input "39"
click at [191, 394] on link "Add Another Item" at bounding box center [208, 395] width 93 height 22
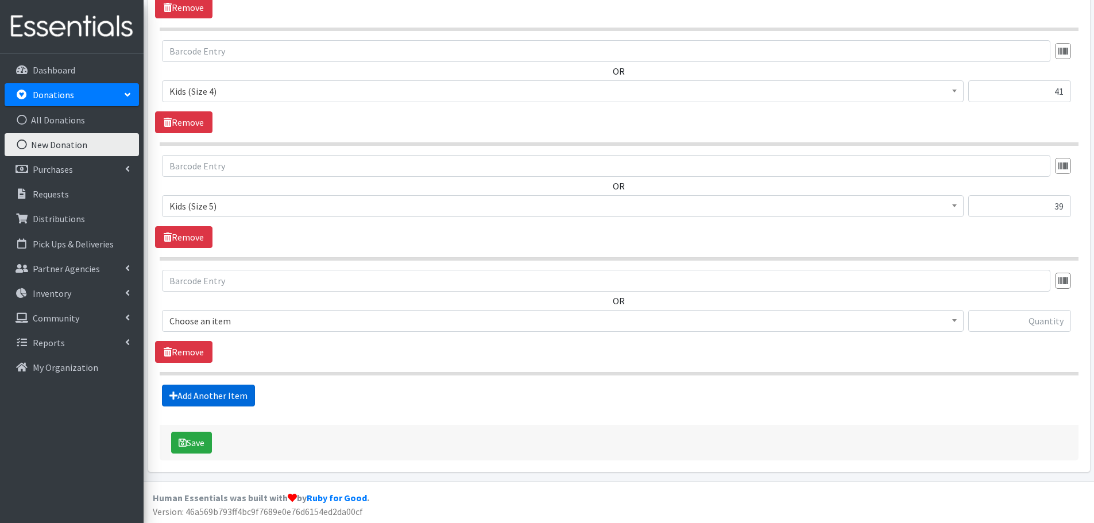
scroll to position [842, 0]
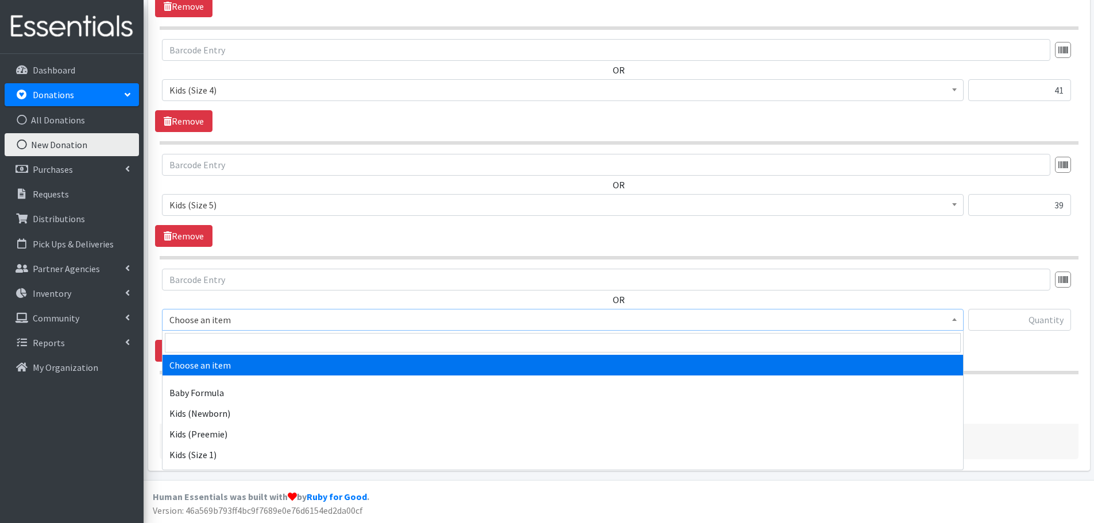
click at [180, 320] on span "Choose an item" at bounding box center [562, 320] width 787 height 16
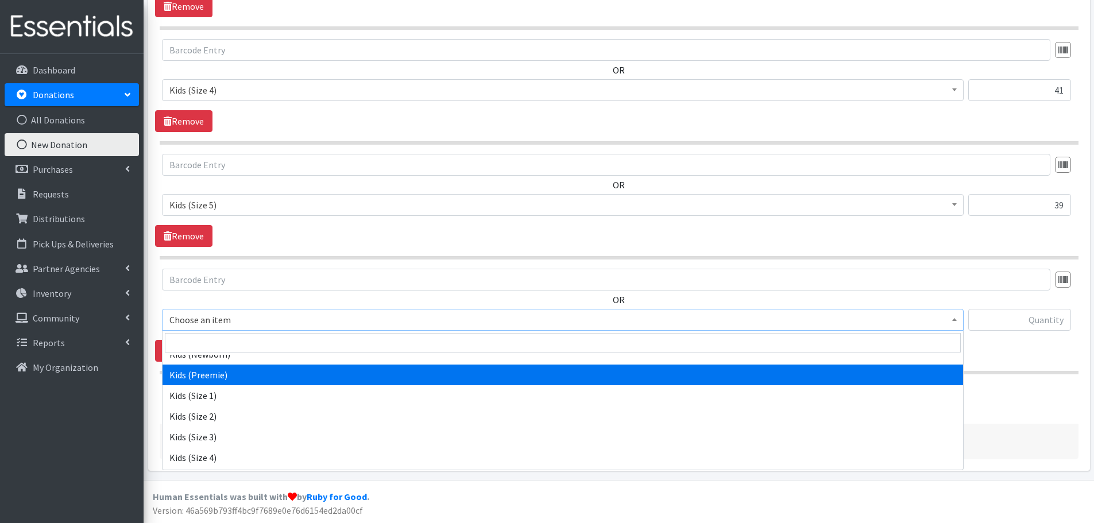
scroll to position [115, 0]
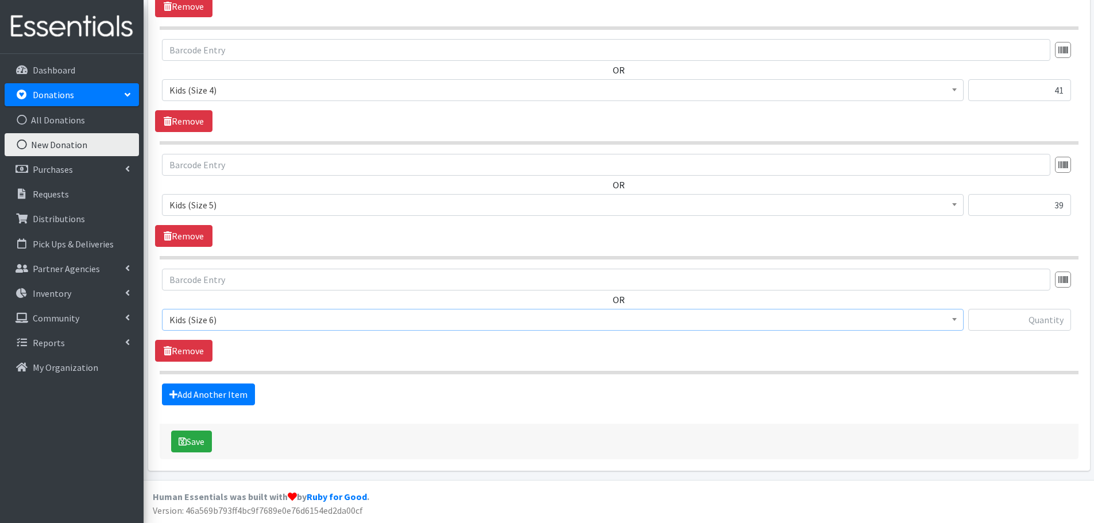
select select "462"
click at [1021, 311] on input "text" at bounding box center [1020, 320] width 103 height 22
type input "17"
click at [225, 396] on link "Add Another Item" at bounding box center [208, 395] width 93 height 22
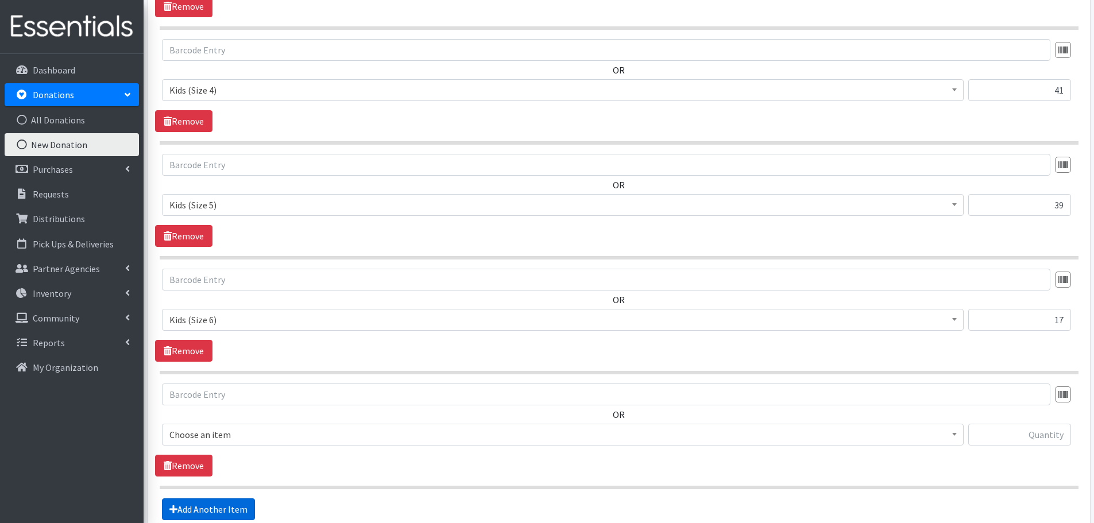
scroll to position [957, 0]
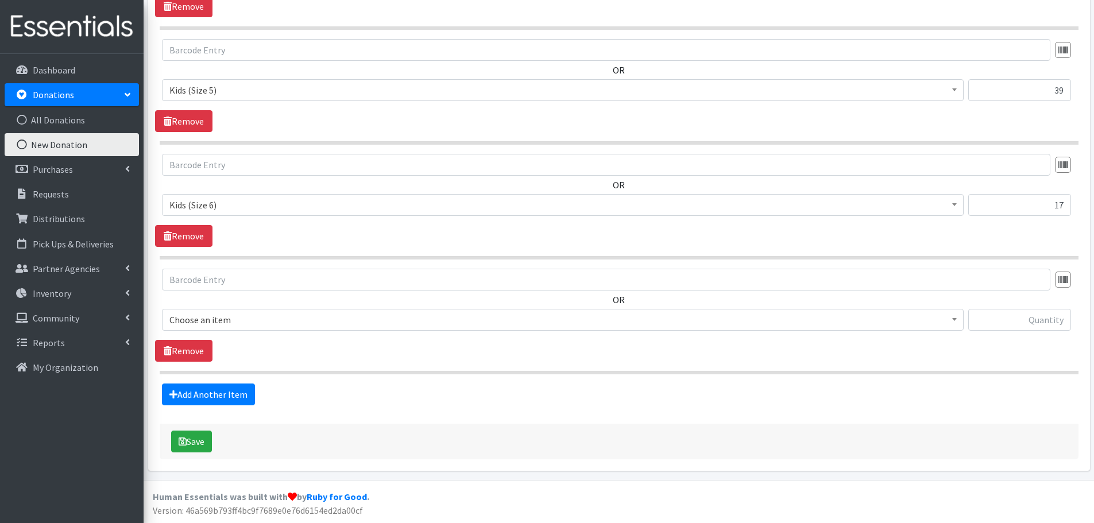
click at [211, 322] on span "Choose an item" at bounding box center [562, 320] width 787 height 16
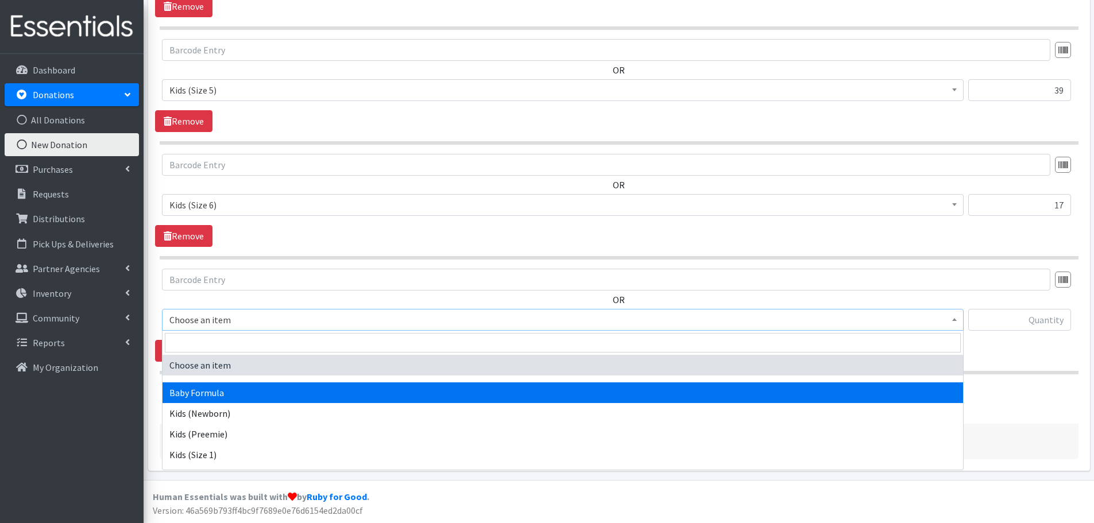
select select "3871"
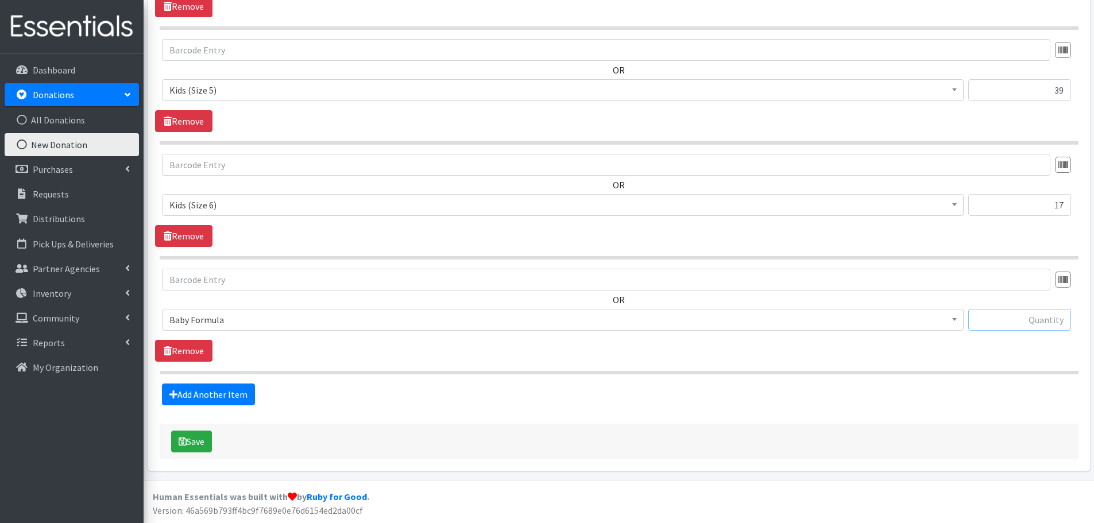
click at [1044, 322] on input "text" at bounding box center [1020, 320] width 103 height 22
type input "2"
click at [213, 402] on link "Add Another Item" at bounding box center [208, 395] width 93 height 22
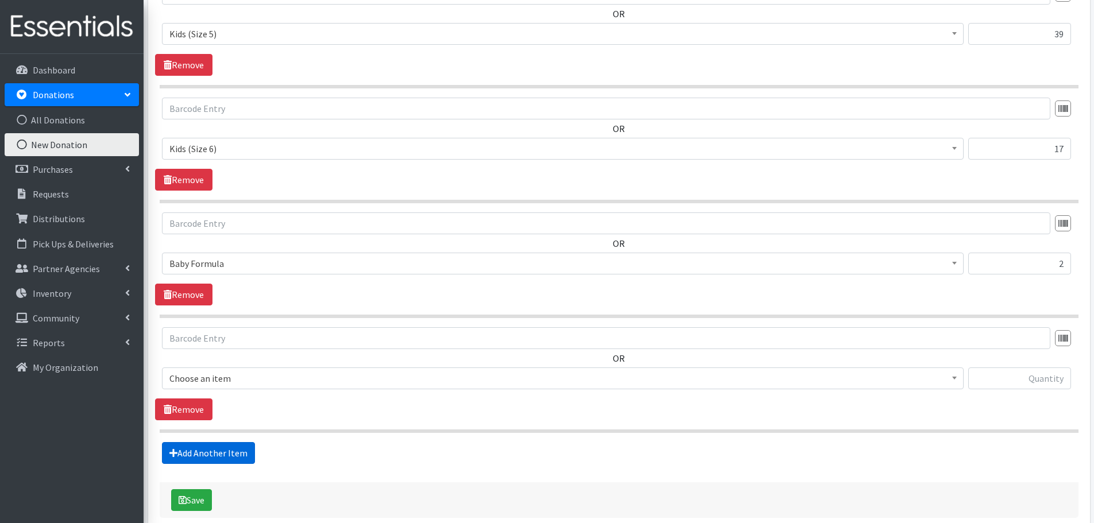
scroll to position [1072, 0]
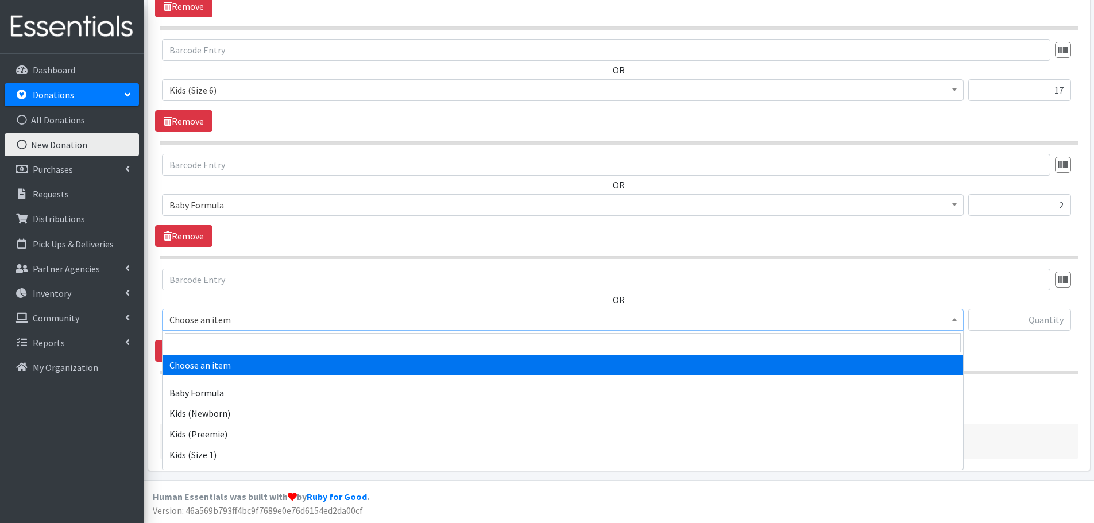
click at [199, 322] on span "Choose an item" at bounding box center [562, 320] width 787 height 16
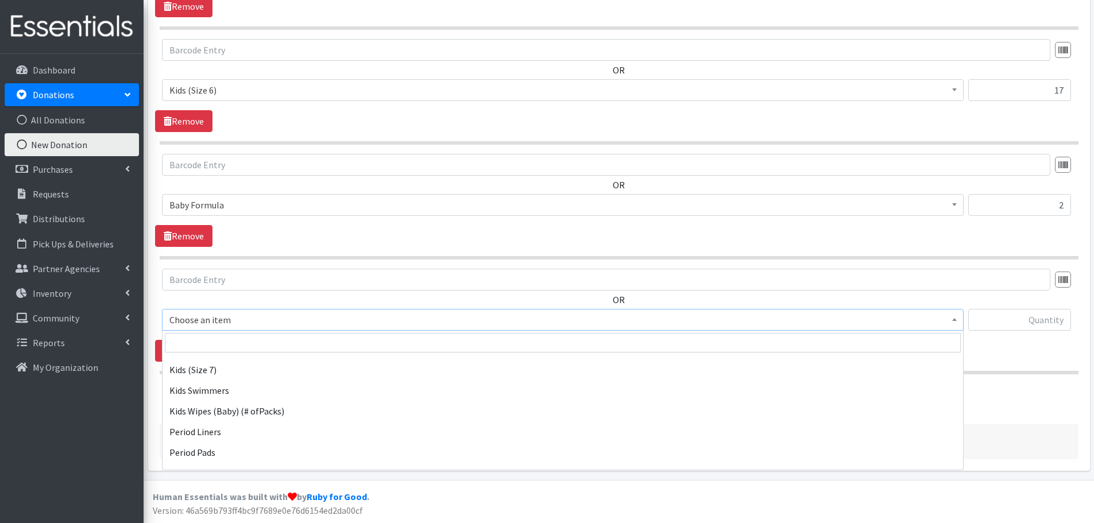
scroll to position [326, 0]
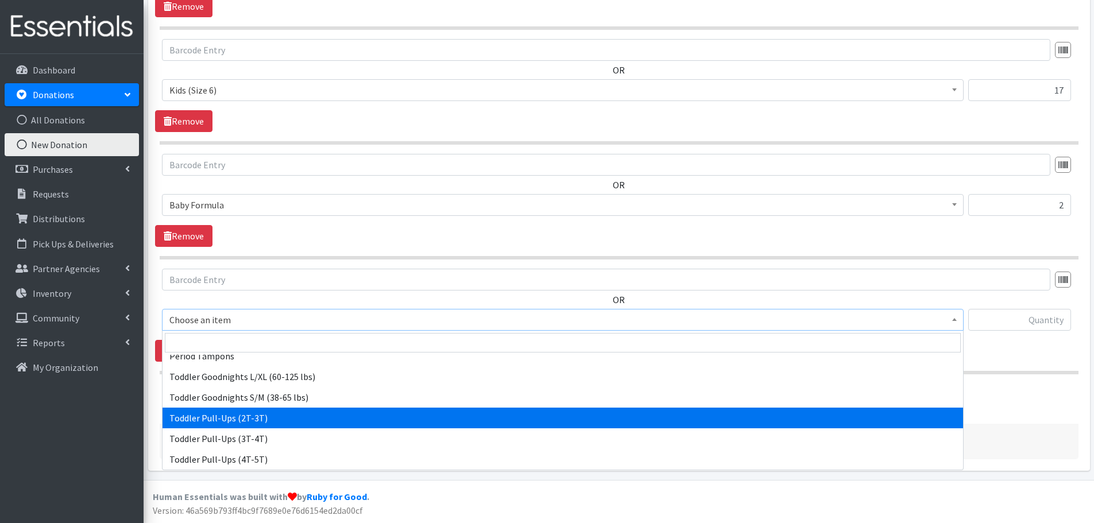
select select "444"
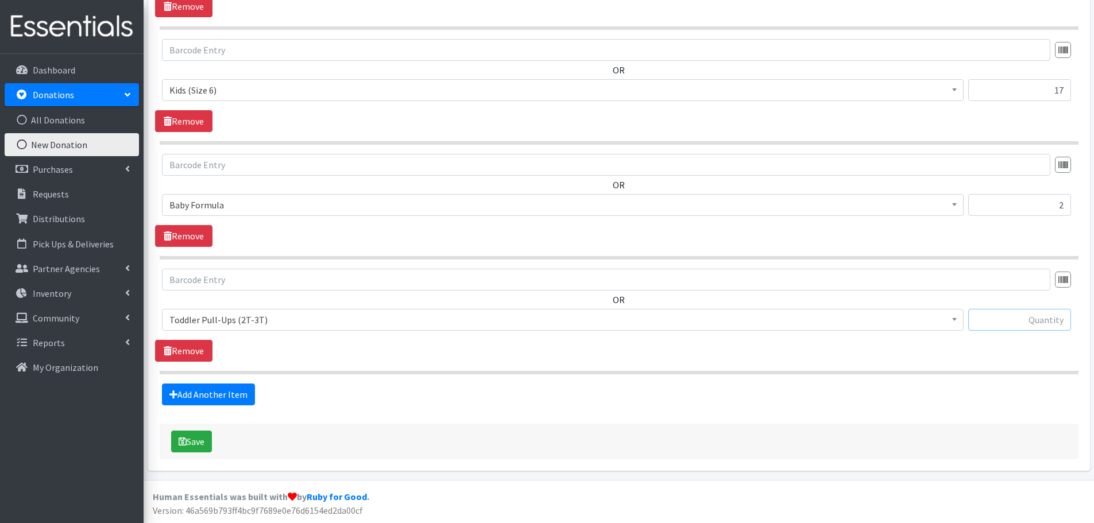
click at [1012, 309] on input "text" at bounding box center [1020, 320] width 103 height 22
type input "1"
click at [187, 388] on link "Add Another Item" at bounding box center [208, 395] width 93 height 22
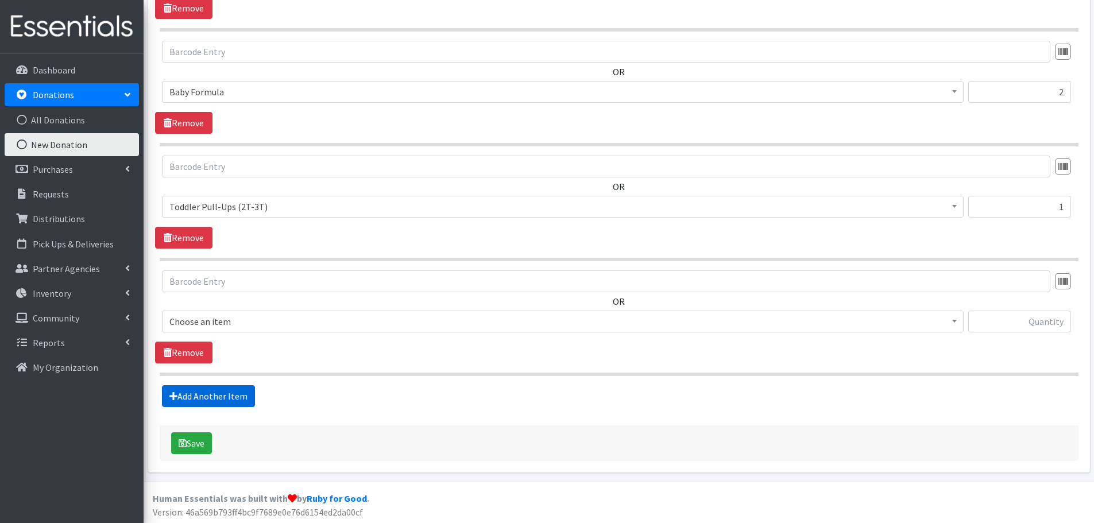
scroll to position [1187, 0]
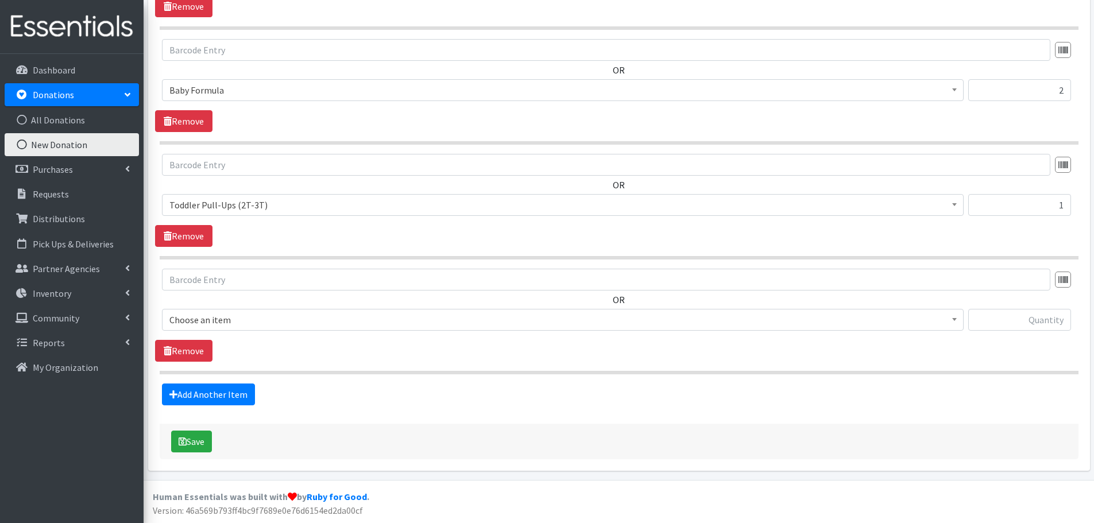
click at [200, 322] on span "Choose an item" at bounding box center [562, 320] width 787 height 16
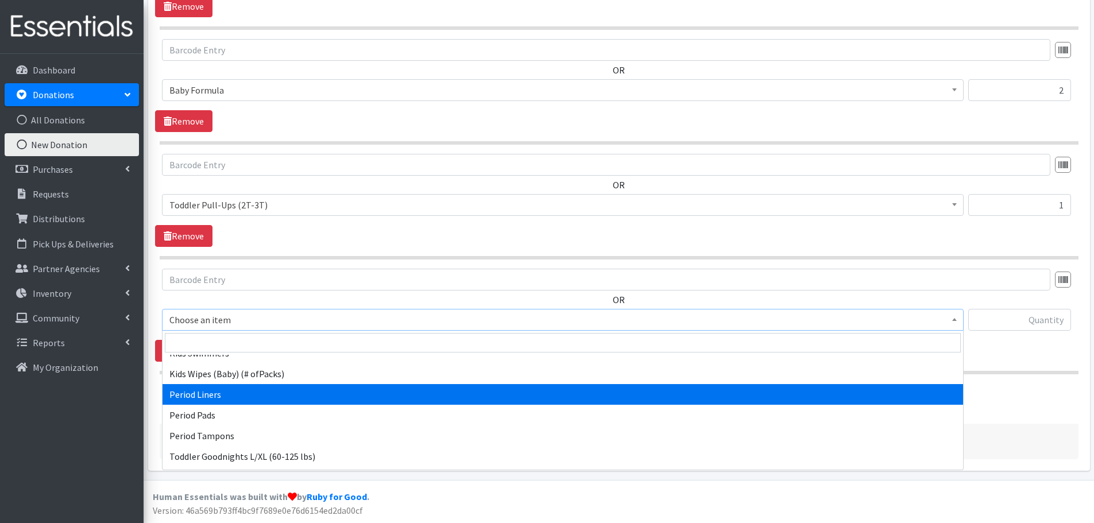
scroll to position [326, 0]
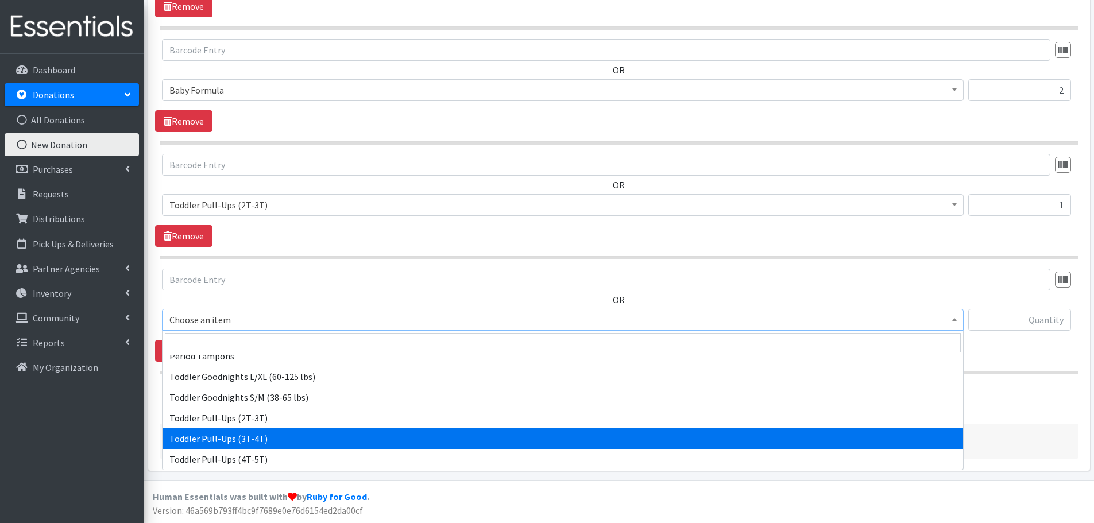
select select "445"
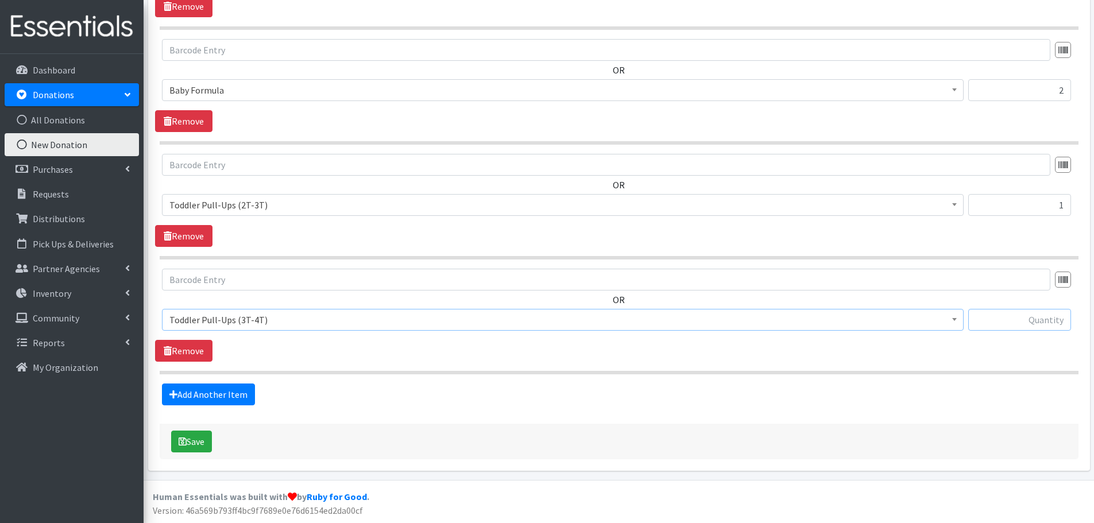
click at [1027, 322] on input "text" at bounding box center [1020, 320] width 103 height 22
type input "3"
click at [203, 396] on link "Add Another Item" at bounding box center [208, 395] width 93 height 22
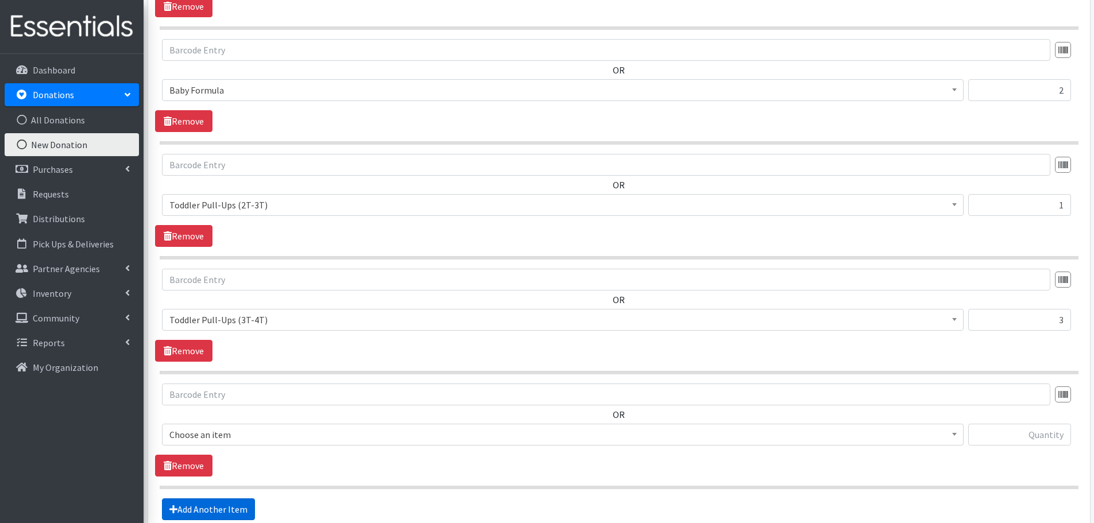
scroll to position [1302, 0]
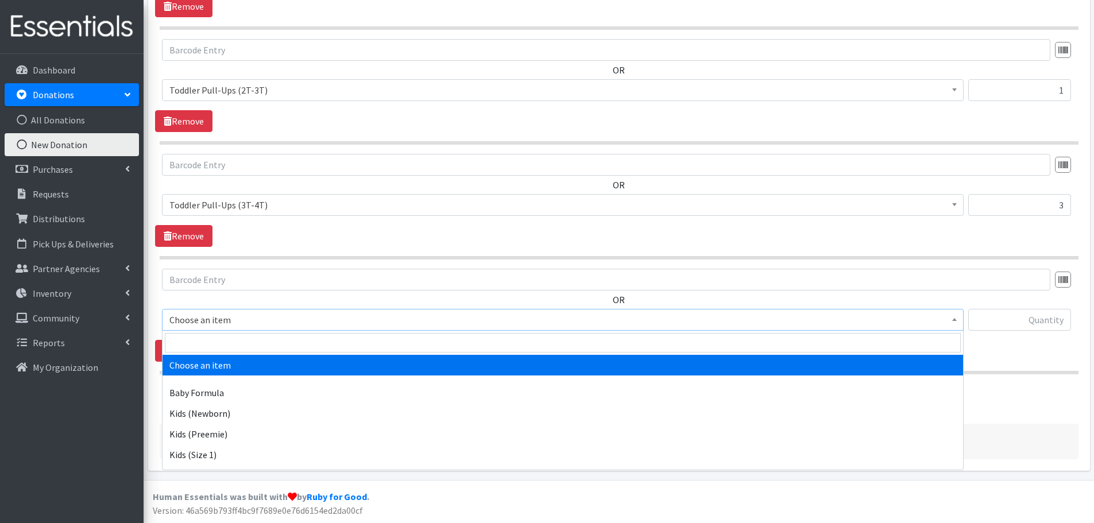
click at [198, 321] on span "Choose an item" at bounding box center [562, 320] width 787 height 16
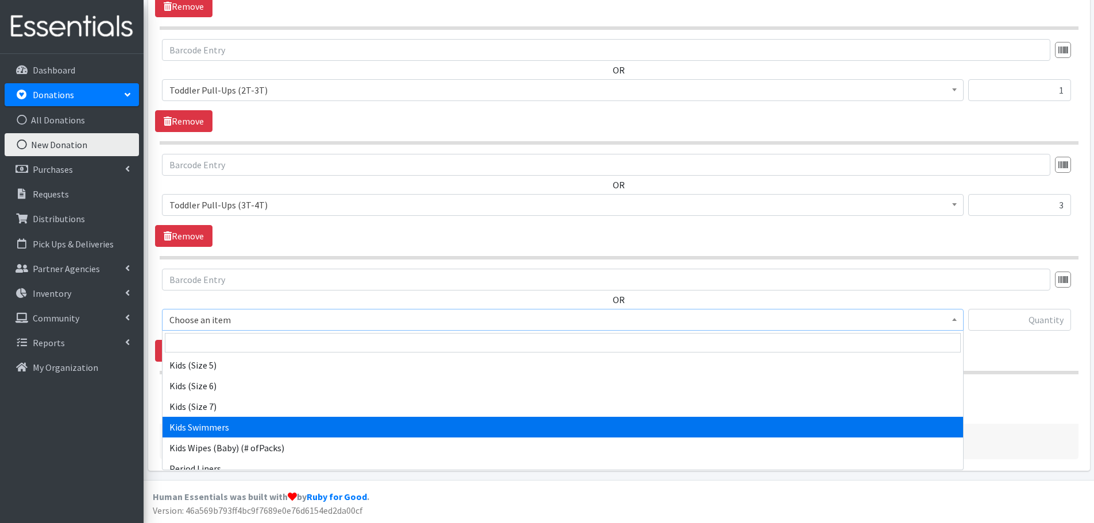
select select "437"
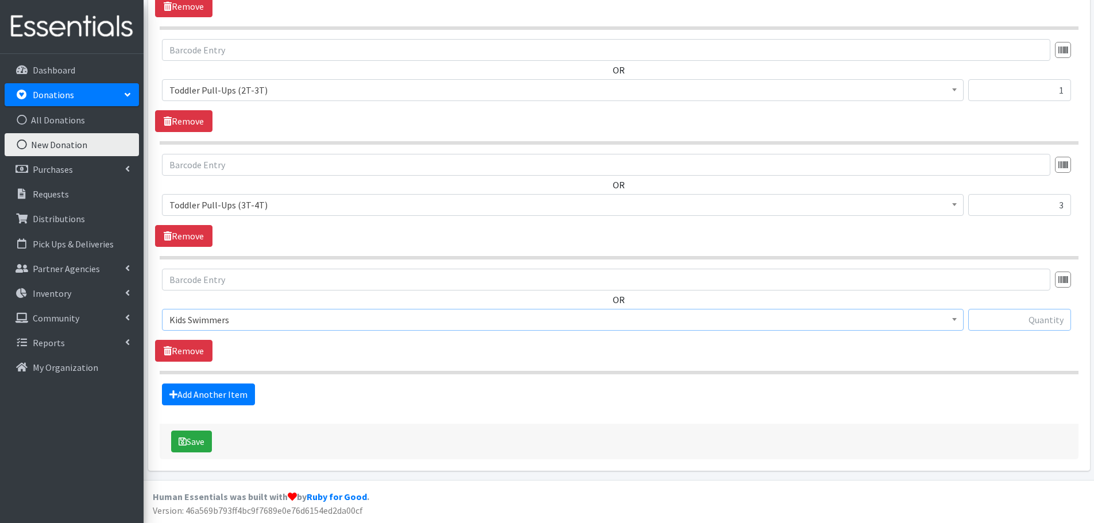
click at [1004, 319] on input "text" at bounding box center [1020, 320] width 103 height 22
type input "20"
click at [193, 395] on link "Add Another Item" at bounding box center [208, 395] width 93 height 22
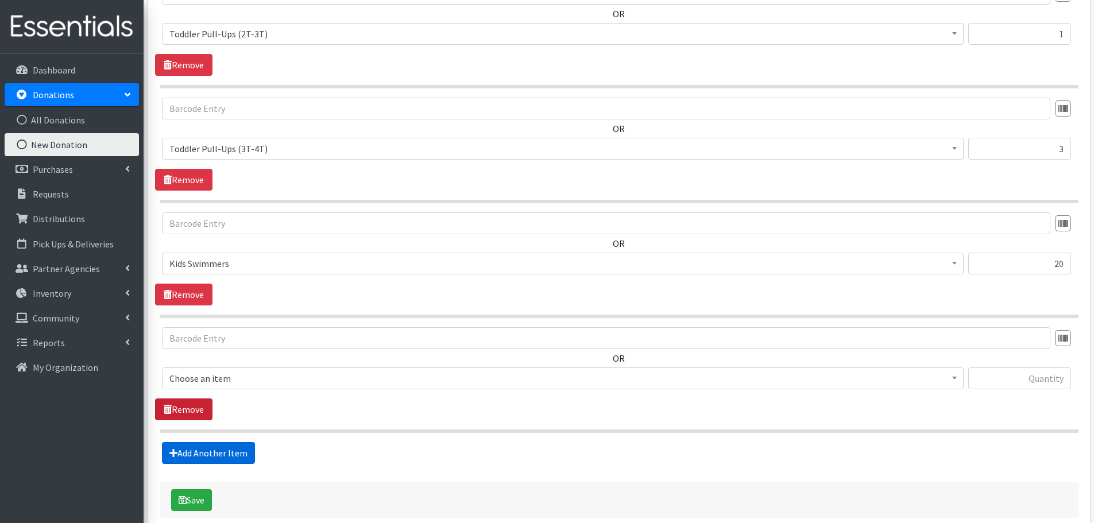
scroll to position [1417, 0]
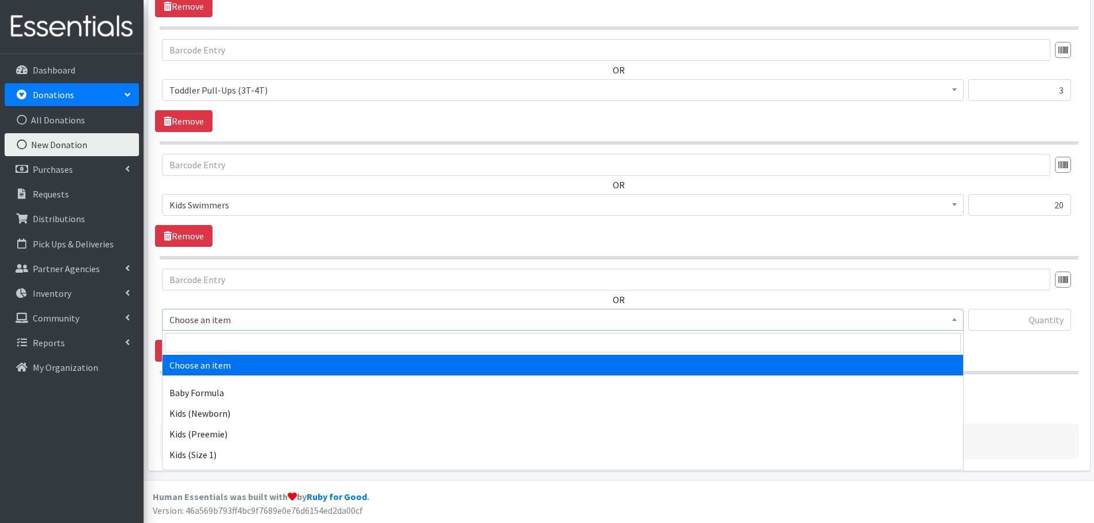
click at [183, 313] on span "Choose an item" at bounding box center [562, 320] width 787 height 16
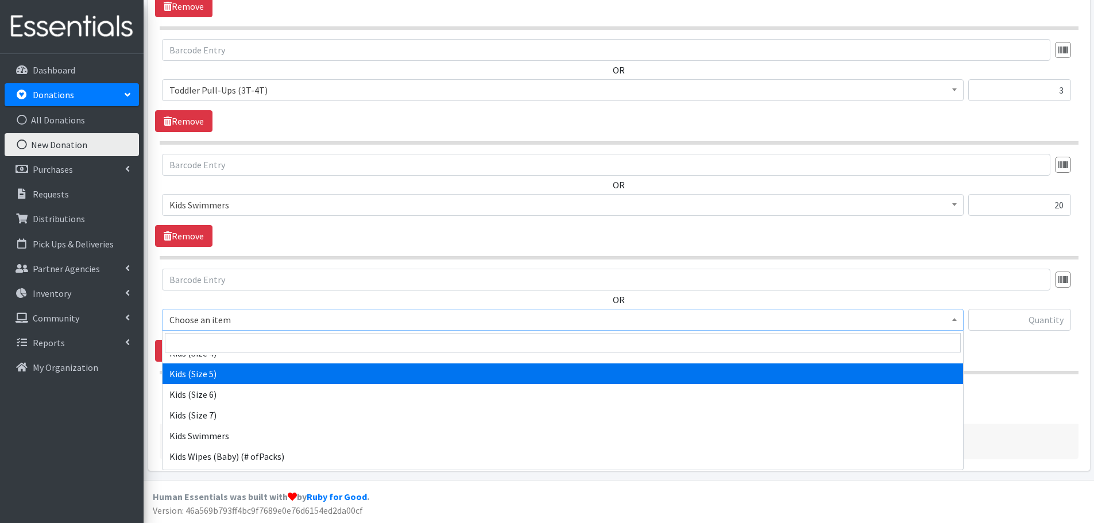
scroll to position [172, 0]
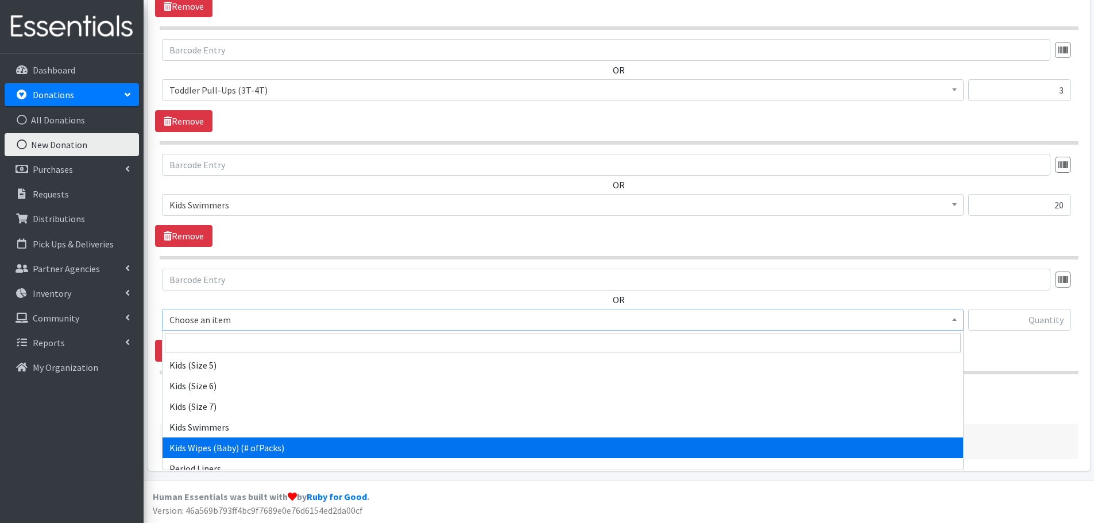
select select "434"
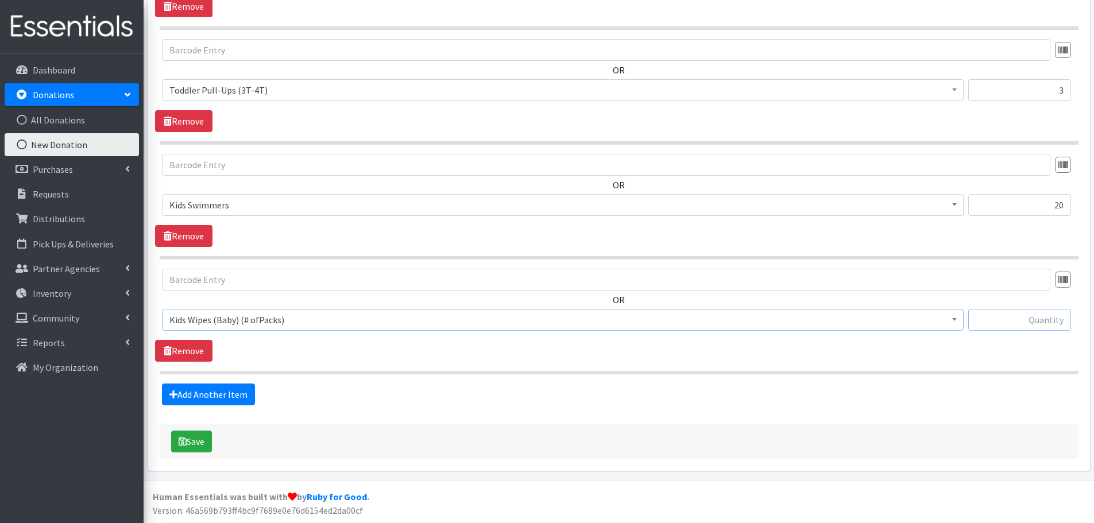
click at [983, 315] on input "text" at bounding box center [1020, 320] width 103 height 22
type input "7"
click at [963, 360] on div "OR Choose an item Baby Formula Kids (Newborn) Kids (Preemie) Kids (Size 1) Kids…" at bounding box center [619, 315] width 928 height 93
click at [236, 396] on link "Add Another Item" at bounding box center [208, 395] width 93 height 22
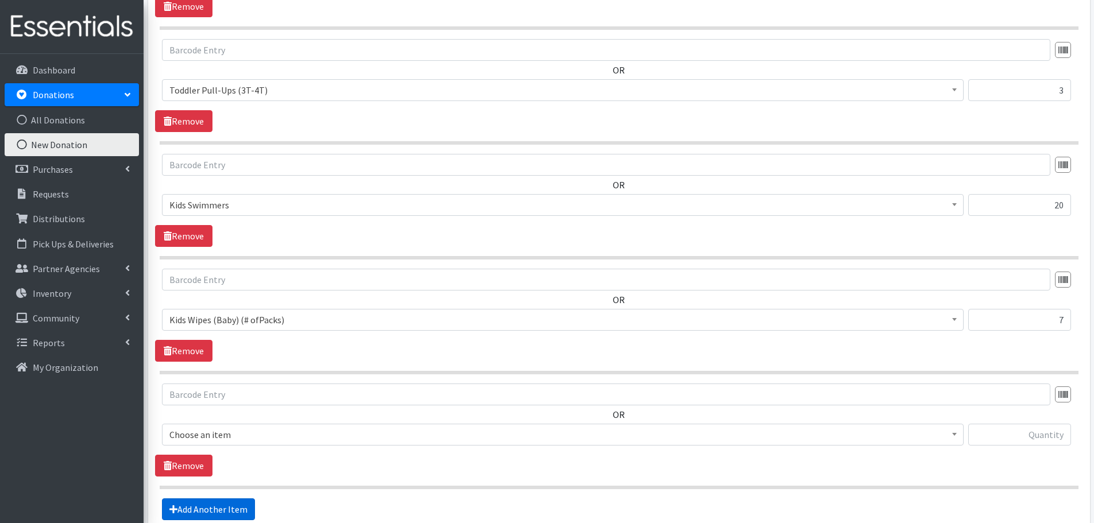
scroll to position [1531, 0]
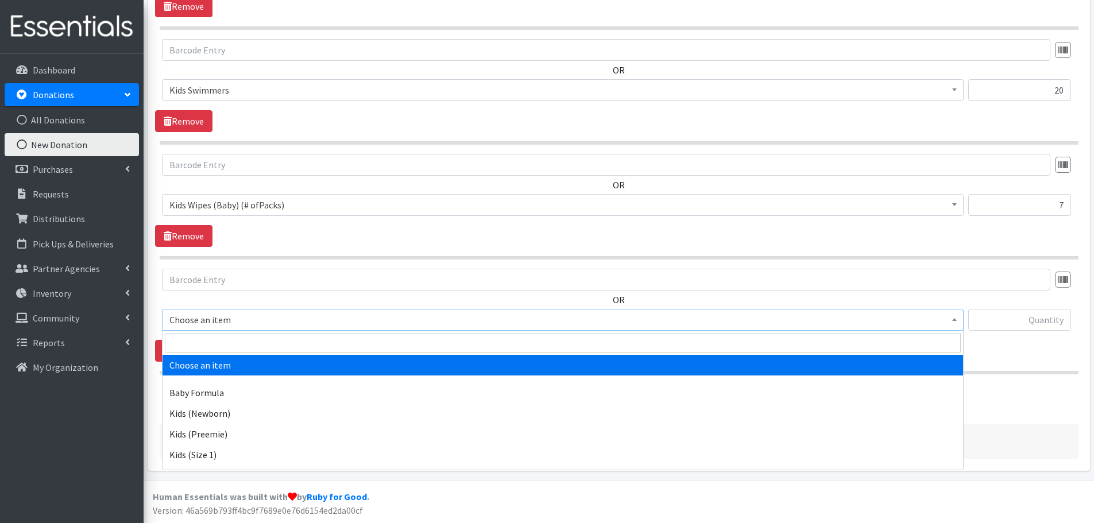
click at [225, 315] on span "Choose an item" at bounding box center [562, 320] width 787 height 16
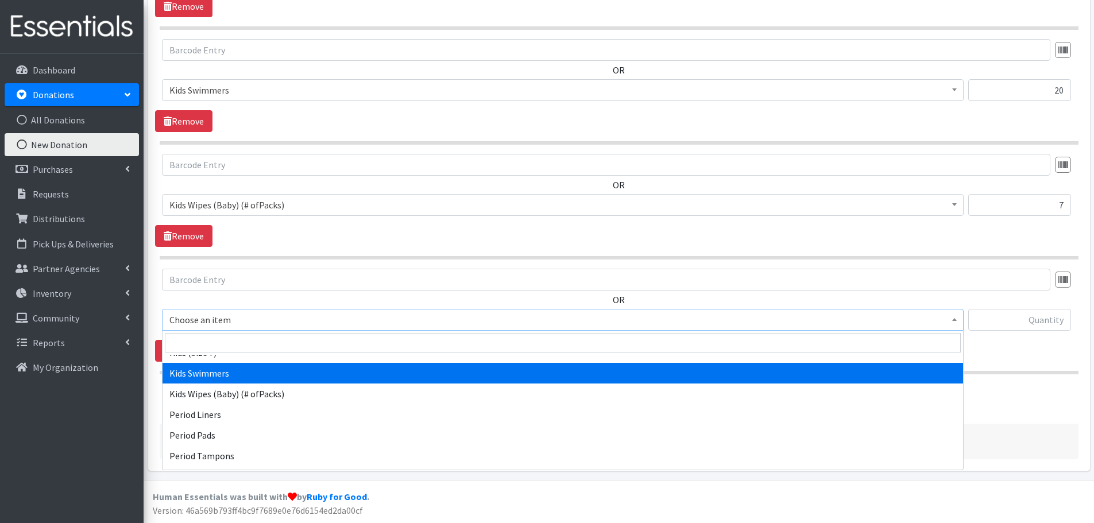
scroll to position [287, 0]
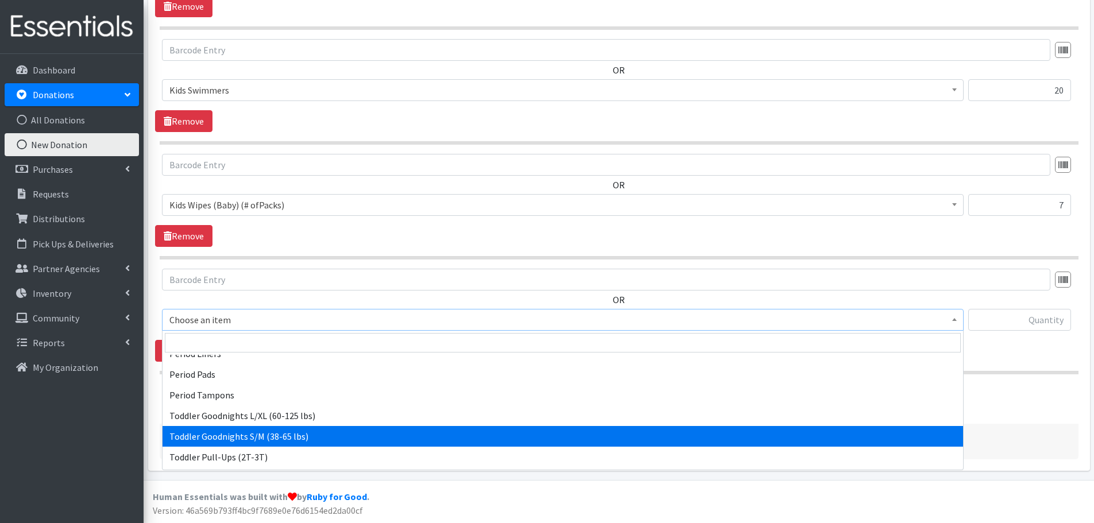
select select "436"
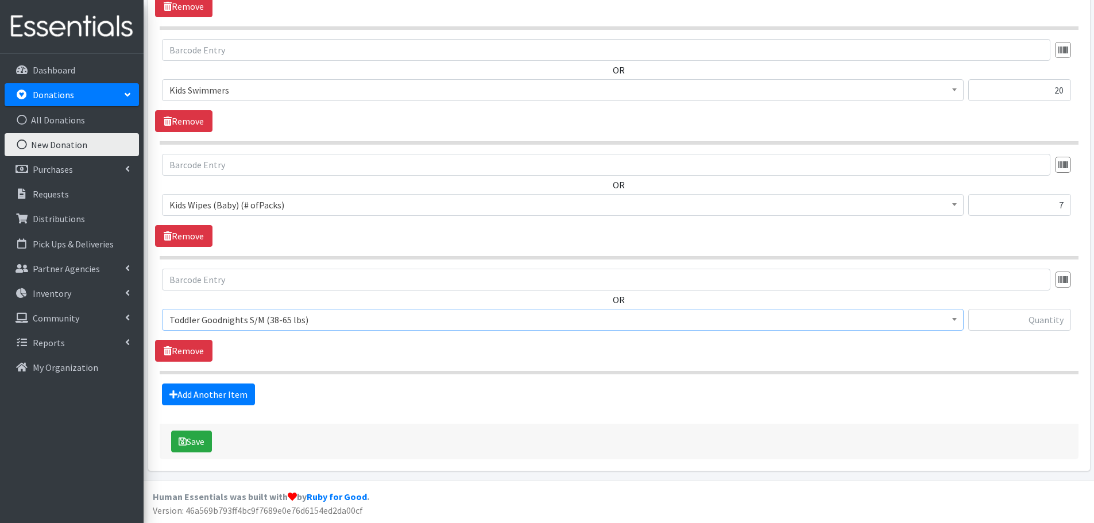
click at [1031, 308] on div "OR Choose an item Baby Formula Kids (Newborn) Kids (Preemie) Kids (Size 1) Kids…" at bounding box center [619, 304] width 928 height 71
click at [1030, 312] on input "text" at bounding box center [1020, 320] width 103 height 22
type input "22"
click at [190, 437] on button "Save" at bounding box center [191, 442] width 41 height 22
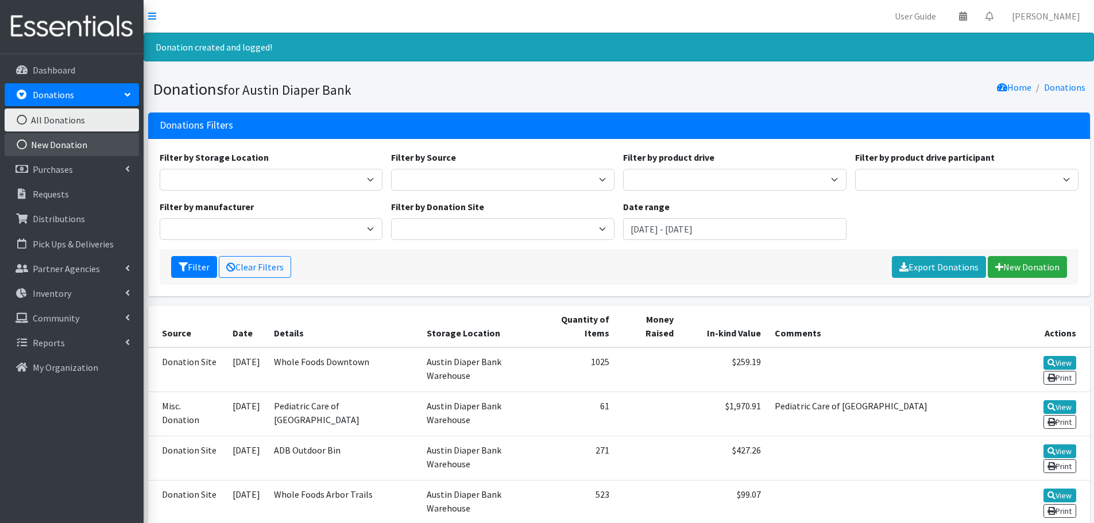
click at [64, 152] on link "New Donation" at bounding box center [72, 144] width 134 height 23
click at [59, 140] on link "New Donation" at bounding box center [72, 144] width 134 height 23
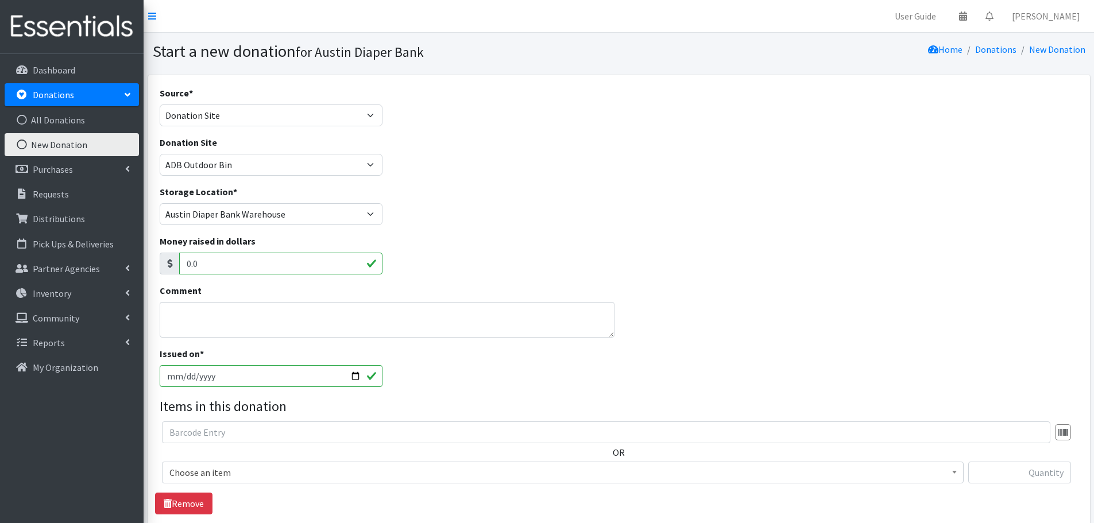
select select "Donation Site"
select select "97"
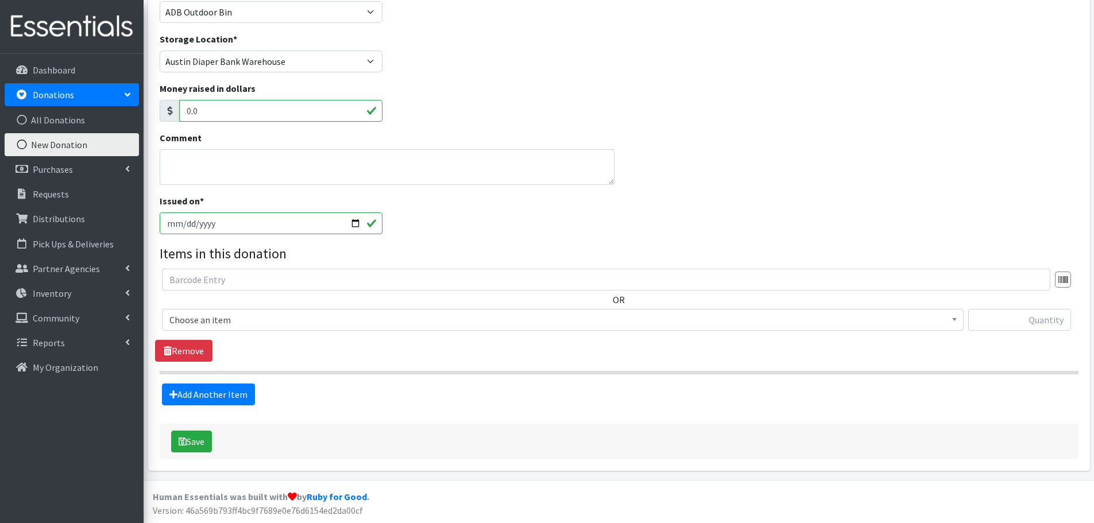
click at [213, 314] on span "Choose an item" at bounding box center [562, 320] width 787 height 16
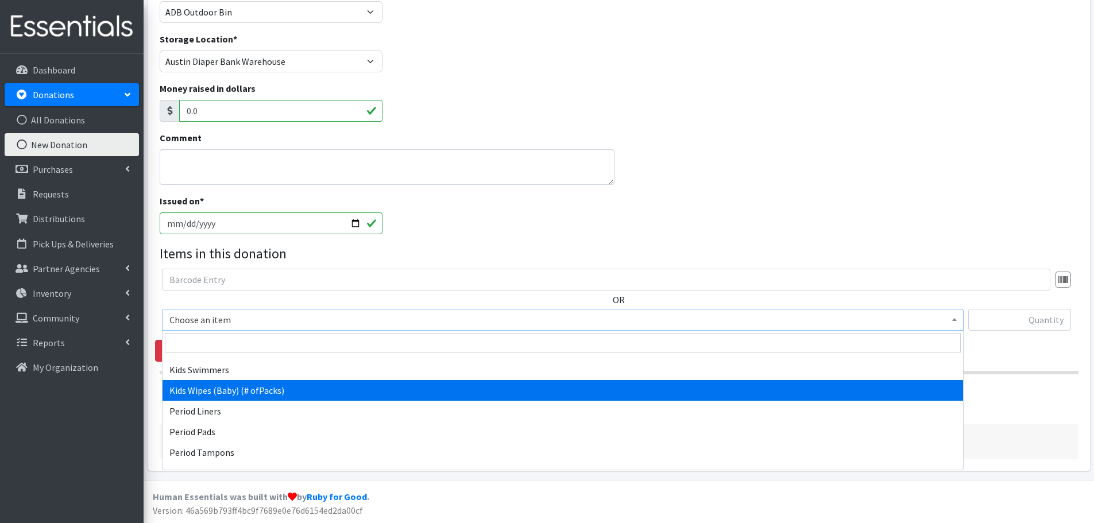
scroll to position [326, 0]
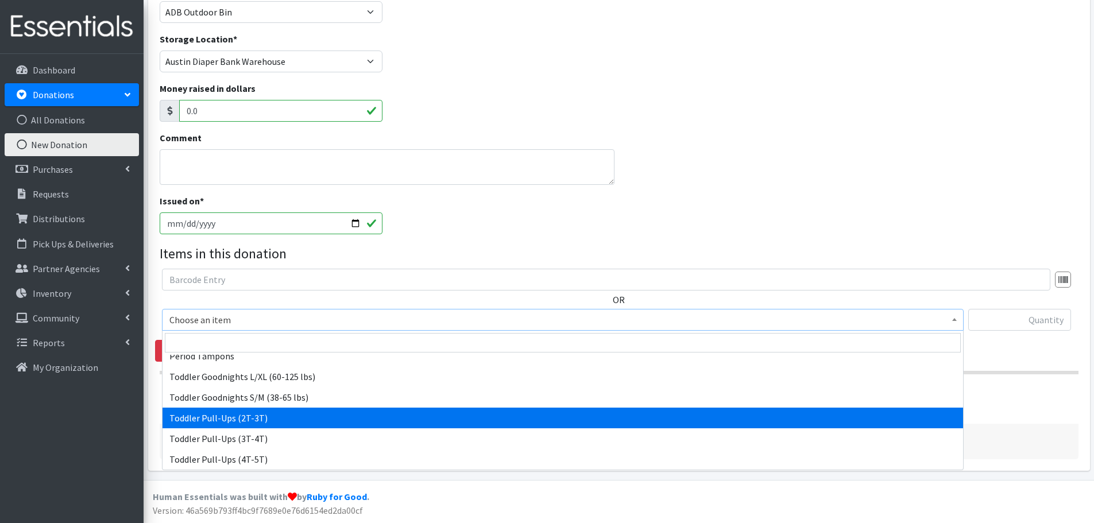
select select "444"
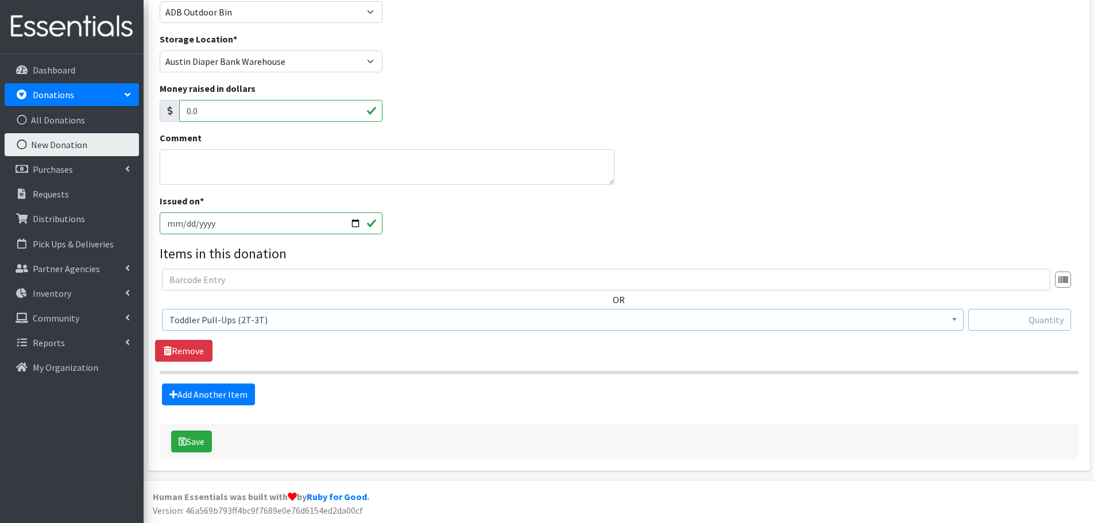
click at [1010, 328] on input "text" at bounding box center [1020, 320] width 103 height 22
type input "21"
click at [191, 389] on link "Add Another Item" at bounding box center [208, 395] width 93 height 22
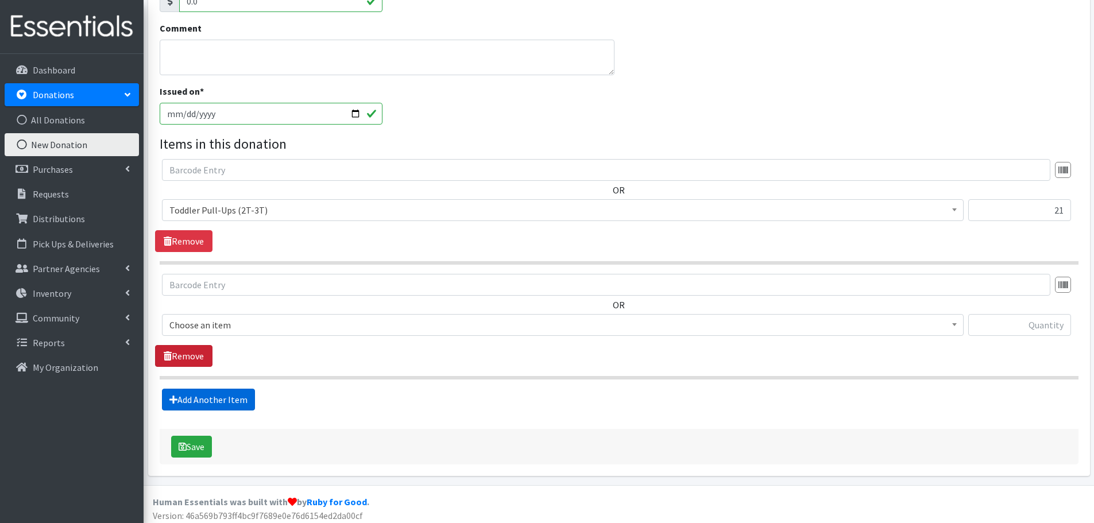
scroll to position [268, 0]
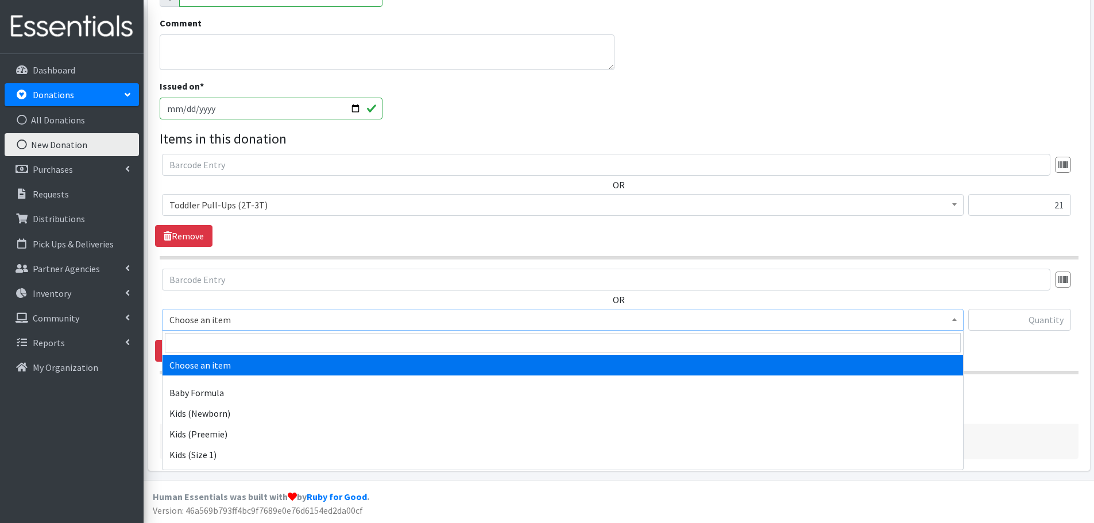
click at [199, 320] on span "Choose an item" at bounding box center [562, 320] width 787 height 16
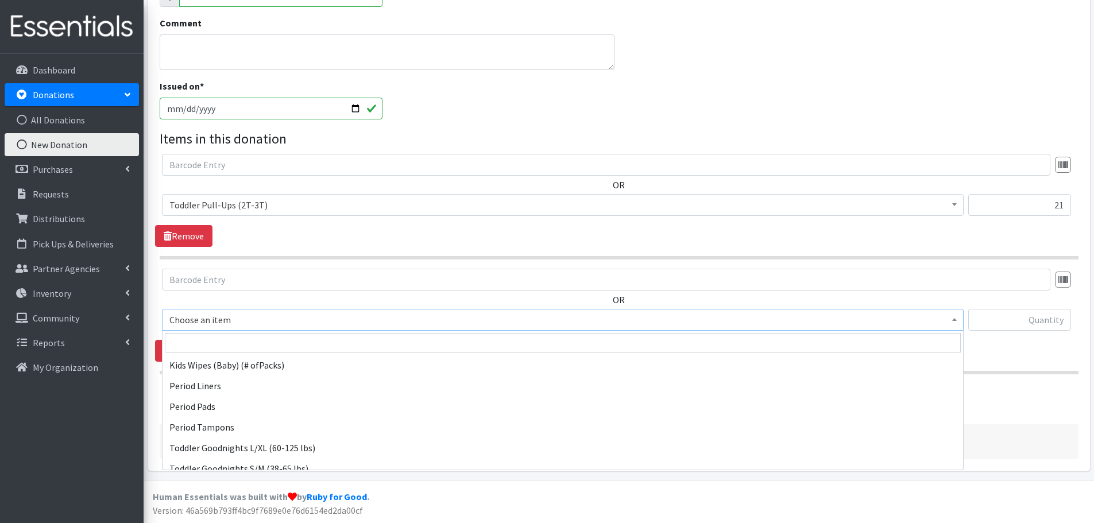
scroll to position [326, 0]
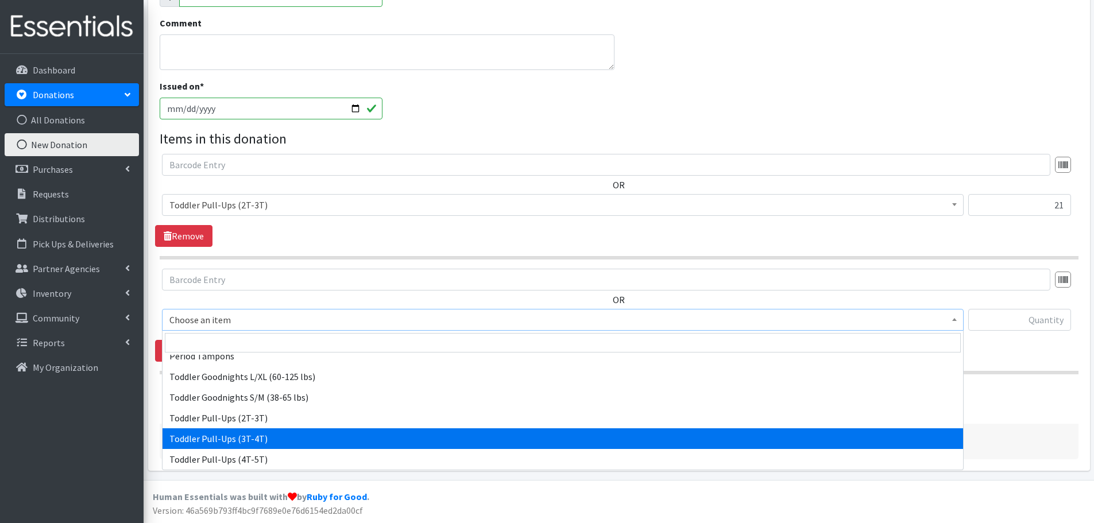
select select "445"
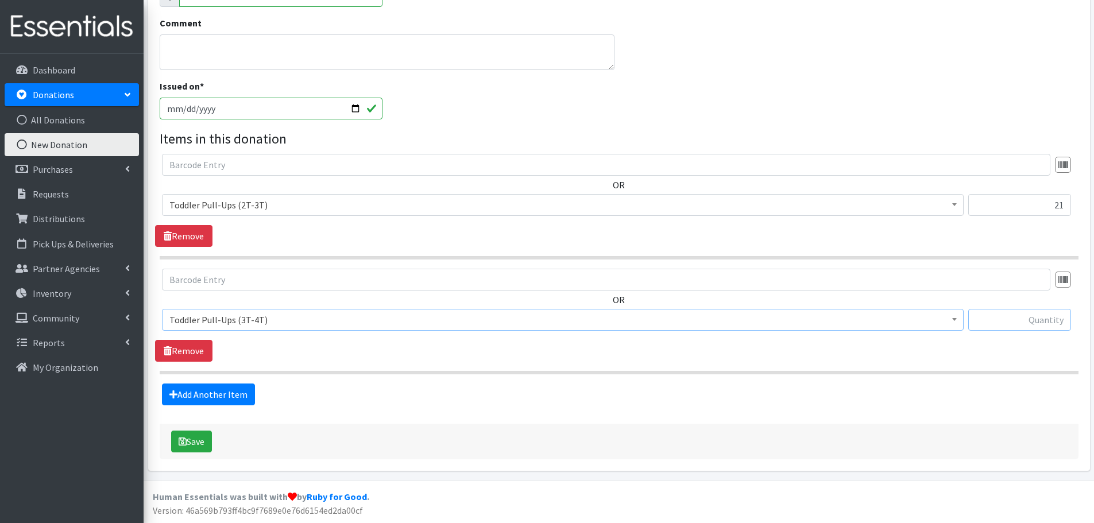
click at [996, 318] on input "text" at bounding box center [1020, 320] width 103 height 22
type input "33"
click at [192, 437] on button "Save" at bounding box center [191, 442] width 41 height 22
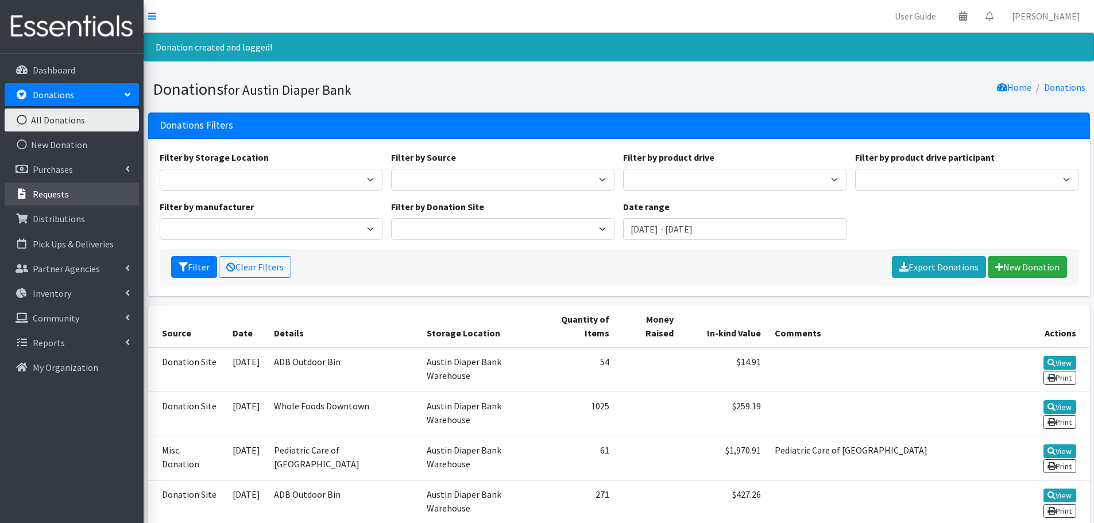
click at [56, 195] on p "Requests" at bounding box center [51, 193] width 36 height 11
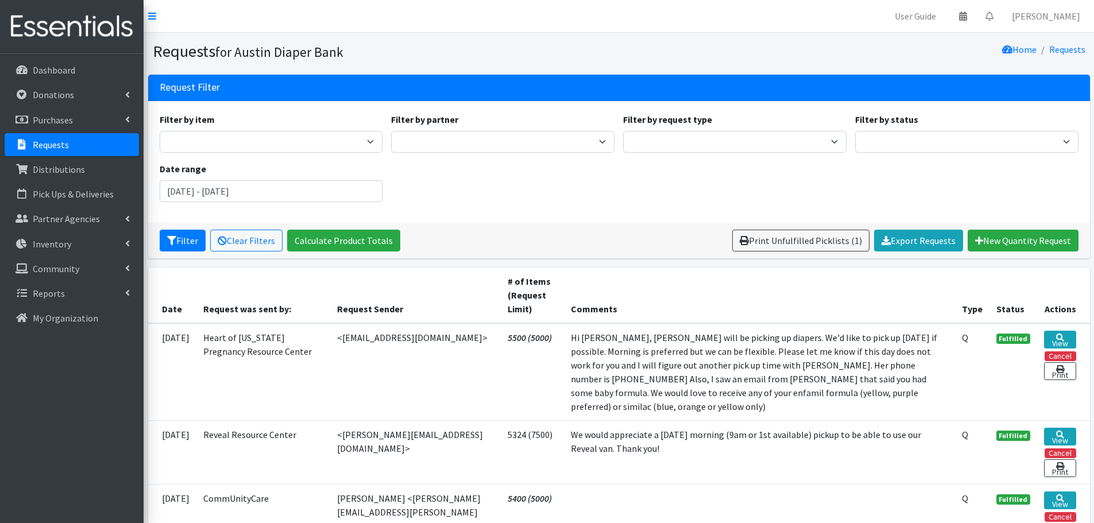
click at [55, 144] on p "Requests" at bounding box center [51, 144] width 36 height 11
